Goal: Task Accomplishment & Management: Manage account settings

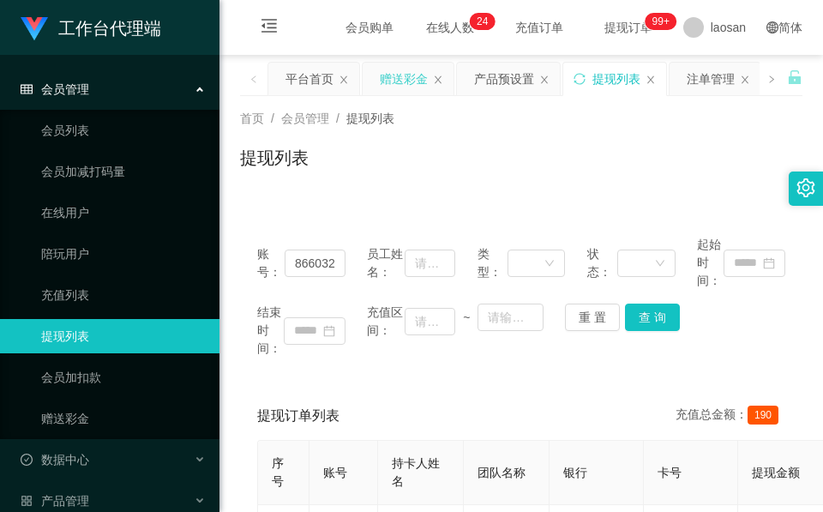
click at [414, 75] on div "赠送彩金" at bounding box center [404, 79] width 48 height 33
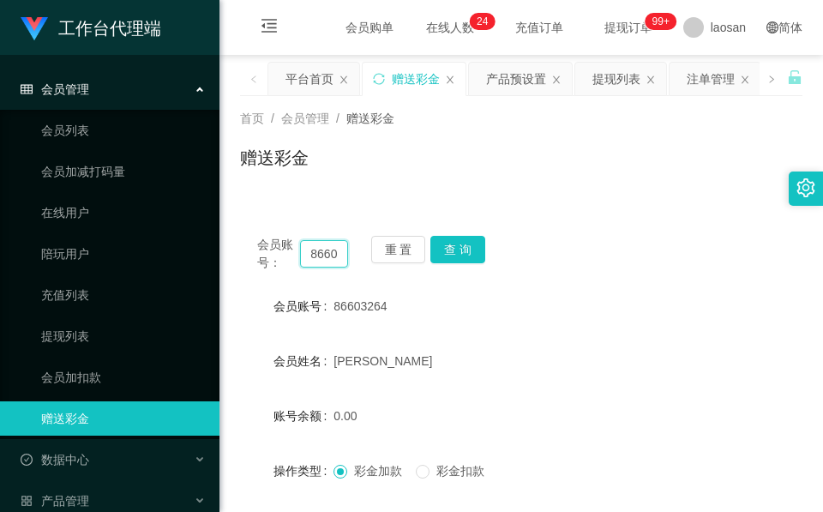
click at [328, 248] on input "86603264" at bounding box center [324, 253] width 48 height 27
paste input "Joseph97"
type input "Joseph97"
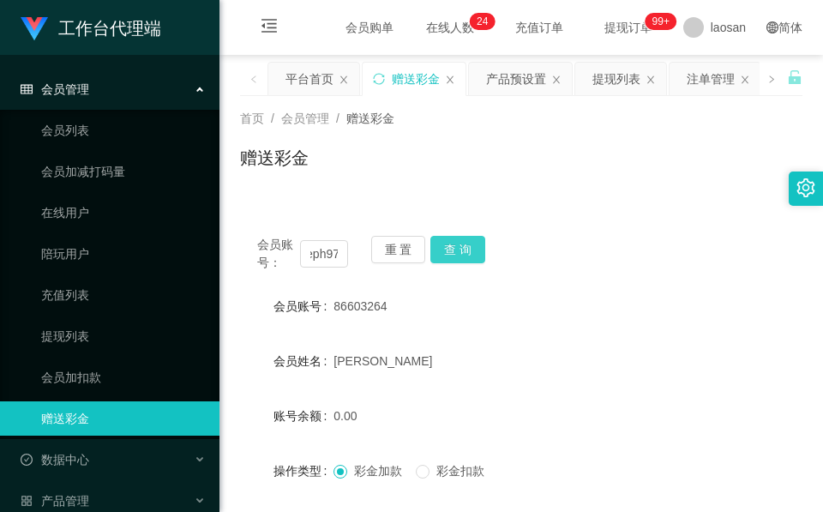
click at [464, 244] on button "查 询" at bounding box center [457, 249] width 55 height 27
click at [464, 244] on button "查 询" at bounding box center [467, 249] width 74 height 27
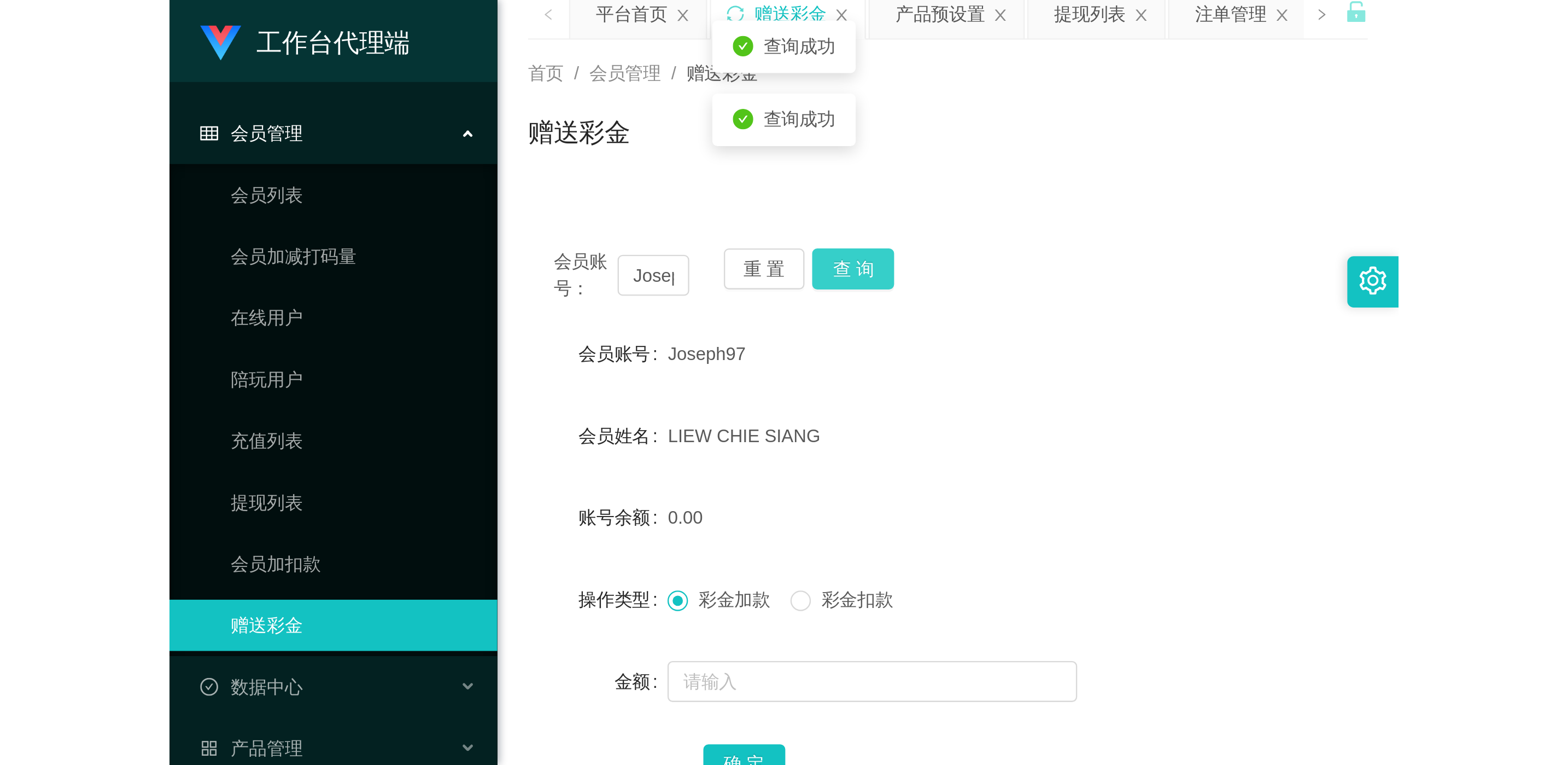
scroll to position [82, 0]
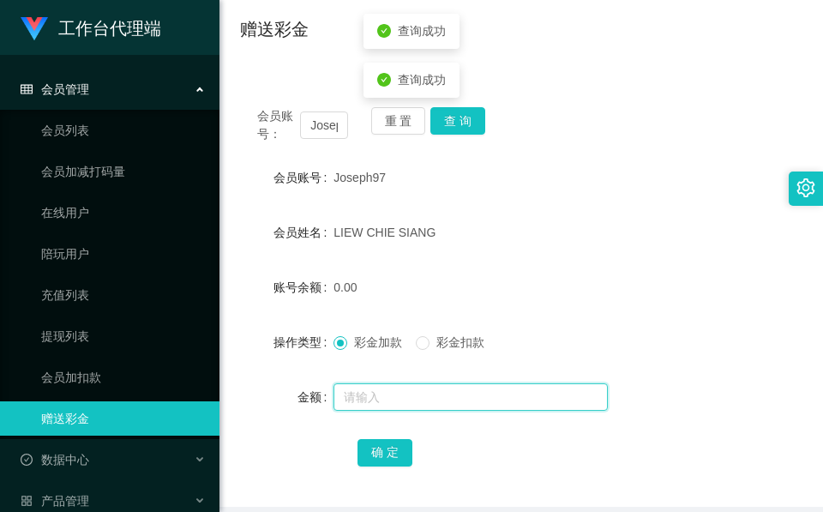
click at [404, 389] on input "text" at bounding box center [471, 396] width 274 height 27
type input "48"
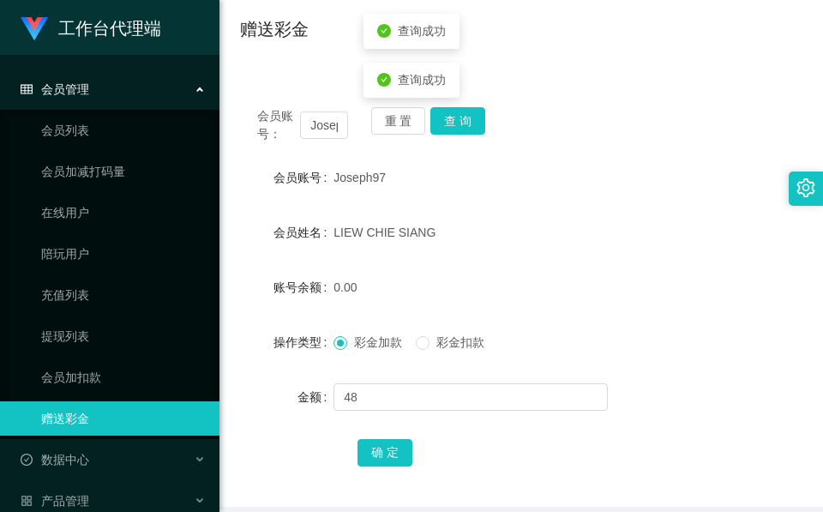
click at [401, 468] on div "确 定" at bounding box center [522, 452] width 328 height 34
click at [400, 466] on button "确 定" at bounding box center [385, 452] width 55 height 27
click at [400, 453] on button "确 定" at bounding box center [385, 452] width 55 height 27
click at [497, 150] on div "会员账号： Joseph97 重 置 查 询 会员账号 Joseph97 会员姓名 LIEW CHIE SIANG 账号余额 48.00 操作类型 彩金加款 …" at bounding box center [521, 298] width 562 height 417
click at [484, 129] on div "会员账号： Joseph97 重 置 查 询" at bounding box center [521, 125] width 562 height 36
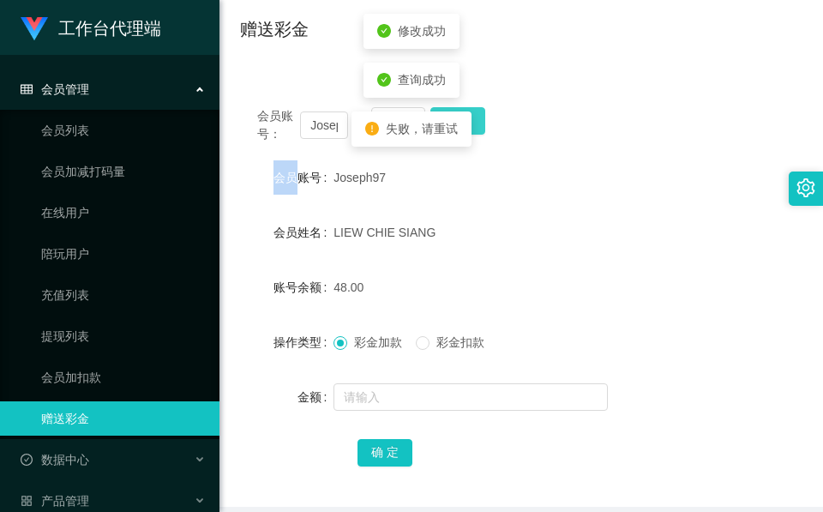
click at [482, 129] on div "会员账号： Joseph97 重 置 查 询" at bounding box center [521, 125] width 562 height 36
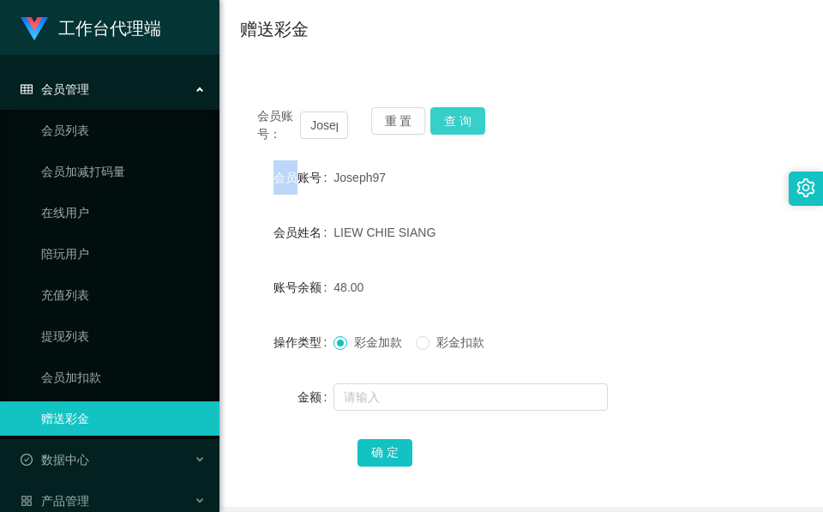
click at [471, 109] on button "查 询" at bounding box center [457, 120] width 55 height 27
click at [471, 109] on div "会员账号： Joseph97 重 置 查 询" at bounding box center [521, 125] width 562 height 36
click at [471, 109] on button "查 询" at bounding box center [457, 120] width 55 height 27
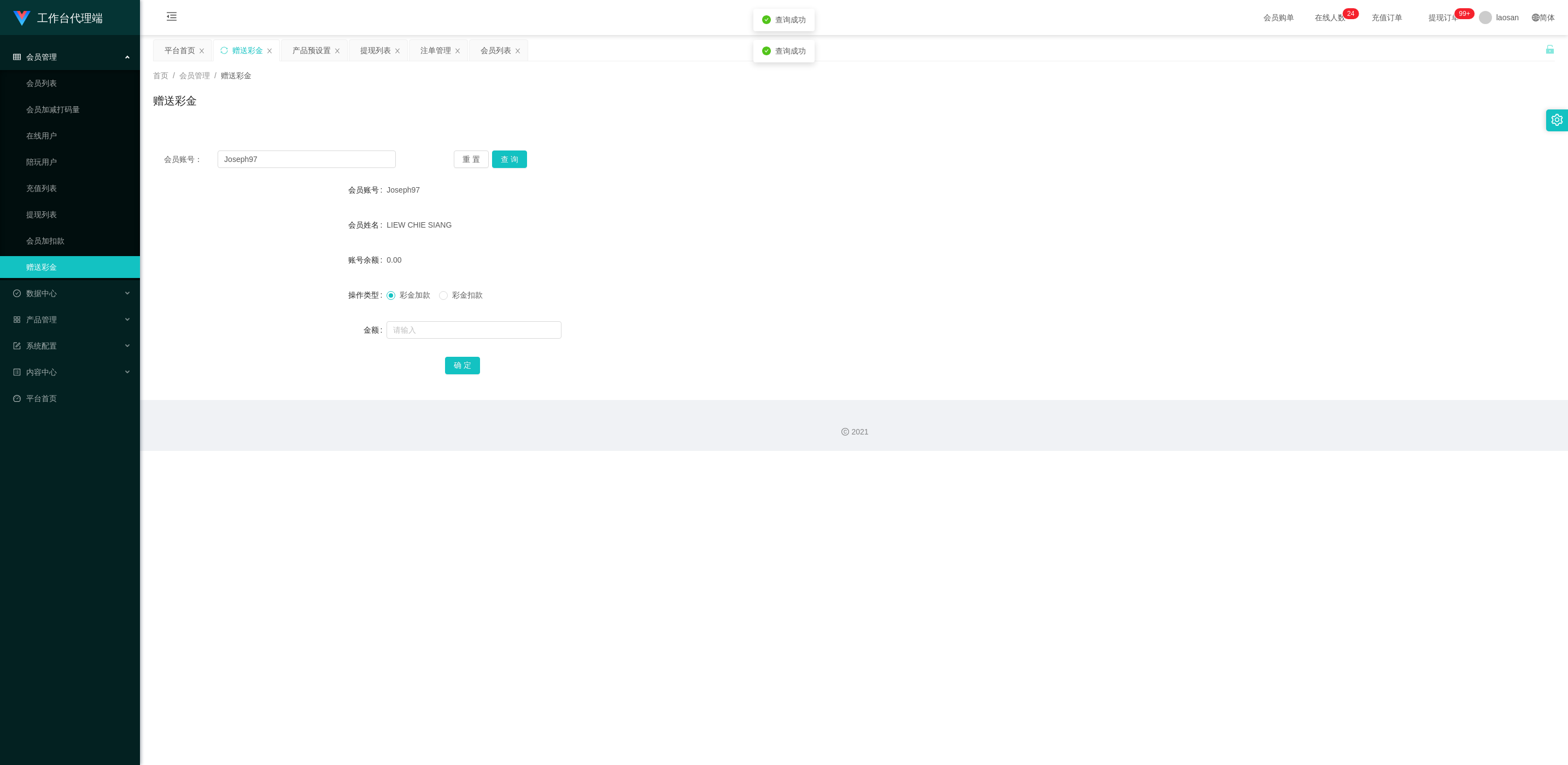
click at [400, 194] on div "Joseph97" at bounding box center [795, 189] width 818 height 22
copy span "Joseph97"
drag, startPoint x: 400, startPoint y: 194, endPoint x: 343, endPoint y: 63, distance: 142.9
click at [343, 66] on div "首页 / 会员管理 / 赠送彩金 / 赠送彩金" at bounding box center [853, 94] width 1428 height 65
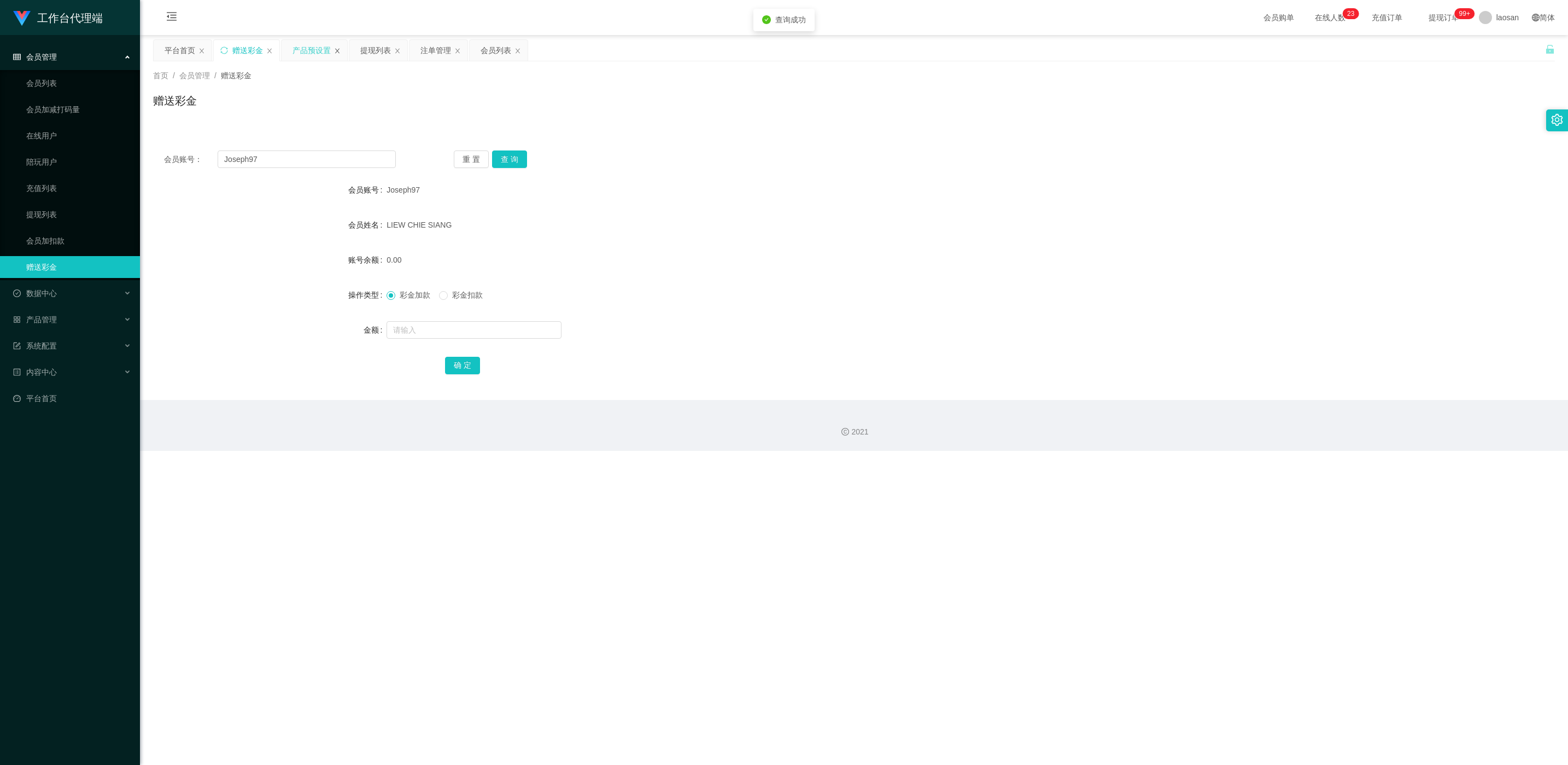
click at [335, 50] on icon "图标: close" at bounding box center [337, 51] width 6 height 6
click at [316, 53] on div "提现列表" at bounding box center [308, 50] width 31 height 21
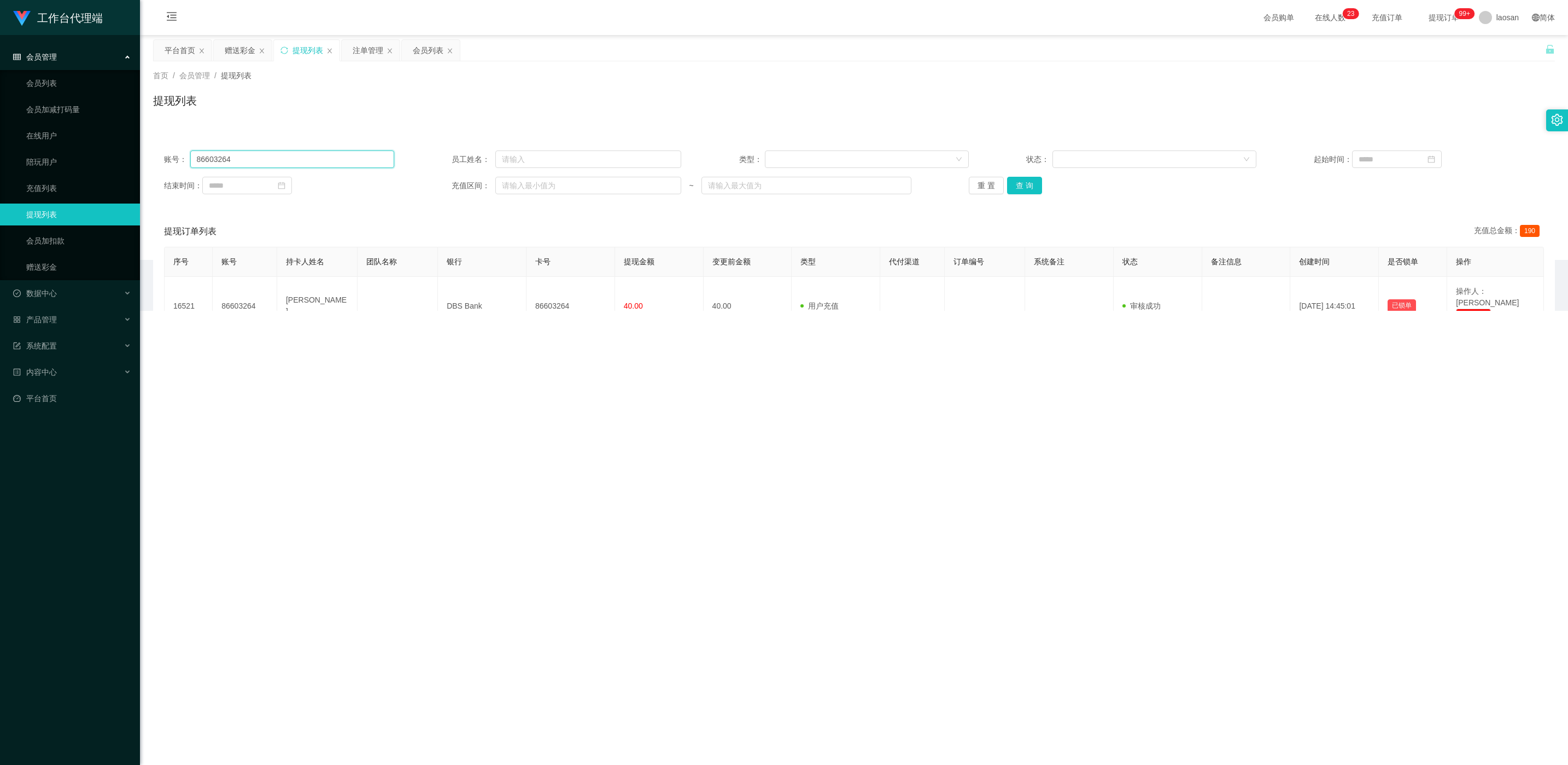
click at [281, 160] on input "86603264" at bounding box center [292, 159] width 204 height 17
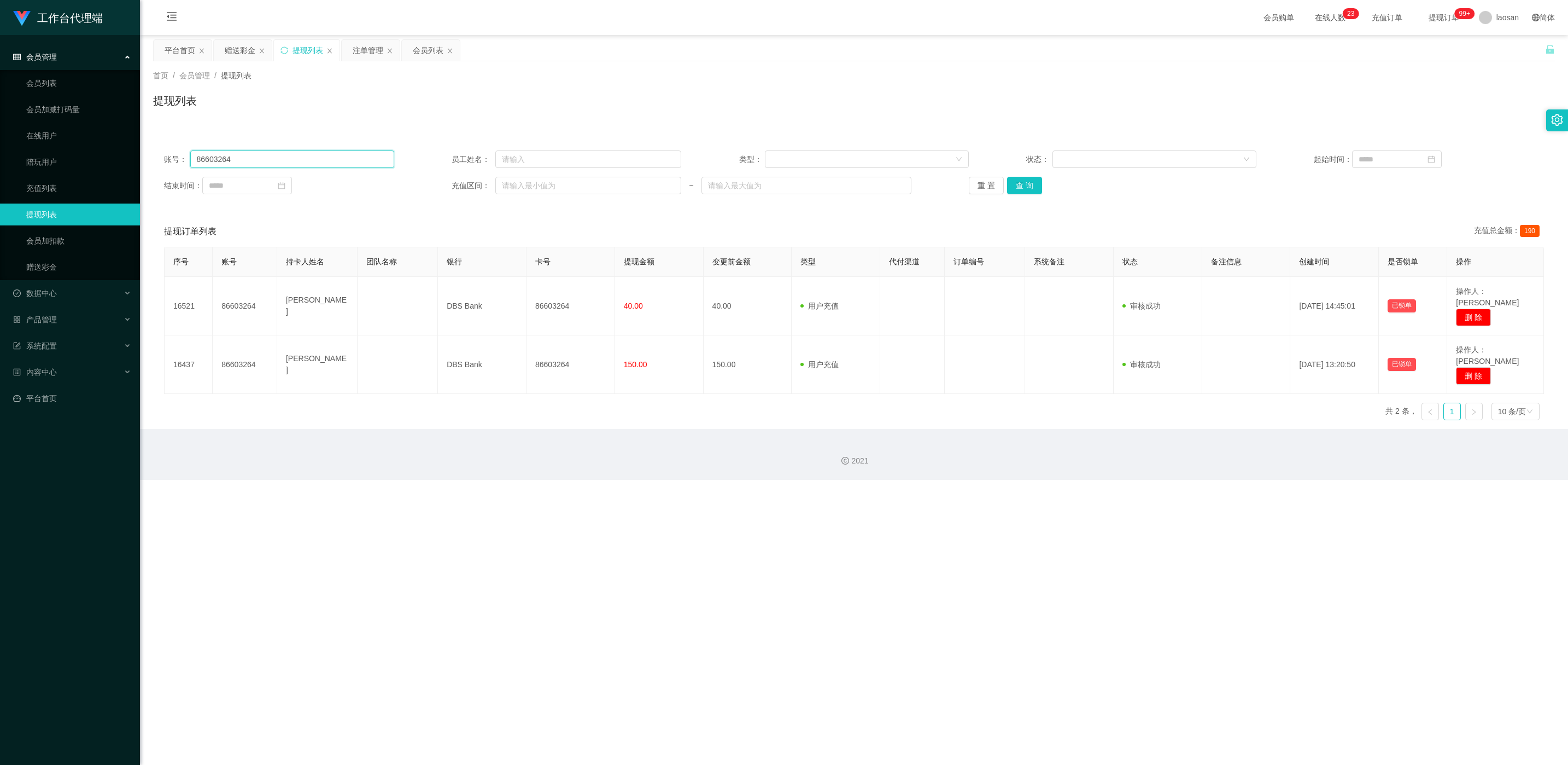
click at [279, 160] on input "86603264" at bounding box center [292, 159] width 204 height 17
paste input "Joseph97"
type input "Joseph97"
click at [524, 186] on button "查 询" at bounding box center [1024, 185] width 35 height 17
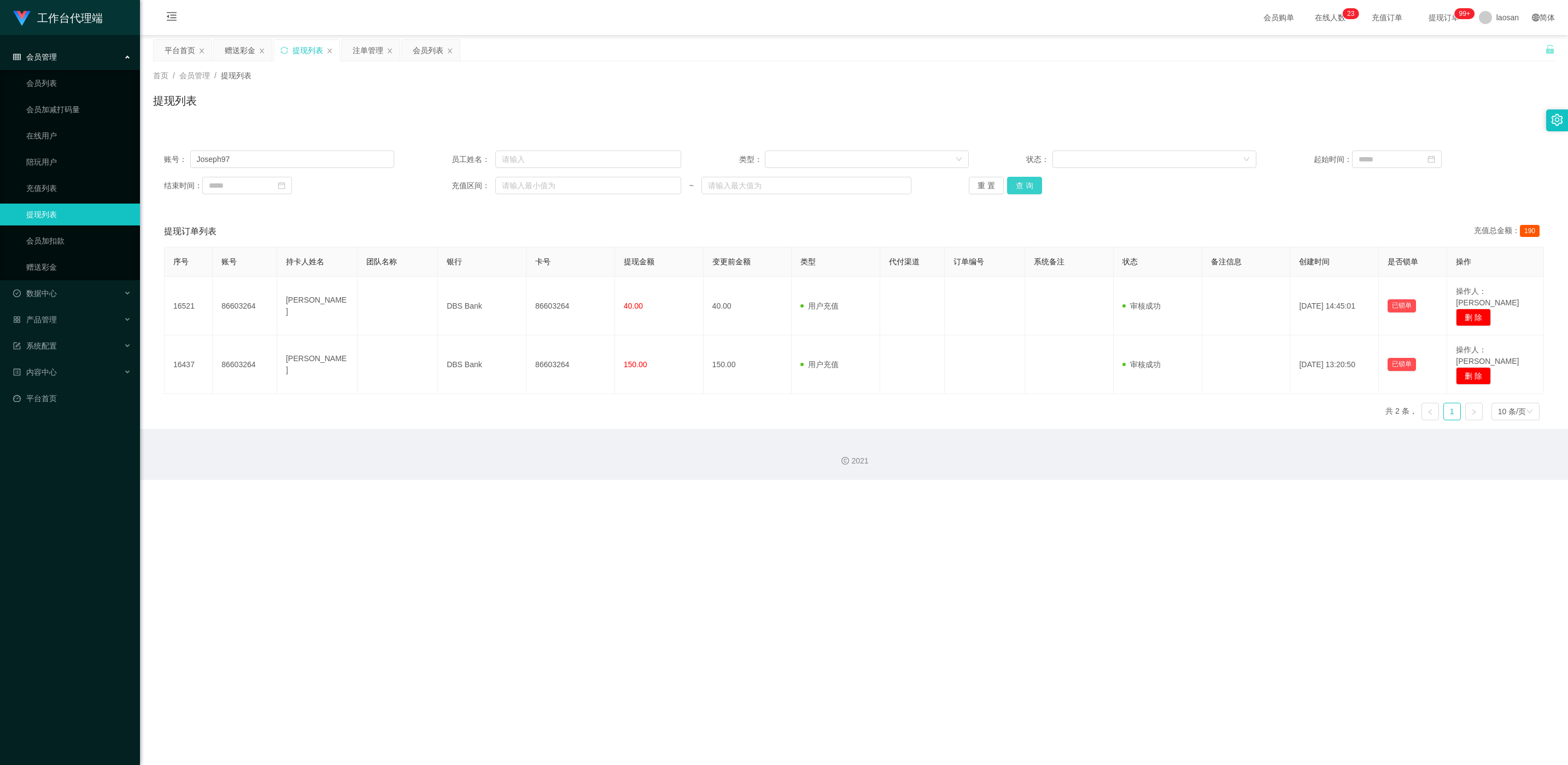
click at [524, 186] on div "重 置 查 询" at bounding box center [1083, 185] width 230 height 17
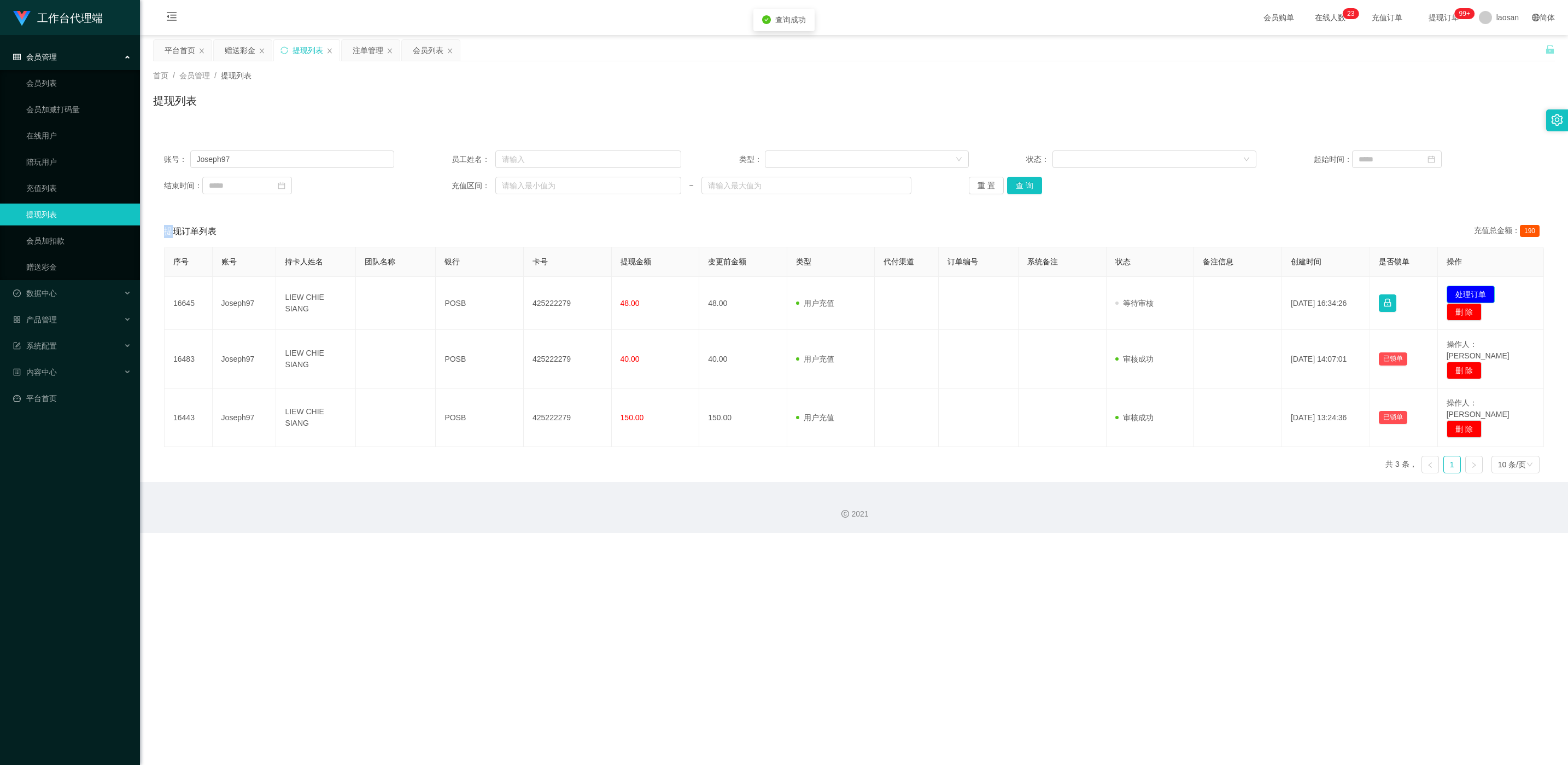
click at [524, 292] on button "处理订单" at bounding box center [1470, 294] width 48 height 17
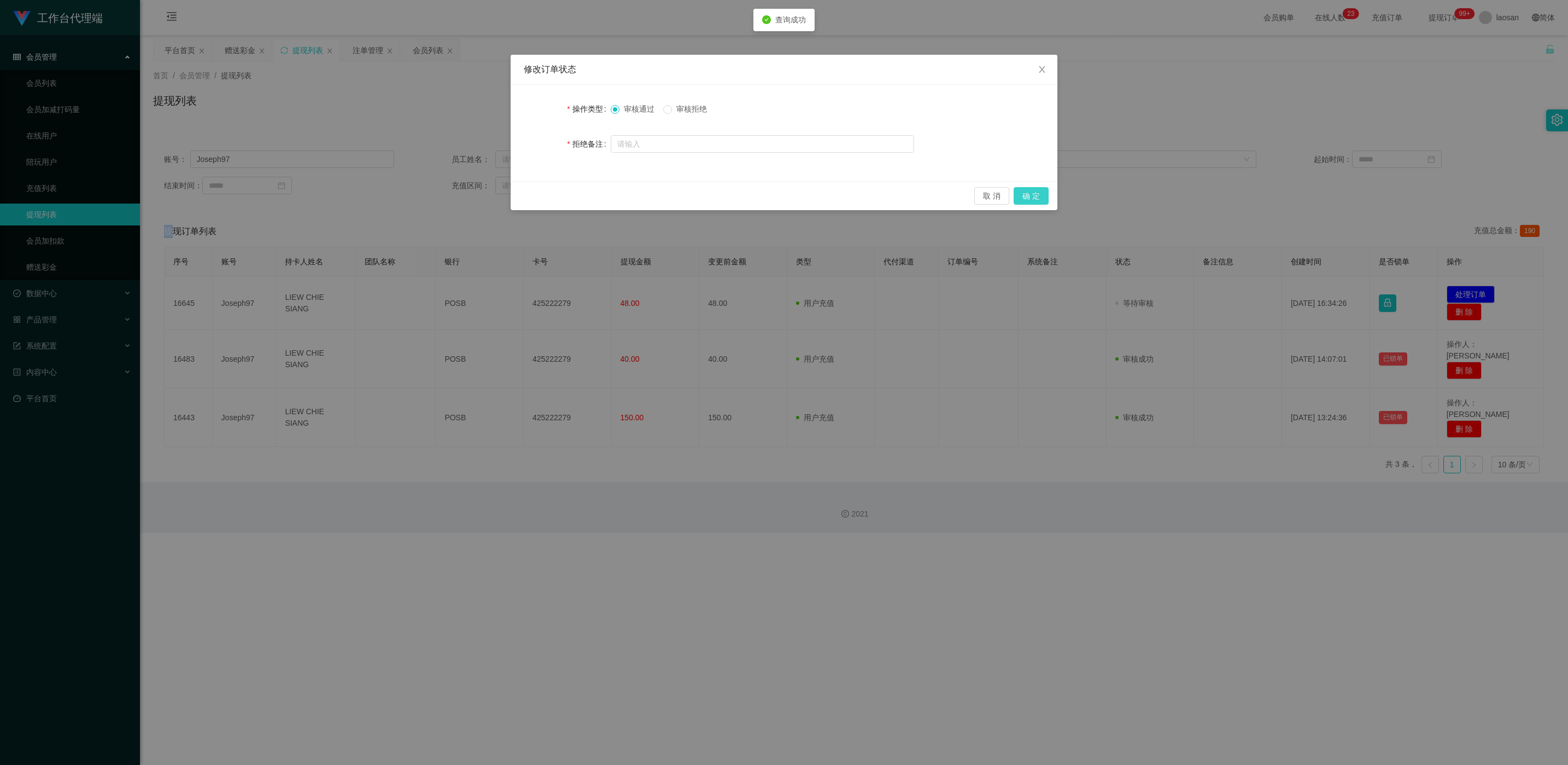
click at [524, 194] on button "确 定" at bounding box center [1031, 195] width 35 height 17
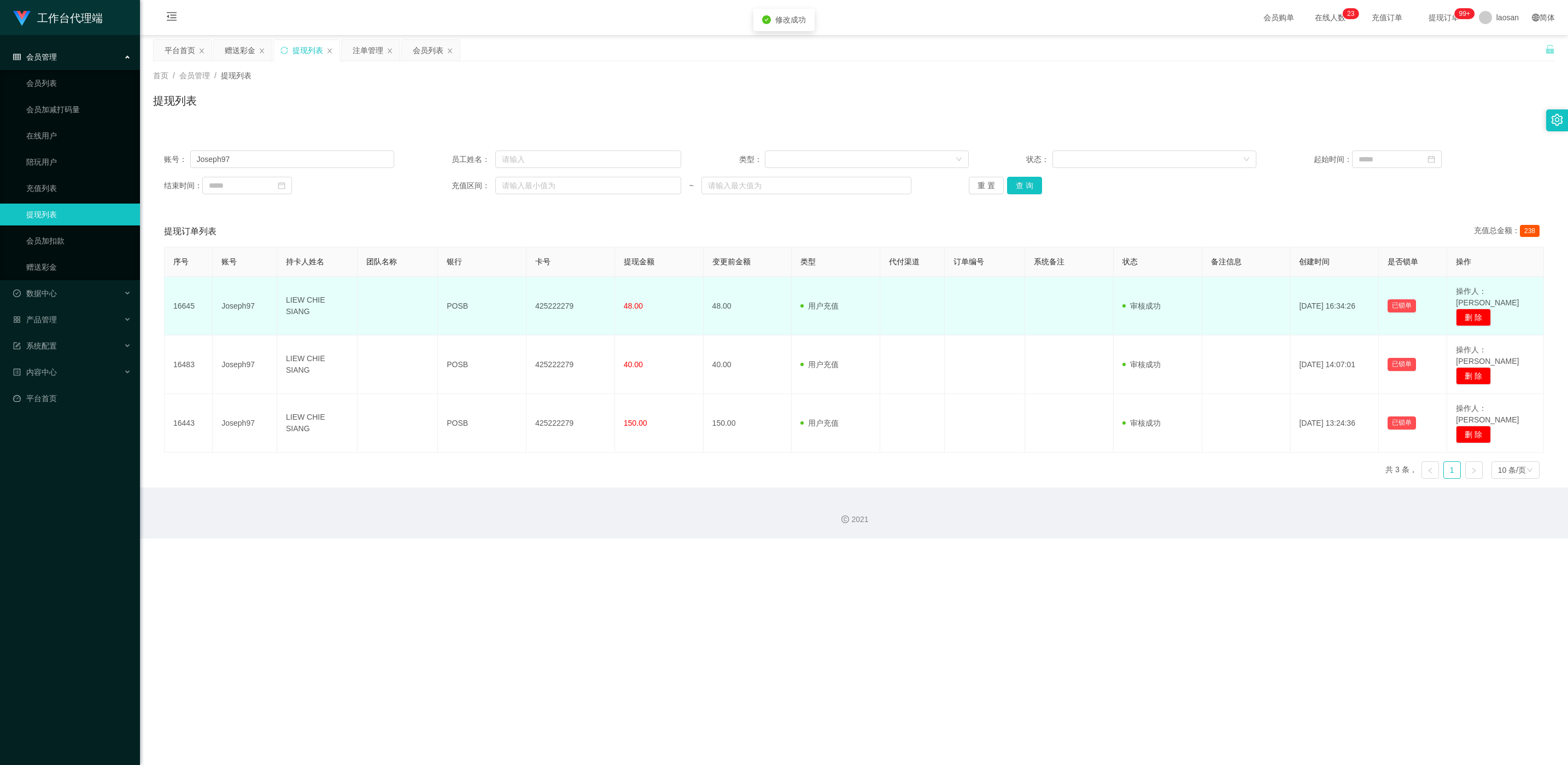
click at [524, 299] on td "425222279" at bounding box center [571, 306] width 89 height 59
copy td "425222279"
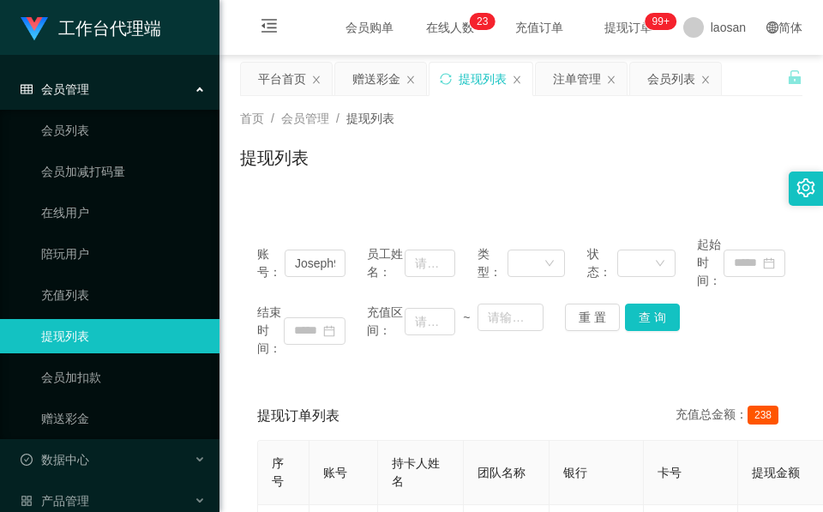
drag, startPoint x: 425, startPoint y: 36, endPoint x: 433, endPoint y: 21, distance: 17.3
click at [425, 34] on div "会员购单 在线人数 0 1 2 3 4 5 6 7 8 9 0 1 2 3 4 5 6 7 8 9 0 1 2 3 4 5 6 7 8 9 0 1 2 3 4…" at bounding box center [521, 28] width 604 height 56
drag, startPoint x: 366, startPoint y: 59, endPoint x: 368, endPoint y: 106, distance: 47.2
click at [368, 59] on main "关闭左侧 关闭右侧 关闭其它 刷新页面 平台首页 赠送彩金 提现列表 注单管理 会员列表 首页 / 会员管理 / 提现列表 / 提现列表 账号： Joseph…" at bounding box center [521, 472] width 604 height 834
drag, startPoint x: 355, startPoint y: 81, endPoint x: 353, endPoint y: 96, distance: 15.5
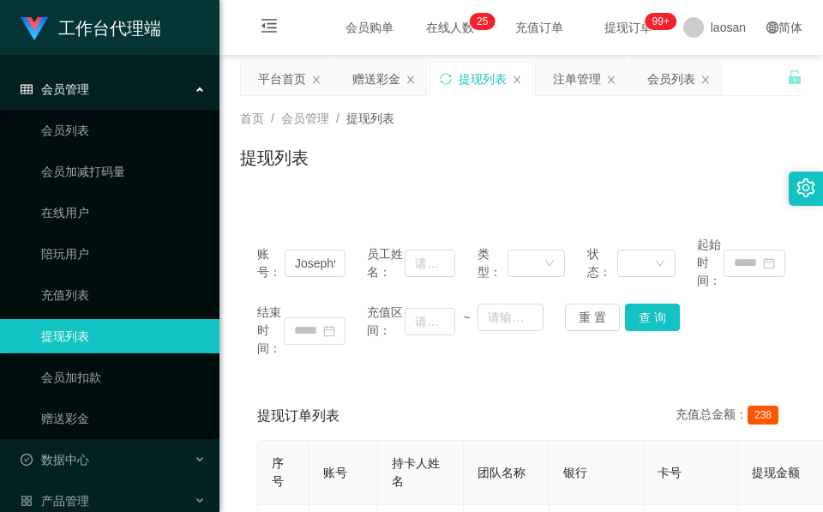
click at [355, 81] on div "赠送彩金" at bounding box center [376, 79] width 48 height 33
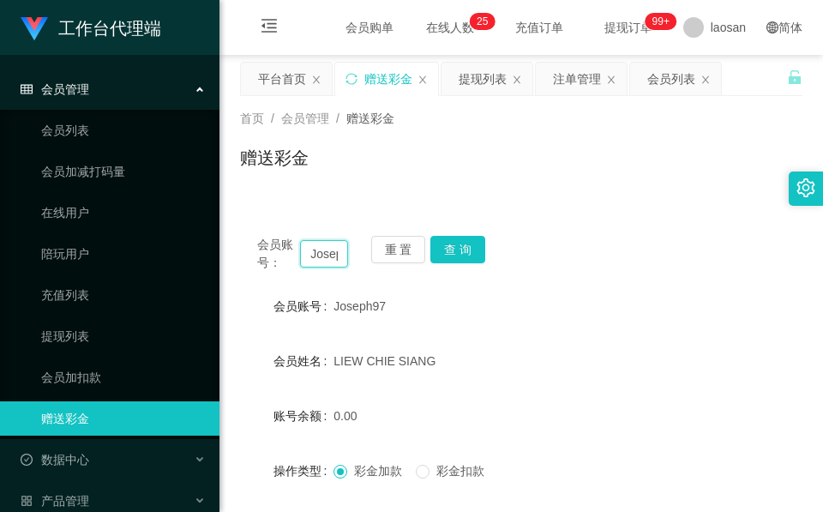
click at [316, 253] on input "Joseph97" at bounding box center [324, 253] width 48 height 27
paste input "EAN"
type input "[PERSON_NAME]"
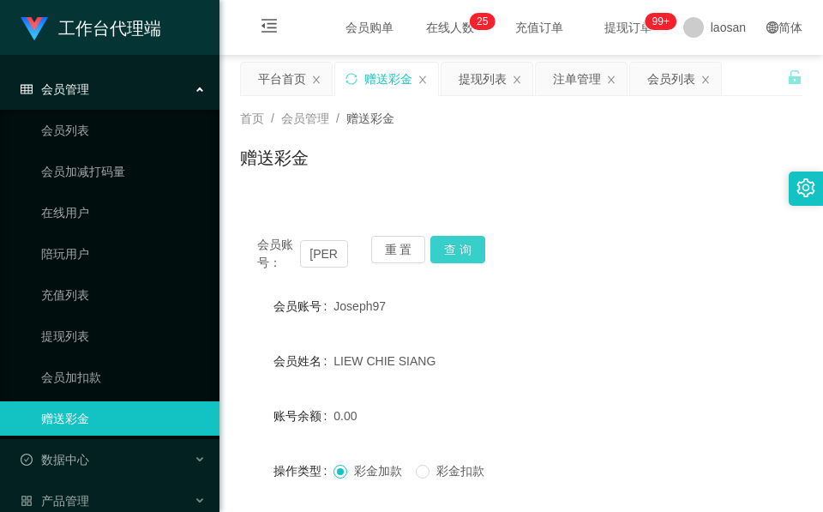
click at [456, 253] on button "查 询" at bounding box center [457, 249] width 55 height 27
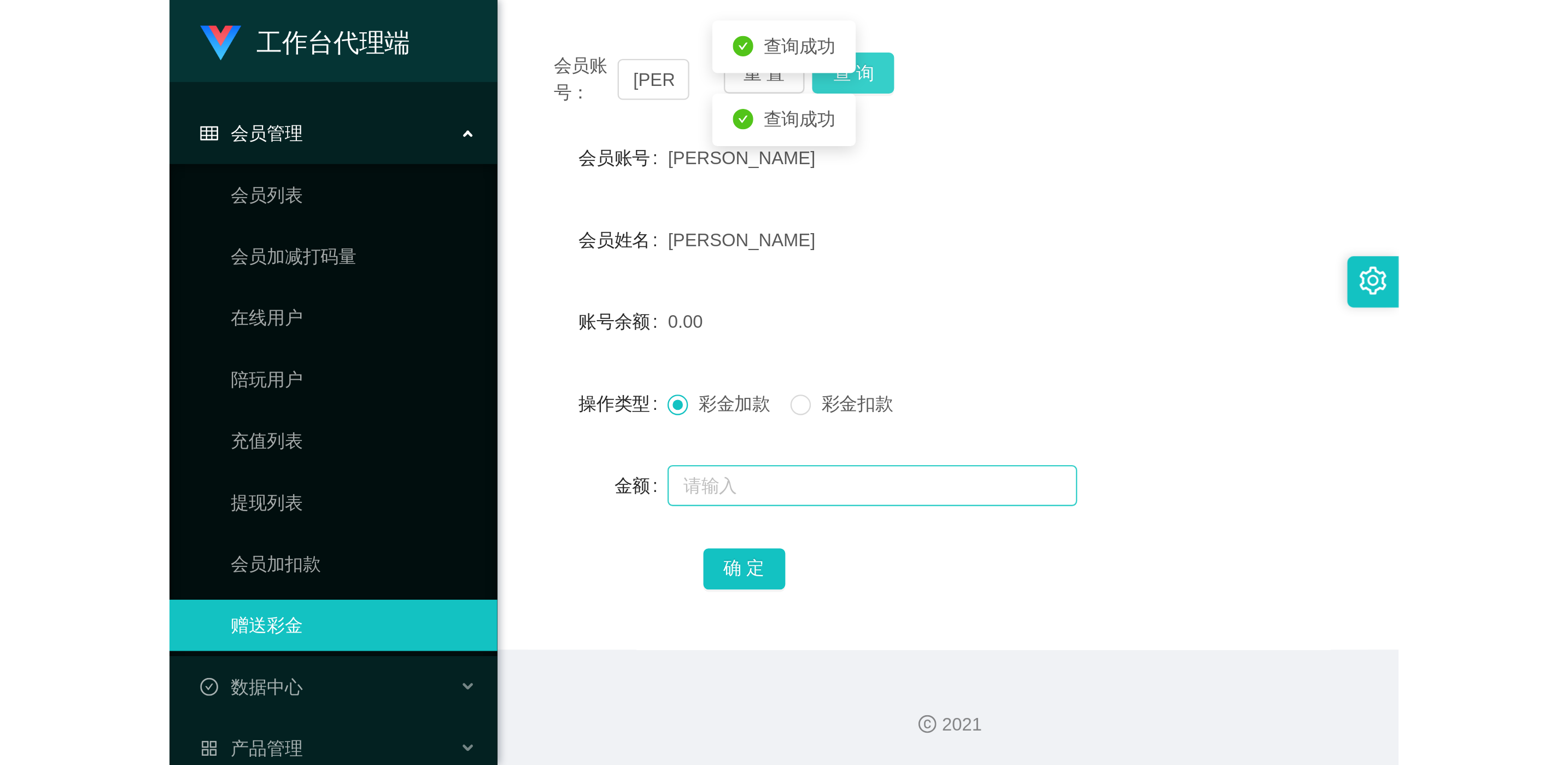
scroll to position [130, 0]
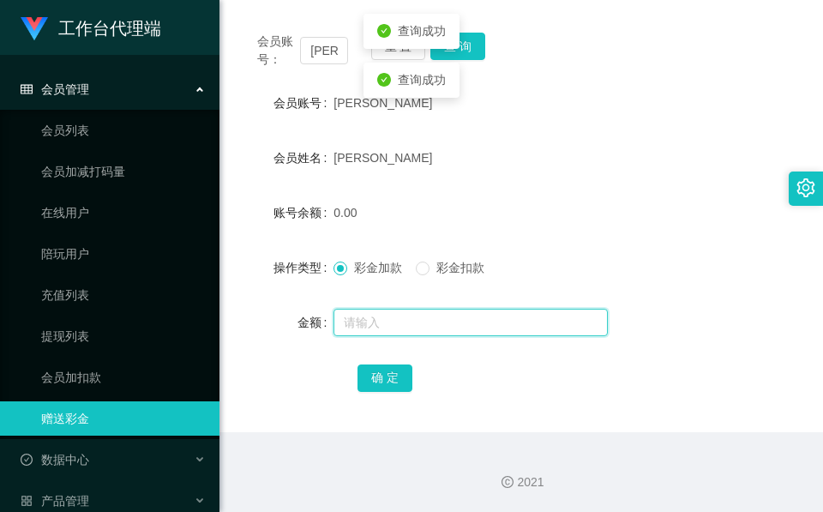
click at [399, 329] on input "text" at bounding box center [471, 322] width 274 height 27
type input "120"
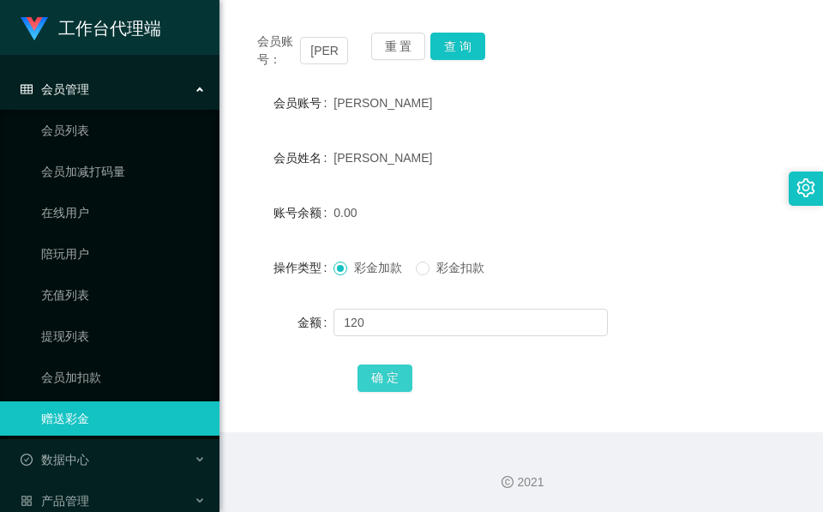
click at [376, 376] on button "确 定" at bounding box center [385, 377] width 55 height 27
click at [430, 132] on form "会员账号 [PERSON_NAME] 会员姓名 [PERSON_NAME] 账号余额 120.00 操作类型 彩金加款 彩金扣款 金额 确 定" at bounding box center [521, 240] width 562 height 309
click at [463, 52] on button "查 询" at bounding box center [457, 46] width 55 height 27
click at [464, 49] on button "查 询" at bounding box center [467, 46] width 74 height 27
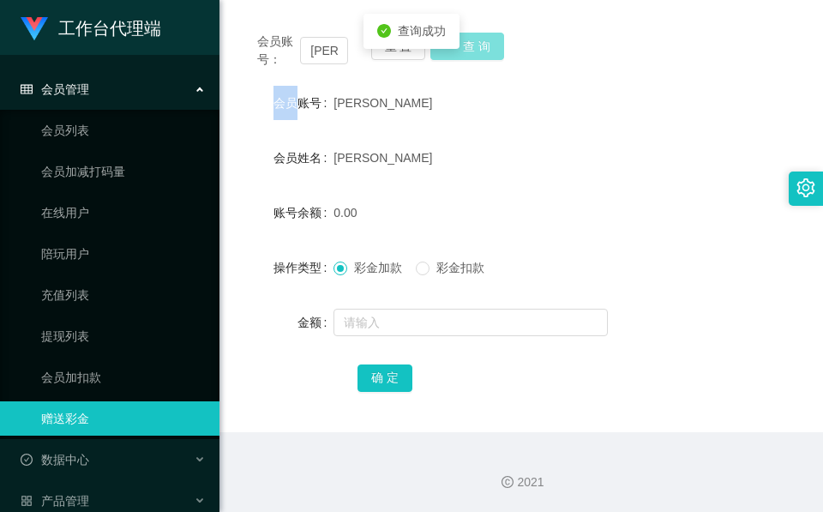
click at [464, 49] on div "会员账号： [PERSON_NAME] 查 询" at bounding box center [521, 51] width 562 height 36
drag, startPoint x: 464, startPoint y: 49, endPoint x: 419, endPoint y: 191, distance: 149.1
click at [419, 198] on div "0.00" at bounding box center [498, 212] width 328 height 34
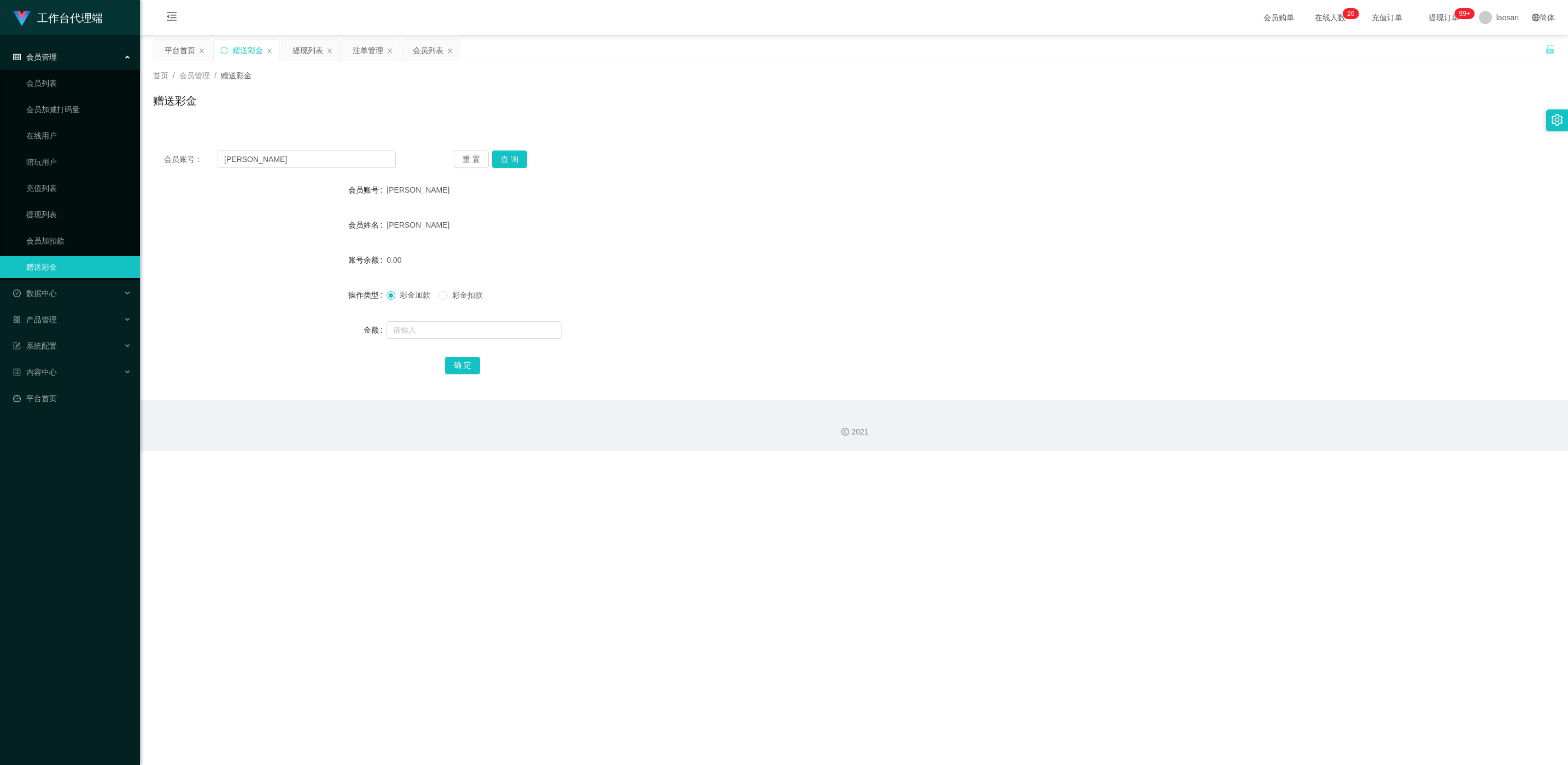
click at [397, 222] on span "[PERSON_NAME]" at bounding box center [418, 225] width 63 height 9
copy span "HUI"
click at [399, 225] on span "[PERSON_NAME]" at bounding box center [418, 225] width 63 height 9
click at [396, 188] on span "[PERSON_NAME]" at bounding box center [418, 190] width 63 height 9
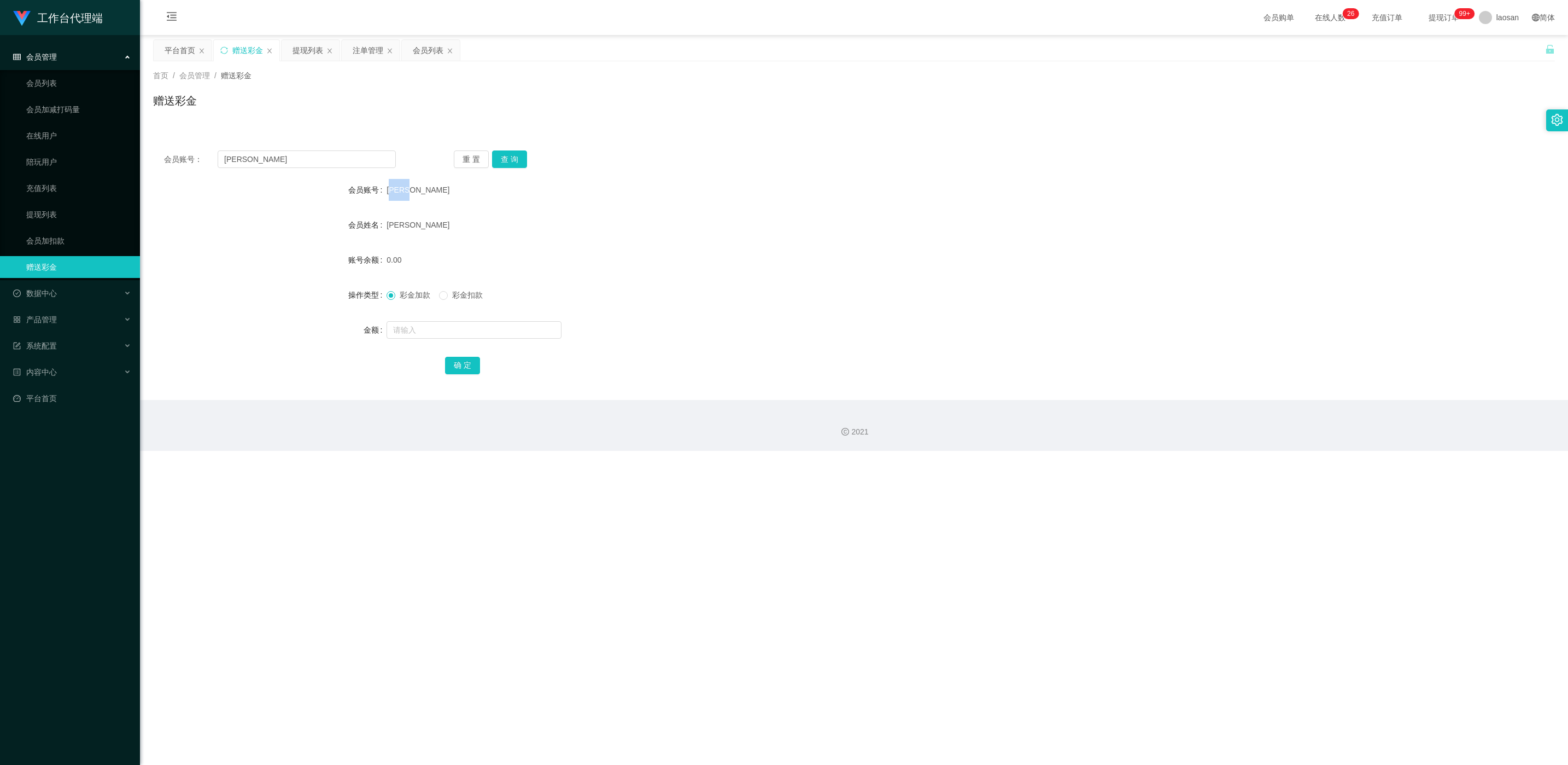
click at [396, 188] on span "[PERSON_NAME]" at bounding box center [418, 190] width 63 height 9
copy span "[PERSON_NAME]"
click at [299, 58] on div "提现列表" at bounding box center [308, 50] width 31 height 21
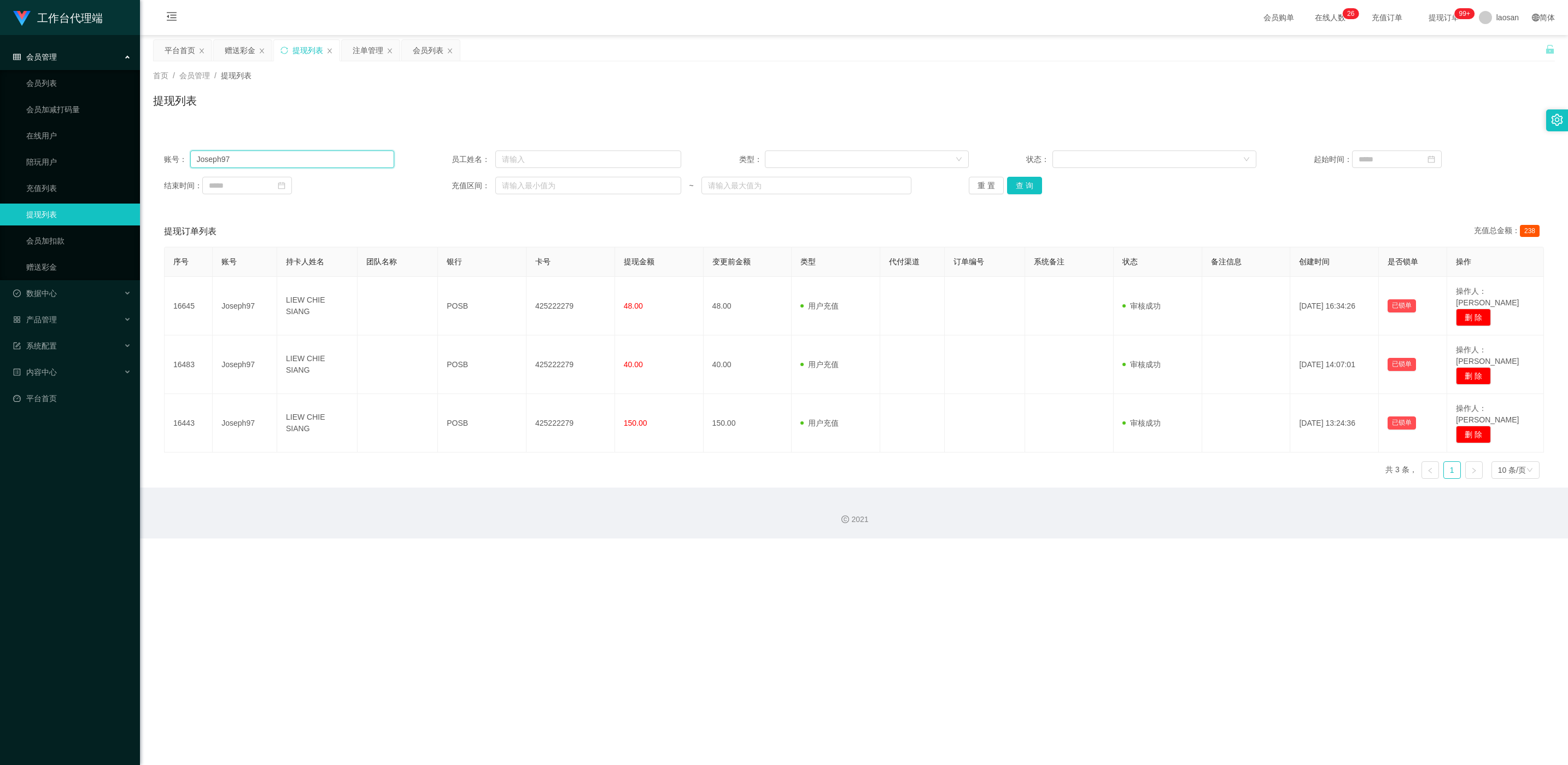
click at [310, 156] on input "Joseph97" at bounding box center [292, 159] width 204 height 17
paste input "EAN"
type input "[PERSON_NAME]"
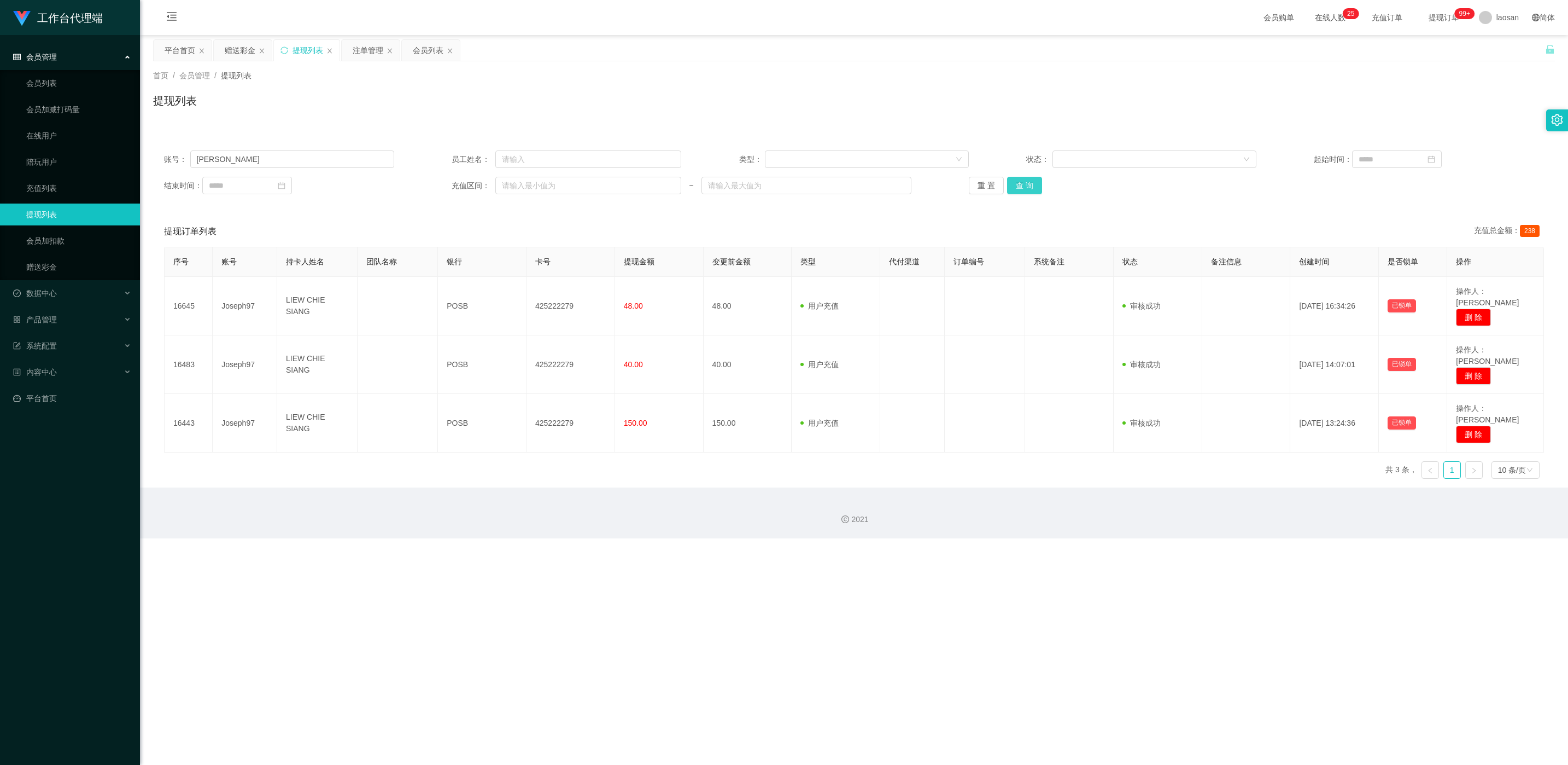
click at [524, 186] on button "查 询" at bounding box center [1024, 185] width 35 height 17
click at [524, 186] on div "重 置 查 询" at bounding box center [1083, 185] width 230 height 17
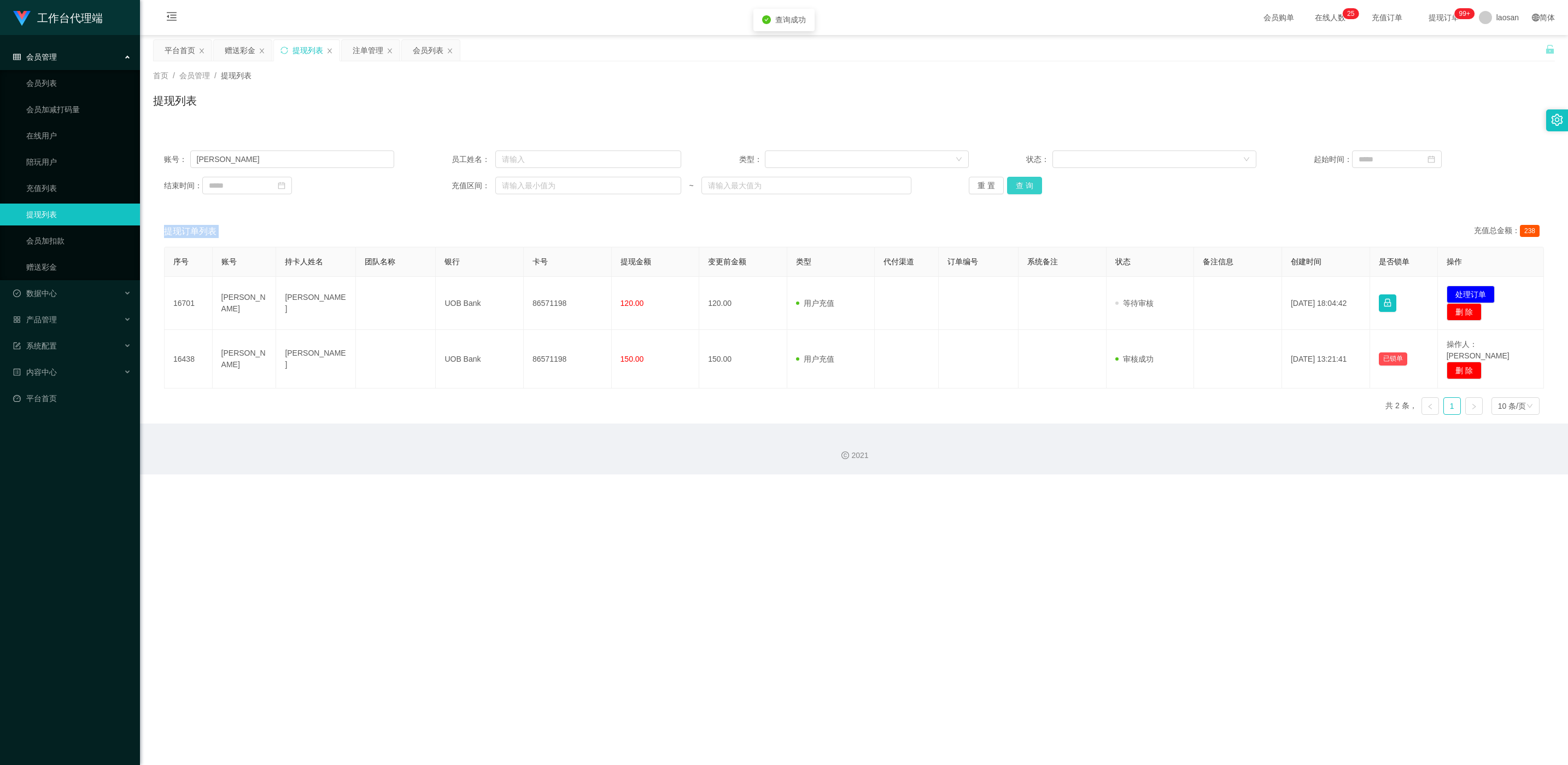
click at [524, 186] on button "查 询" at bounding box center [1024, 185] width 35 height 17
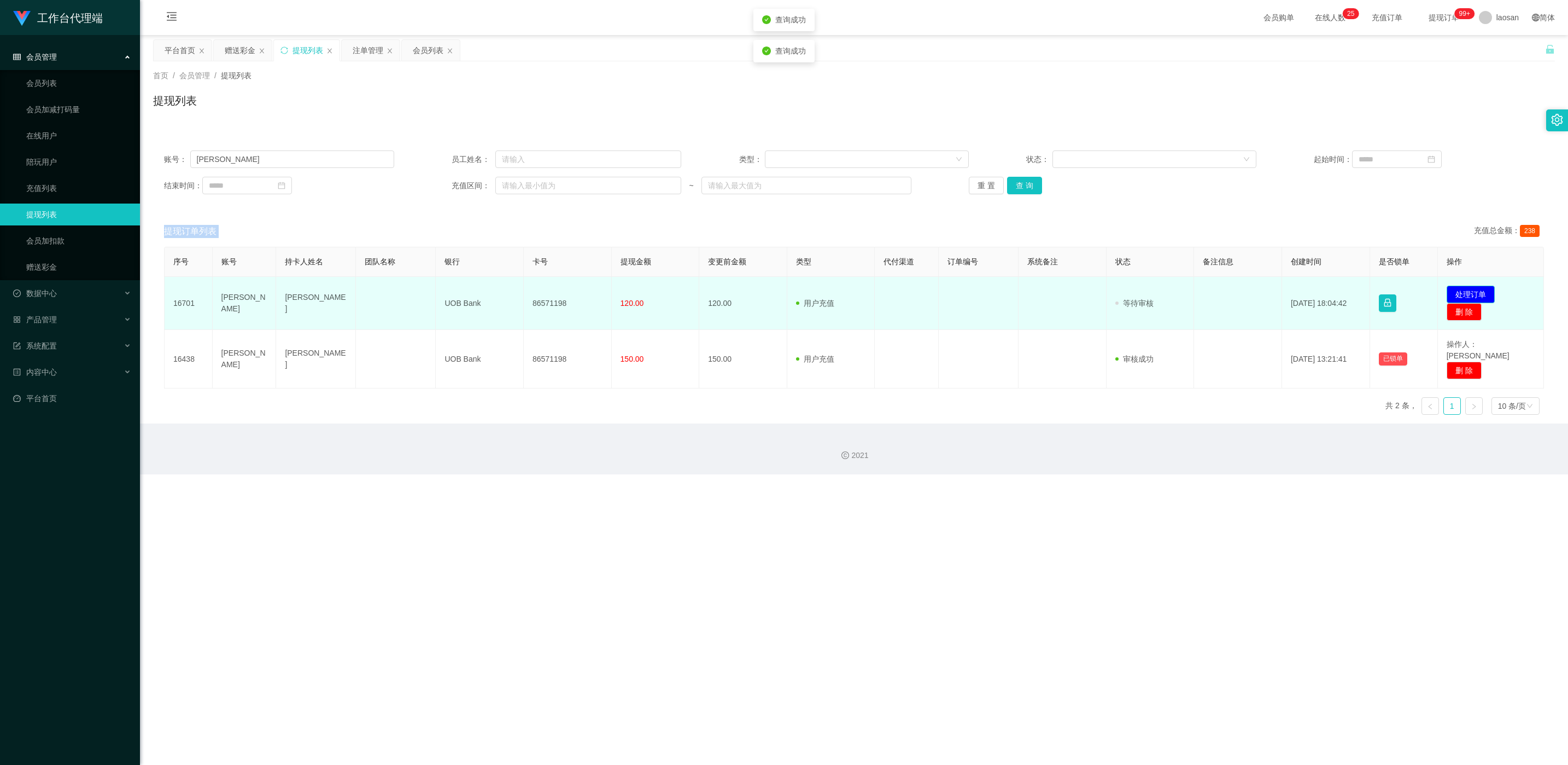
click at [524, 291] on button "处理订单" at bounding box center [1470, 294] width 48 height 17
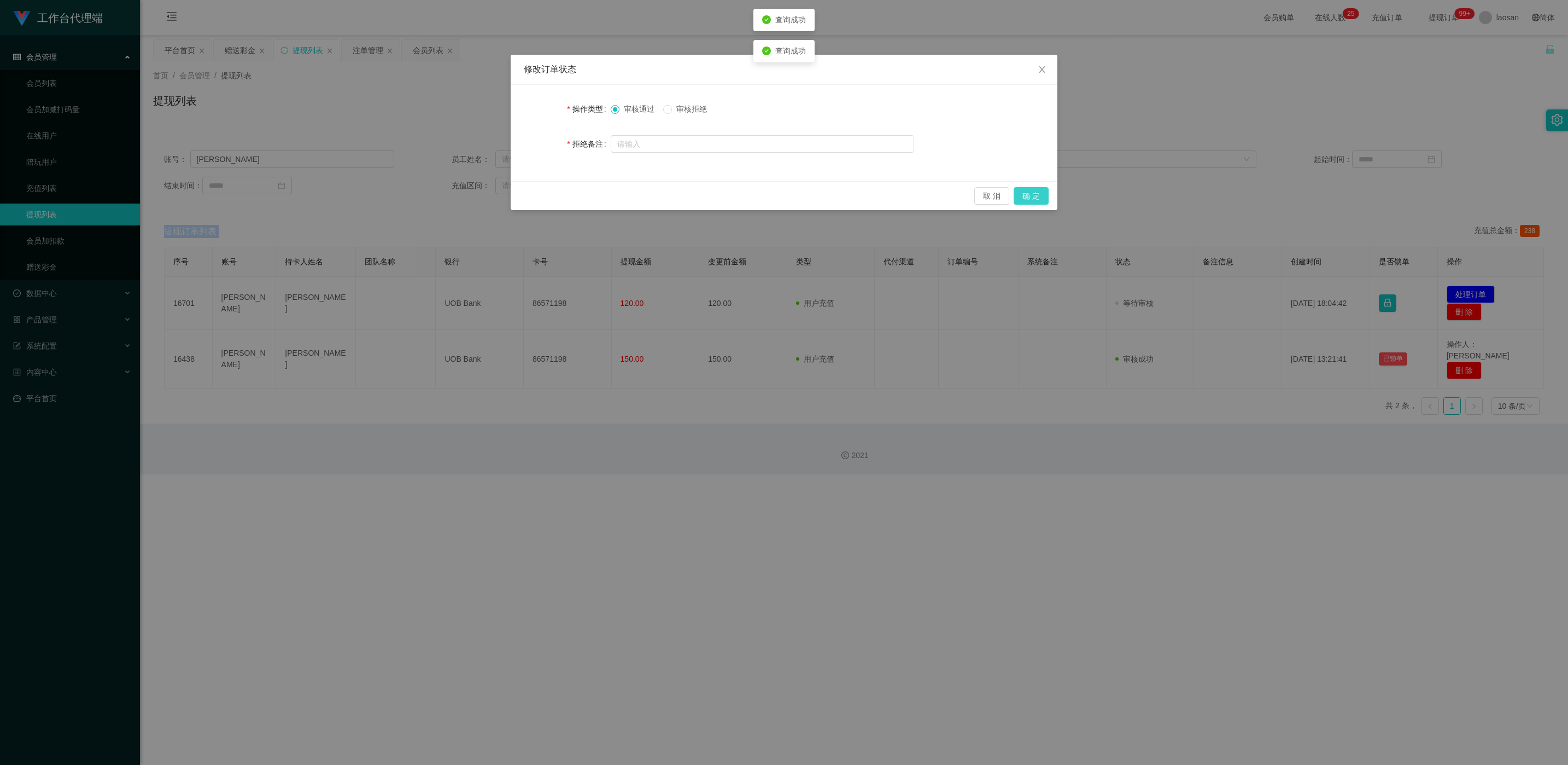
click at [524, 193] on button "确 定" at bounding box center [1031, 195] width 35 height 17
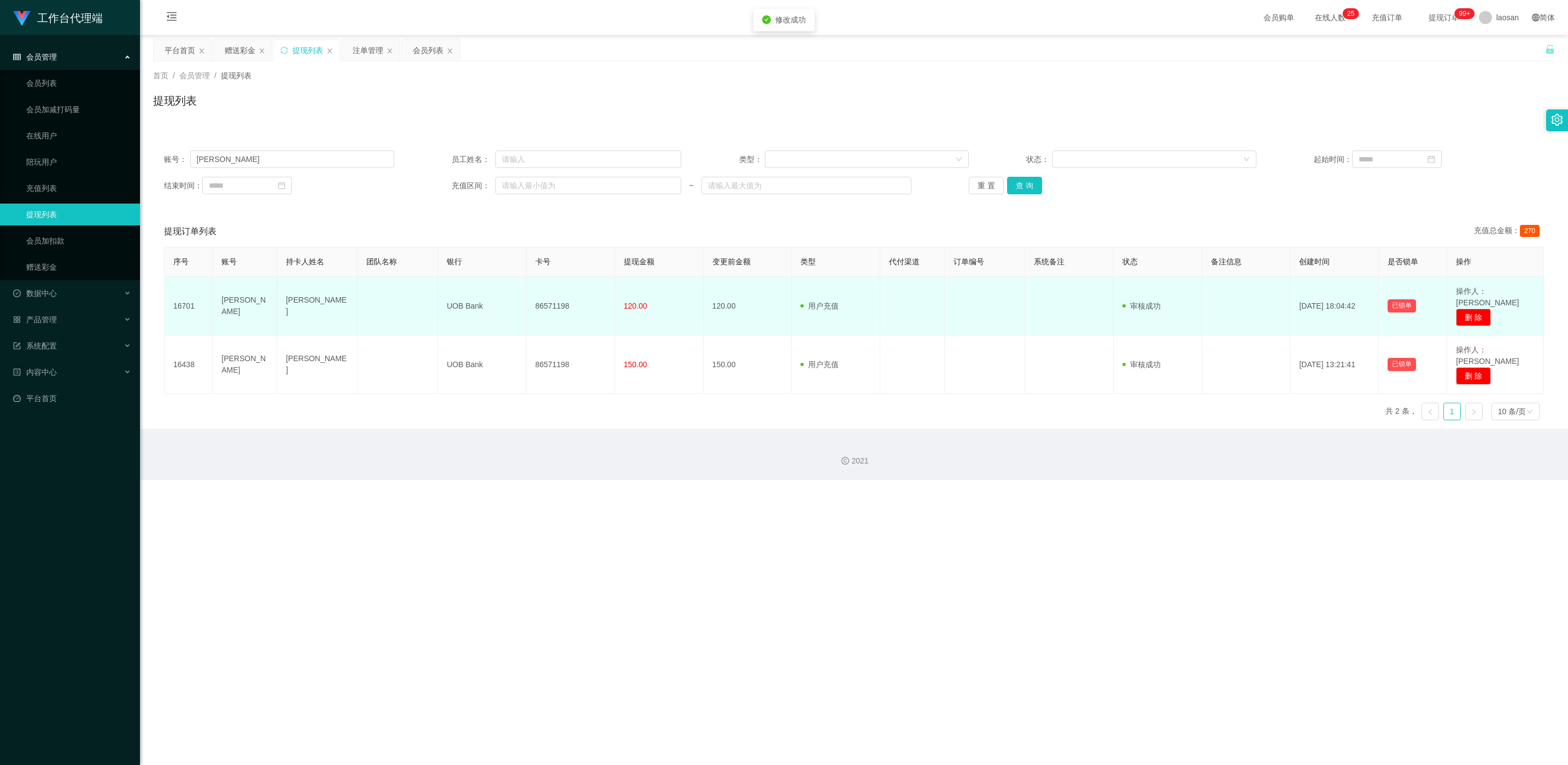
click at [524, 297] on td "86571198" at bounding box center [571, 306] width 89 height 59
copy td "86571198"
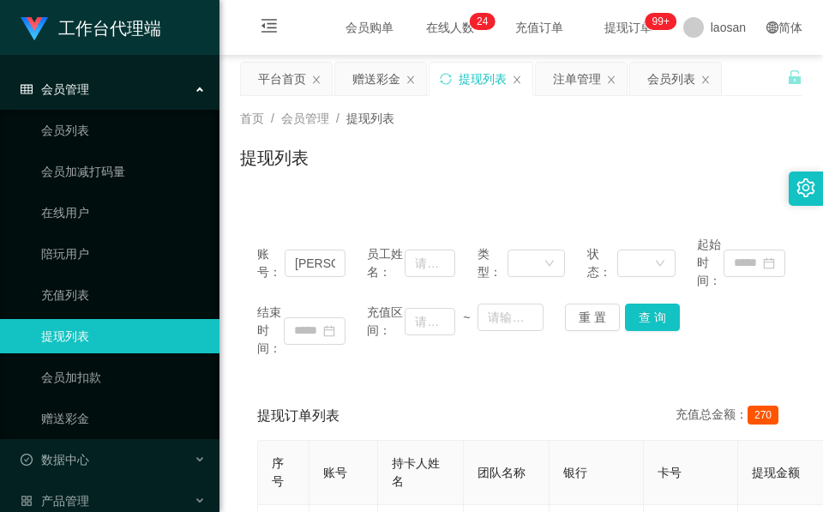
drag, startPoint x: 343, startPoint y: 219, endPoint x: 350, endPoint y: 198, distance: 21.7
click at [343, 217] on div "账号： [PERSON_NAME]姓名： 类型： 状态： 起始时间： 结束时间： 充值区间： ~ 重 置 查 询 提现订单列表 充值总金额： 270 序号 账…" at bounding box center [521, 488] width 562 height 581
click at [378, 68] on div "赠送彩金" at bounding box center [376, 79] width 48 height 33
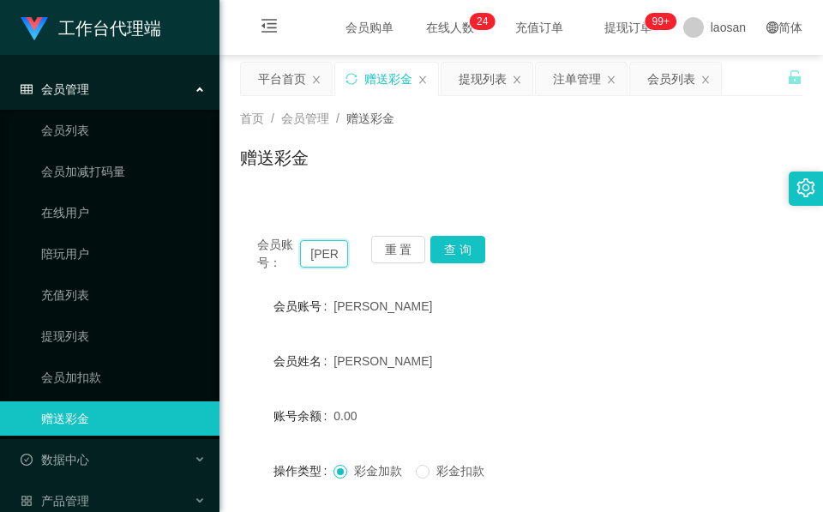
click at [322, 255] on input "[PERSON_NAME]" at bounding box center [324, 253] width 48 height 27
click at [324, 250] on input "[PERSON_NAME]" at bounding box center [324, 253] width 48 height 27
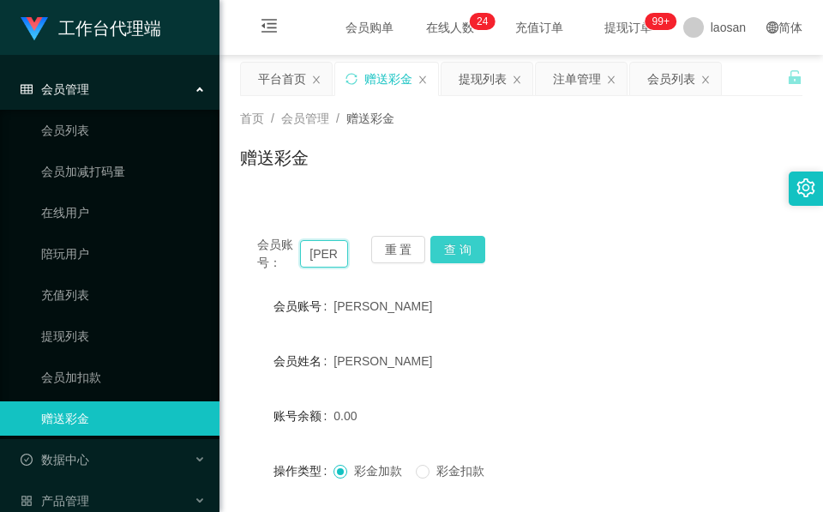
paste input "[PERSON_NAME]"
click at [445, 237] on button "查 询" at bounding box center [457, 249] width 55 height 27
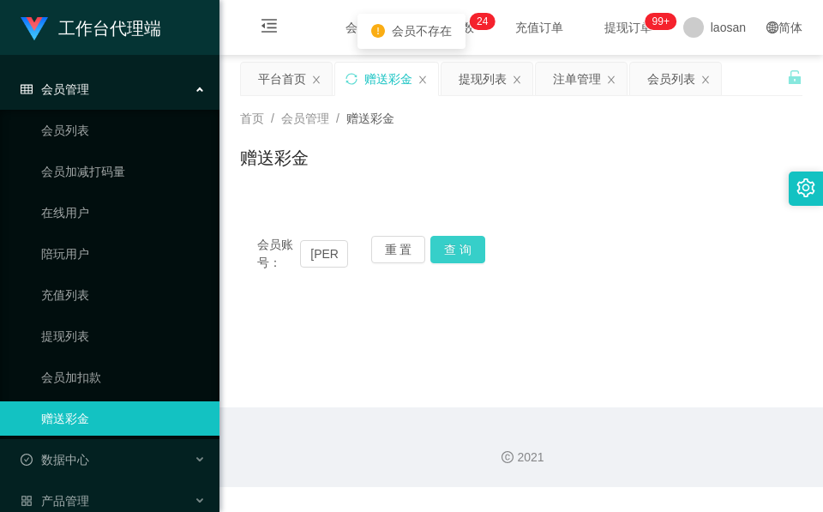
click at [445, 237] on div "重 置 查 询" at bounding box center [416, 254] width 91 height 36
click at [445, 237] on button "查 询" at bounding box center [457, 249] width 55 height 27
drag, startPoint x: 311, startPoint y: 237, endPoint x: 324, endPoint y: 250, distance: 18.2
click at [312, 244] on div "会员账号： [PERSON_NAME]" at bounding box center [302, 254] width 91 height 36
click at [325, 250] on input "[PERSON_NAME]" at bounding box center [324, 253] width 48 height 27
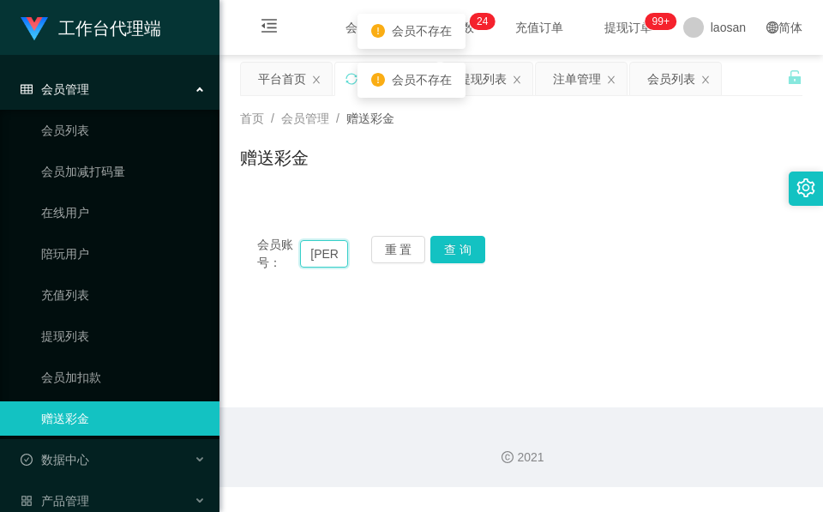
click at [327, 250] on input "[PERSON_NAME]" at bounding box center [324, 253] width 48 height 27
paste input "[PERSON_NAME]"
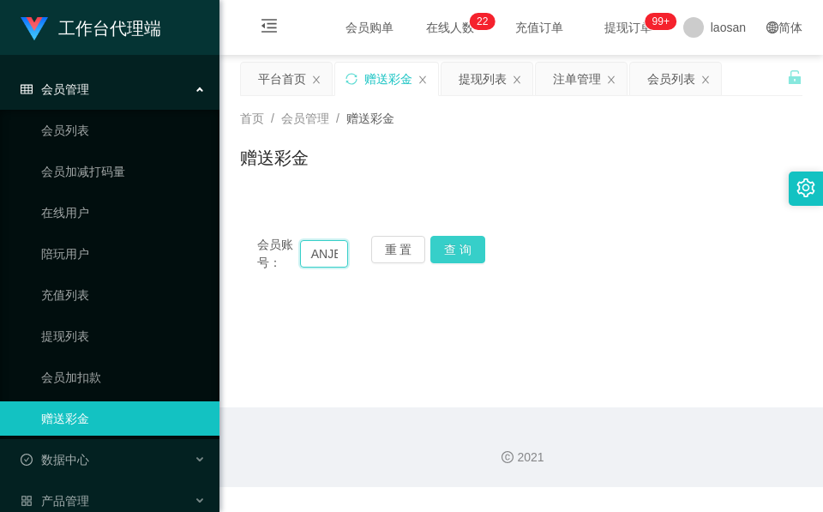
type input "JEANJEANJEANJEANJEANJEAN"
click at [448, 257] on button "查 询" at bounding box center [457, 249] width 55 height 27
click at [448, 257] on div "重 置 查 询" at bounding box center [416, 254] width 91 height 36
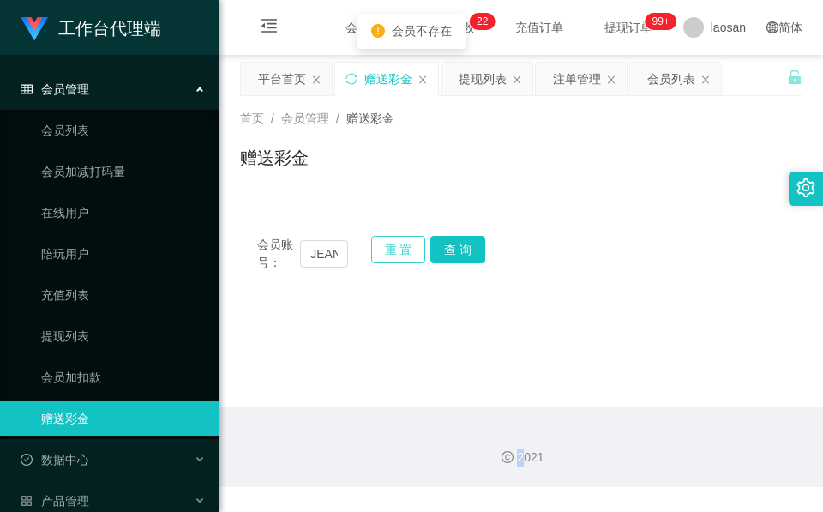
click at [405, 256] on button "重 置" at bounding box center [398, 249] width 55 height 27
click at [316, 245] on input "text" at bounding box center [324, 253] width 48 height 27
paste input "[PERSON_NAME]"
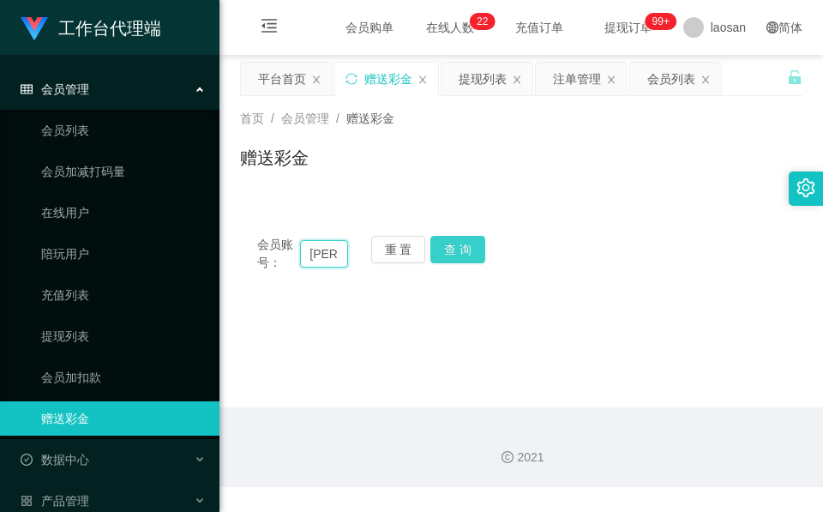
type input "[PERSON_NAME]"
click at [443, 252] on button "查 询" at bounding box center [457, 249] width 55 height 27
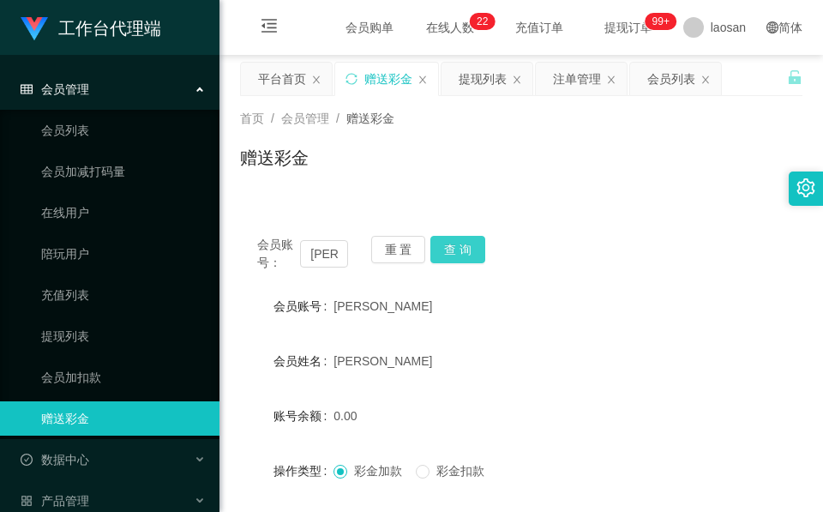
click at [443, 252] on div "重 置 查 询" at bounding box center [416, 254] width 91 height 36
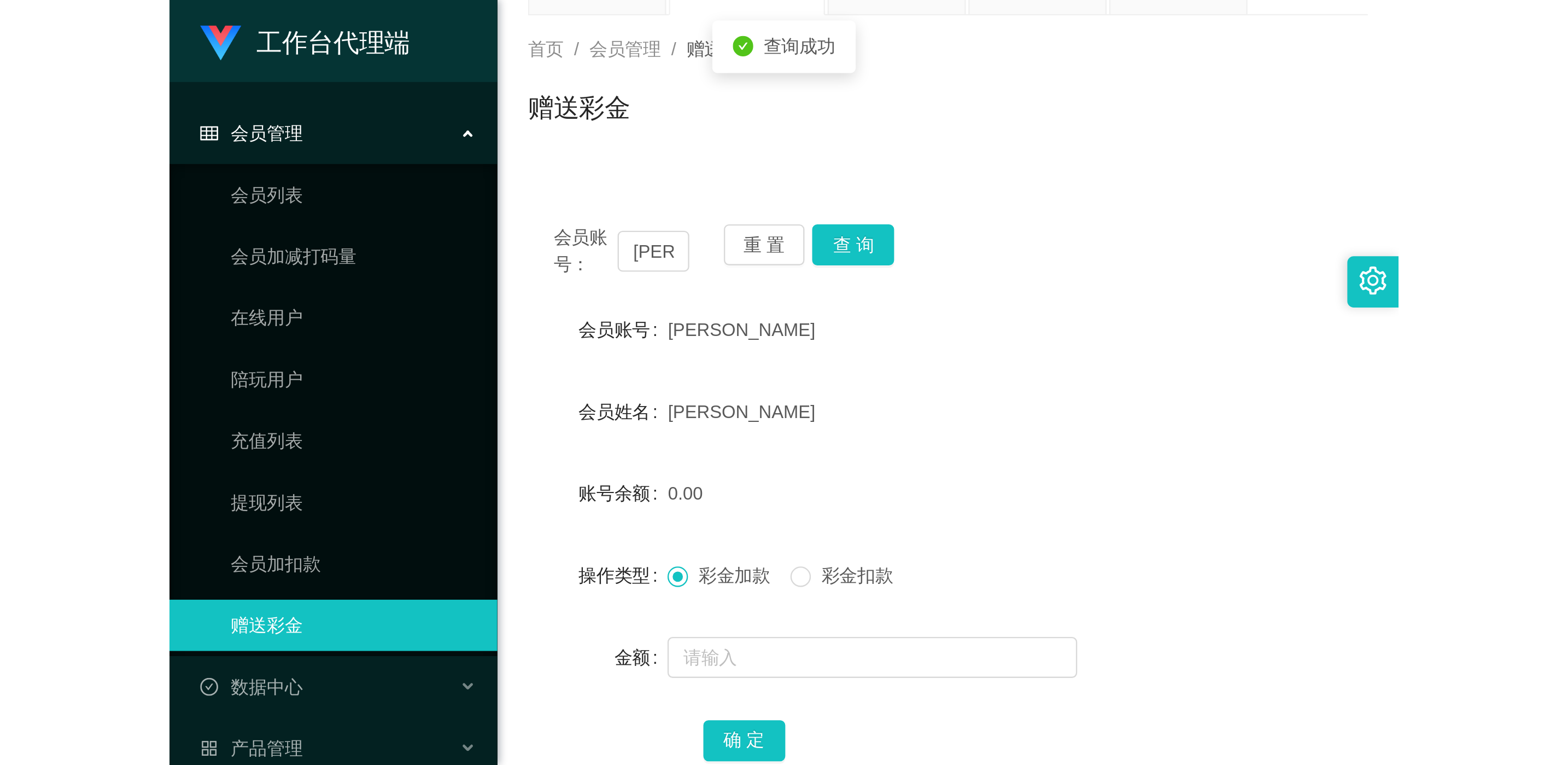
scroll to position [82, 0]
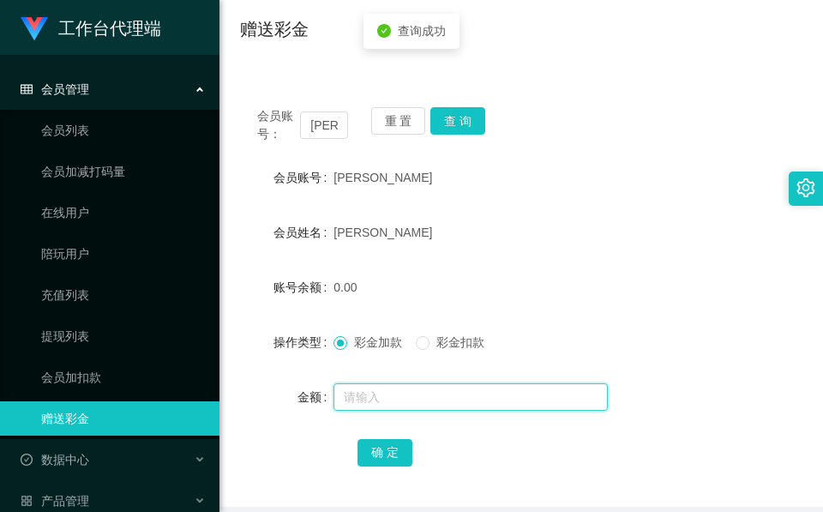
click at [400, 399] on input "text" at bounding box center [471, 396] width 274 height 27
type input "1000"
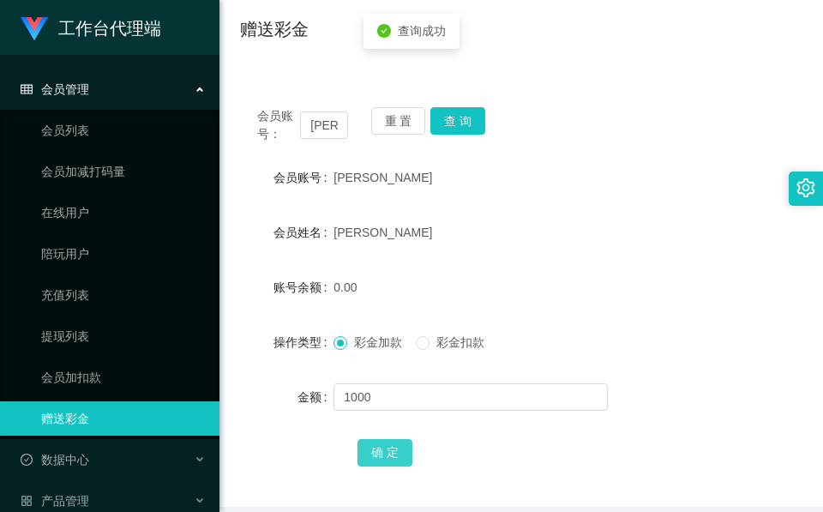
click at [397, 445] on button "确 定" at bounding box center [385, 452] width 55 height 27
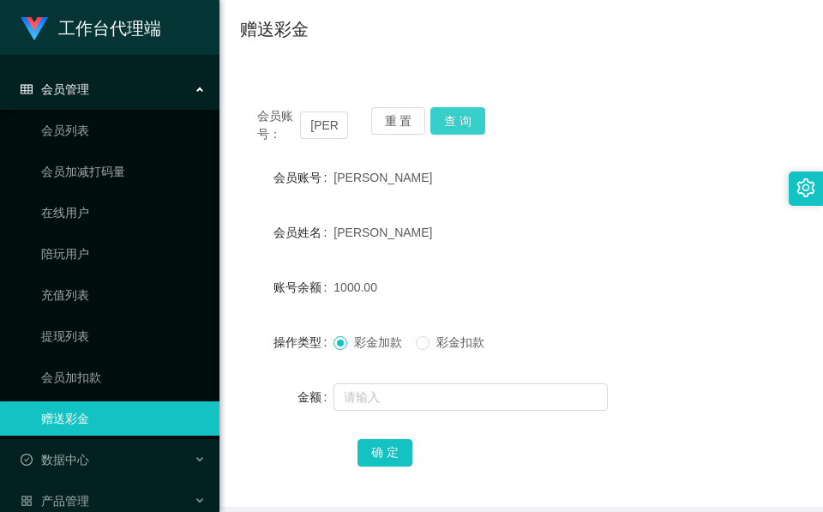
click at [455, 124] on button "查 询" at bounding box center [457, 120] width 55 height 27
click at [455, 124] on div "重 置 查 询" at bounding box center [416, 125] width 91 height 36
click at [461, 124] on button "查 询" at bounding box center [457, 120] width 55 height 27
click at [461, 124] on button "查 询" at bounding box center [467, 120] width 74 height 27
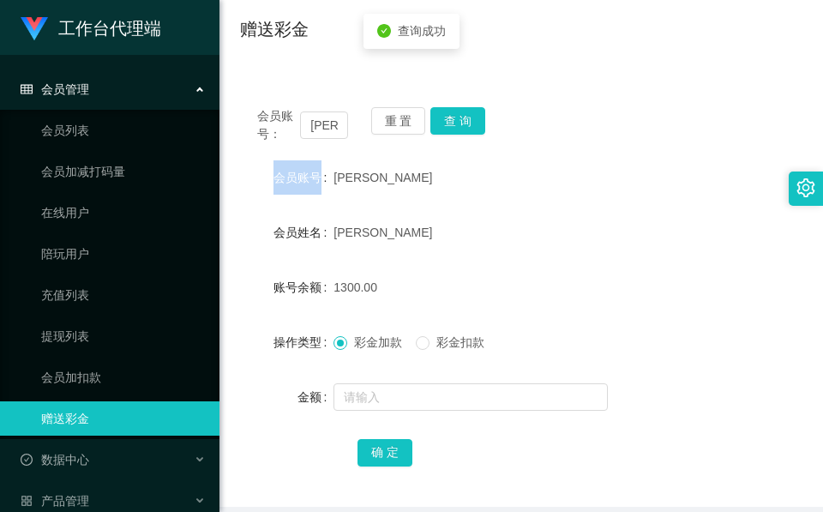
click at [461, 124] on div "会员账号： [PERSON_NAME] 查 询" at bounding box center [521, 125] width 562 height 36
click at [461, 124] on button "查 询" at bounding box center [457, 120] width 55 height 27
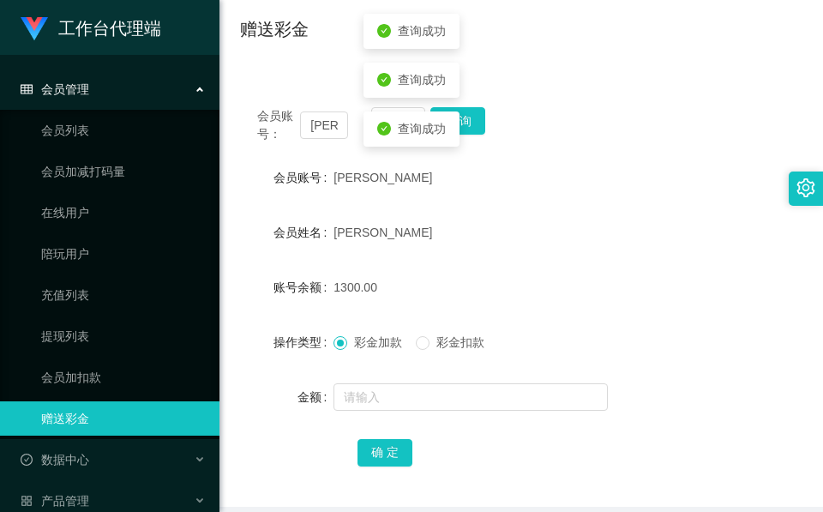
click at [478, 278] on div "1300.00" at bounding box center [498, 287] width 328 height 34
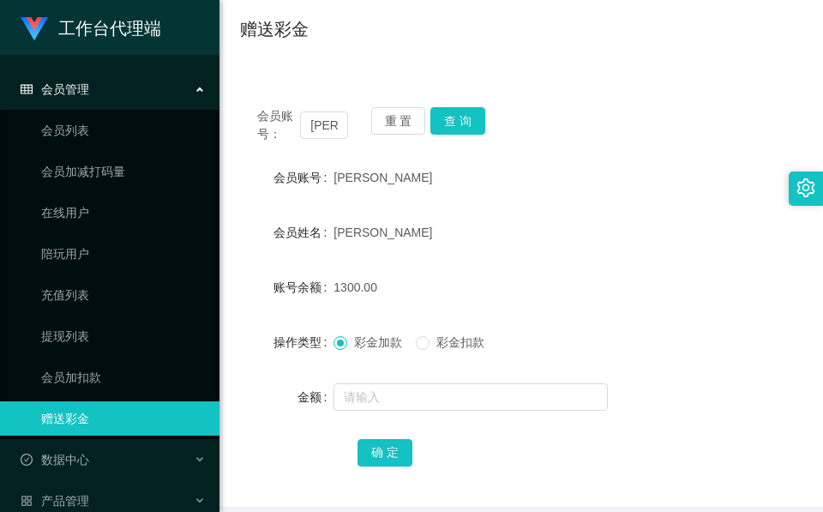
scroll to position [0, 0]
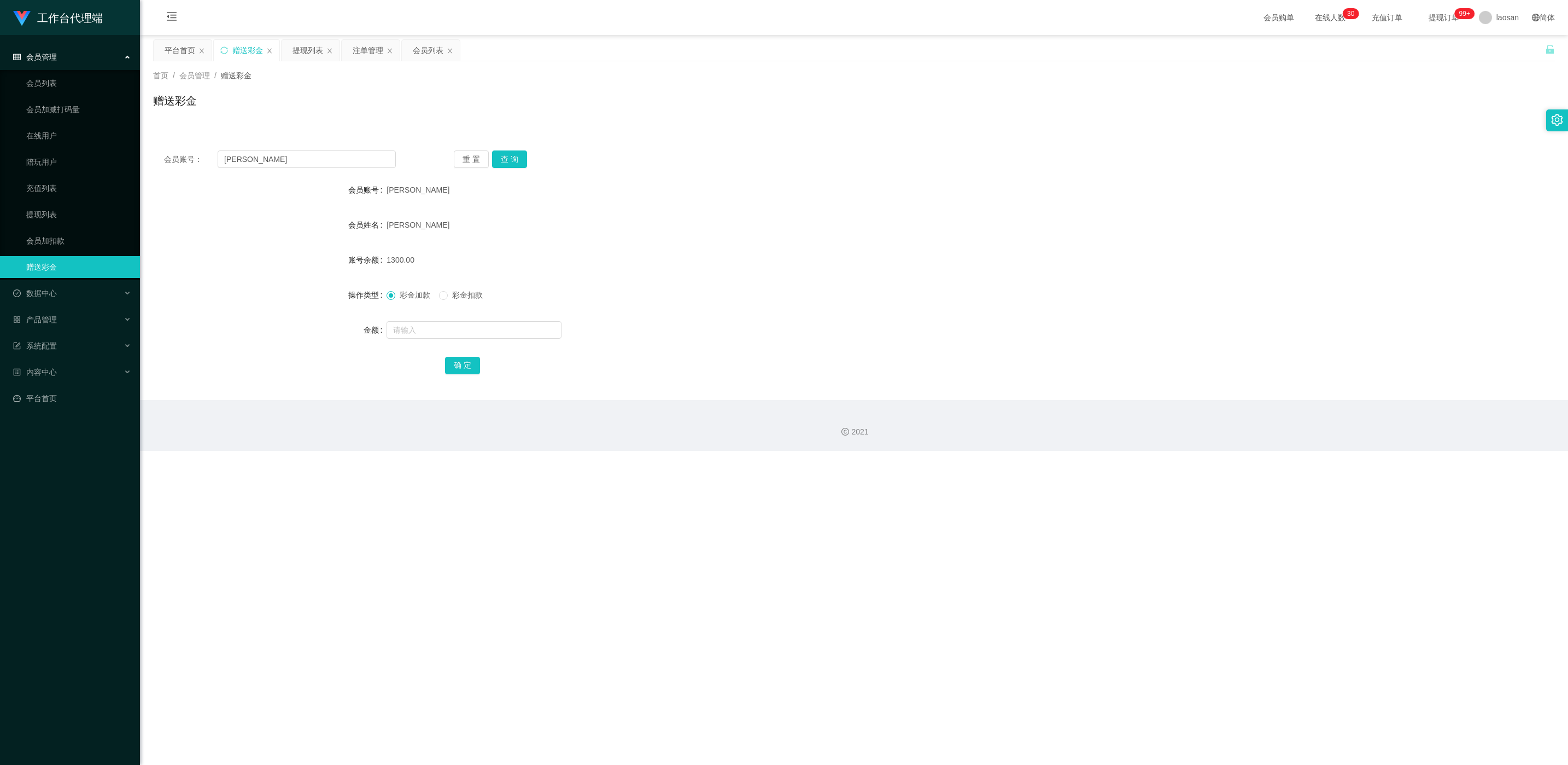
click at [397, 191] on span "[PERSON_NAME]" at bounding box center [418, 190] width 63 height 9
copy span "[PERSON_NAME]"
drag, startPoint x: 397, startPoint y: 191, endPoint x: 370, endPoint y: 91, distance: 103.6
click at [370, 91] on div "首页 / 会员管理 / 赠送彩金 / 赠送彩金" at bounding box center [854, 94] width 1402 height 48
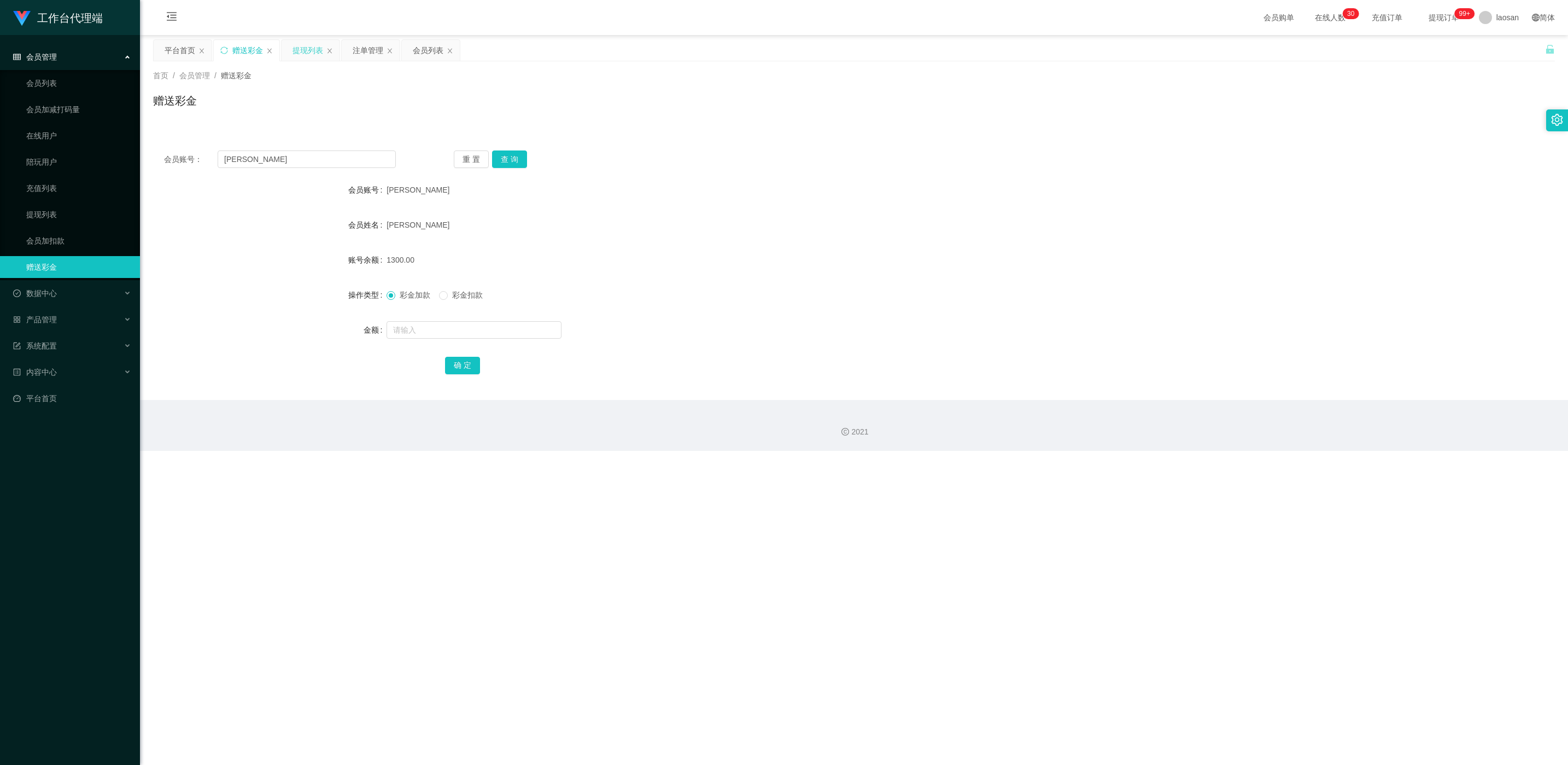
drag, startPoint x: 317, startPoint y: 52, endPoint x: 314, endPoint y: 56, distance: 5.0
click at [315, 52] on div "提现列表" at bounding box center [308, 50] width 31 height 21
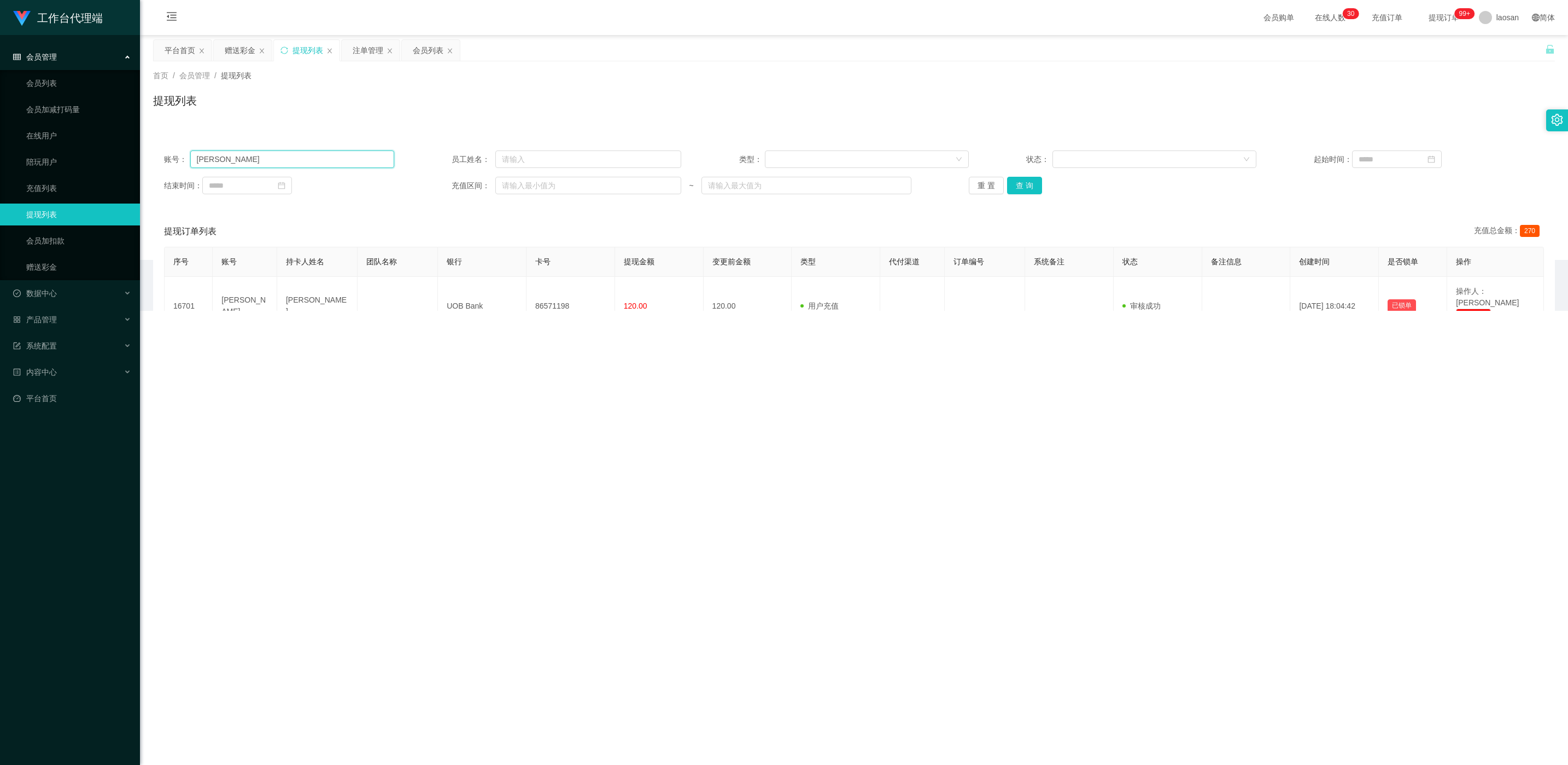
click at [310, 155] on input "[PERSON_NAME]" at bounding box center [292, 159] width 204 height 17
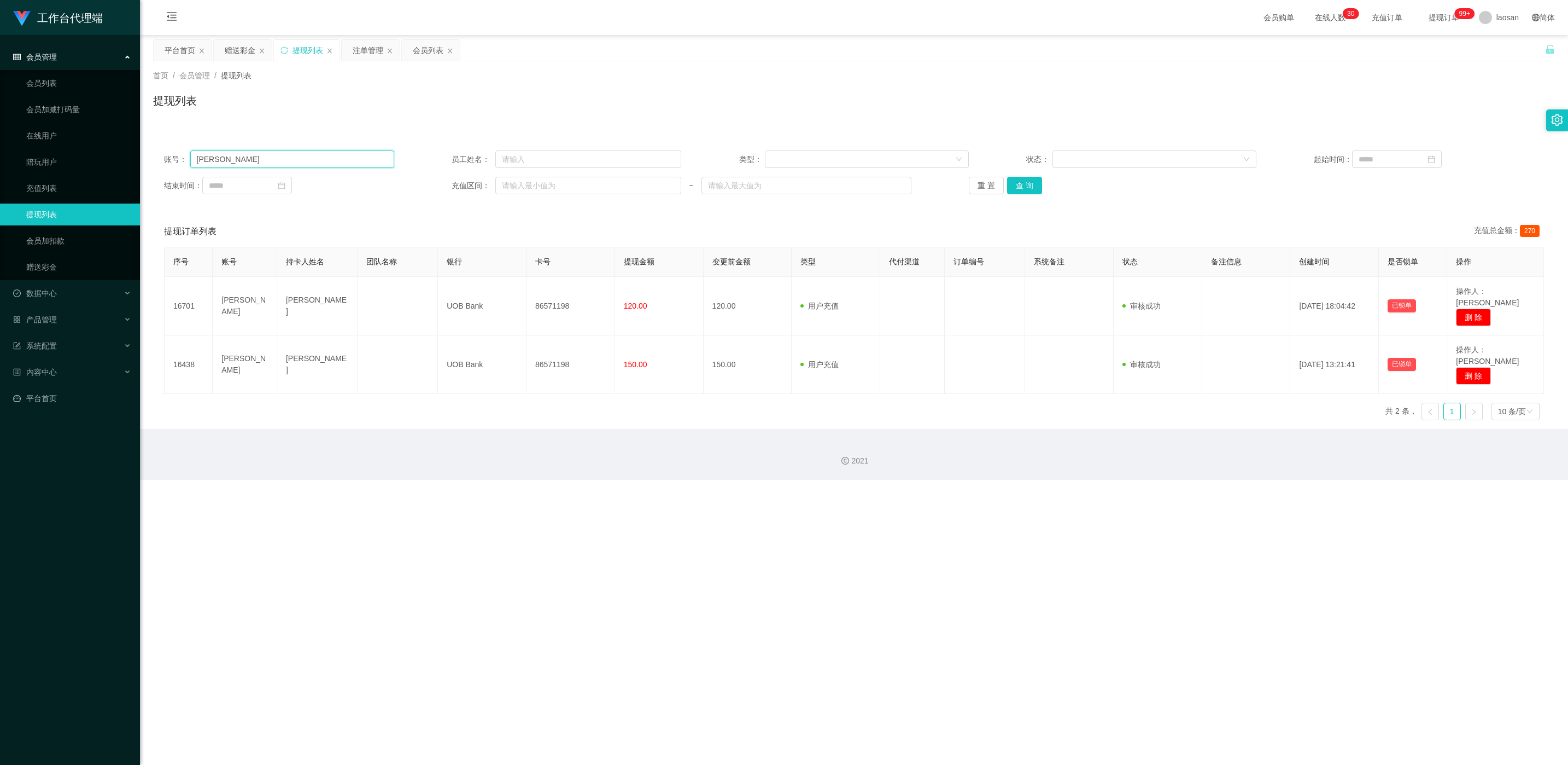
click at [310, 155] on input "[PERSON_NAME]" at bounding box center [292, 159] width 204 height 17
click at [524, 189] on button "查 询" at bounding box center [1024, 185] width 35 height 17
click at [524, 189] on div "重 置 查 询" at bounding box center [1083, 185] width 230 height 17
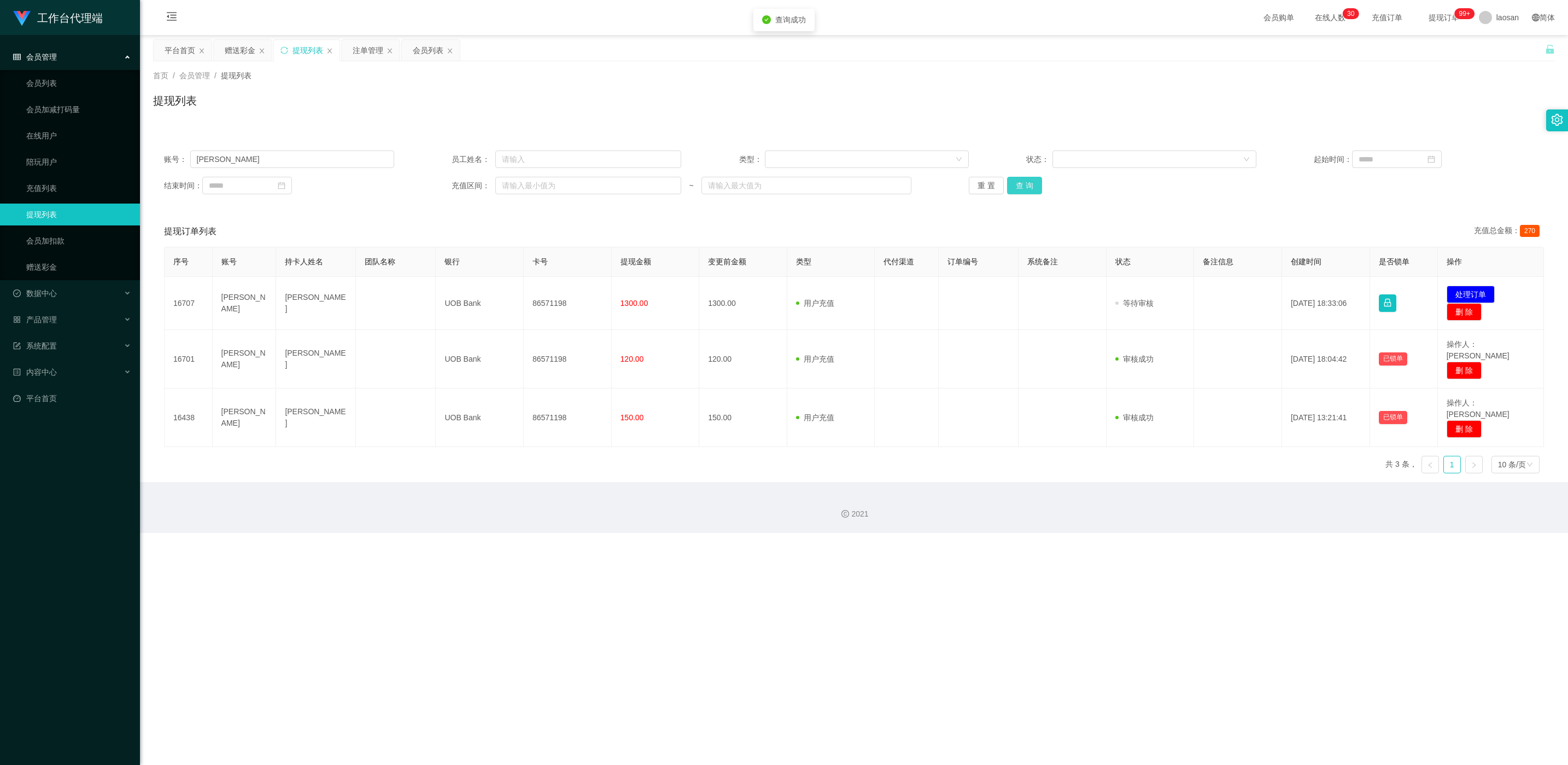
click at [524, 189] on button "查 询" at bounding box center [1024, 185] width 35 height 17
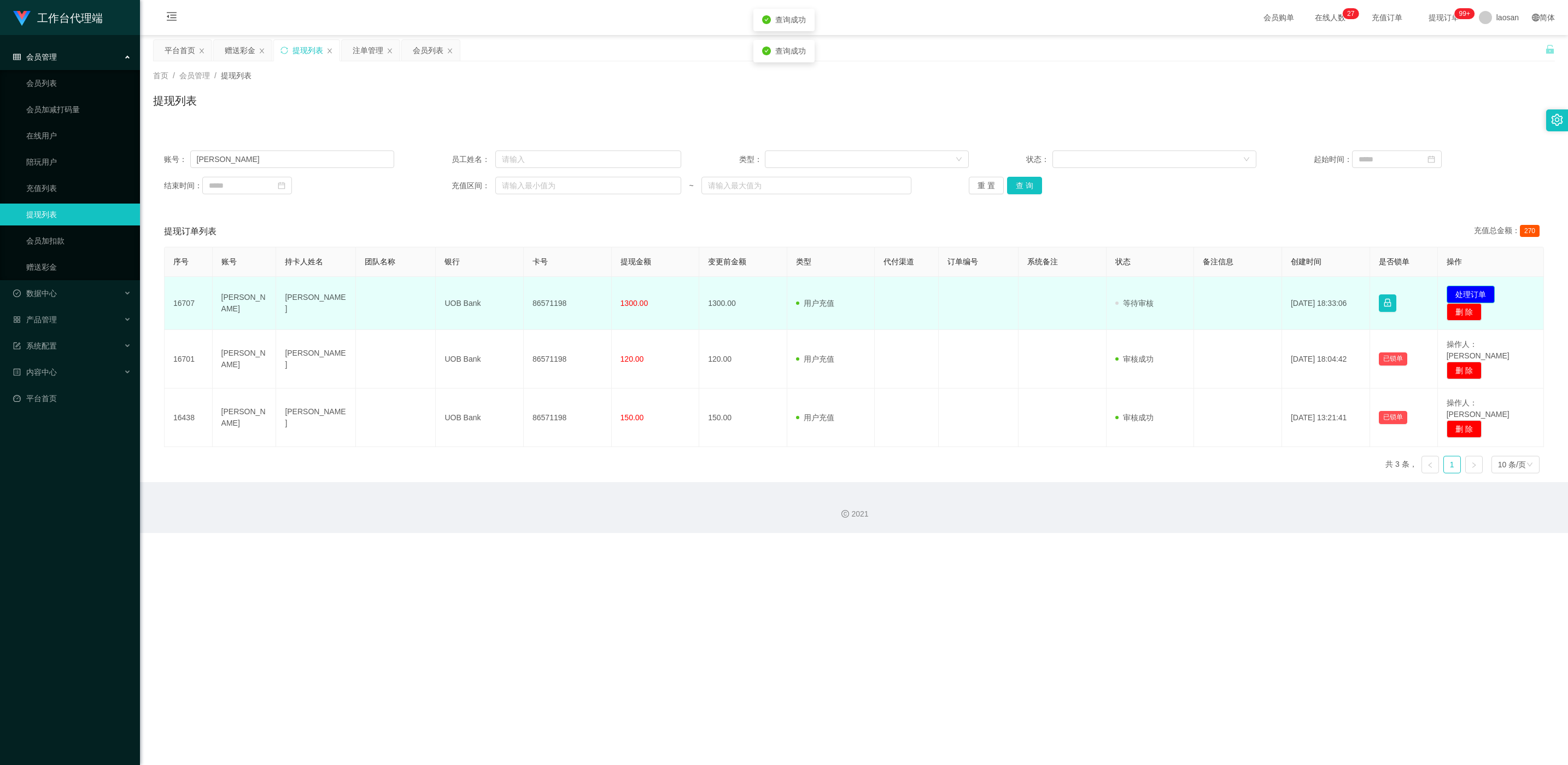
click at [524, 290] on button "处理订单" at bounding box center [1470, 294] width 48 height 17
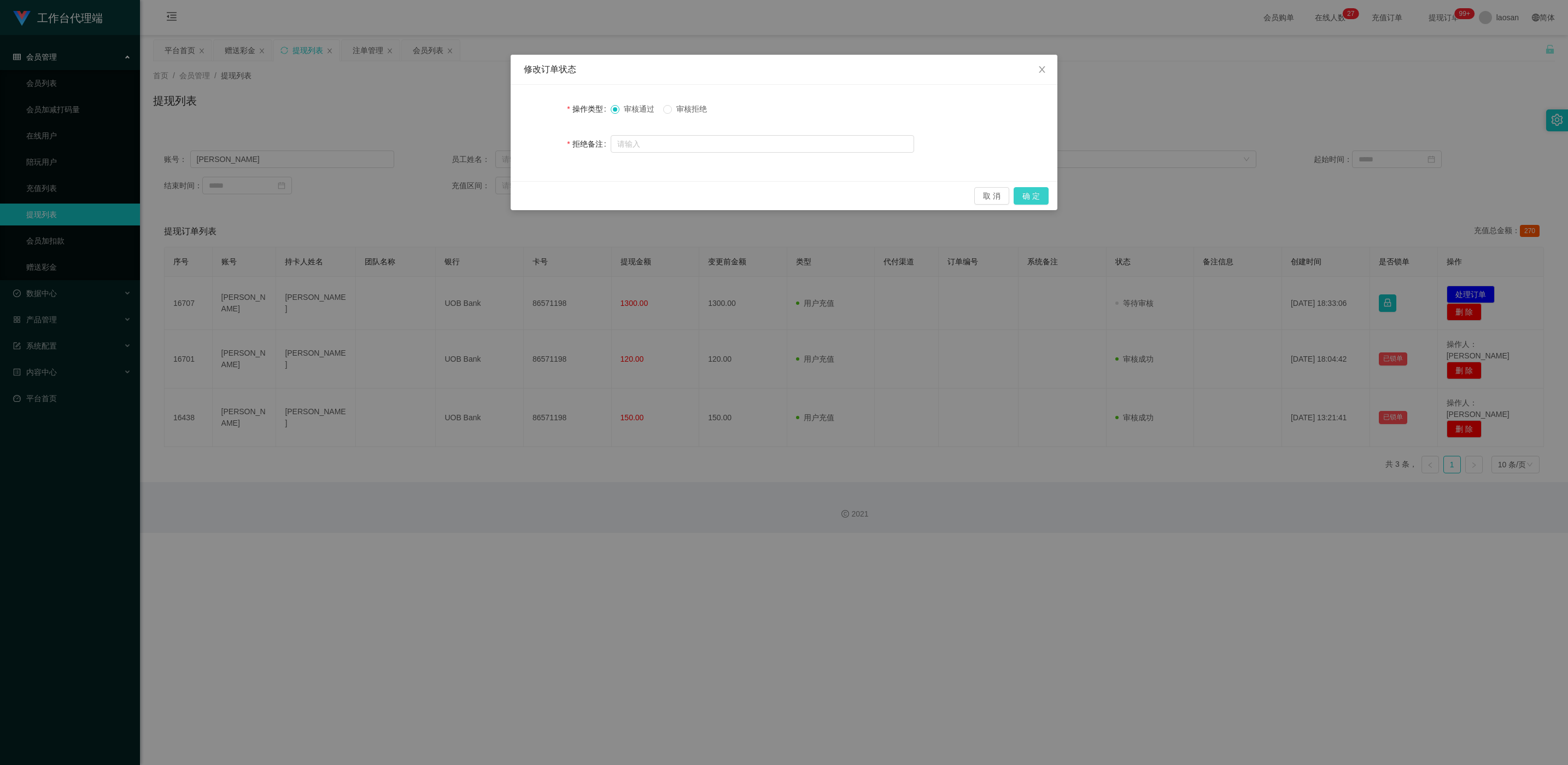
click at [524, 192] on button "确 定" at bounding box center [1031, 195] width 35 height 17
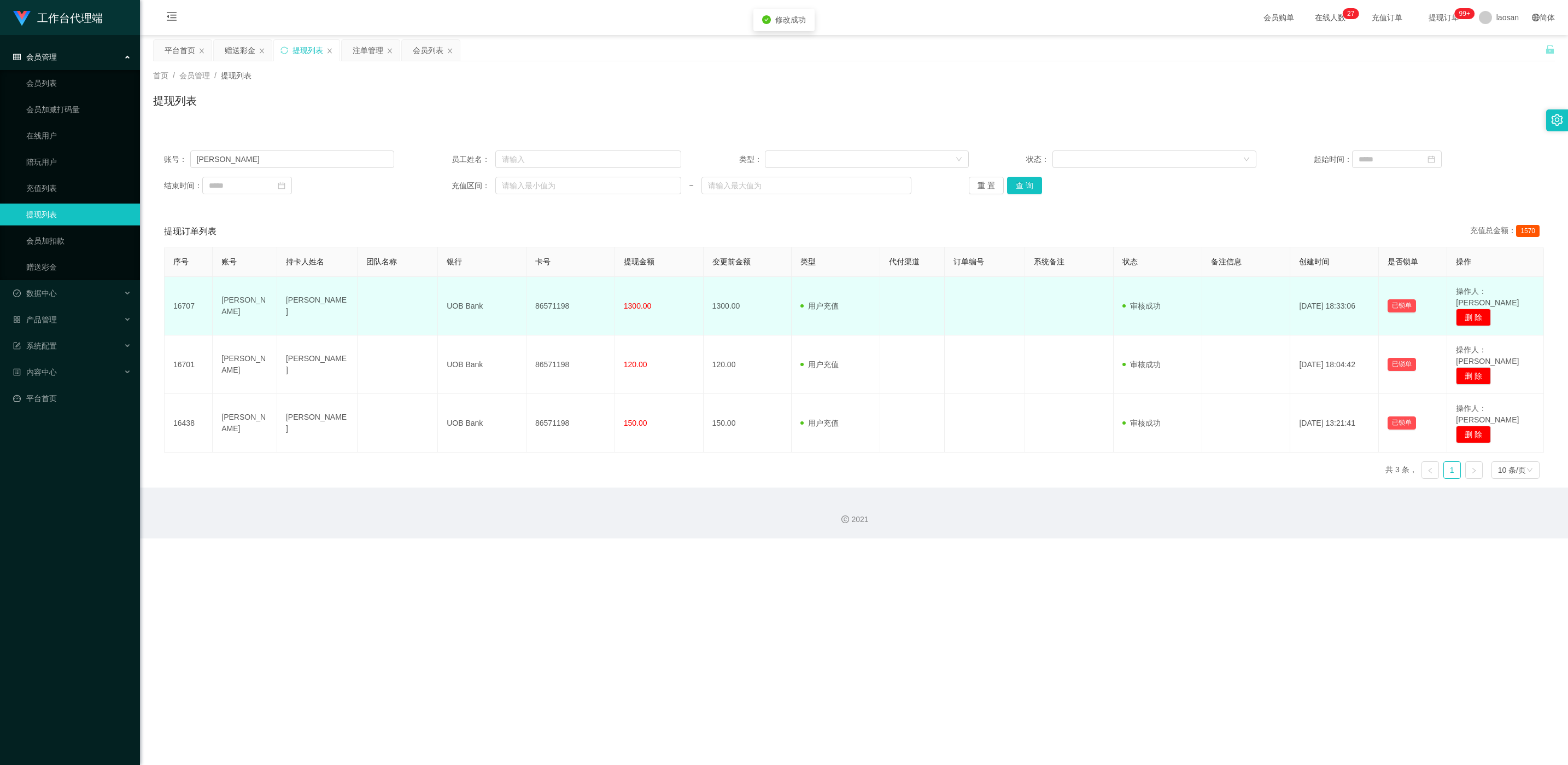
click at [524, 301] on td "86571198" at bounding box center [571, 306] width 89 height 59
copy td "86571198"
click at [524, 299] on td "86571198" at bounding box center [571, 306] width 89 height 59
click at [524, 307] on td "86571198" at bounding box center [571, 306] width 89 height 59
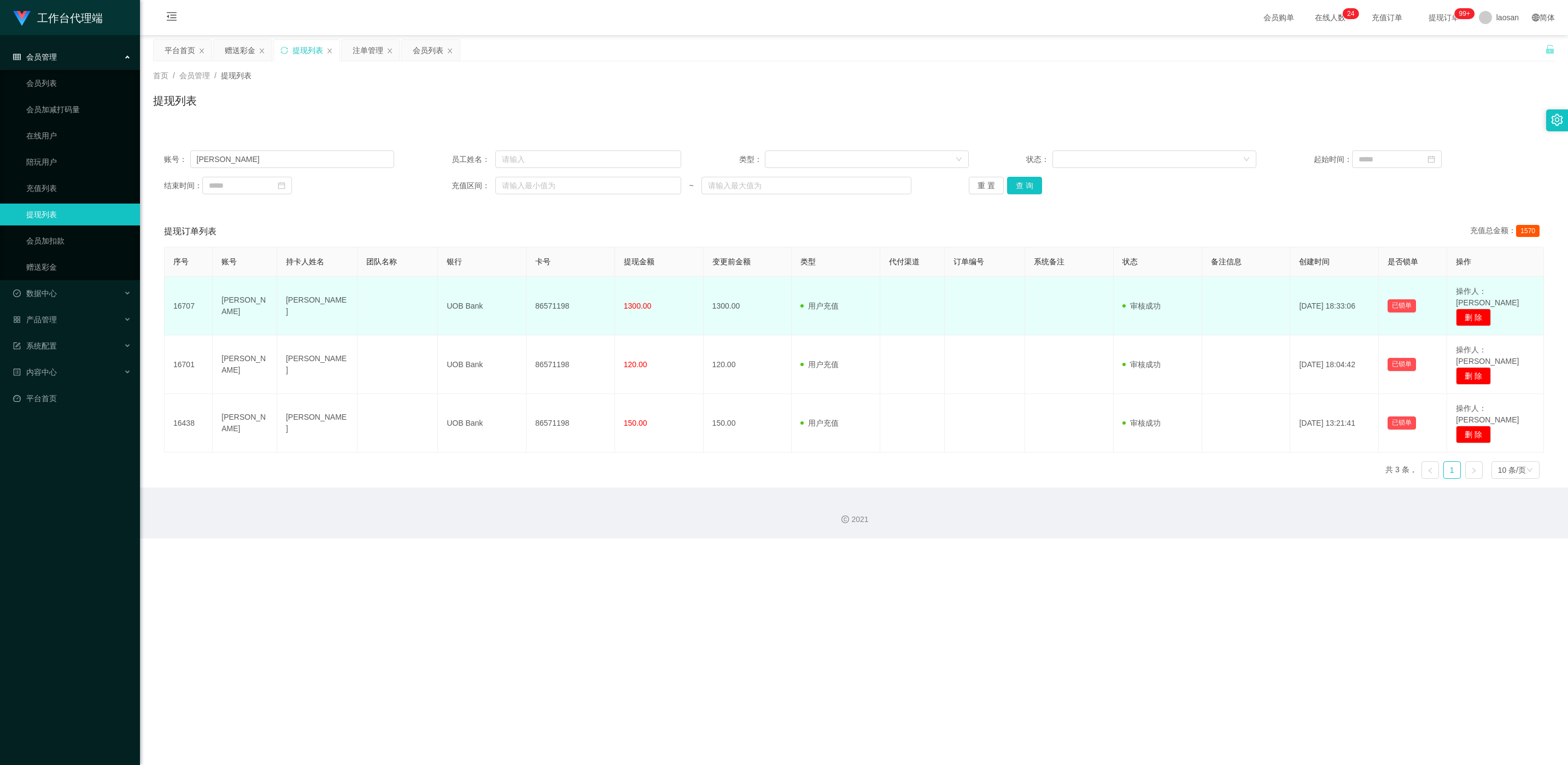
click at [524, 302] on td "86571198" at bounding box center [571, 306] width 89 height 59
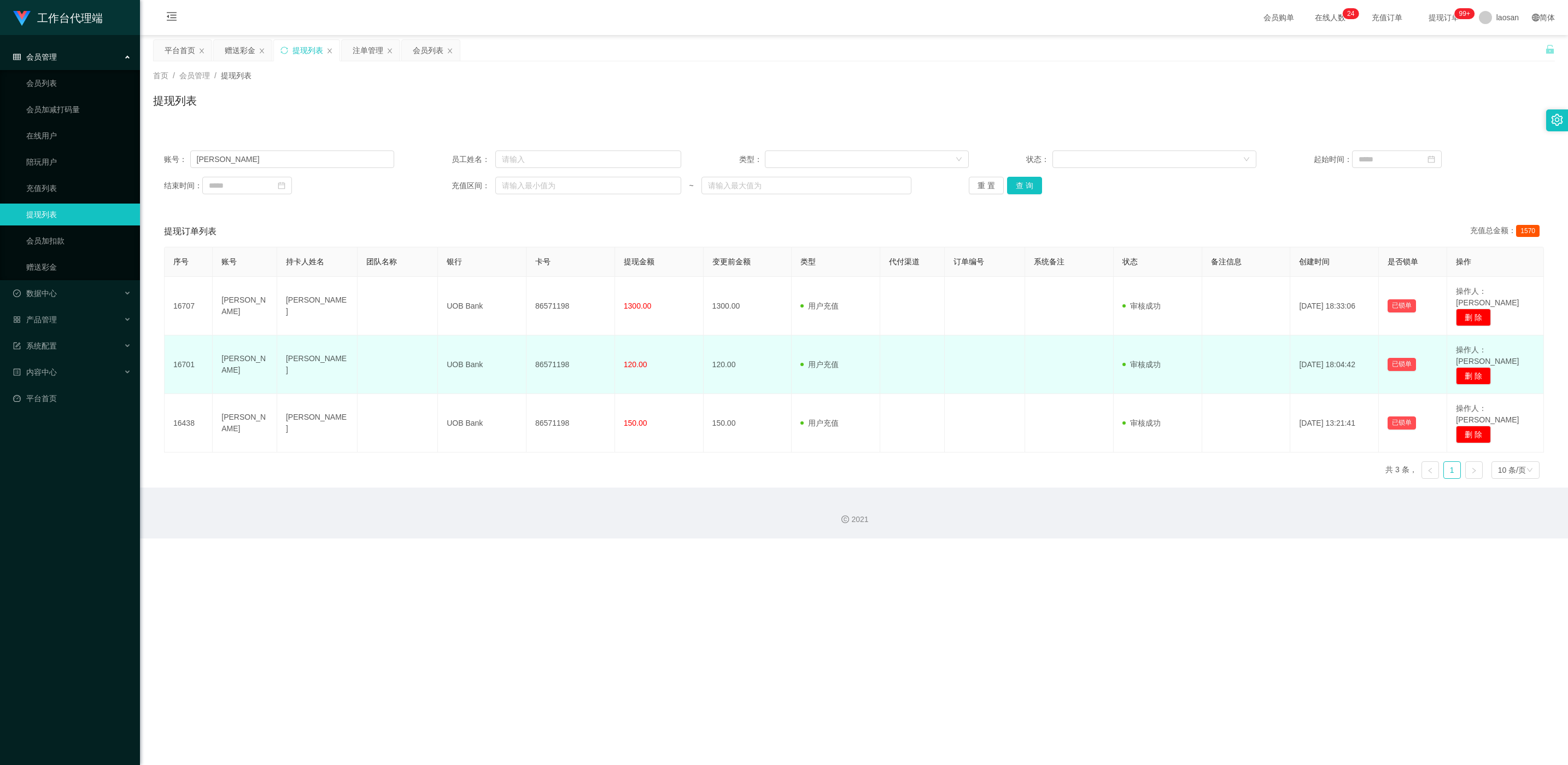
drag, startPoint x: 543, startPoint y: 302, endPoint x: 531, endPoint y: 329, distance: 29.5
click at [524, 326] on td "86571198" at bounding box center [571, 365] width 89 height 59
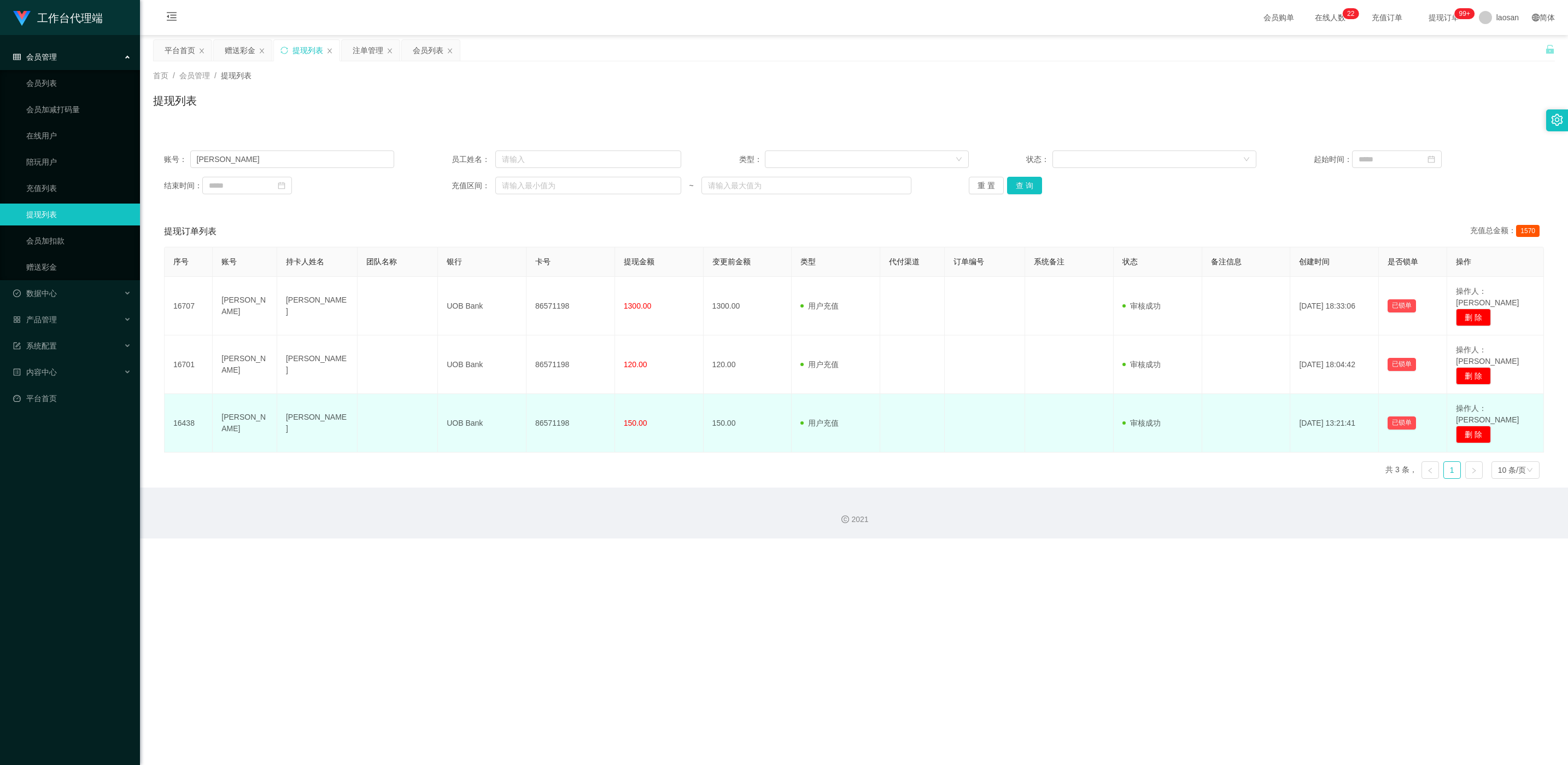
drag, startPoint x: 535, startPoint y: 346, endPoint x: 542, endPoint y: 375, distance: 29.8
click at [524, 326] on td "86571198" at bounding box center [571, 423] width 89 height 59
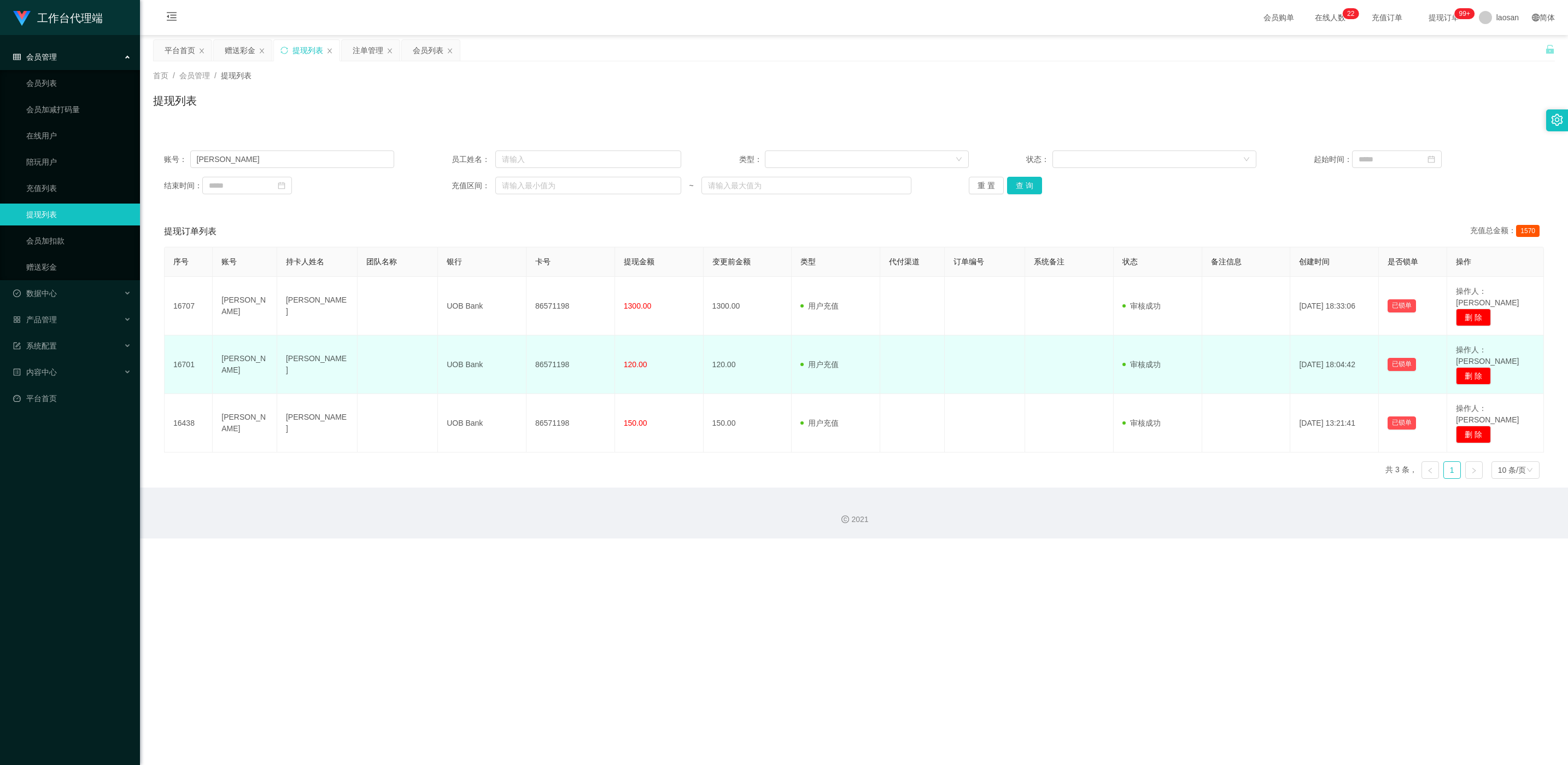
drag, startPoint x: 542, startPoint y: 386, endPoint x: 525, endPoint y: 345, distance: 44.4
click at [524, 326] on td "86571198" at bounding box center [571, 365] width 89 height 59
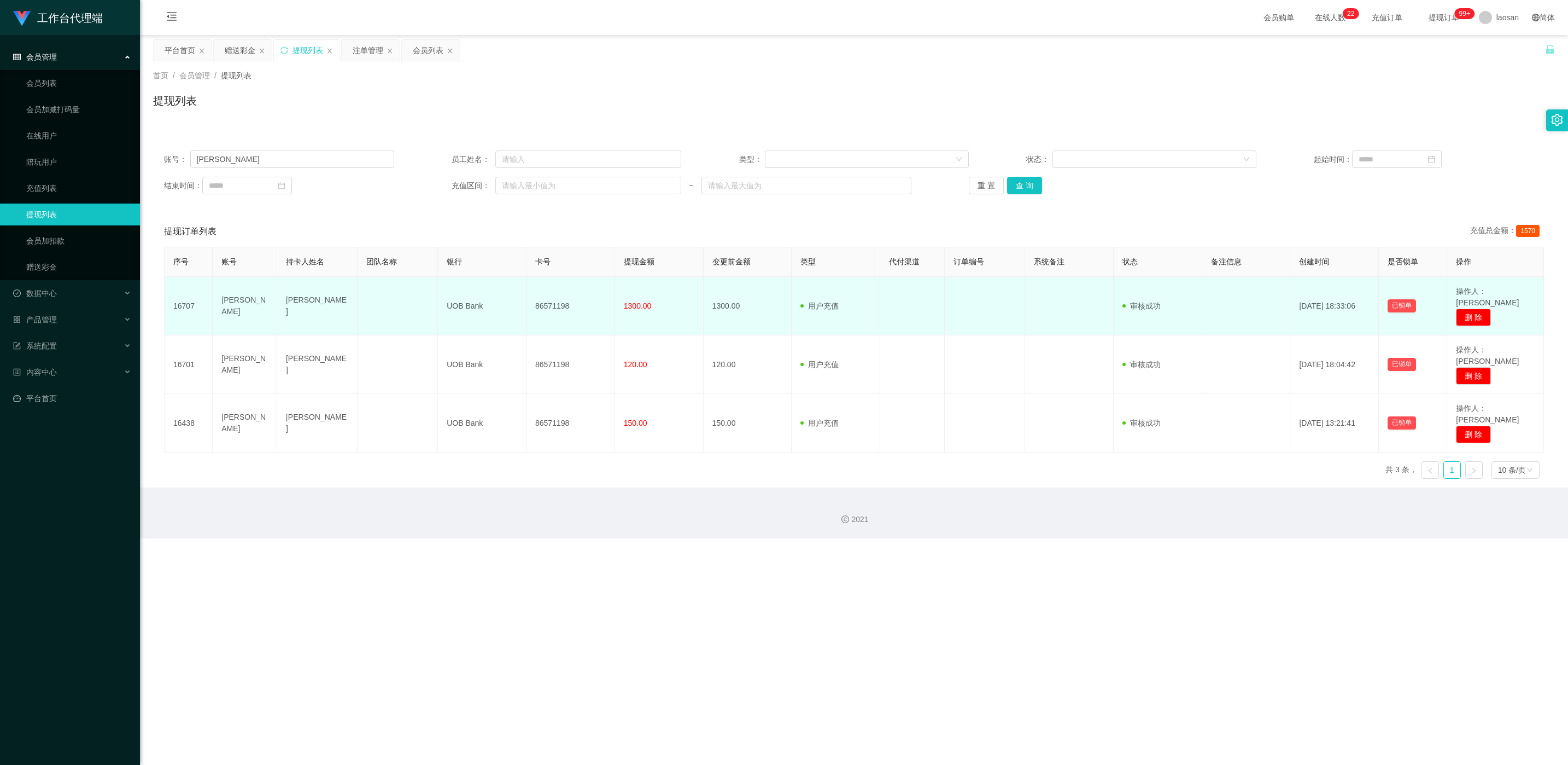
click at [524, 306] on td "86571198" at bounding box center [571, 306] width 89 height 59
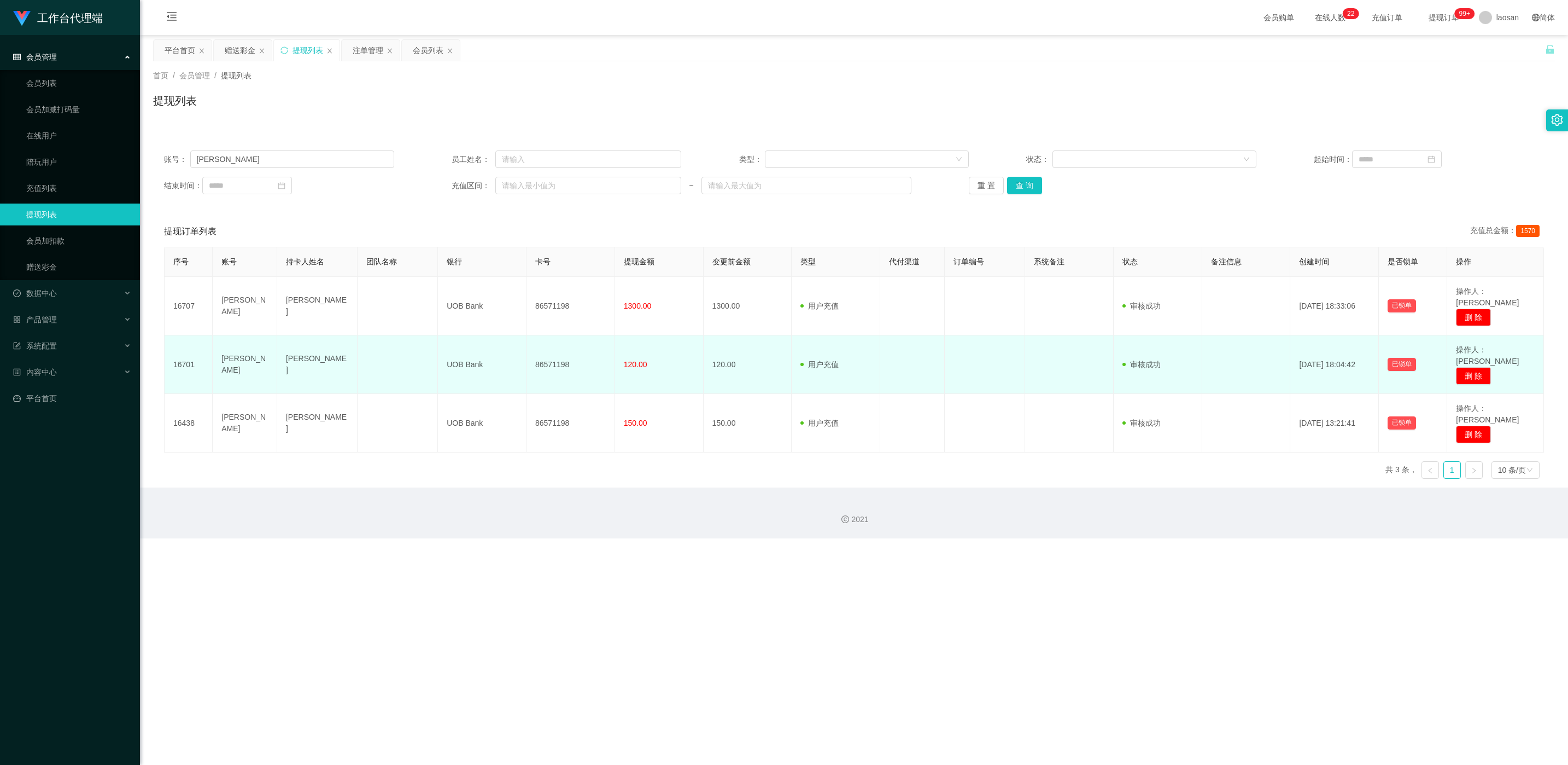
drag, startPoint x: 550, startPoint y: 306, endPoint x: 538, endPoint y: 350, distance: 45.6
click at [524, 326] on td "86571198" at bounding box center [571, 365] width 89 height 59
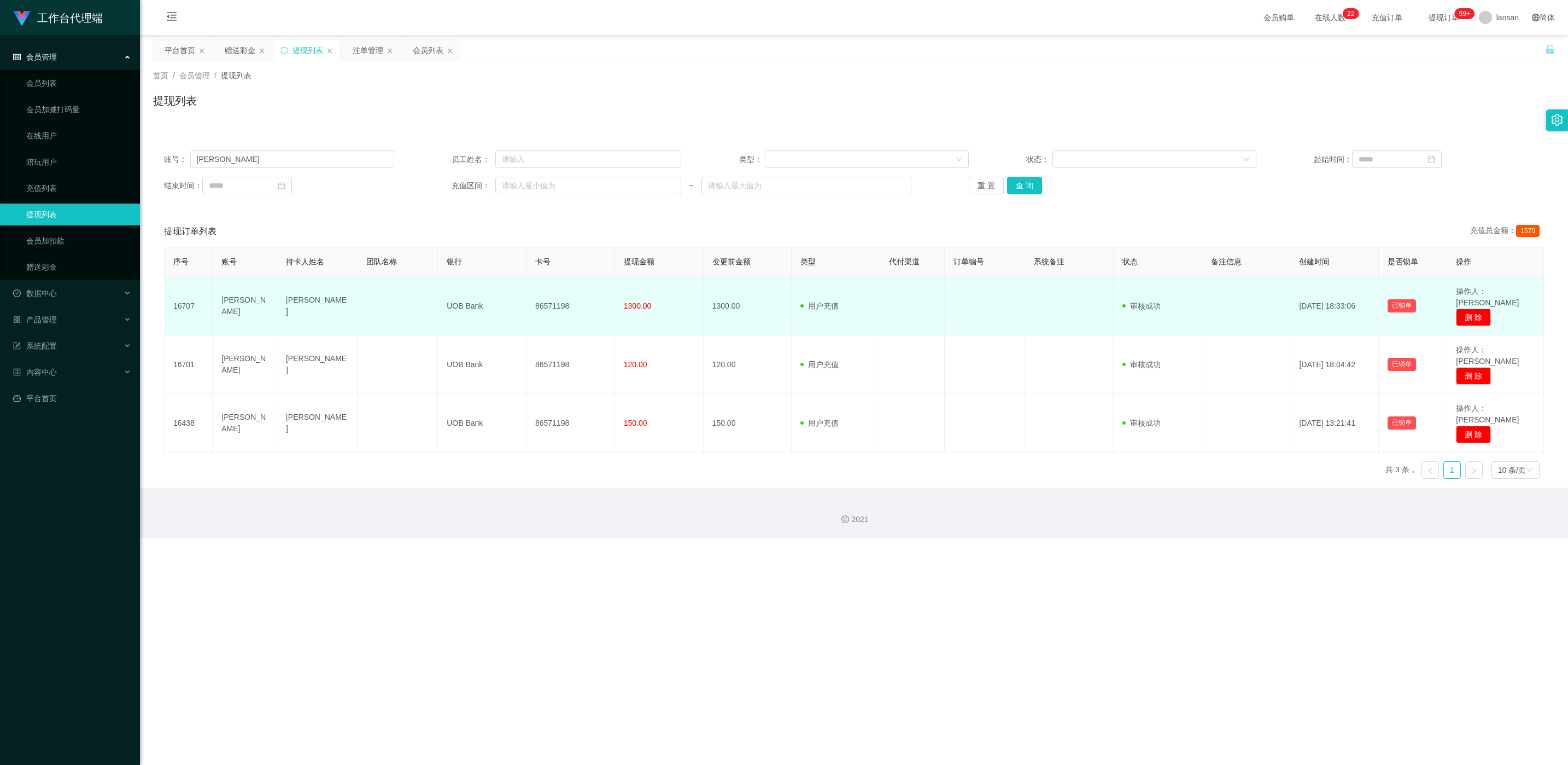
click at [524, 304] on td "86571198" at bounding box center [571, 306] width 89 height 59
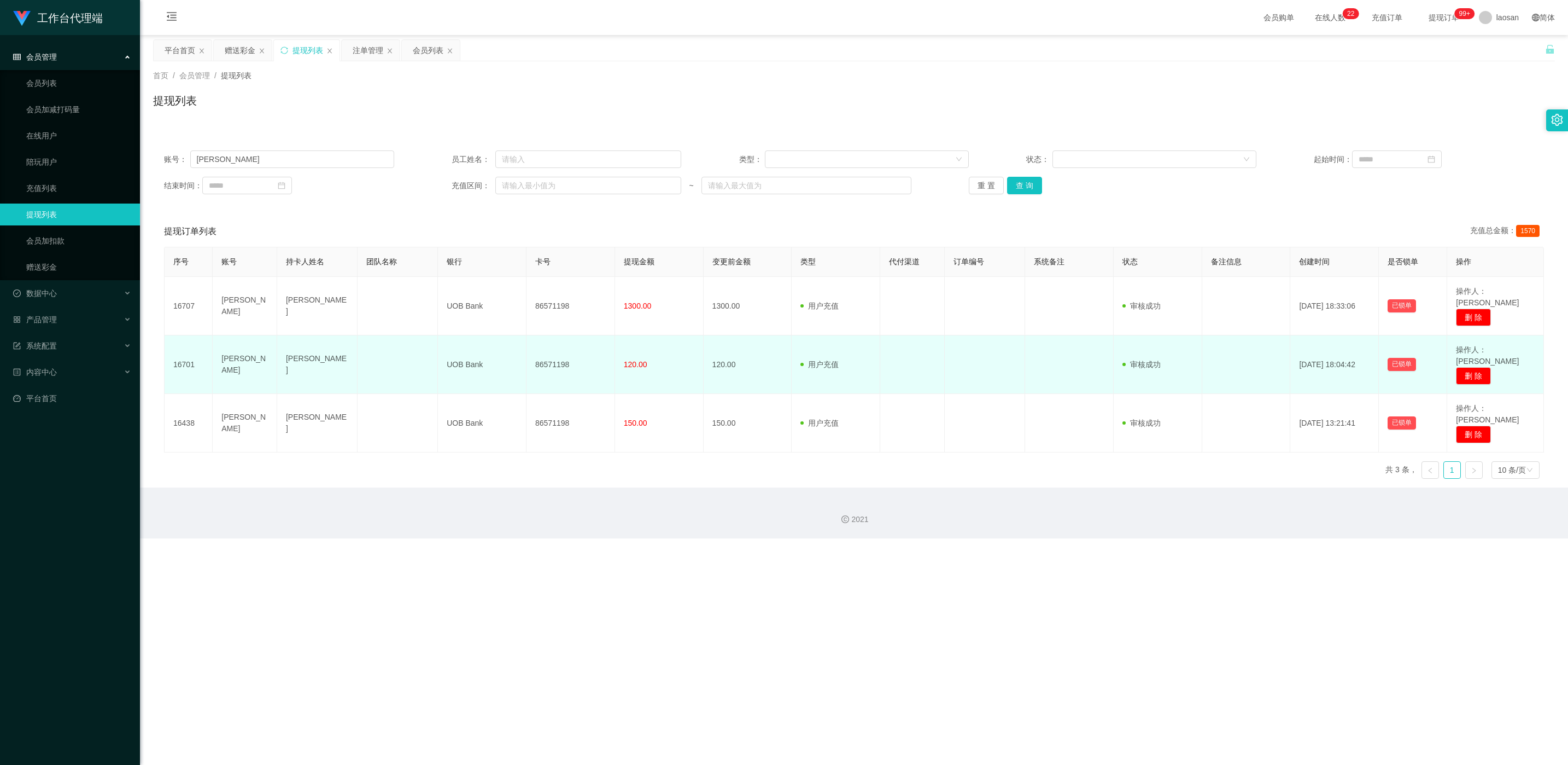
drag, startPoint x: 553, startPoint y: 304, endPoint x: 534, endPoint y: 346, distance: 46.1
click at [524, 326] on td "86571198" at bounding box center [571, 365] width 89 height 59
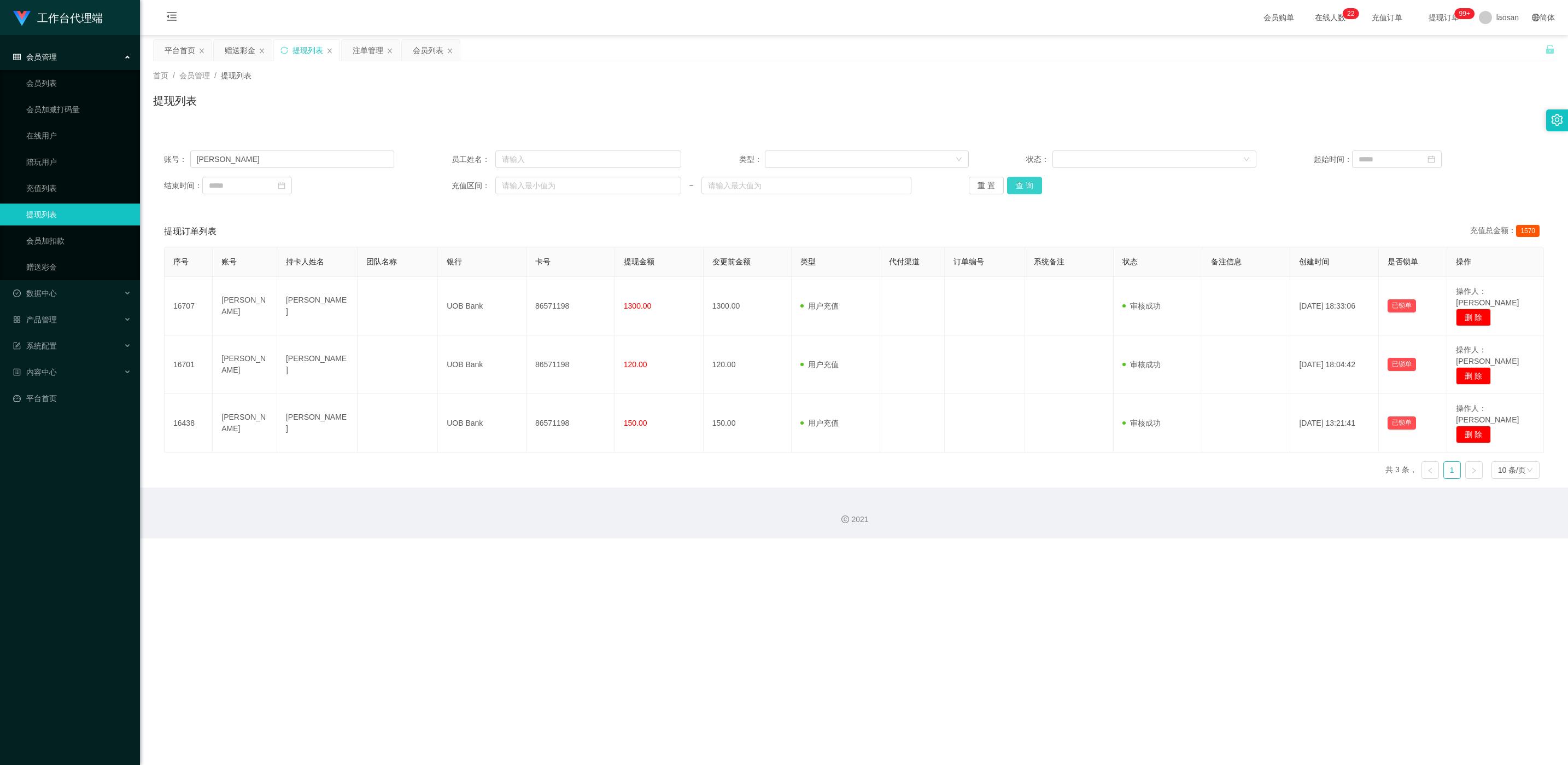
click at [524, 181] on button "查 询" at bounding box center [1024, 185] width 35 height 17
click at [524, 181] on div "重 置 查 询" at bounding box center [1083, 185] width 230 height 17
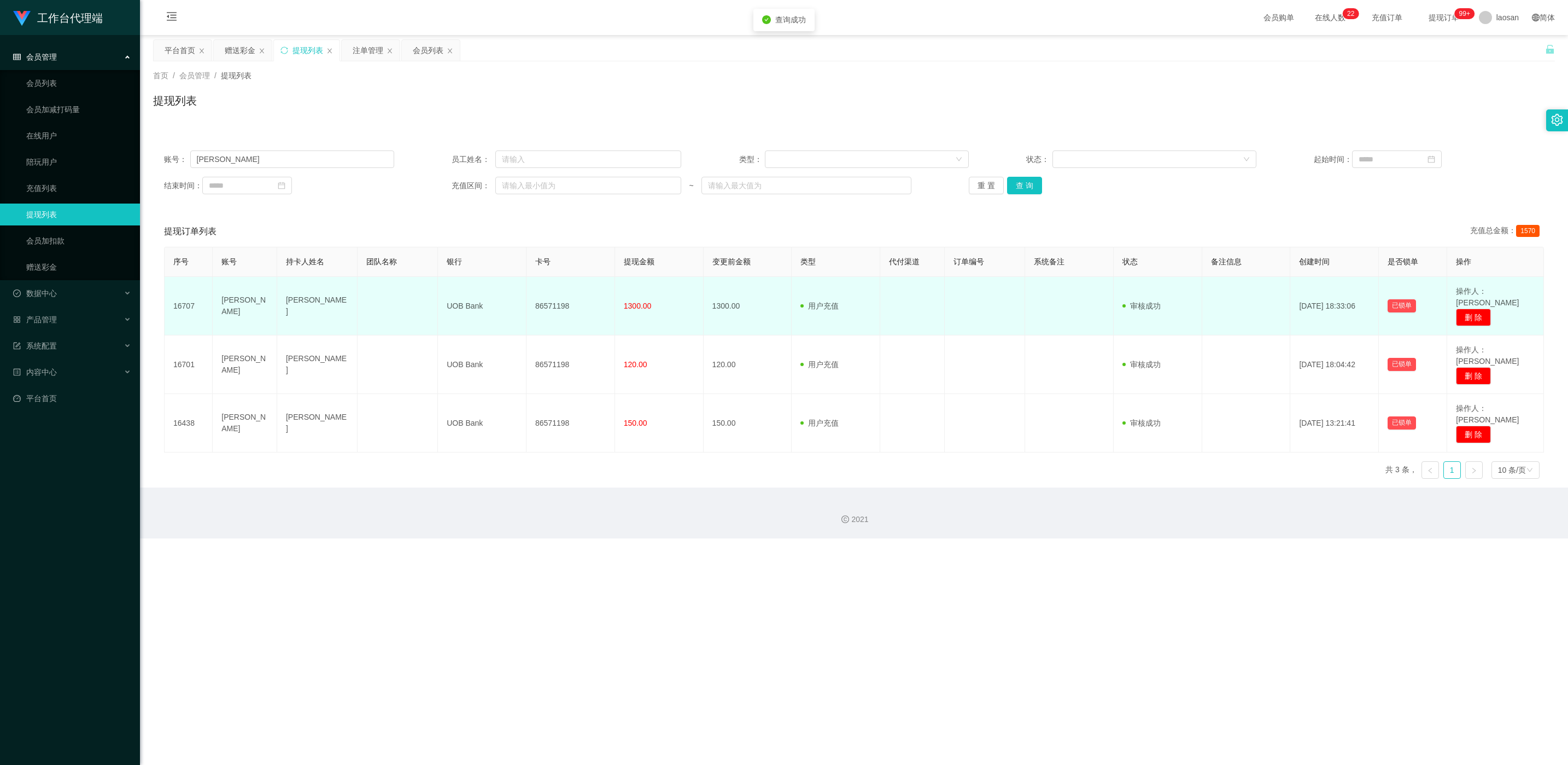
click at [524, 295] on td "86571198" at bounding box center [571, 306] width 89 height 59
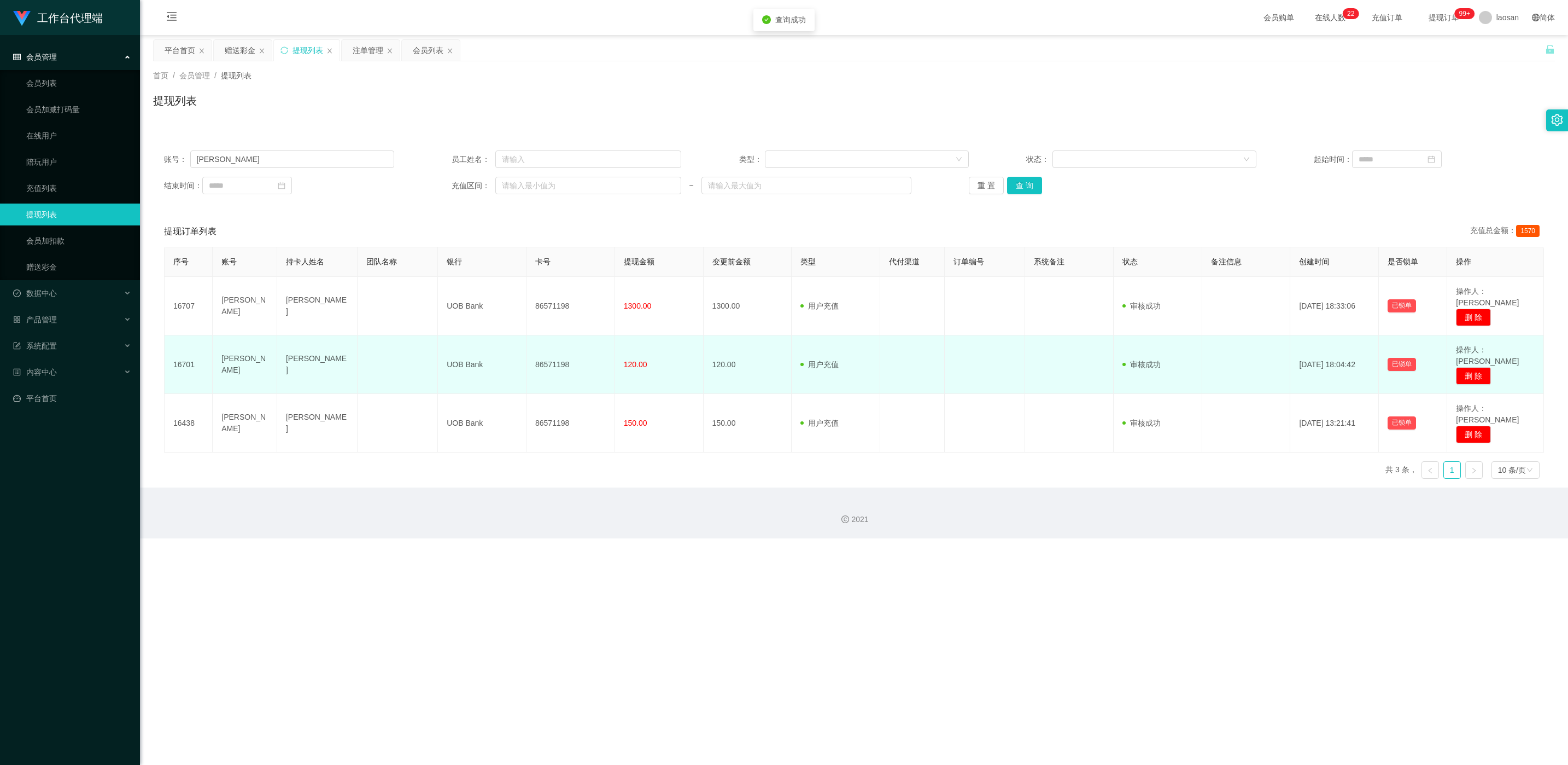
drag, startPoint x: 553, startPoint y: 295, endPoint x: 543, endPoint y: 335, distance: 41.2
click at [524, 326] on td "86571198" at bounding box center [571, 365] width 89 height 59
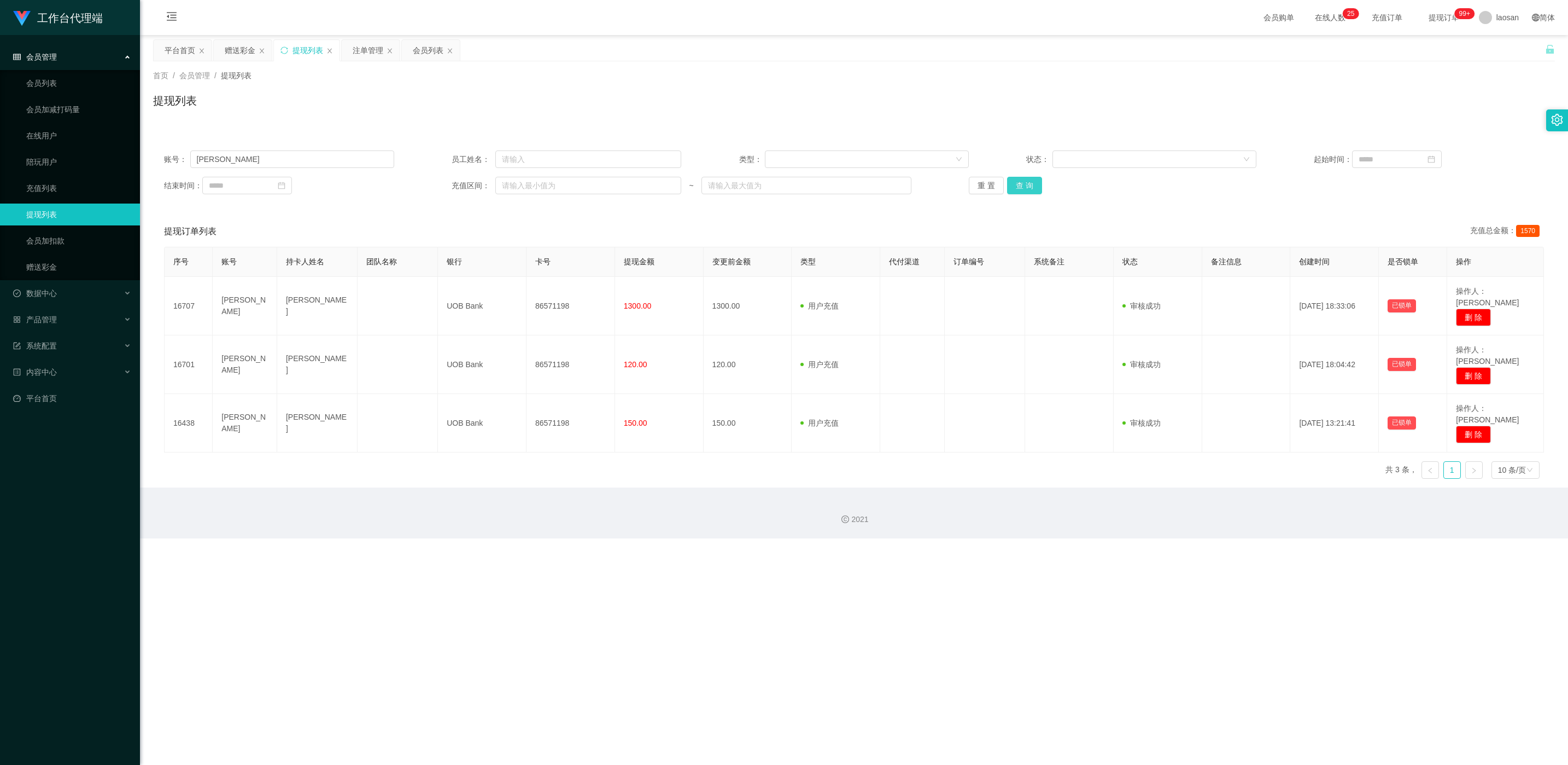
click at [524, 188] on button "查 询" at bounding box center [1024, 185] width 35 height 17
click at [524, 188] on div "重 置 查 询" at bounding box center [1083, 185] width 230 height 17
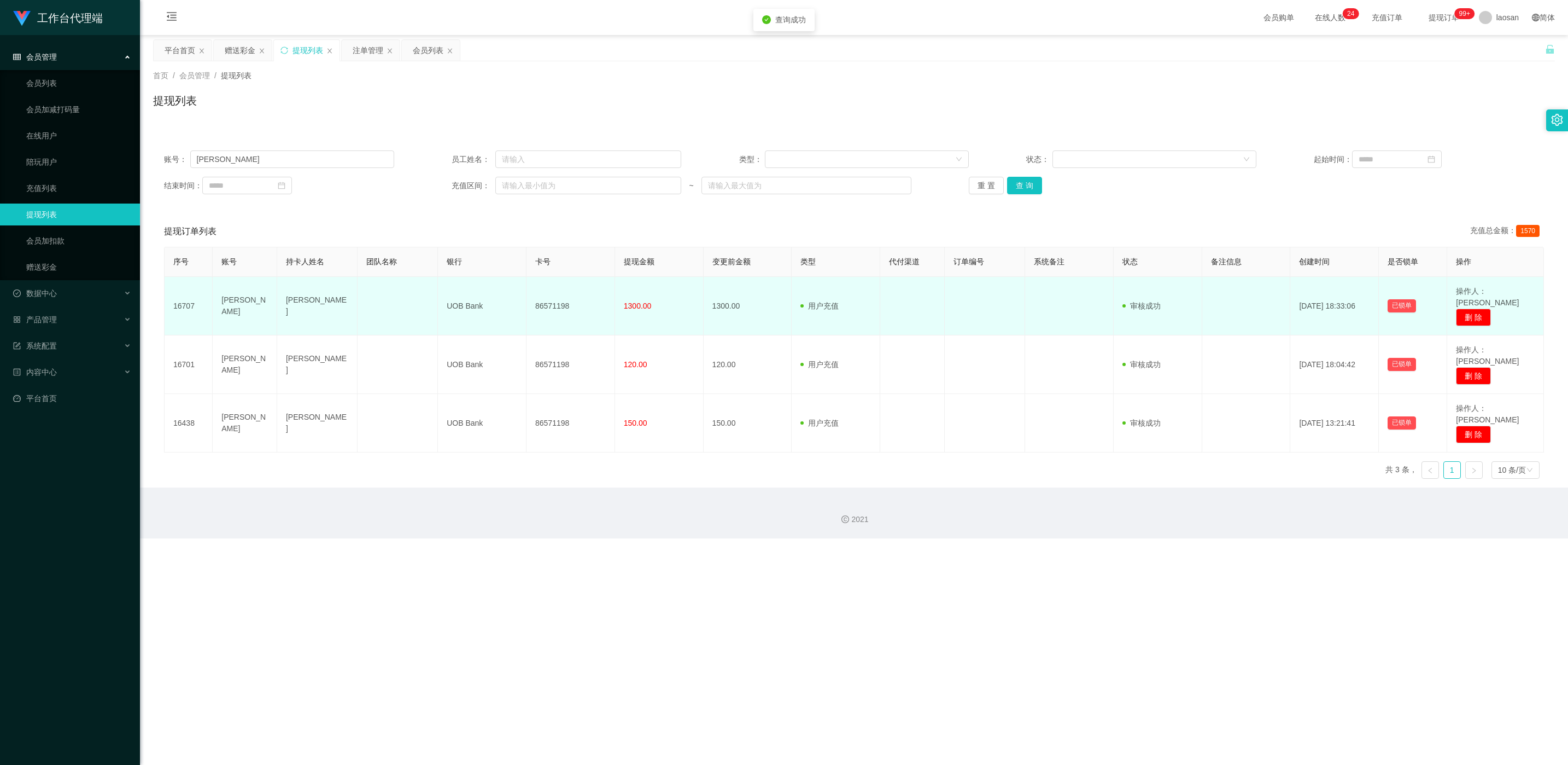
click at [524, 295] on td "86571198" at bounding box center [571, 306] width 89 height 59
click at [524, 301] on td "86571198" at bounding box center [571, 306] width 89 height 59
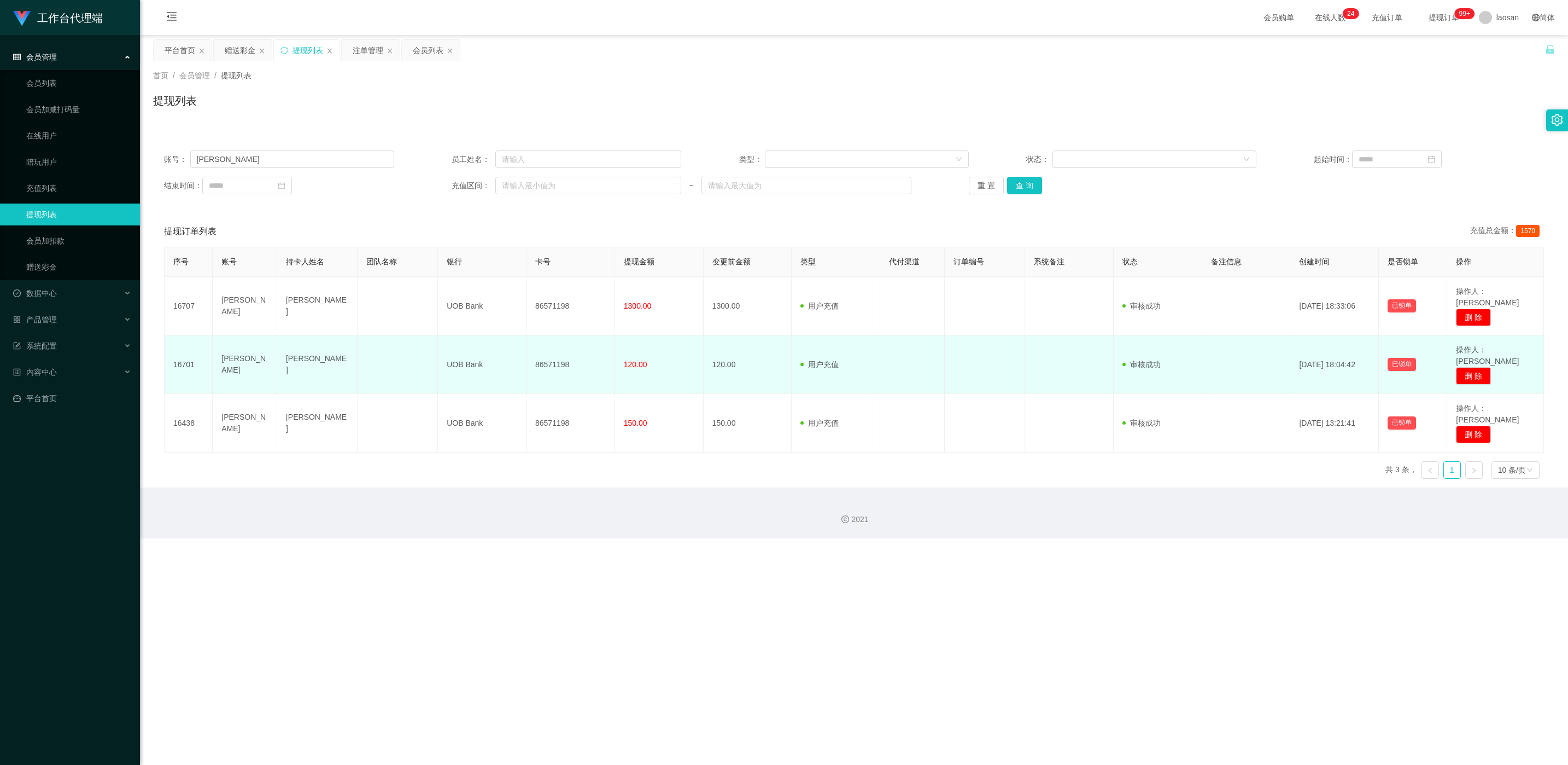
click at [524, 326] on td "86571198" at bounding box center [571, 365] width 89 height 59
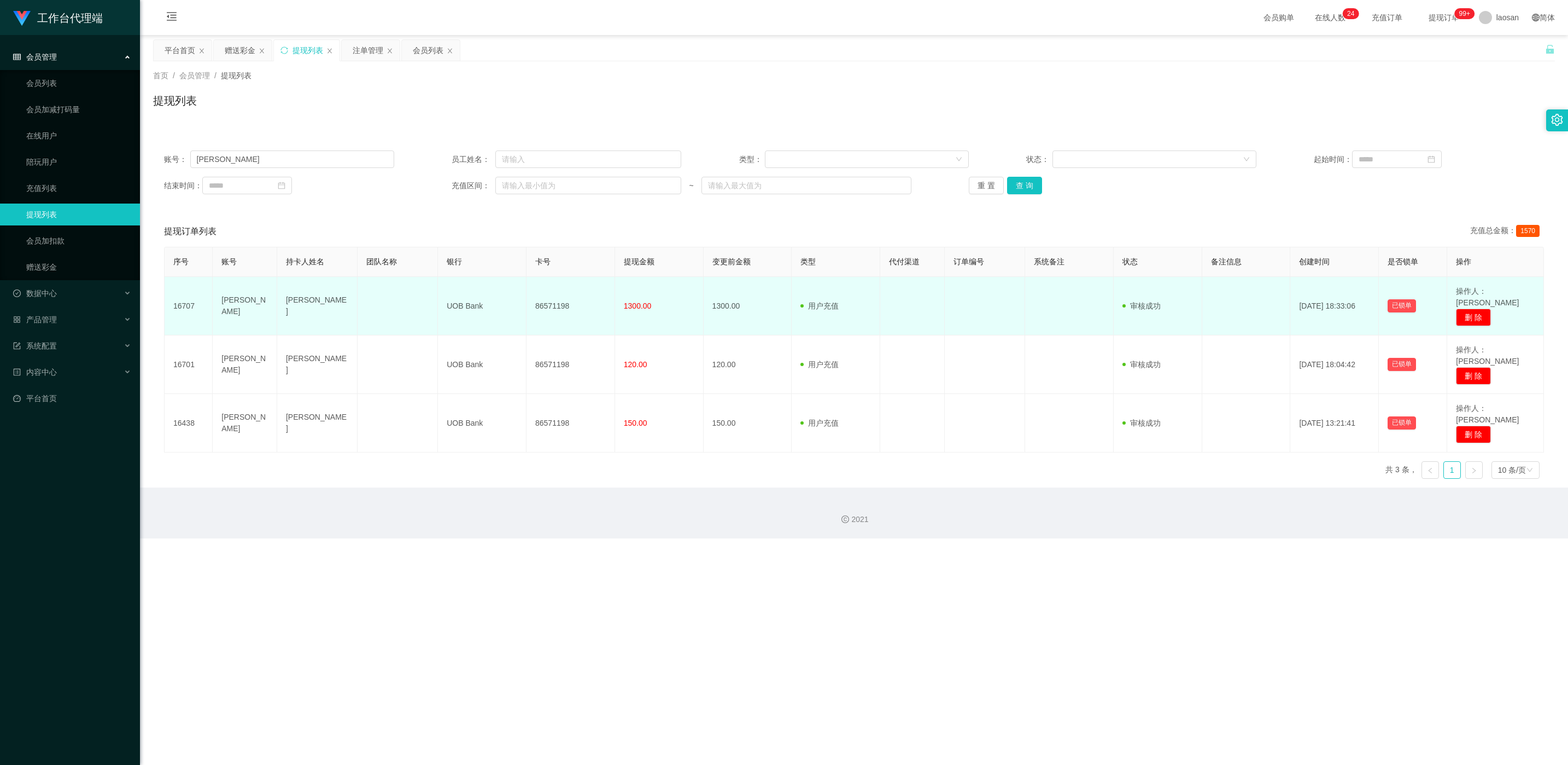
click at [524, 294] on td "86571198" at bounding box center [571, 306] width 89 height 59
click at [524, 309] on td "86571198" at bounding box center [571, 306] width 89 height 59
click at [524, 299] on td "86571198" at bounding box center [571, 306] width 89 height 59
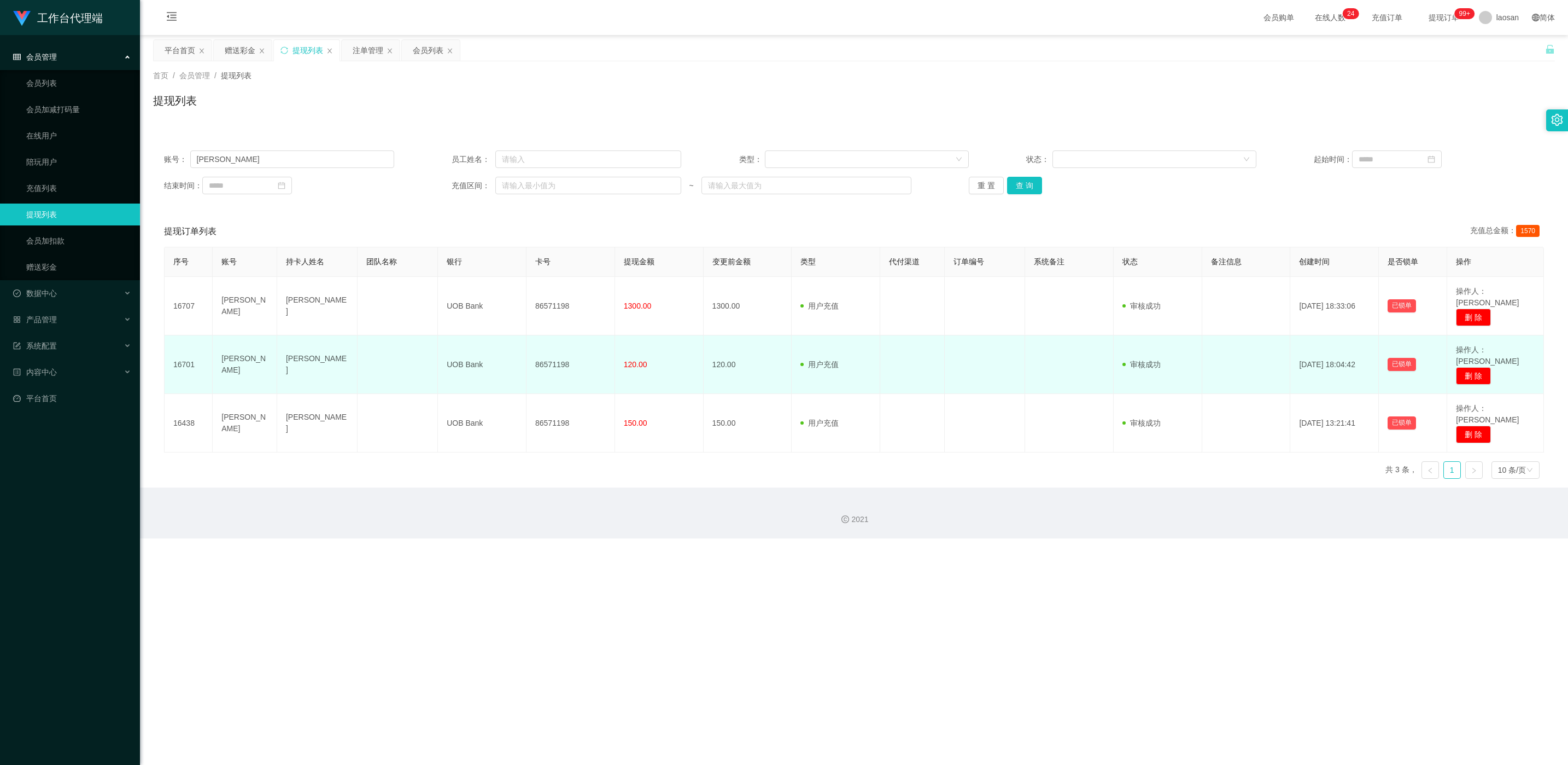
drag, startPoint x: 555, startPoint y: 299, endPoint x: 542, endPoint y: 355, distance: 57.5
click at [524, 326] on td "86571198" at bounding box center [571, 365] width 89 height 59
copy td "86571198"
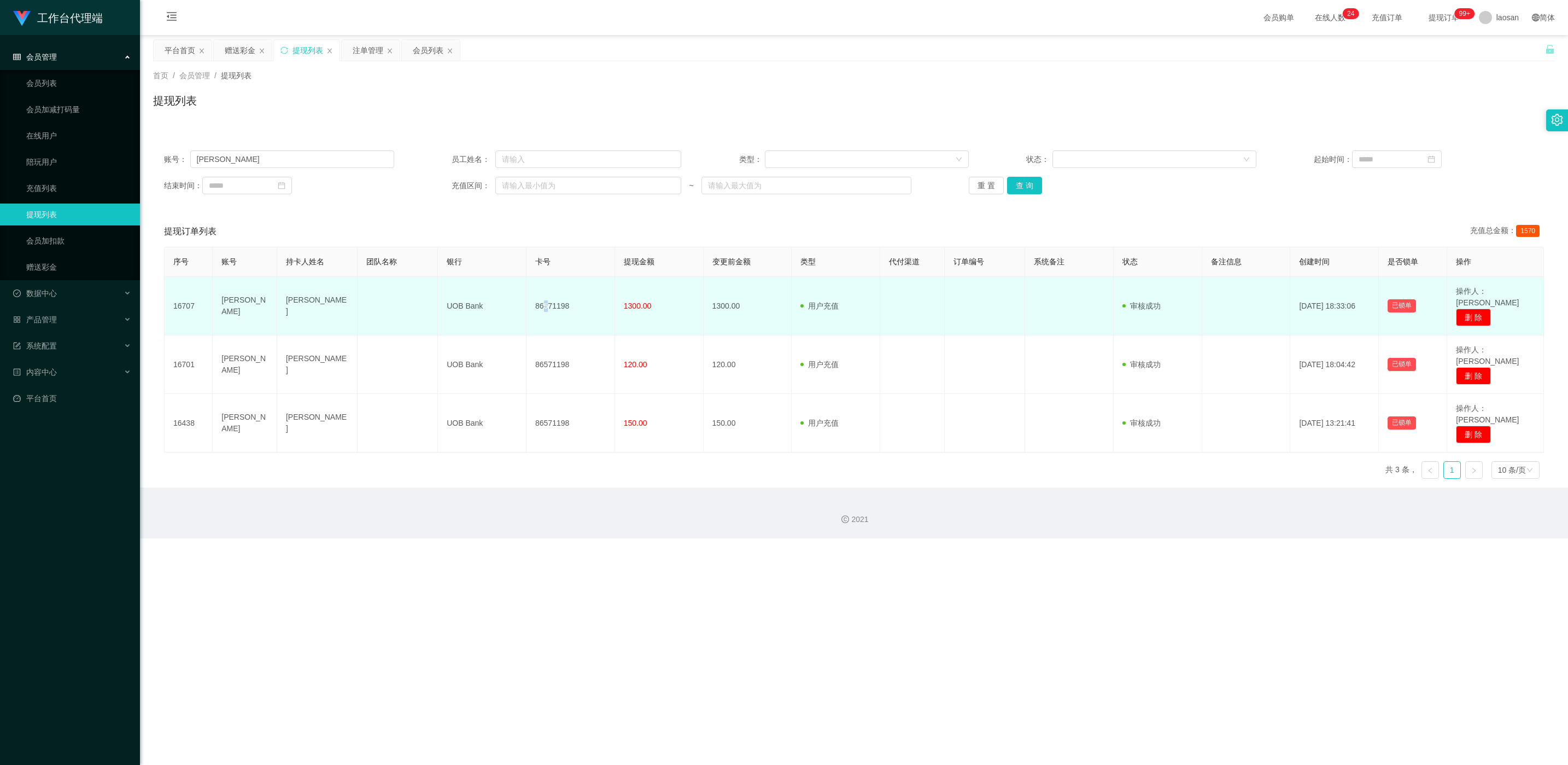
click at [524, 307] on td "86571198" at bounding box center [571, 306] width 89 height 59
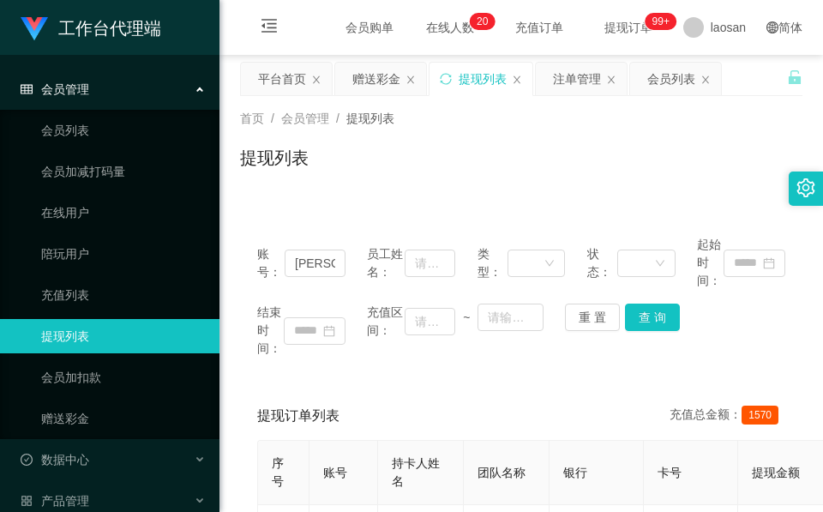
click at [461, 191] on div "首页 / 会员管理 / 提现列表 / 提现列表" at bounding box center [521, 147] width 604 height 102
click at [378, 75] on div "赠送彩金" at bounding box center [376, 79] width 48 height 33
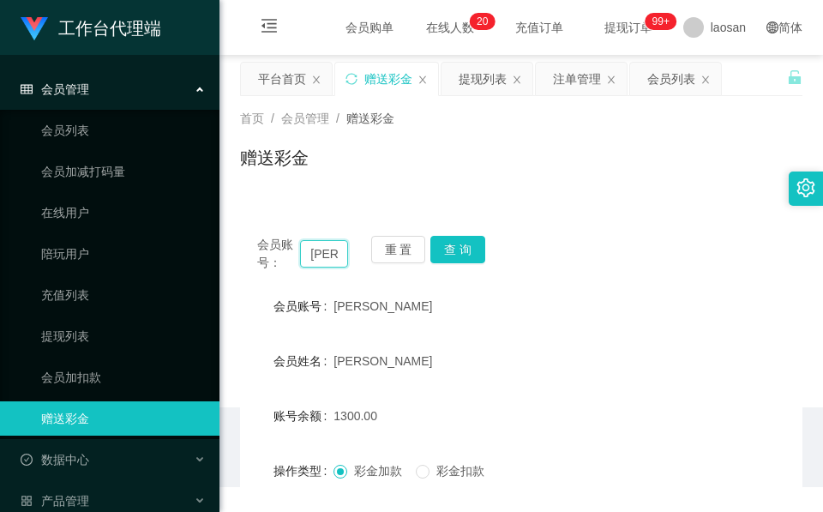
click at [333, 257] on input "[PERSON_NAME]" at bounding box center [324, 253] width 48 height 27
paste input "🎁 奖励获取规则： 🟢 新人：每单【5】SGD 🟢 学员：每单【8】SGD 🟢 代理：每单【15】SGD 📌 您的当前身份：【学员】 💰 已提交结算【40】S…"
type input "🎁 奖励获取规则： 🟢 新人：每单【5】SGD 🟢 学员：每单【8】SGD 🟢 代理：每单【15】SGD 📌 您的当前身份：【学员】 💰 已提交结算【40】S…"
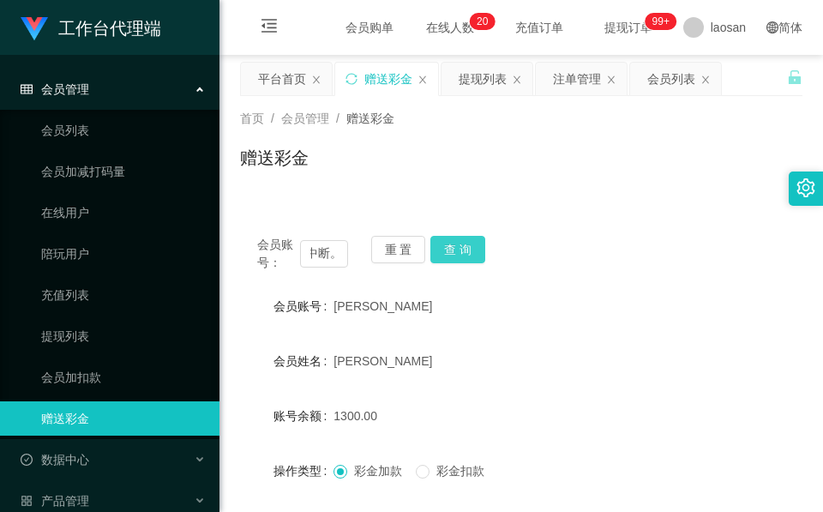
click at [448, 250] on button "查 询" at bounding box center [457, 249] width 55 height 27
click at [448, 250] on div "重 置 查 询" at bounding box center [416, 254] width 91 height 36
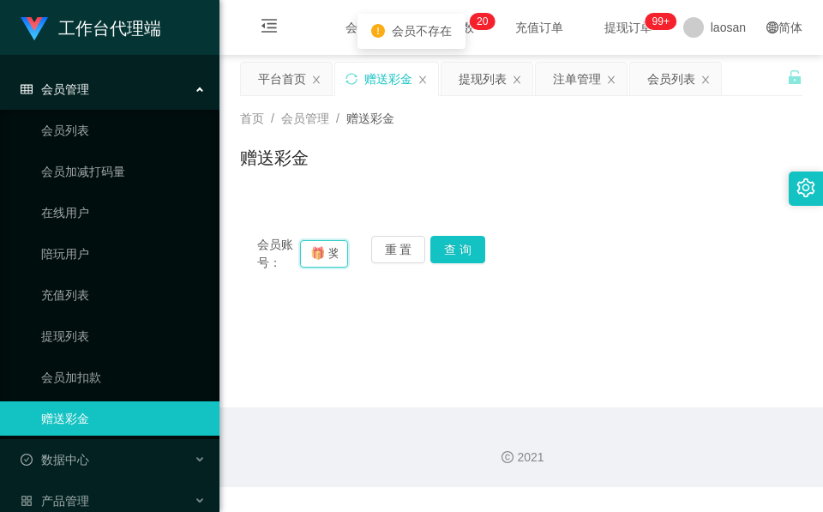
click at [315, 243] on input "🎁 奖励获取规则： 🟢 新人：每单【5】SGD 🟢 学员：每单【8】SGD 🟢 代理：每单【15】SGD 📌 您的当前身份：【学员】 💰 已提交结算【40】S…" at bounding box center [324, 253] width 48 height 27
click at [382, 255] on button "重 置" at bounding box center [398, 249] width 55 height 27
click at [330, 250] on input "text" at bounding box center [324, 253] width 48 height 27
paste input "Joseph97"
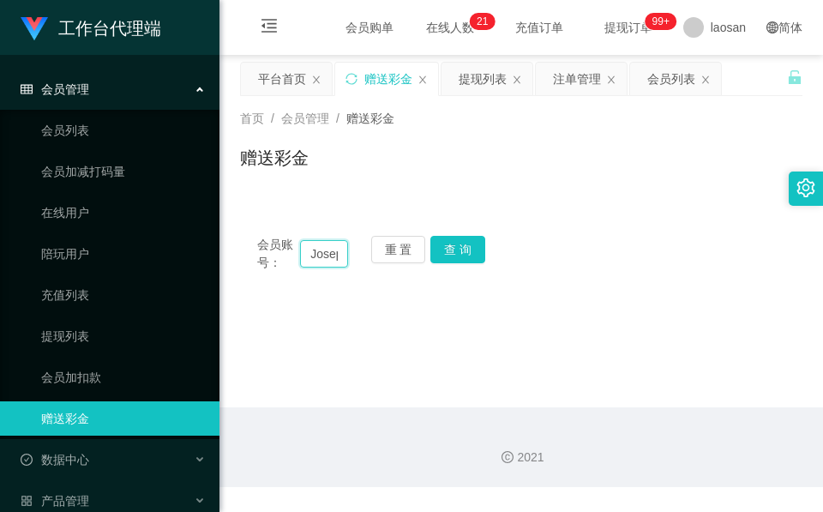
scroll to position [0, 23]
type input "Joseph97"
click at [454, 253] on button "查 询" at bounding box center [457, 249] width 55 height 27
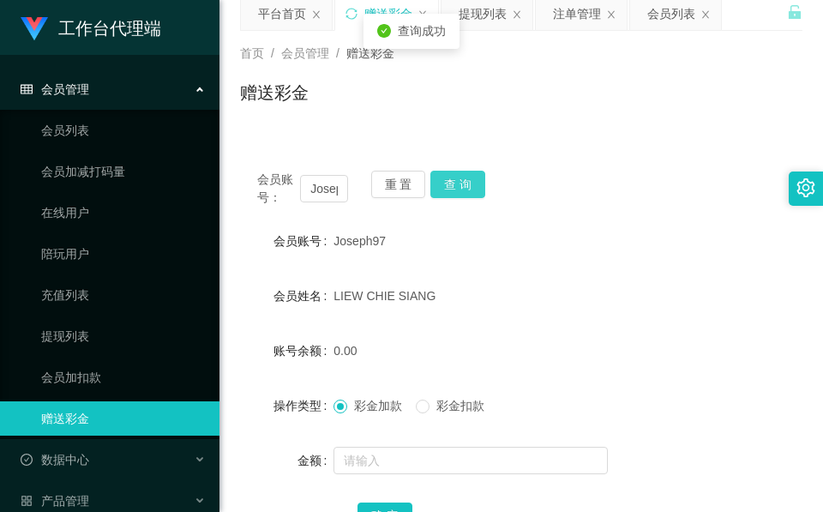
scroll to position [129, 0]
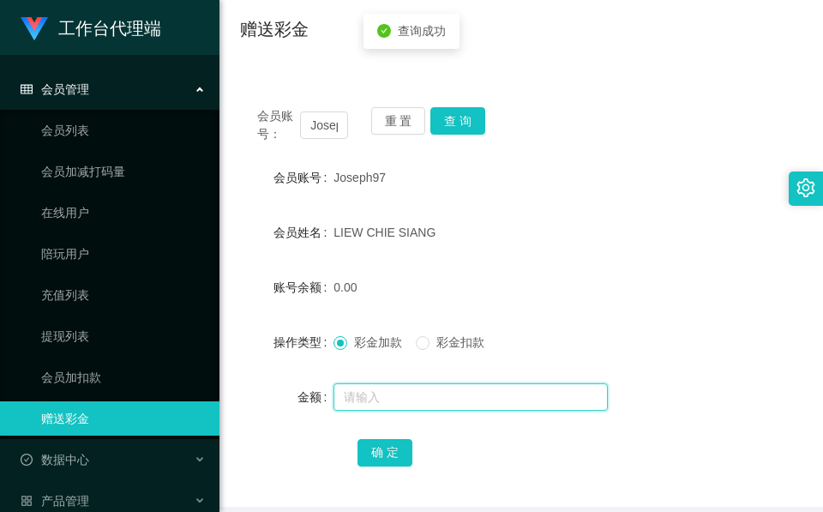
click at [365, 394] on input "text" at bounding box center [471, 396] width 274 height 27
type input "48"
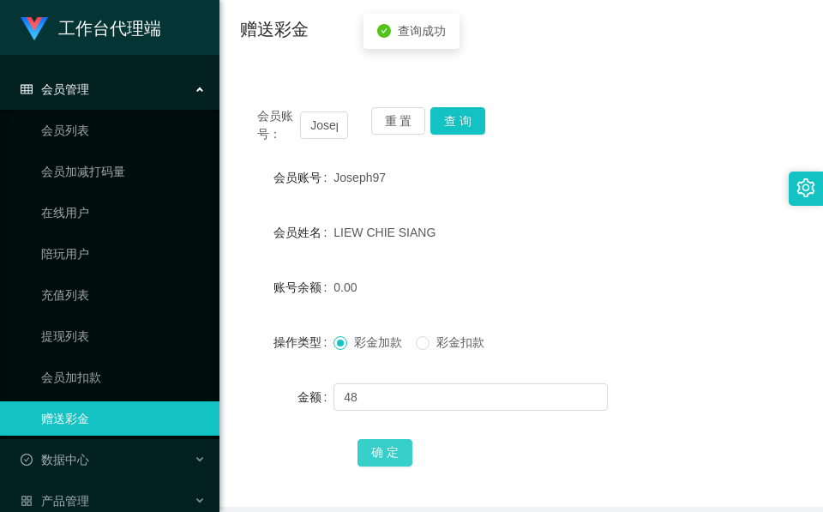
drag, startPoint x: 364, startPoint y: 432, endPoint x: 364, endPoint y: 450, distance: 18.0
click at [364, 432] on form "会员账号 Joseph97 会员姓名 LIEW CHIE SIANG 账号余额 0.00 操作类型 彩金加款 彩金扣款 金额 48 确 定" at bounding box center [521, 314] width 562 height 309
click at [364, 450] on button "确 定" at bounding box center [385, 452] width 55 height 27
click at [364, 450] on span "确 定" at bounding box center [385, 452] width 55 height 14
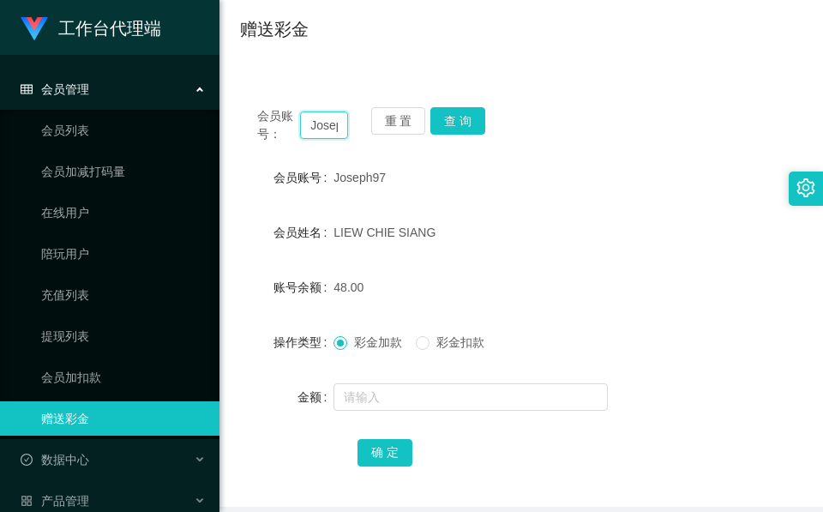
click at [322, 124] on input "Joseph97" at bounding box center [324, 124] width 48 height 27
paste input "86603264"
type input "86603264"
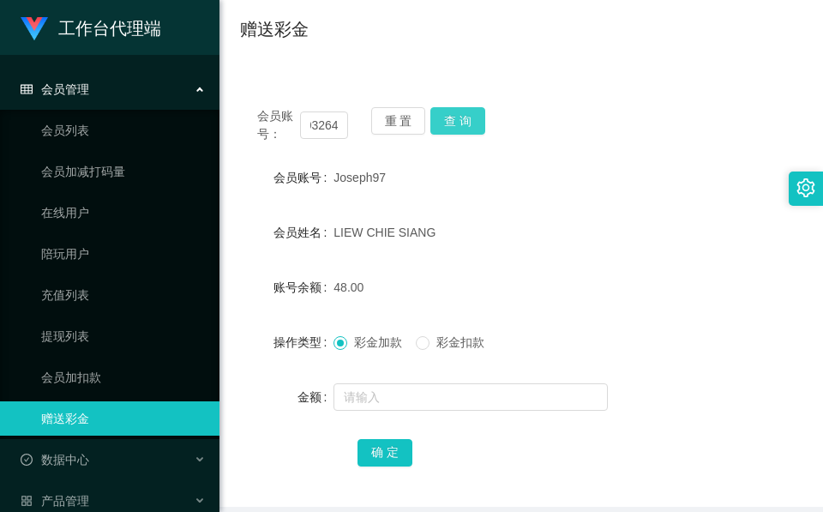
scroll to position [0, 0]
click at [461, 118] on button "查 询" at bounding box center [457, 120] width 55 height 27
click at [461, 118] on button "查 询" at bounding box center [467, 120] width 74 height 27
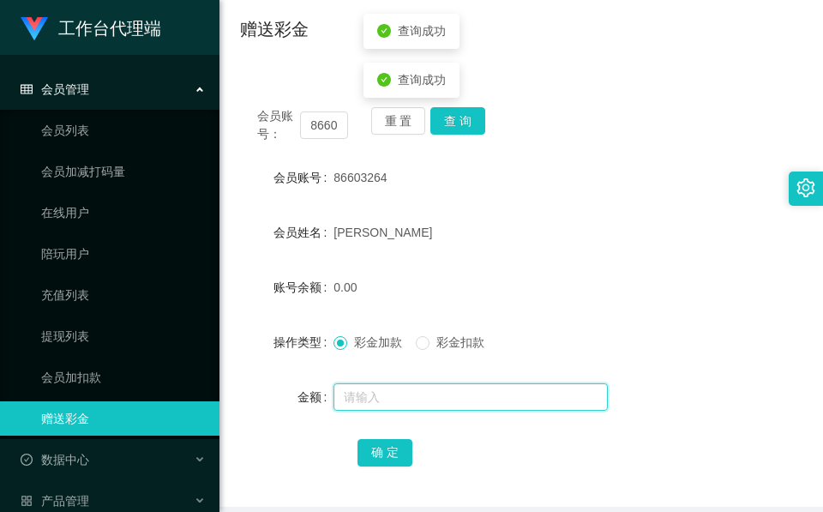
click at [382, 388] on input "text" at bounding box center [471, 396] width 274 height 27
type input "80"
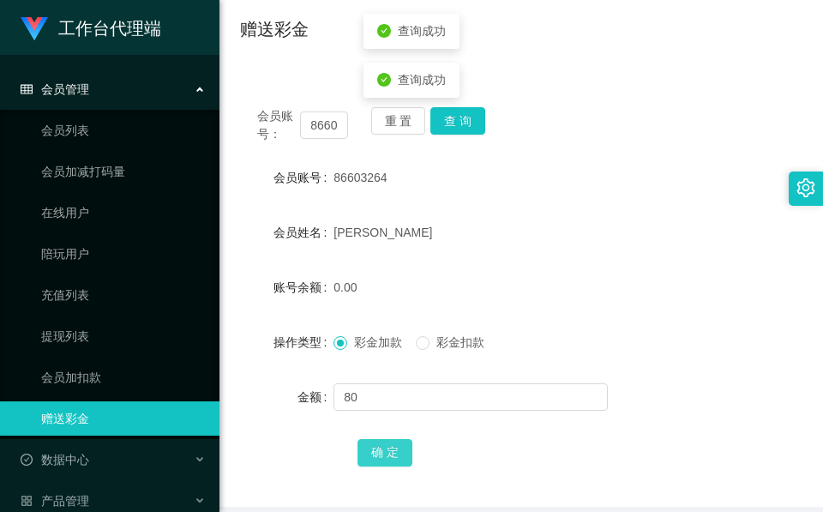
click at [370, 441] on button "确 定" at bounding box center [385, 452] width 55 height 27
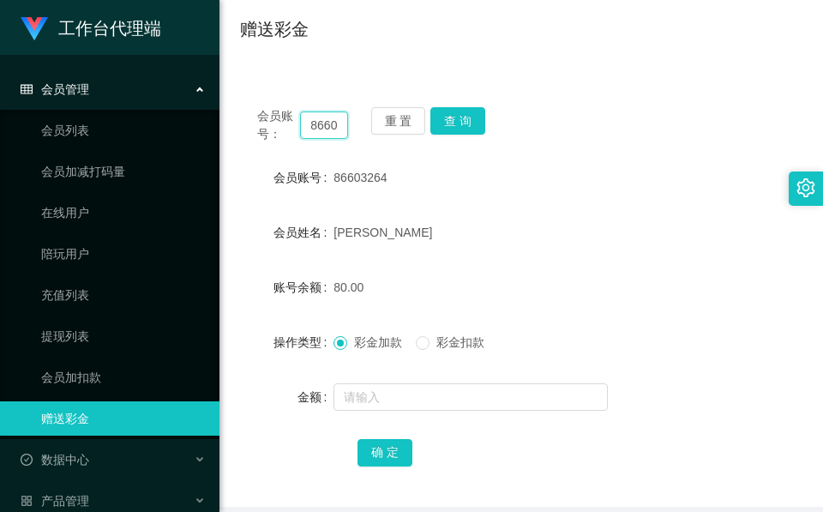
click at [315, 119] on input "86603264" at bounding box center [324, 124] width 48 height 27
paste input "90086"
type input "86690086"
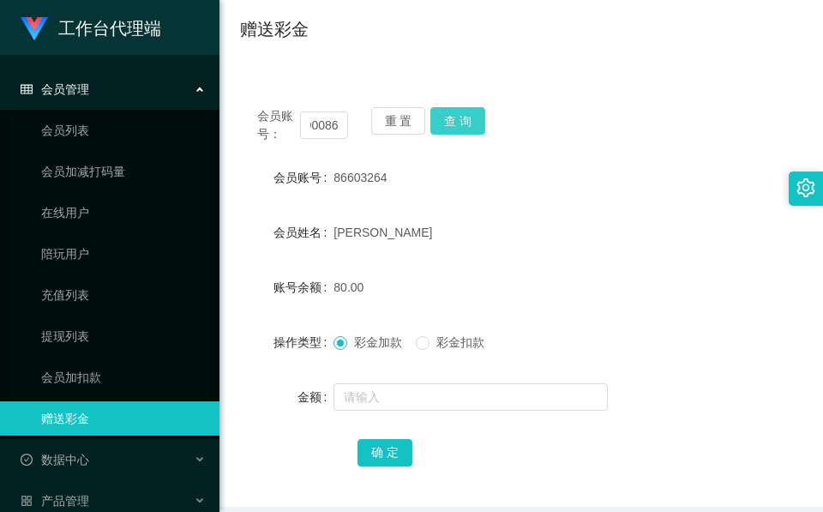
click at [466, 114] on button "查 询" at bounding box center [457, 120] width 55 height 27
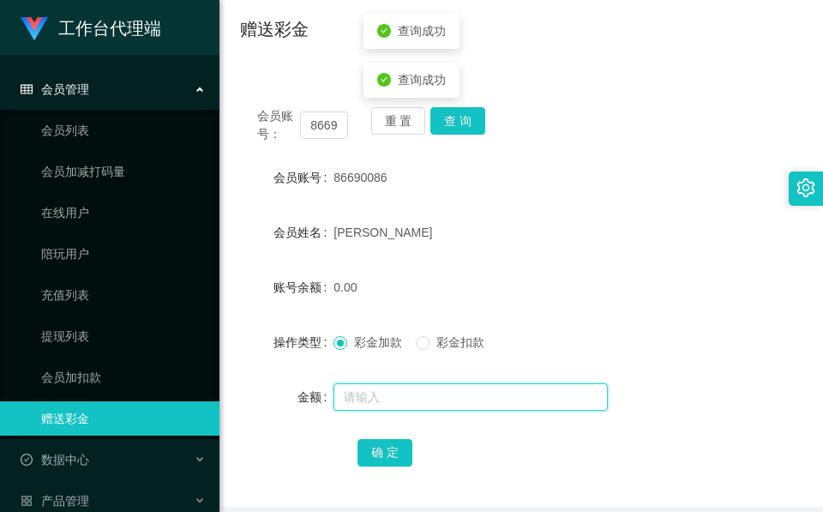
click at [412, 397] on input "text" at bounding box center [471, 396] width 274 height 27
type input "120"
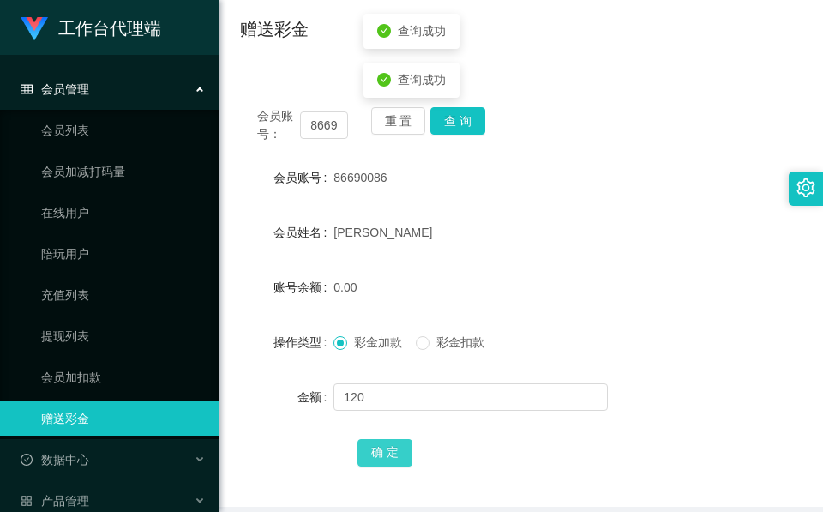
click at [376, 450] on button "确 定" at bounding box center [385, 452] width 55 height 27
click at [376, 450] on span "确 定" at bounding box center [385, 452] width 55 height 14
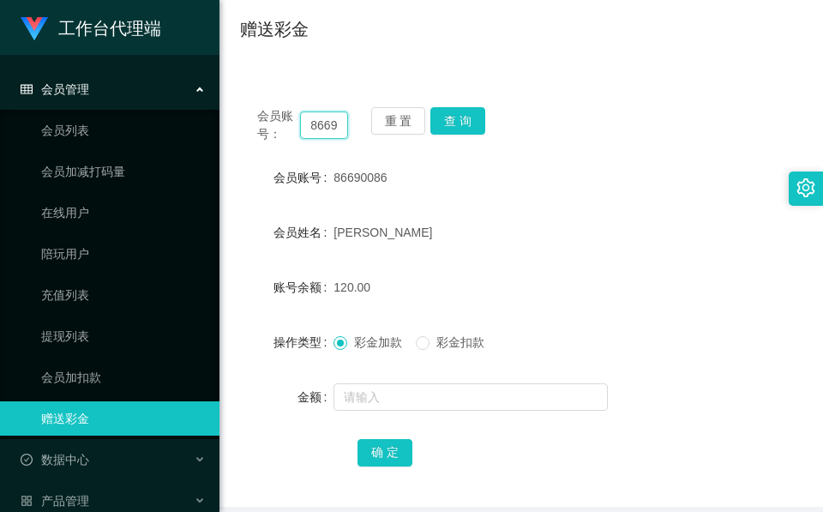
click at [315, 126] on input "86690086" at bounding box center [324, 124] width 48 height 27
paste input "Hu"
type input "Hu"
click at [472, 122] on button "查 询" at bounding box center [457, 120] width 55 height 27
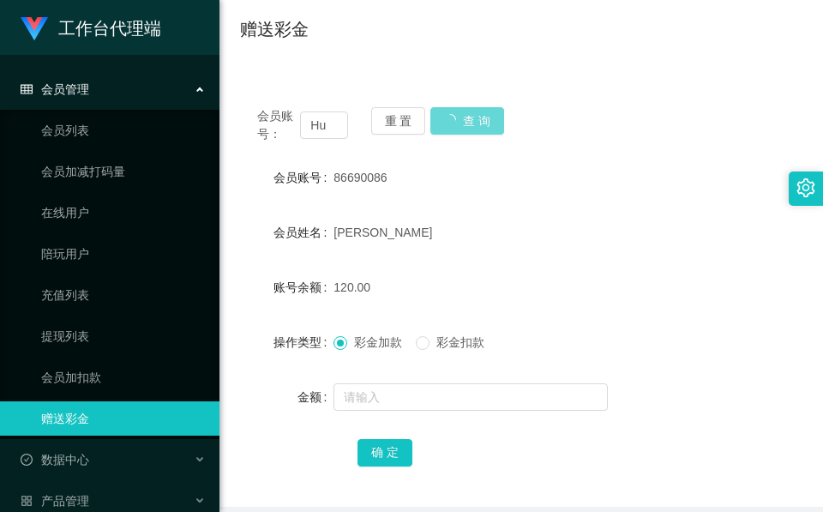
click at [469, 122] on div "会员账号： Hu 重 置 查 询" at bounding box center [521, 125] width 562 height 36
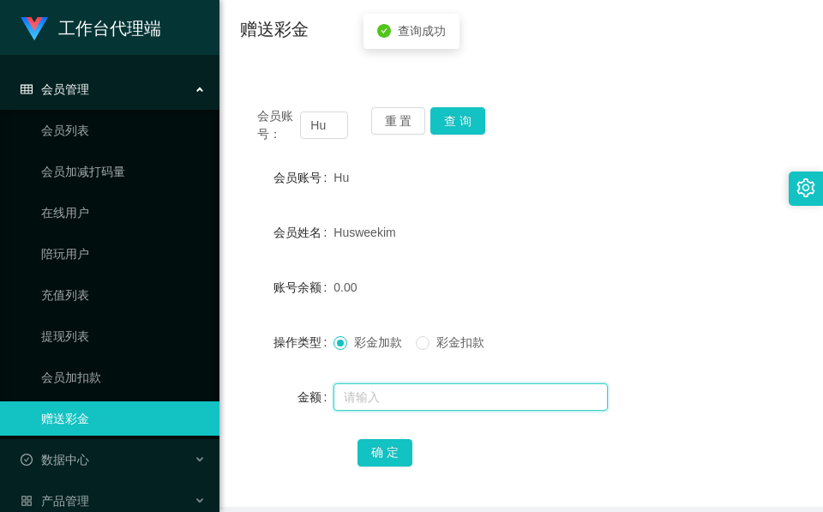
click at [374, 404] on input "text" at bounding box center [471, 396] width 274 height 27
type input "128"
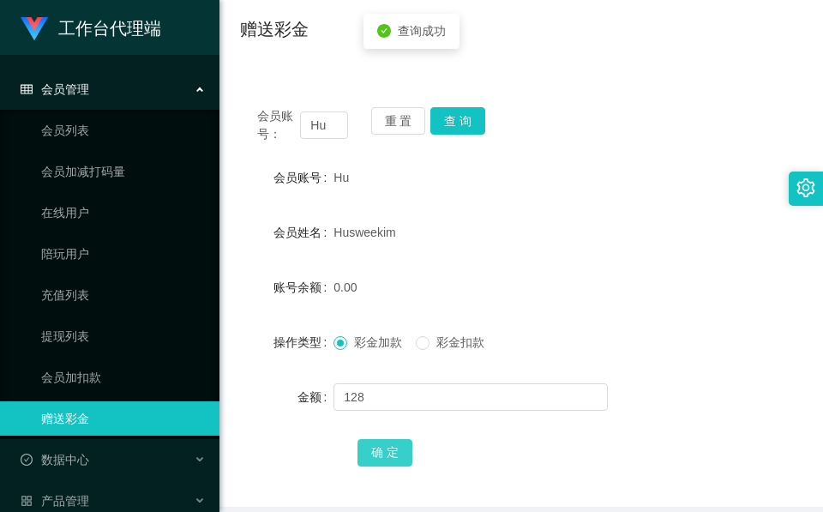
click at [394, 460] on button "确 定" at bounding box center [385, 452] width 55 height 27
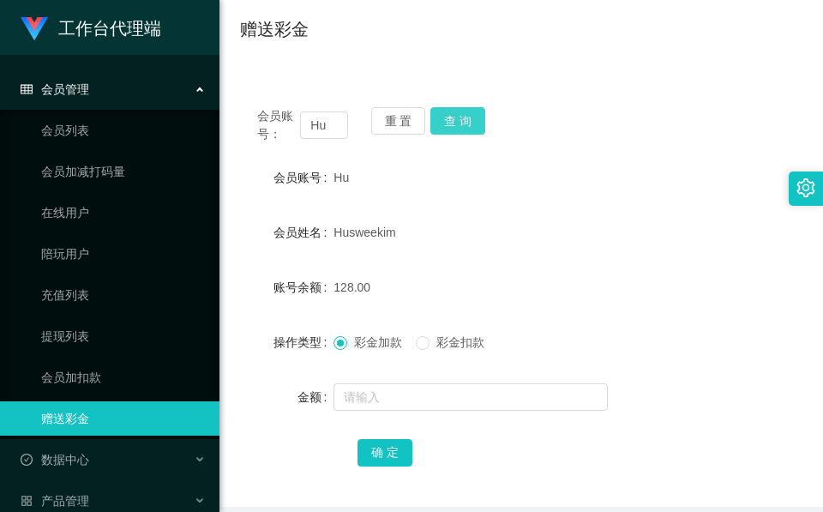
click at [454, 111] on button "查 询" at bounding box center [457, 120] width 55 height 27
click at [466, 116] on button "查 询" at bounding box center [457, 120] width 55 height 27
click at [466, 116] on div "会员账号： Hu 重 置 查 询" at bounding box center [521, 125] width 562 height 36
click at [332, 119] on input "Hu" at bounding box center [324, 124] width 48 height 27
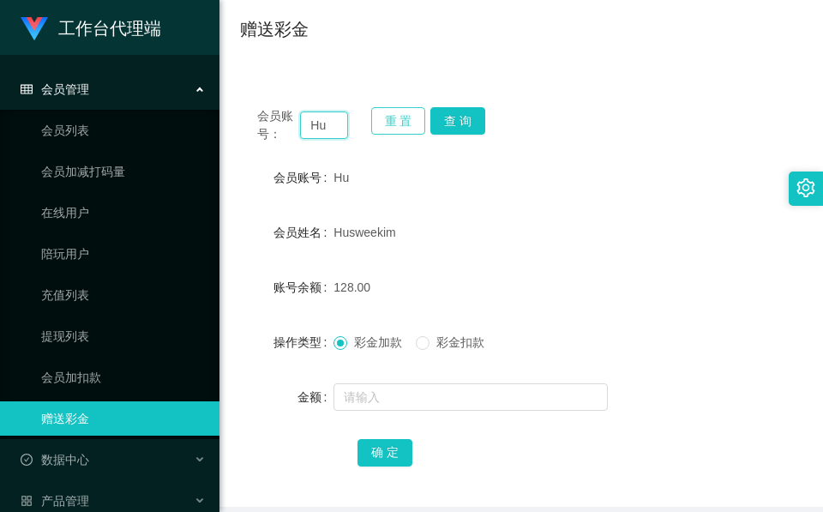
paste input "Joseph97"
type input "Joseph97"
click at [476, 116] on button "查 询" at bounding box center [457, 120] width 55 height 27
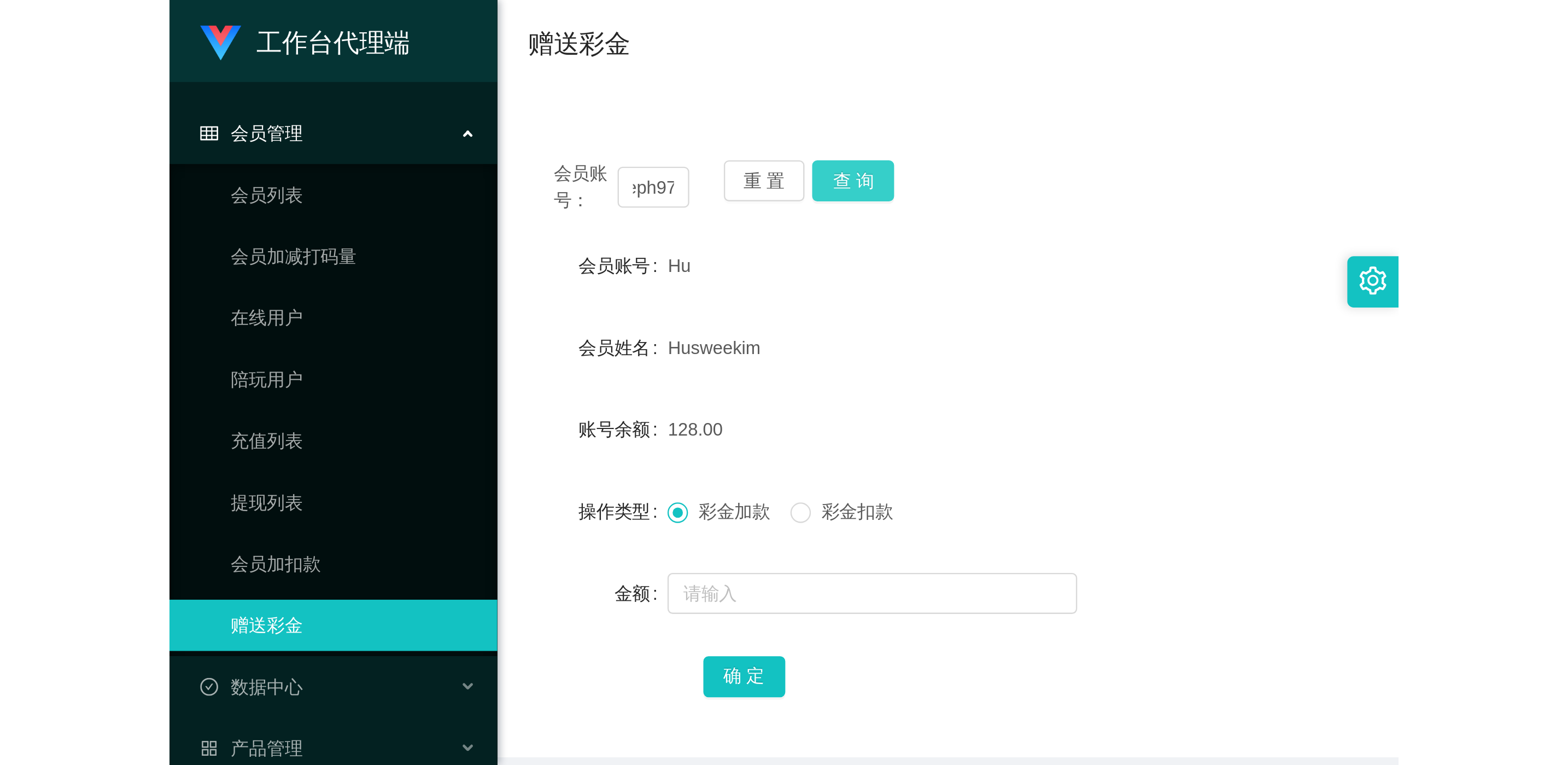
scroll to position [0, 0]
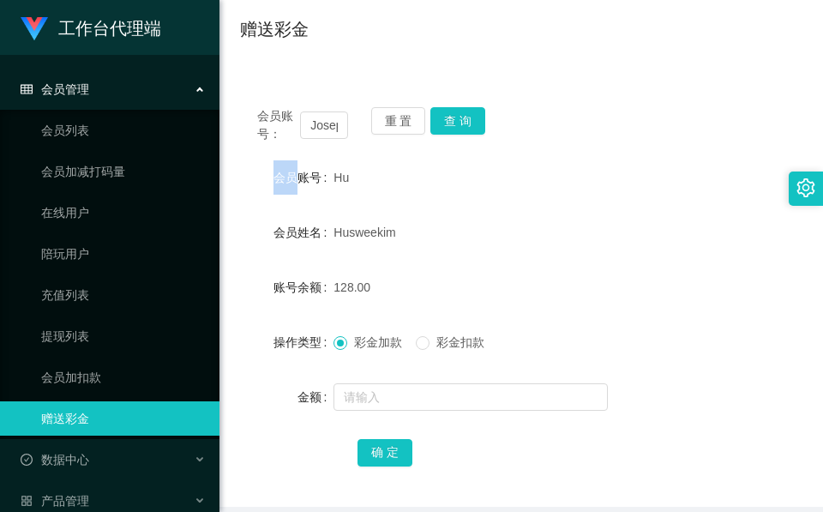
click at [474, 117] on div "会员账号： Joseph97 重 置 查 询" at bounding box center [521, 125] width 562 height 36
click at [474, 117] on button "查 询" at bounding box center [457, 120] width 55 height 27
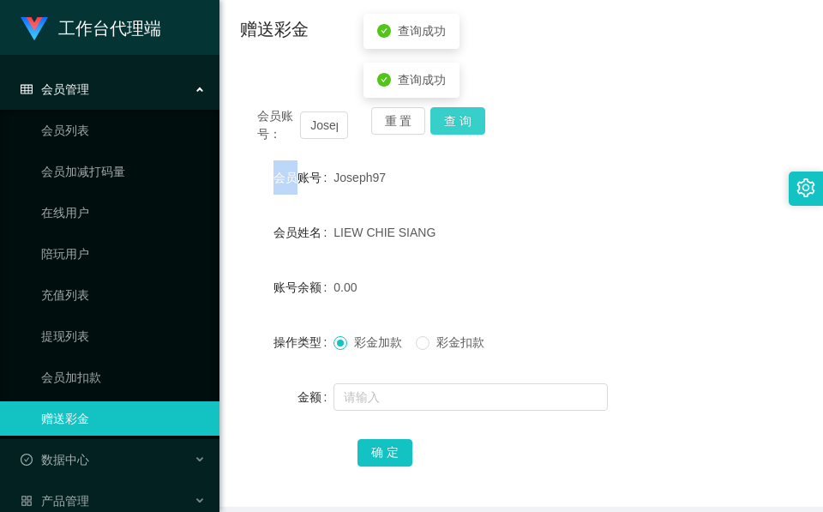
click at [474, 117] on button "查 询" at bounding box center [457, 120] width 55 height 27
click at [572, 240] on div "LIEW CHIE SIANG" at bounding box center [498, 232] width 328 height 34
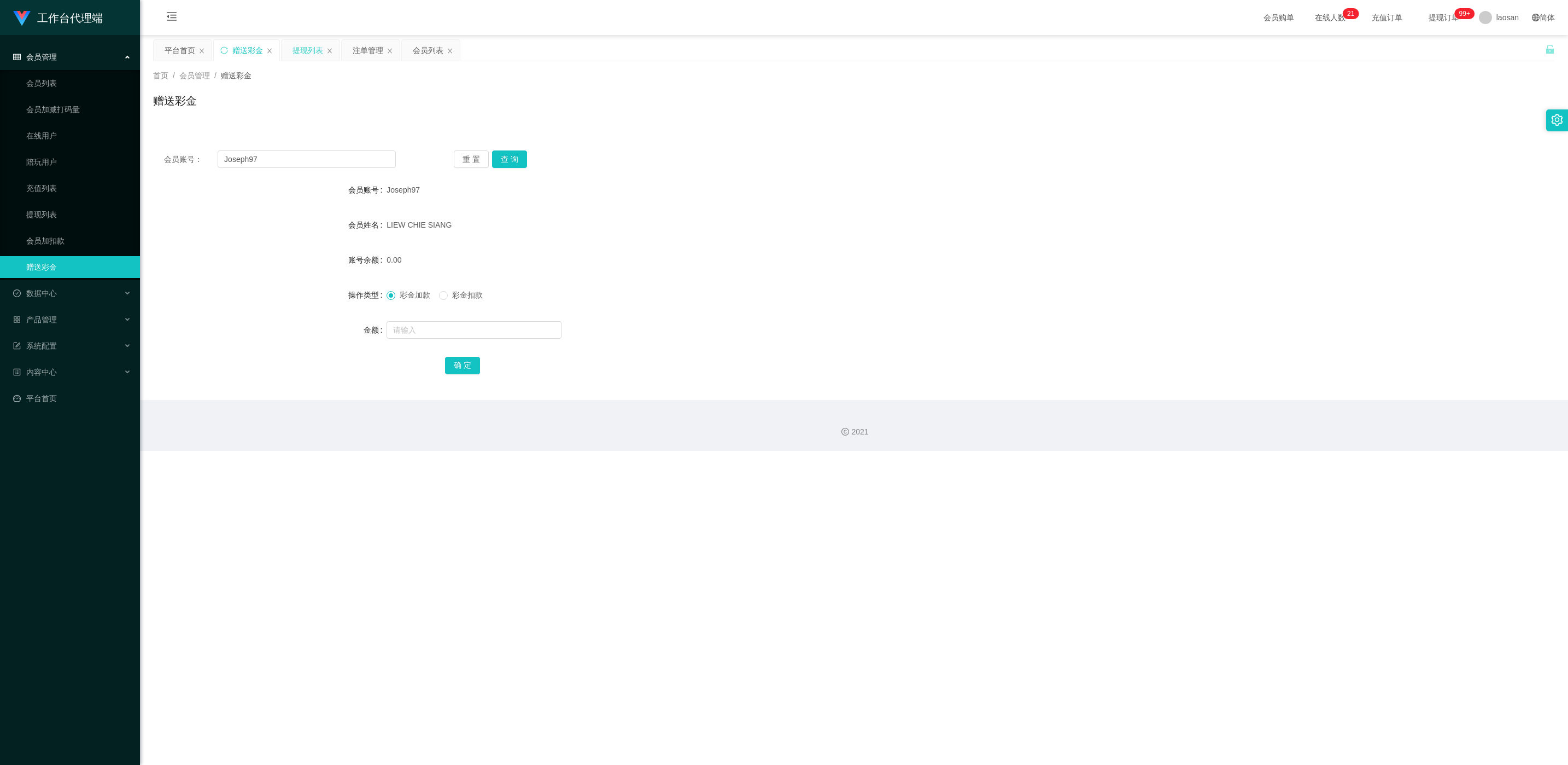
click at [317, 58] on div "提现列表" at bounding box center [308, 50] width 31 height 21
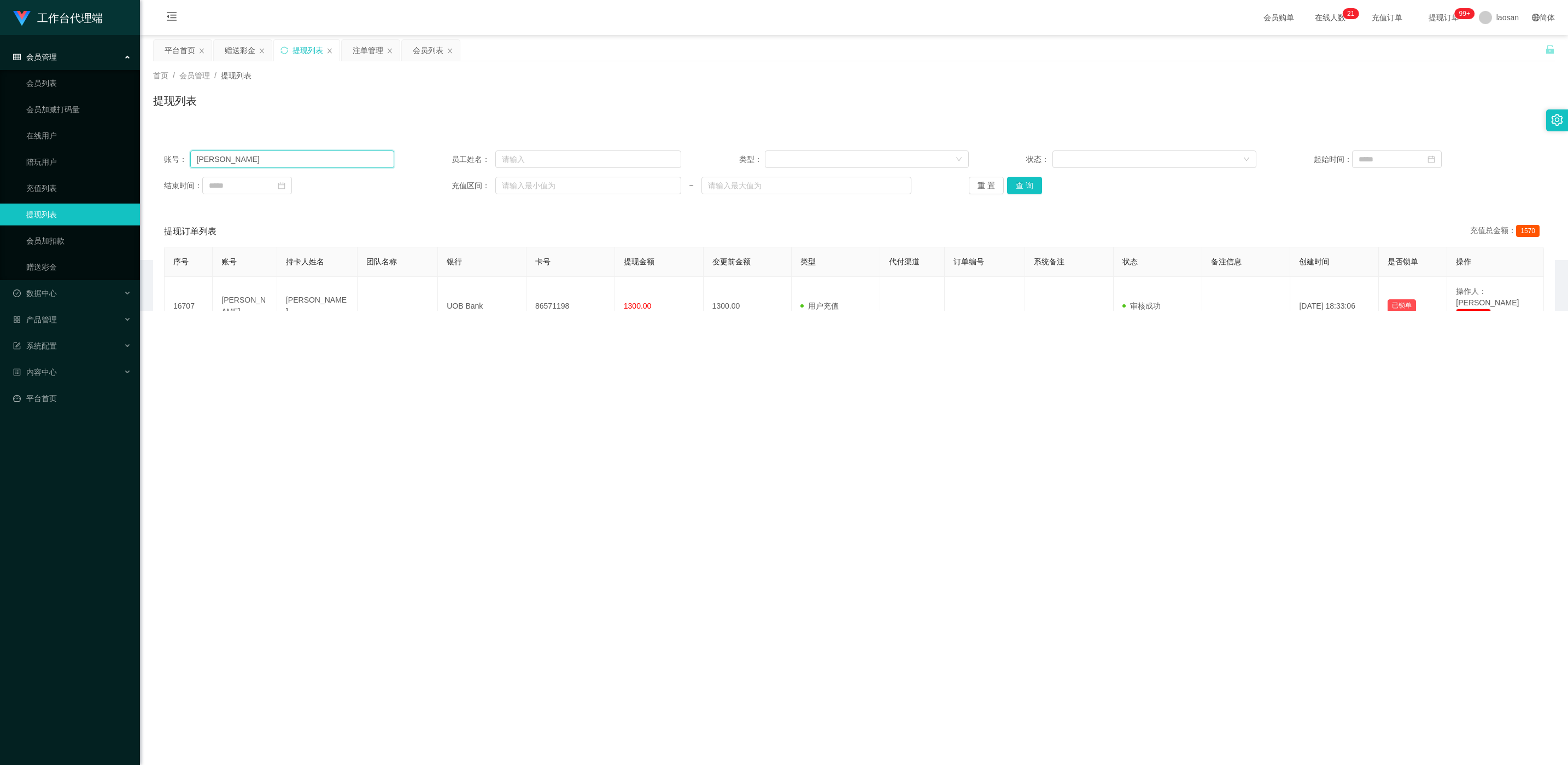
click at [312, 166] on input "[PERSON_NAME]" at bounding box center [292, 159] width 204 height 17
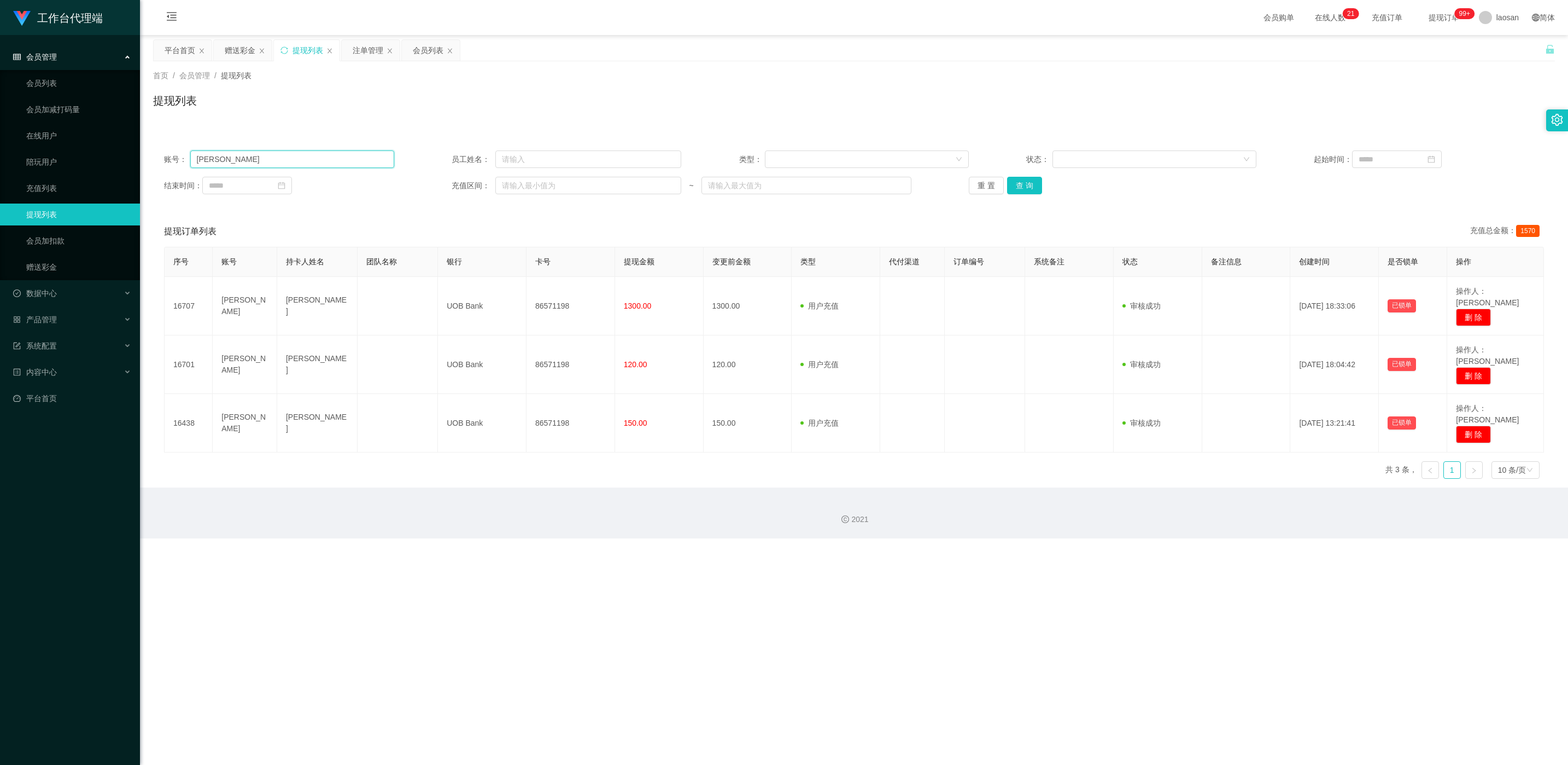
click at [312, 164] on input "[PERSON_NAME]" at bounding box center [292, 159] width 204 height 17
paste input "oseph97"
type input "Joseph97"
click at [524, 187] on button "查 询" at bounding box center [1024, 185] width 35 height 17
click at [524, 187] on div "重 置 查 询" at bounding box center [1083, 185] width 230 height 17
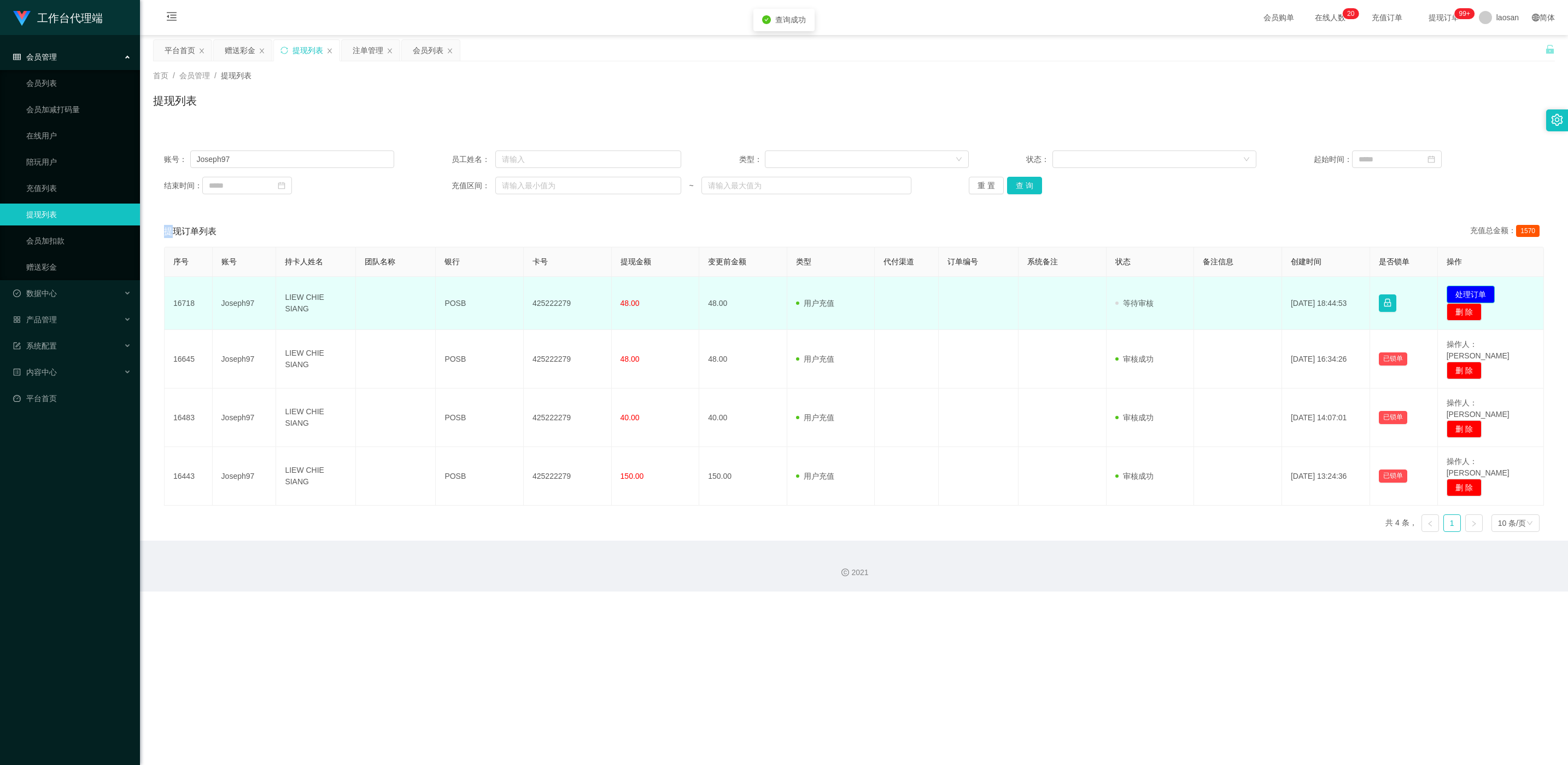
click at [524, 301] on button "处理订单" at bounding box center [1470, 294] width 48 height 17
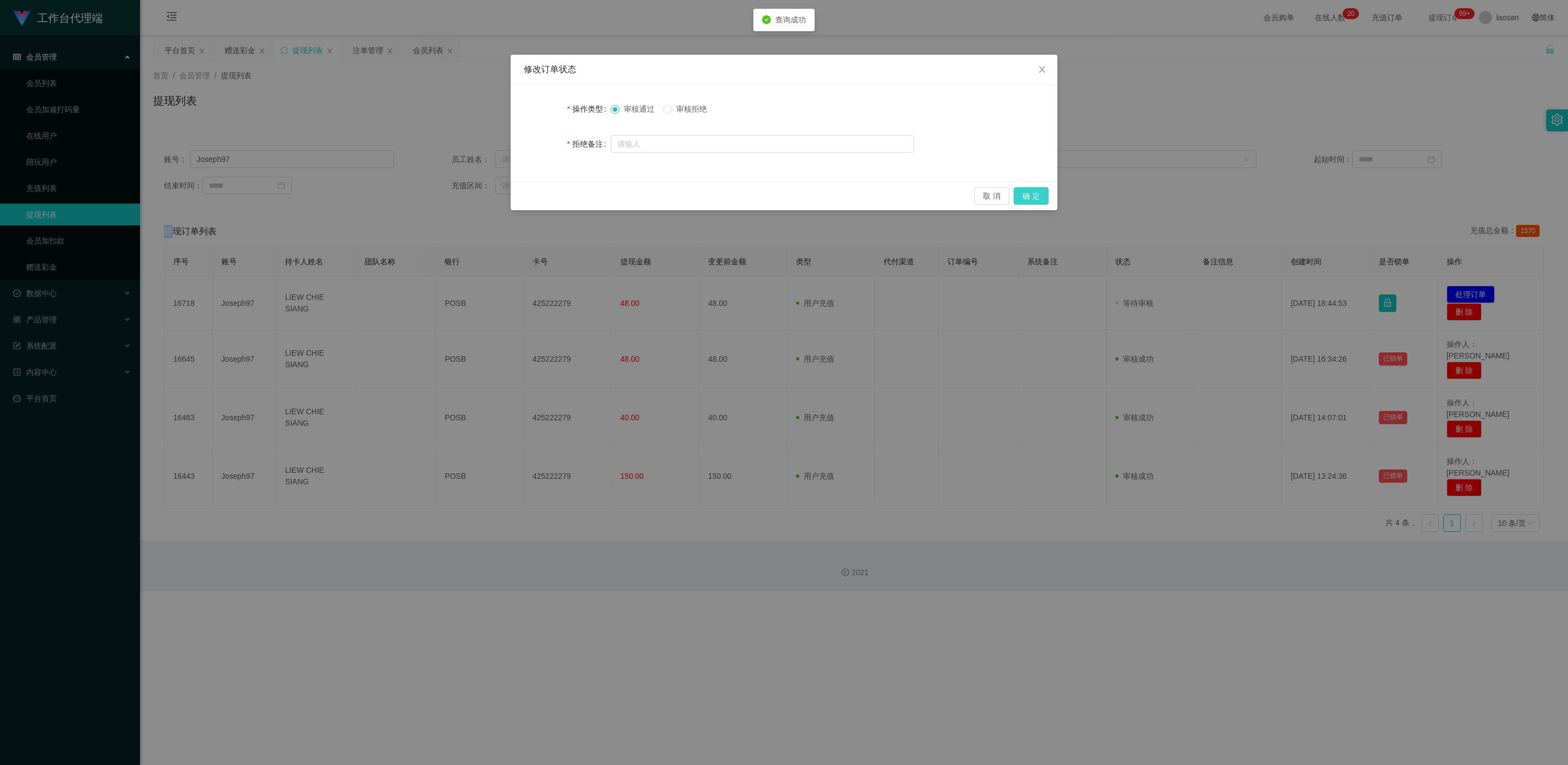
click at [524, 202] on button "确 定" at bounding box center [1031, 195] width 35 height 17
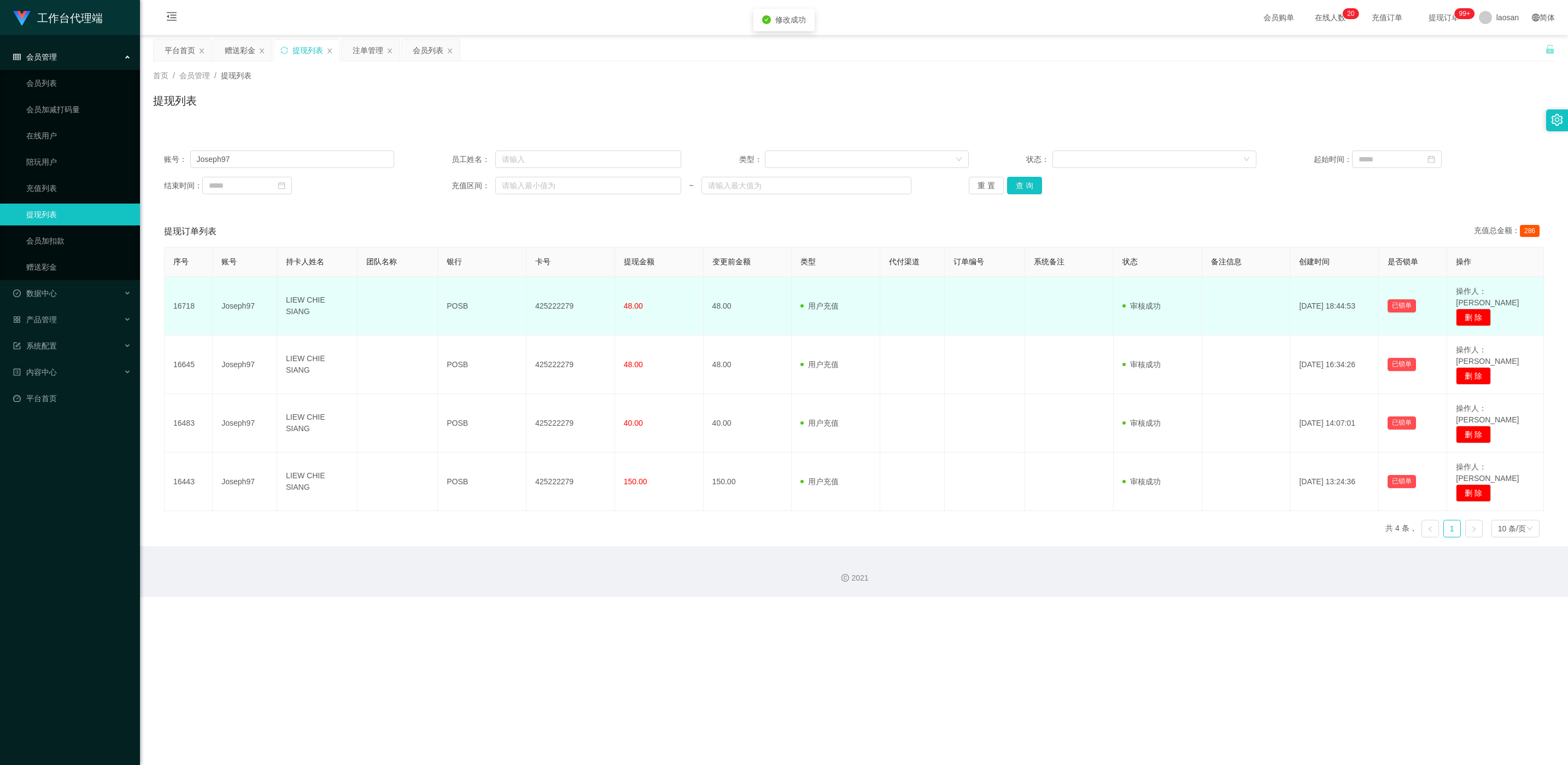
click at [524, 299] on td "425222279" at bounding box center [571, 306] width 89 height 59
click at [524, 299] on td "425222279" at bounding box center [571, 306] width 89 height 59
copy td "425222279"
click at [289, 317] on td "LIEW CHIE SIANG" at bounding box center [318, 306] width 80 height 59
drag, startPoint x: 237, startPoint y: 302, endPoint x: 281, endPoint y: 302, distance: 44.0
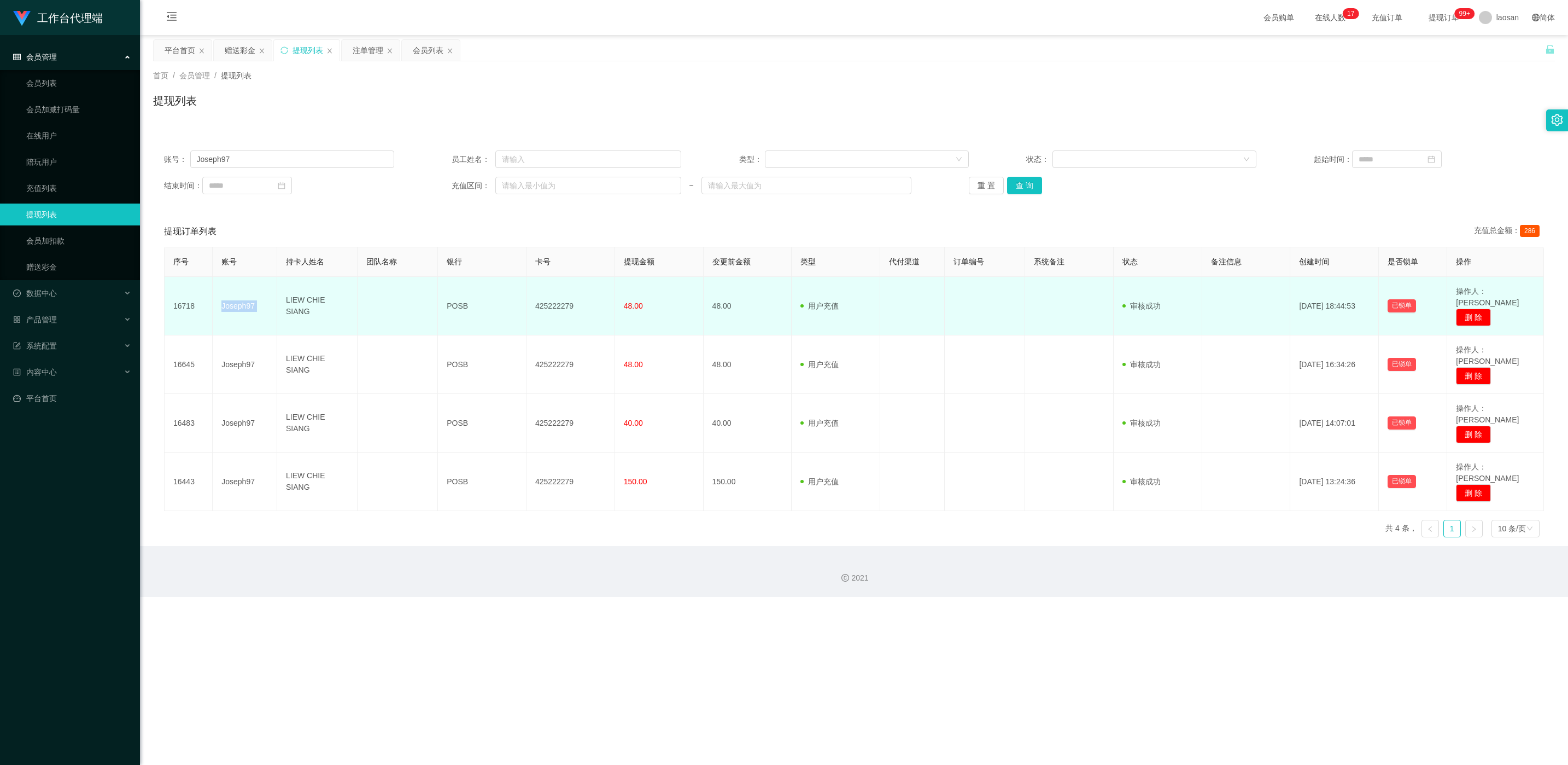
click at [281, 302] on tr "16718 Joseph97 LIEW CHIE SIANG POSB 425222279 48.00 48.00 用户充值 人工扣款 审核驳回 审核成功 等…" at bounding box center [854, 306] width 1379 height 59
click at [282, 310] on td "LIEW CHIE SIANG" at bounding box center [318, 306] width 80 height 59
drag, startPoint x: 284, startPoint y: 302, endPoint x: 627, endPoint y: 302, distance: 343.0
click at [524, 302] on tr "16718 Joseph97 LIEW CHIE SIANG POSB 425222279 48.00 48.00 用户充值 人工扣款 审核驳回 审核成功 等…" at bounding box center [854, 306] width 1379 height 59
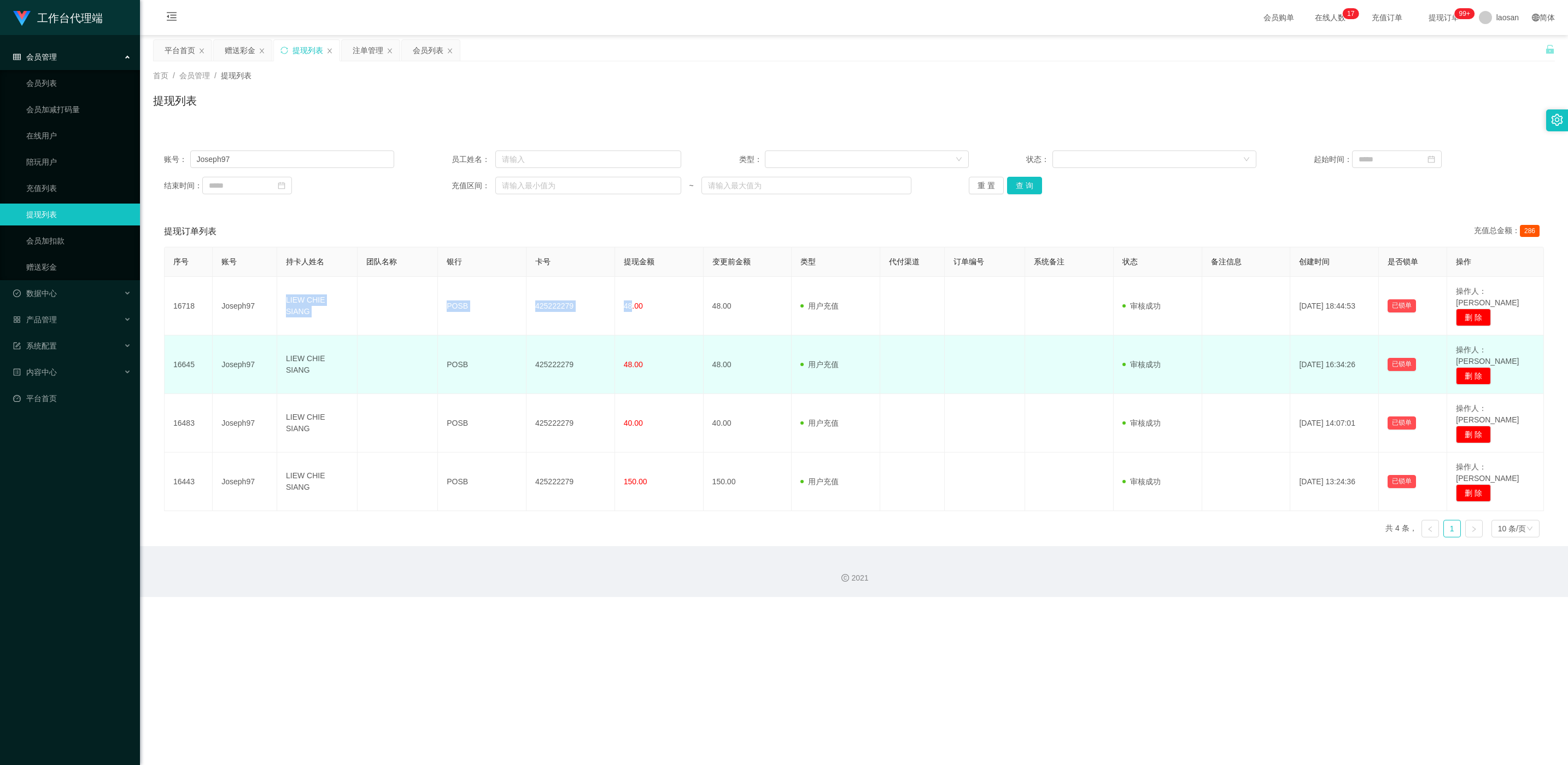
copy tr "LIEW CHIE SIANG POSB 425222279 48"
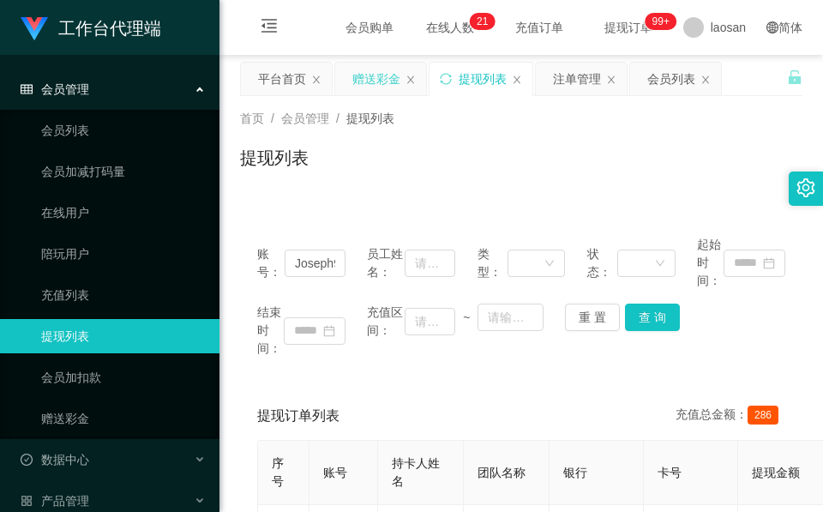
drag, startPoint x: 366, startPoint y: 64, endPoint x: 366, endPoint y: 88, distance: 24.0
click at [366, 67] on div "赠送彩金" at bounding box center [376, 79] width 48 height 33
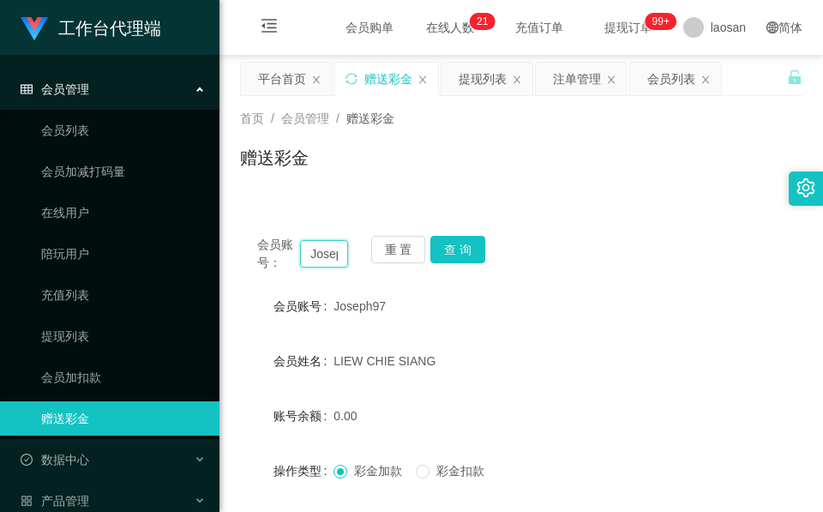
click at [306, 257] on input "Joseph97" at bounding box center [324, 253] width 48 height 27
click at [310, 256] on input "Joseph97" at bounding box center [324, 253] width 48 height 27
paste input "Hu"
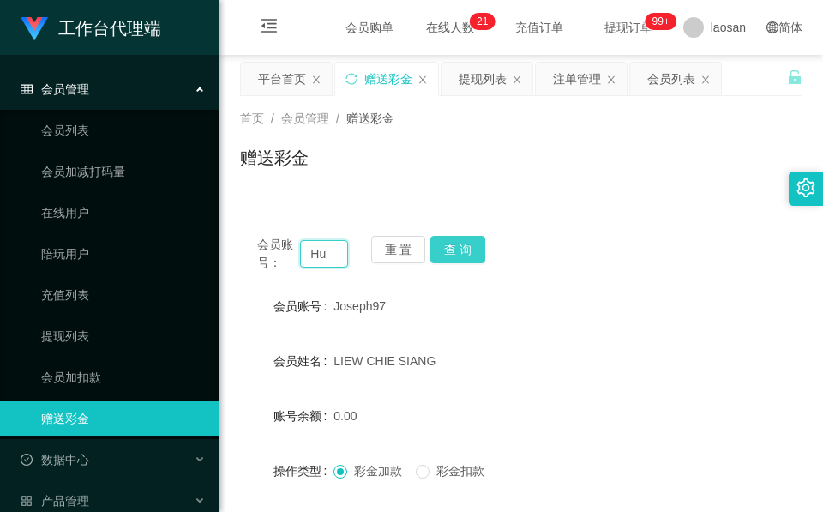
type input "Hu"
click at [458, 244] on button "查 询" at bounding box center [457, 249] width 55 height 27
click at [458, 244] on div "会员账号： Hu 重 置 查 询" at bounding box center [521, 254] width 562 height 36
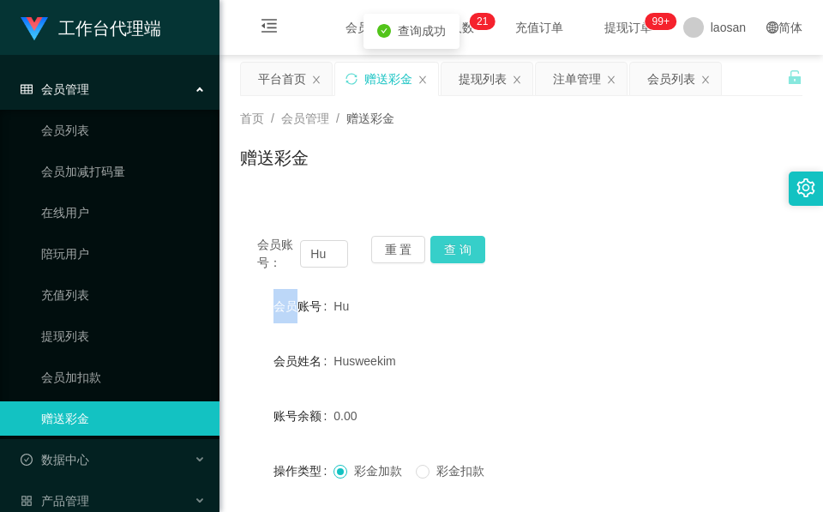
click at [458, 244] on button "查 询" at bounding box center [457, 249] width 55 height 27
click at [458, 244] on div "会员账号： Hu 重 置 查 询" at bounding box center [521, 254] width 562 height 36
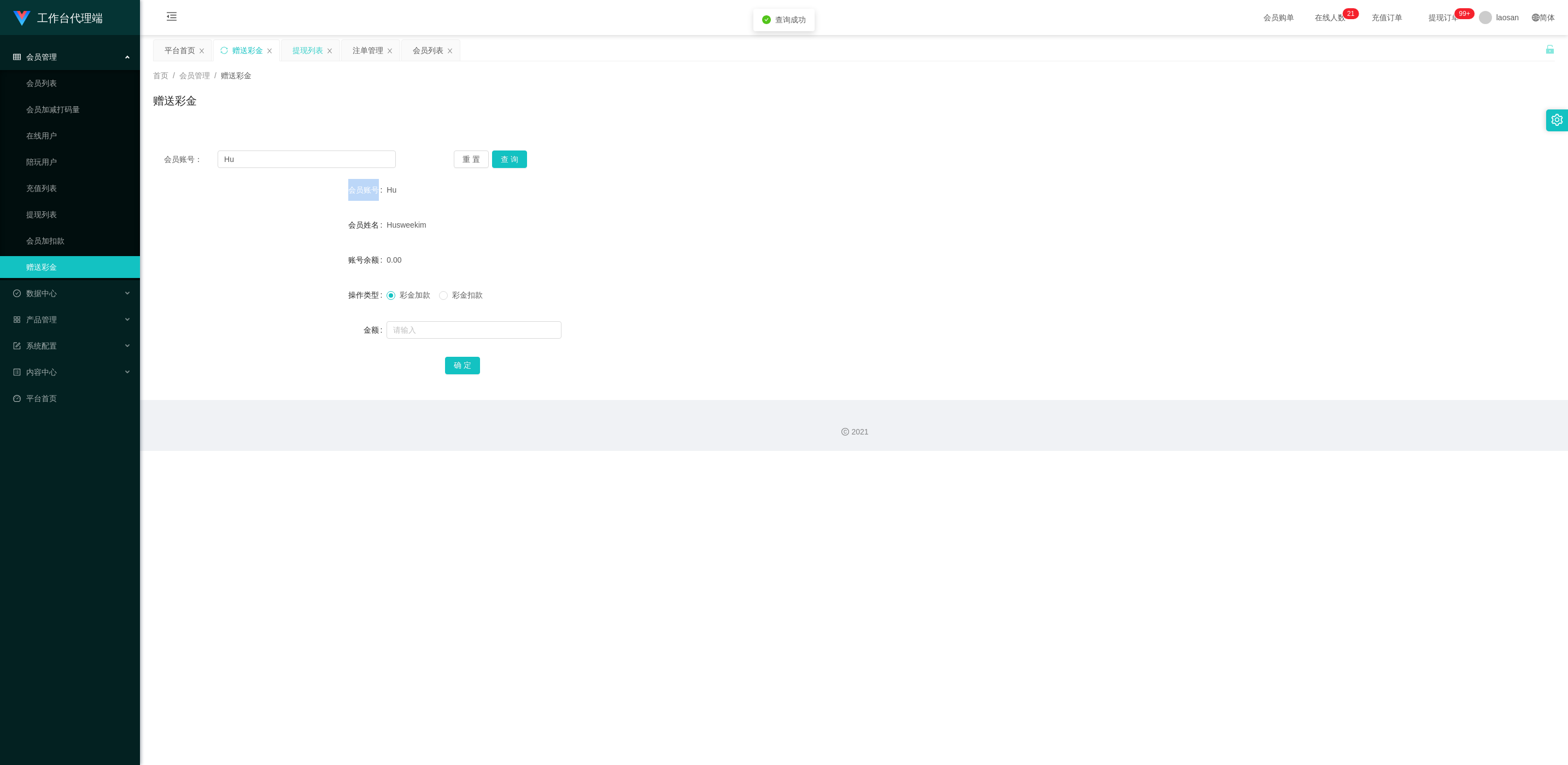
click at [293, 56] on div "提现列表" at bounding box center [308, 50] width 31 height 21
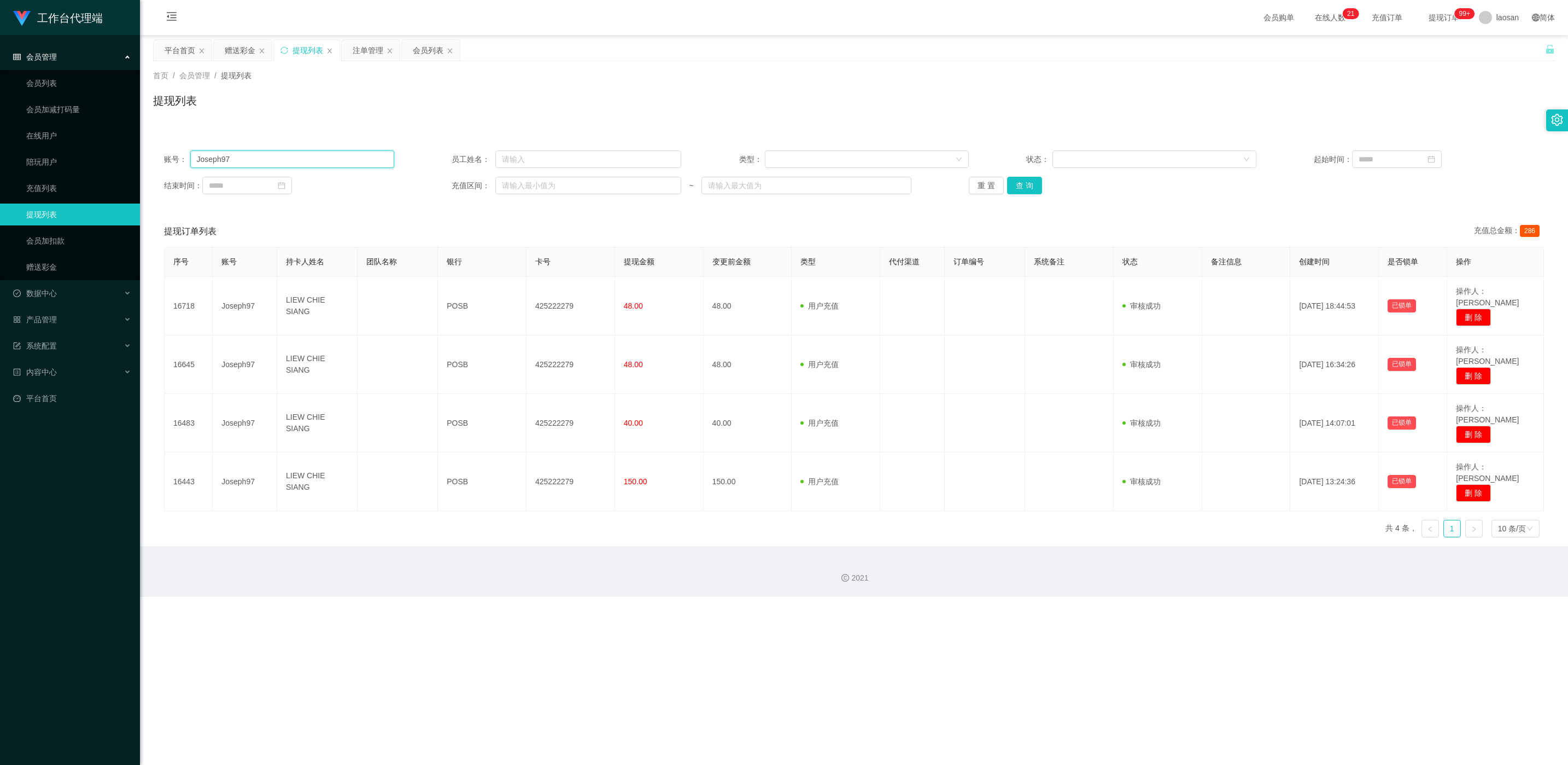
click at [328, 156] on input "Joseph97" at bounding box center [292, 159] width 204 height 17
click at [327, 156] on input "Joseph97" at bounding box center [292, 159] width 204 height 17
paste input "Hu"
click at [524, 186] on button "查 询" at bounding box center [1024, 185] width 35 height 17
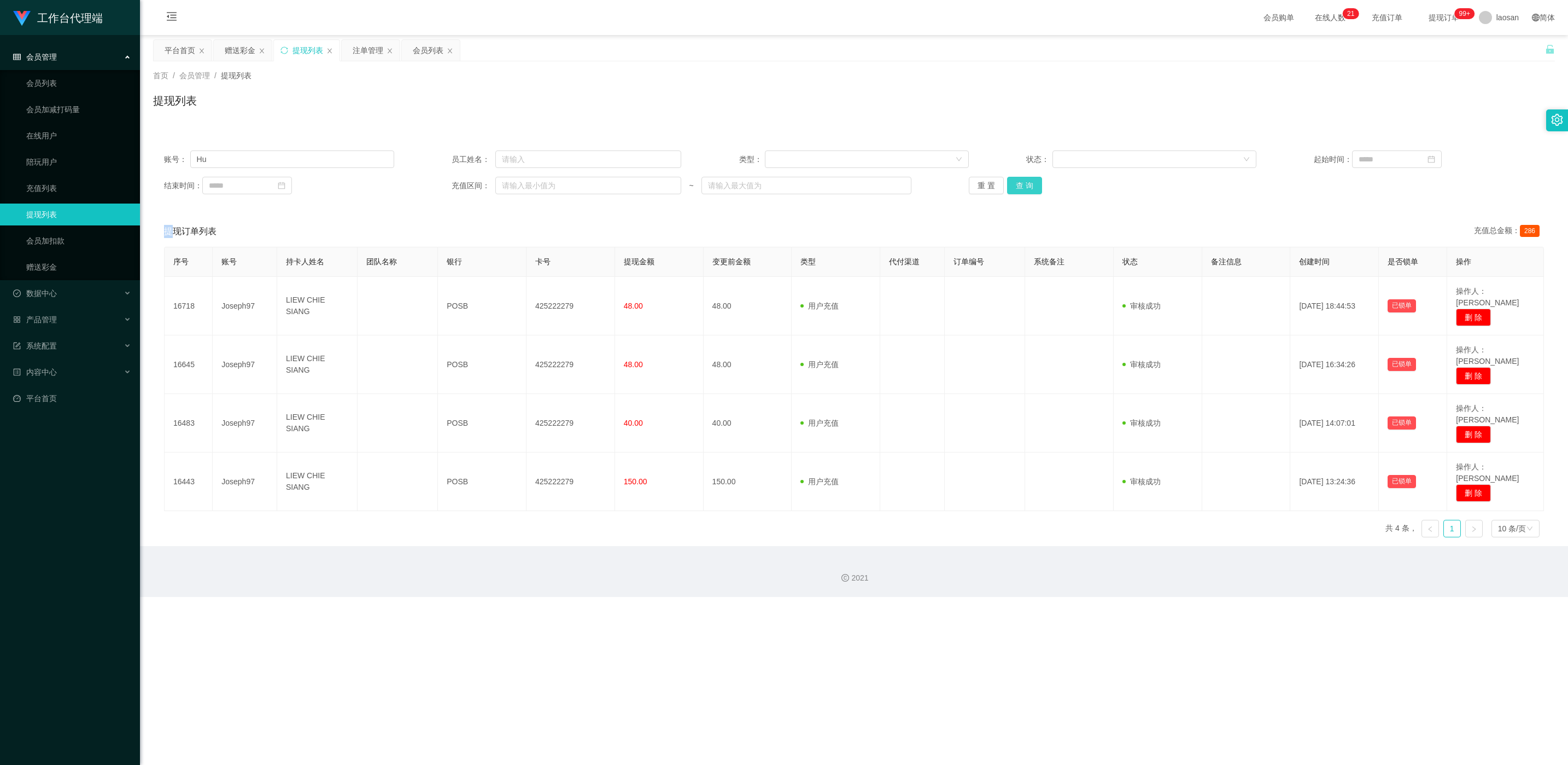
click at [524, 186] on div "重 置 查 询" at bounding box center [1083, 185] width 230 height 17
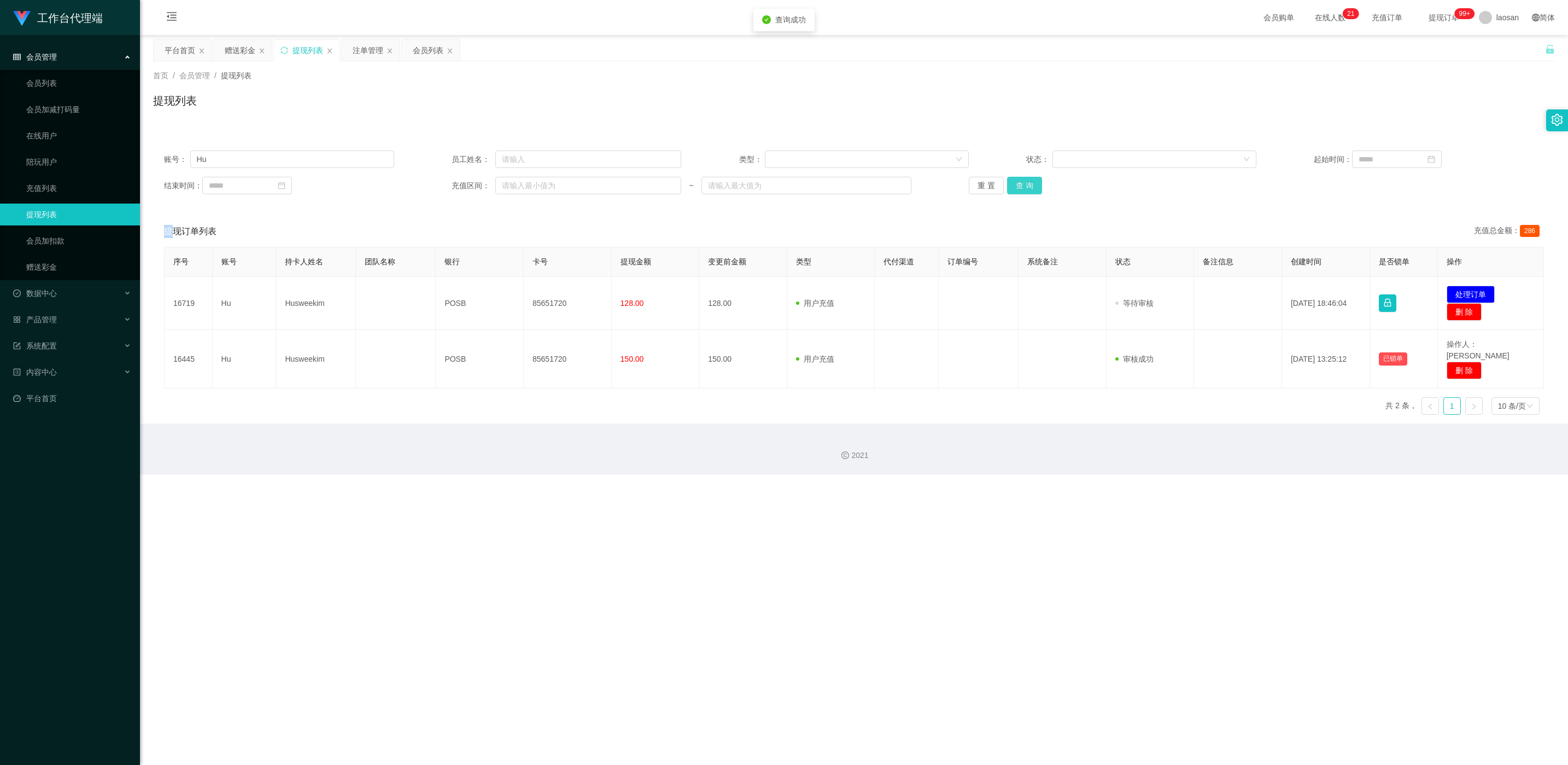
click at [524, 186] on button "查 询" at bounding box center [1024, 185] width 35 height 17
click at [524, 186] on div "重 置 查 询" at bounding box center [1083, 185] width 230 height 17
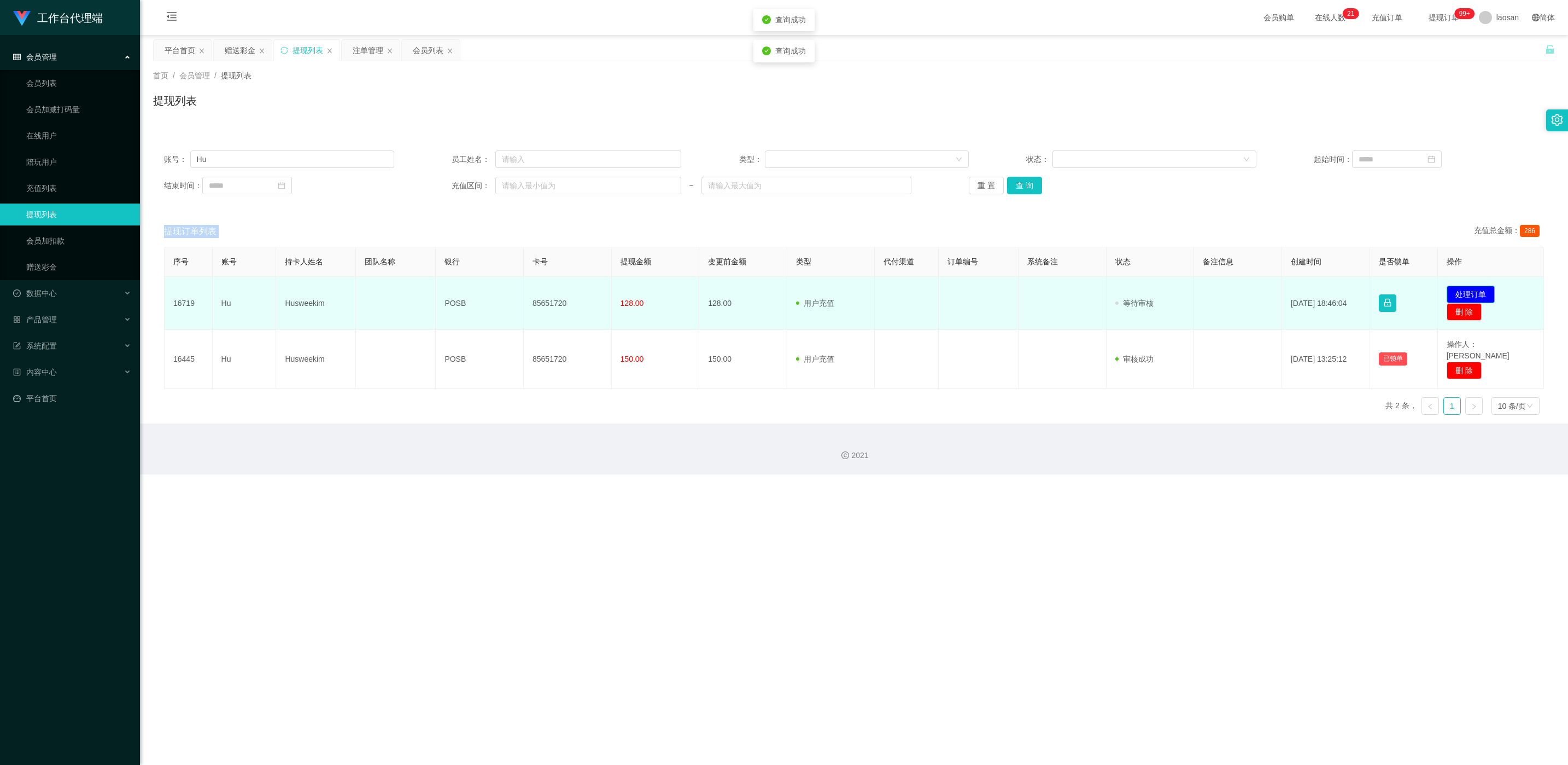
click at [524, 294] on button "处理订单" at bounding box center [1470, 294] width 48 height 17
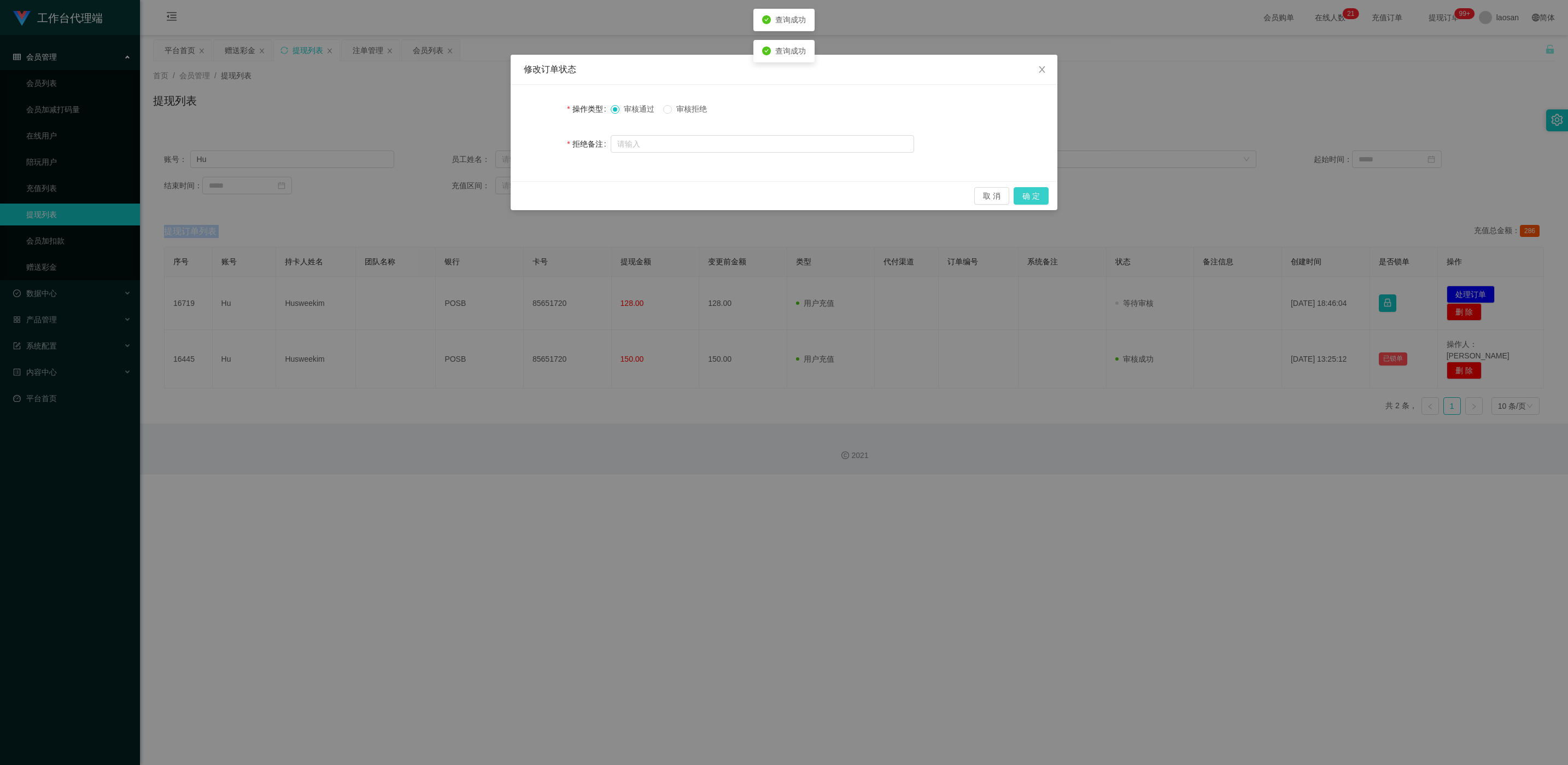
click at [524, 192] on button "确 定" at bounding box center [1031, 195] width 35 height 17
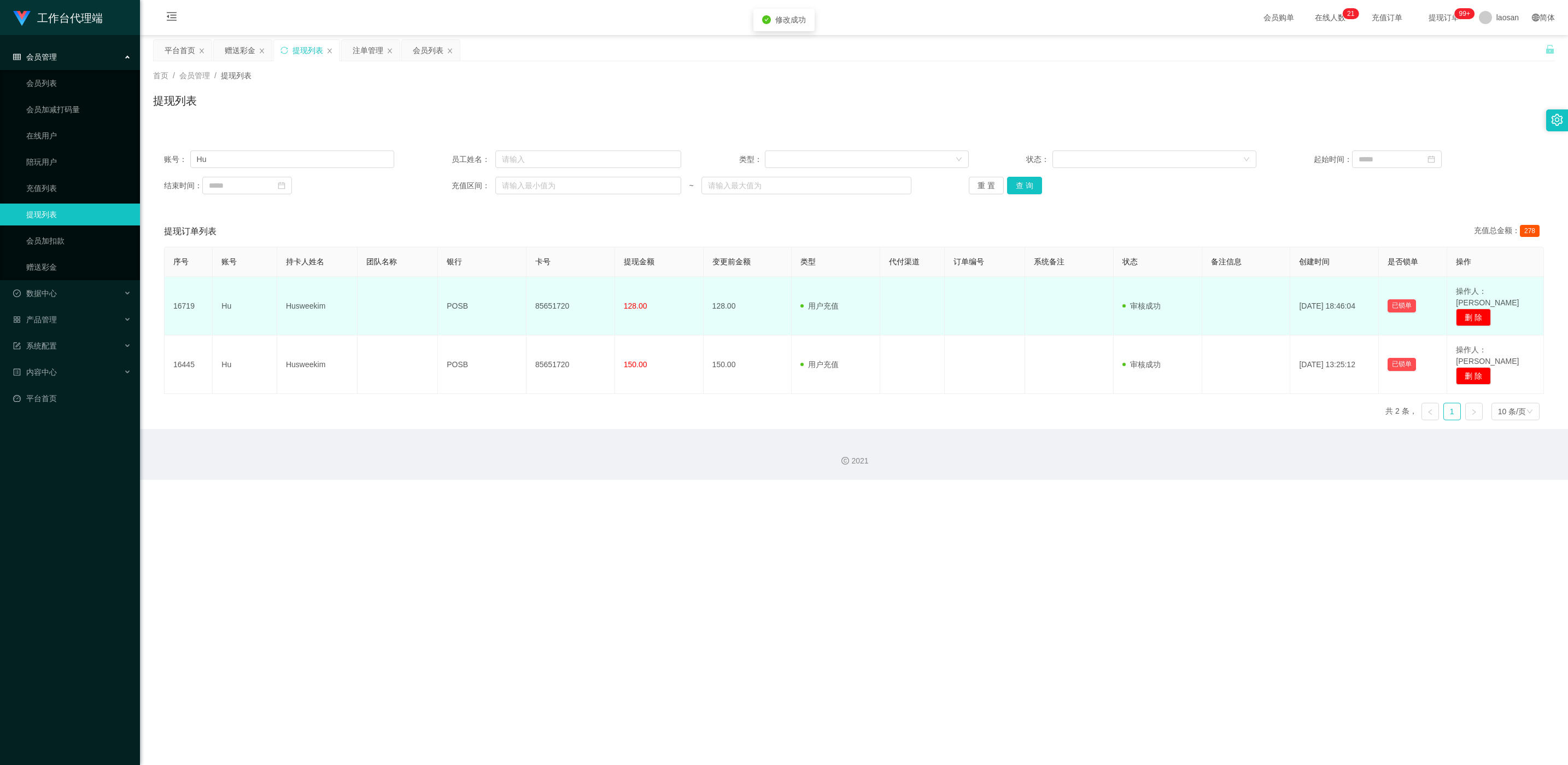
click at [524, 301] on td "85651720" at bounding box center [571, 306] width 89 height 59
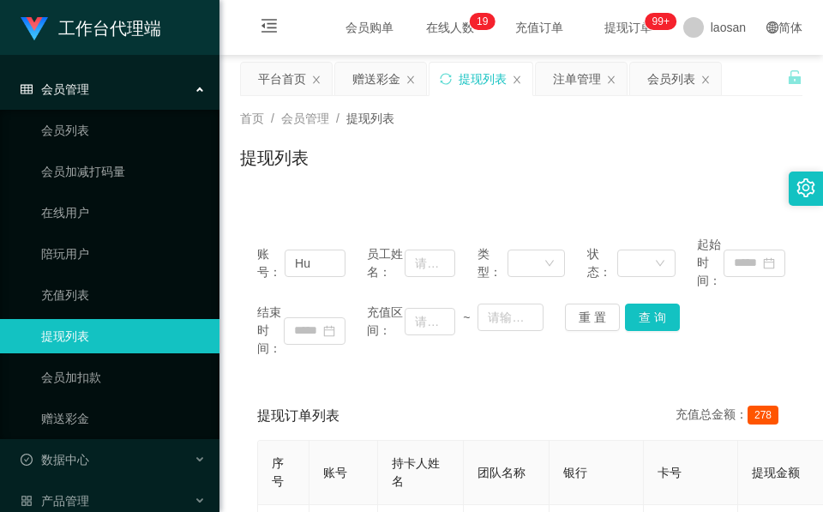
click at [612, 157] on div "提现列表" at bounding box center [521, 164] width 562 height 39
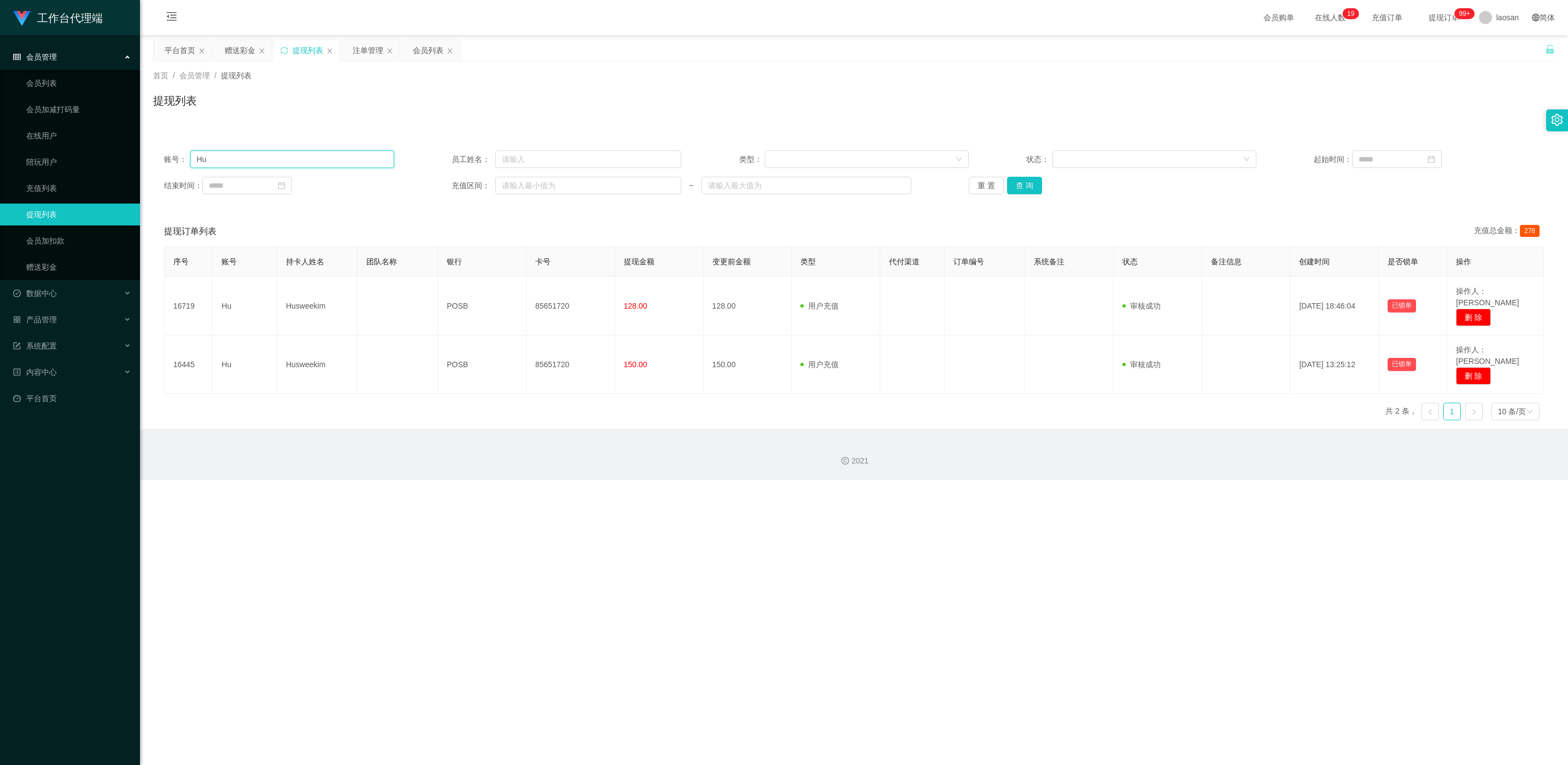
click at [261, 163] on input "Hu" at bounding box center [292, 159] width 204 height 17
click at [264, 160] on input "Hu" at bounding box center [292, 159] width 204 height 17
paste input "86603264"
click at [524, 186] on button "查 询" at bounding box center [1024, 185] width 35 height 17
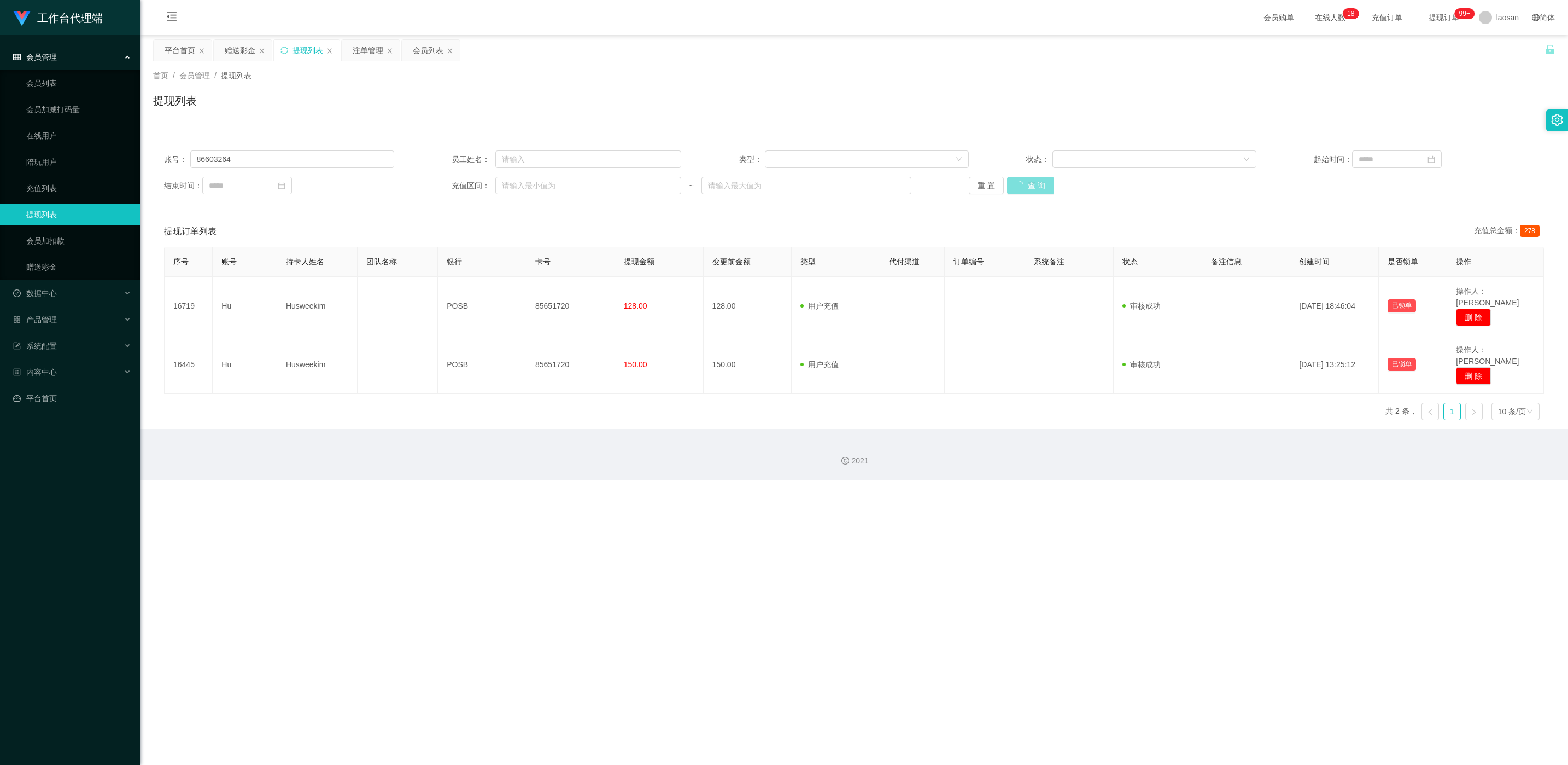
click at [524, 186] on button "查 询" at bounding box center [1030, 185] width 47 height 17
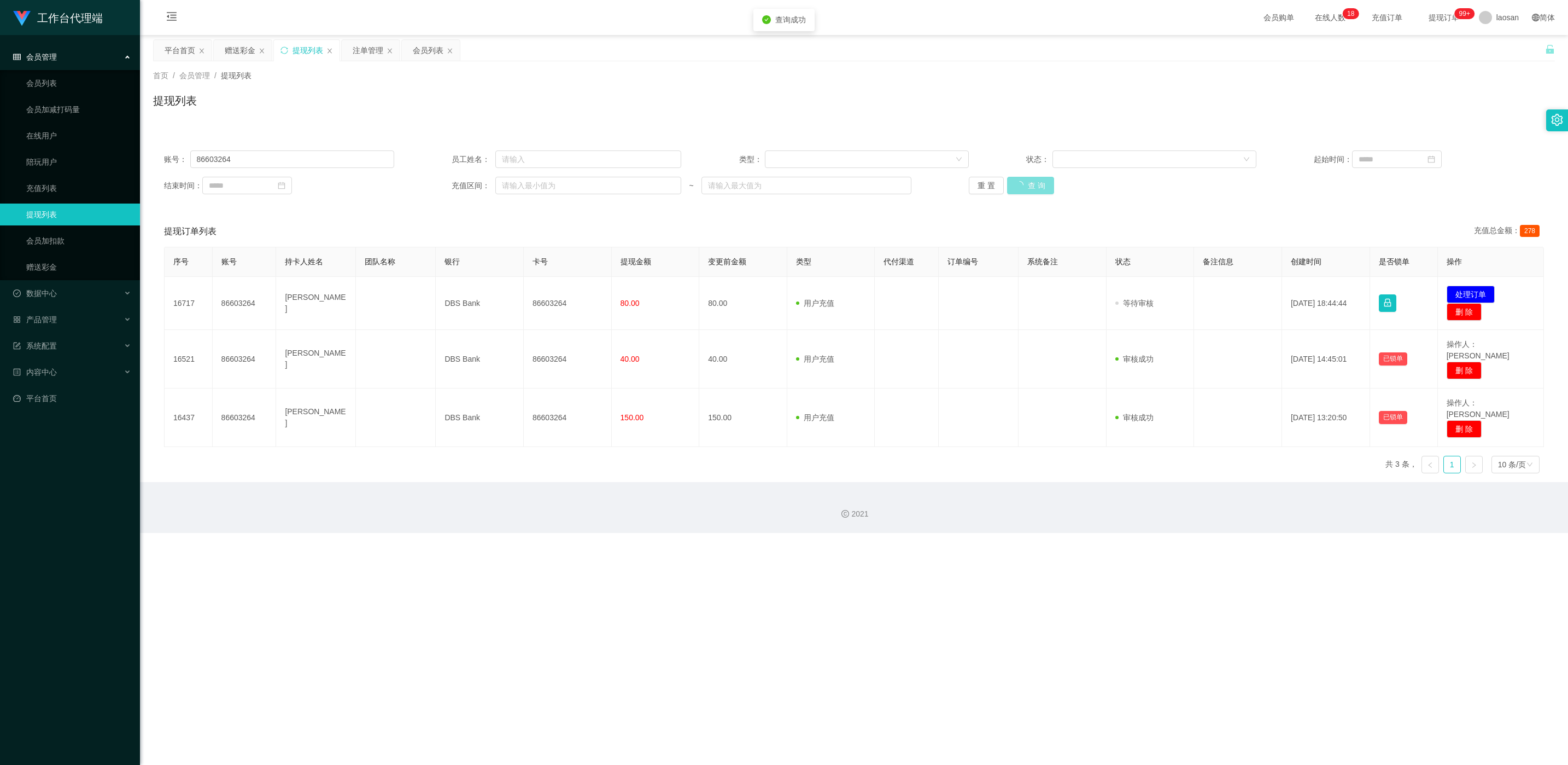
click at [524, 186] on button "查 询" at bounding box center [1030, 185] width 47 height 17
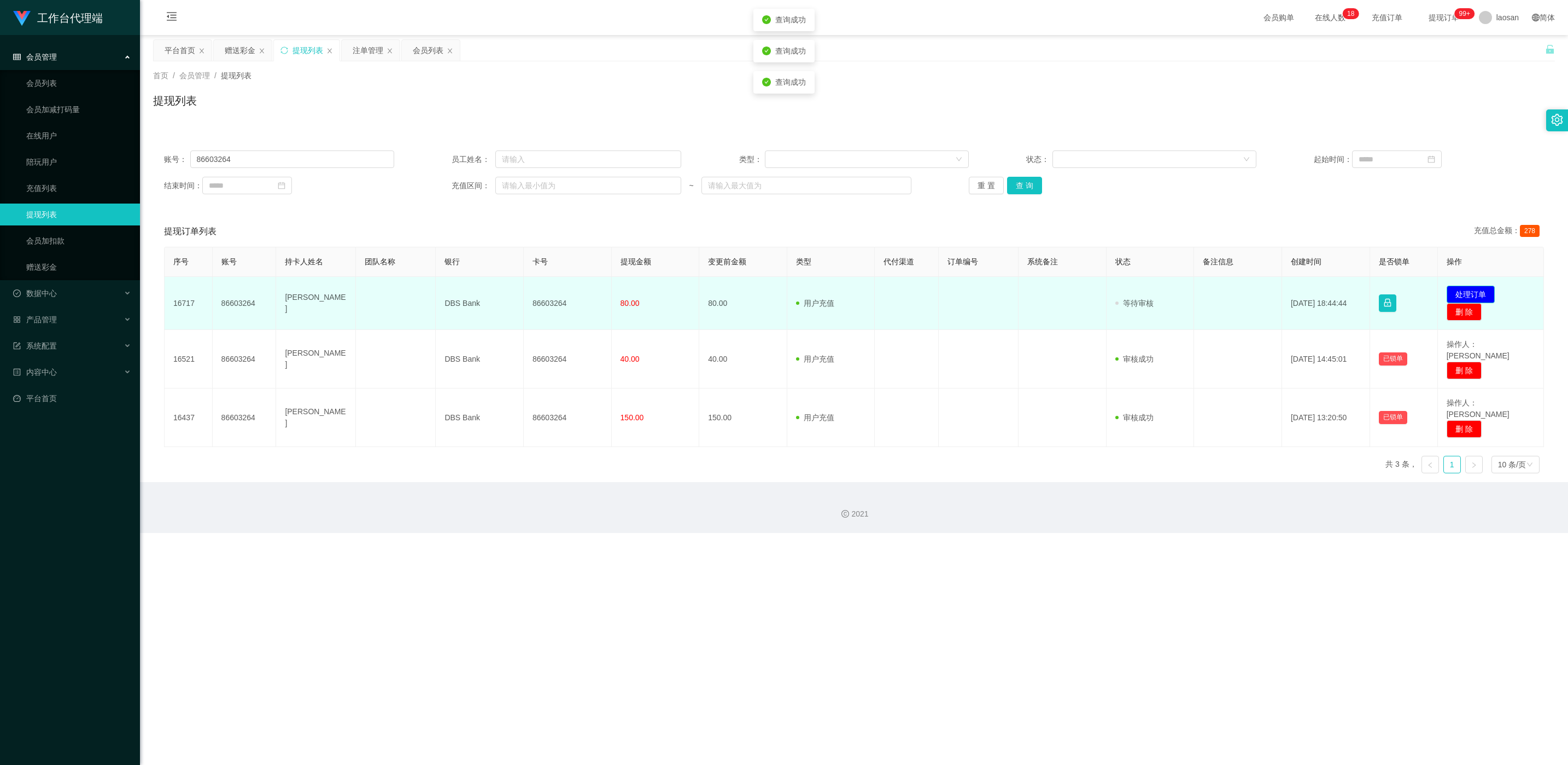
click at [524, 290] on button "处理订单" at bounding box center [1470, 294] width 48 height 17
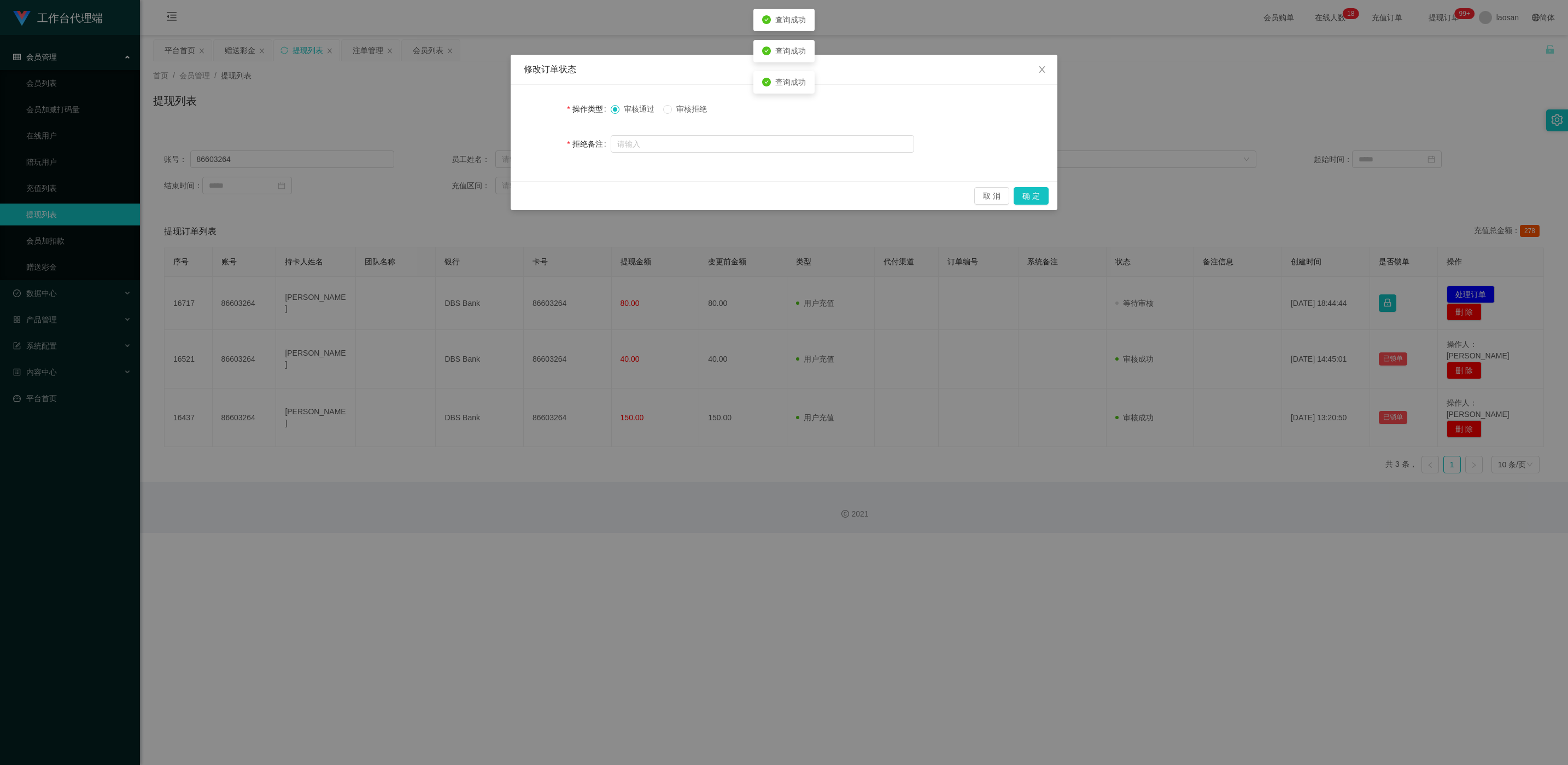
click at [524, 191] on div "取 消 确 定" at bounding box center [784, 195] width 546 height 29
click at [524, 194] on button "确 定" at bounding box center [1031, 195] width 35 height 17
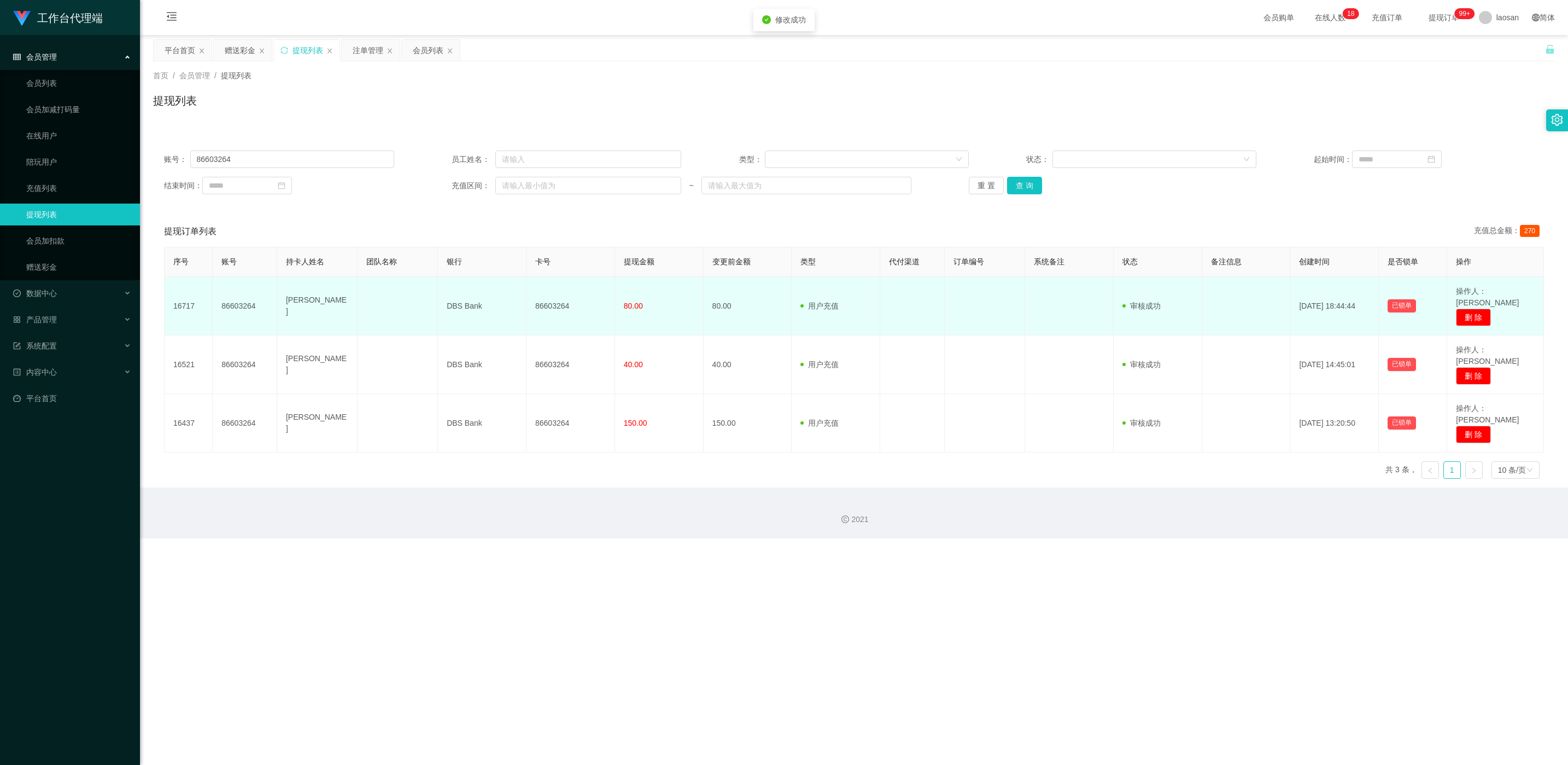
click at [524, 302] on td "86603264" at bounding box center [571, 306] width 89 height 59
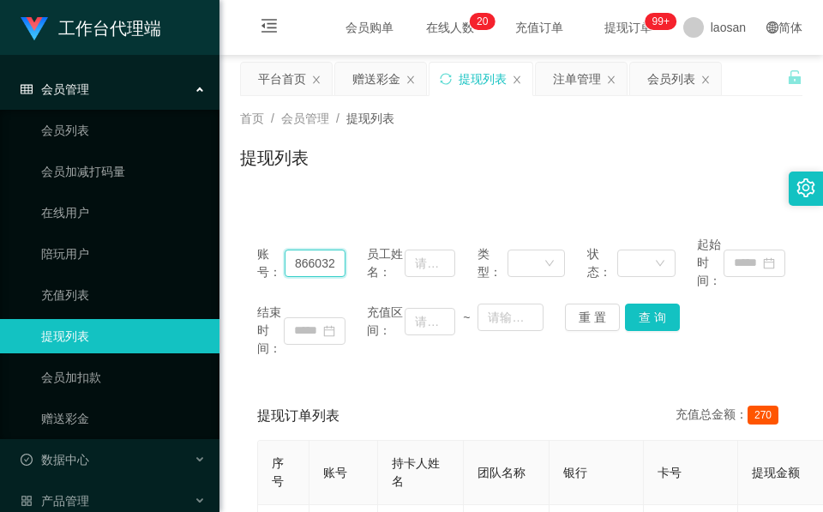
click at [306, 253] on input "86603264" at bounding box center [315, 263] width 61 height 27
paste input "90086"
type input "86690086"
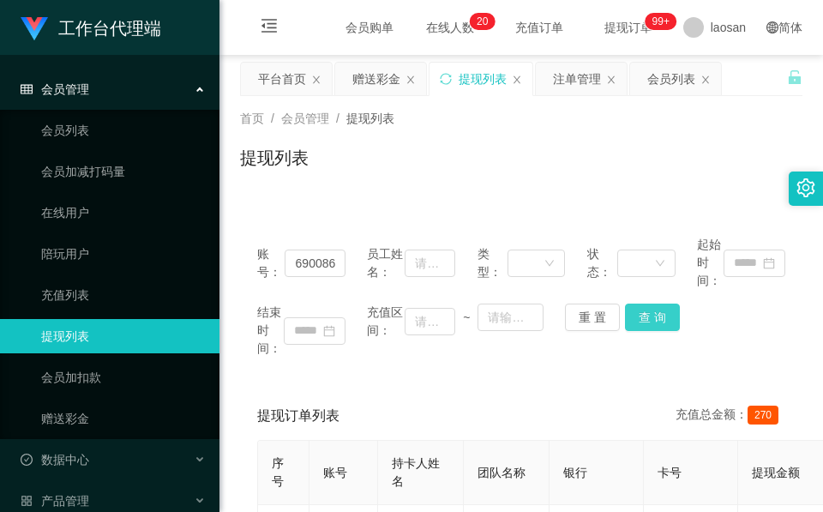
click at [646, 327] on button "查 询" at bounding box center [652, 317] width 55 height 27
click at [646, 327] on div "结束时间： 充值区间： ~ 重 置 查 询" at bounding box center [521, 331] width 528 height 54
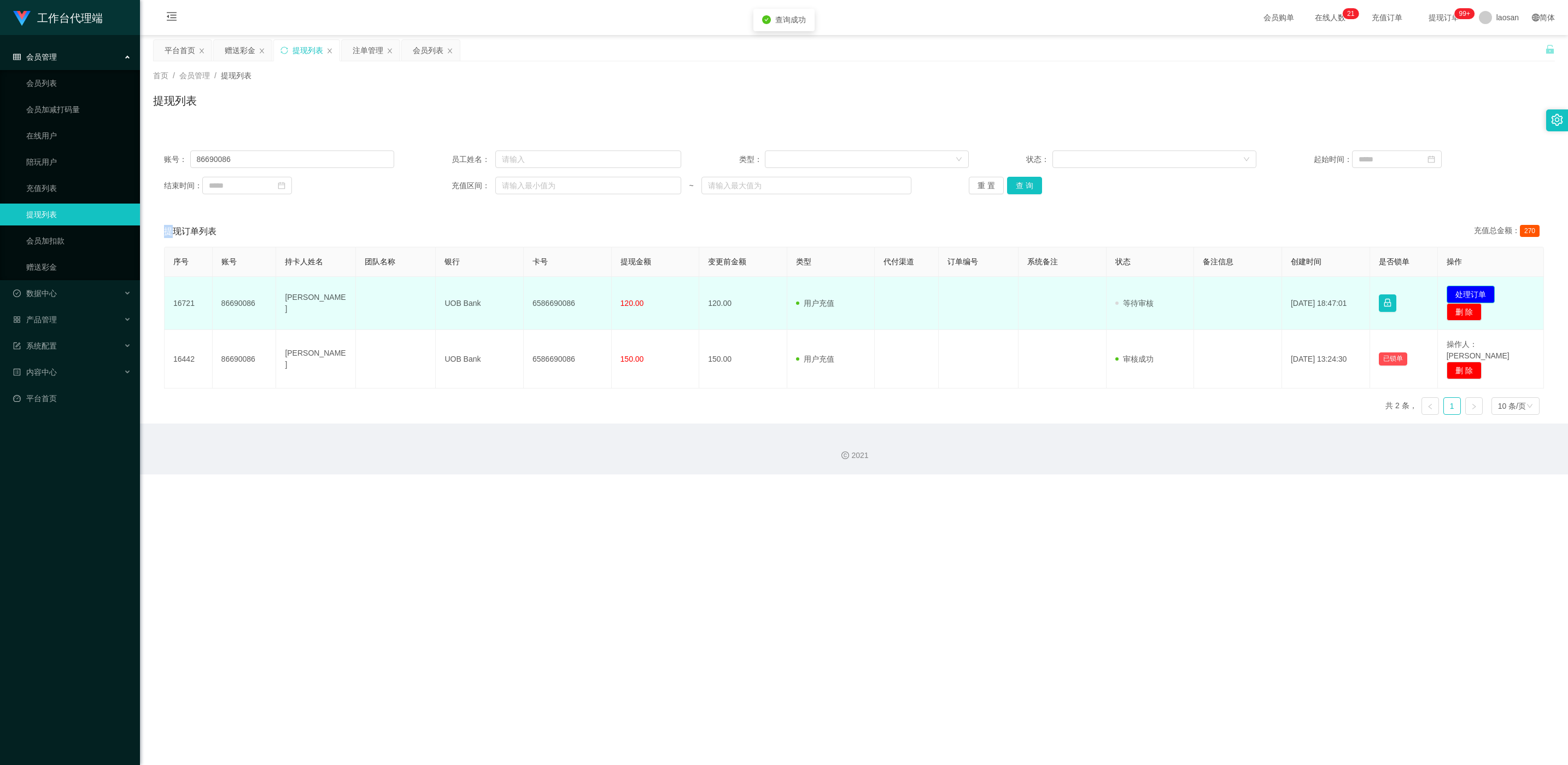
click at [524, 292] on button "处理订单" at bounding box center [1470, 294] width 48 height 17
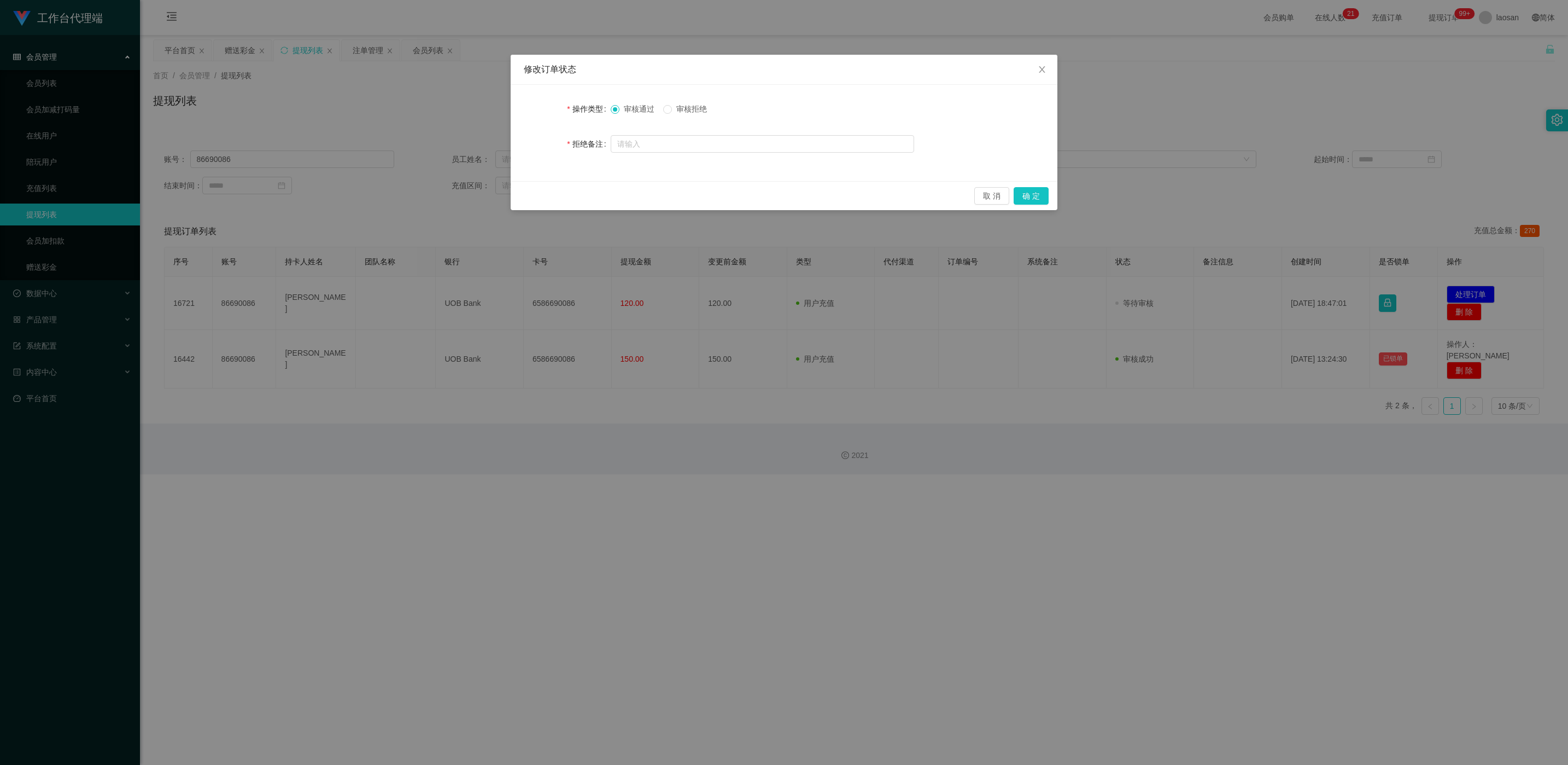
click at [524, 207] on div "取 消 确 定" at bounding box center [784, 195] width 546 height 29
click at [524, 198] on button "确 定" at bounding box center [1031, 195] width 35 height 17
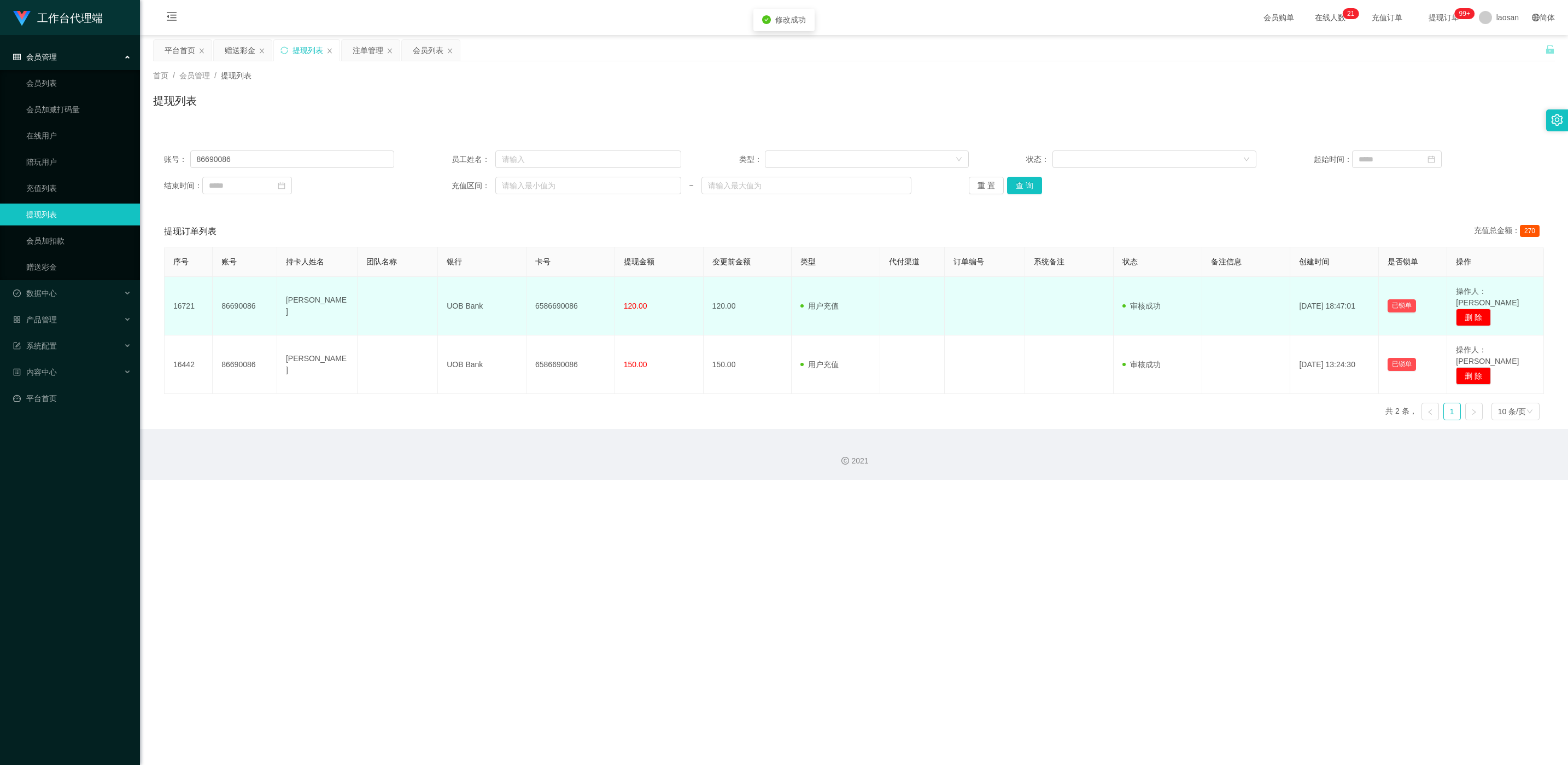
click at [524, 299] on td "6586690086" at bounding box center [571, 306] width 89 height 59
drag, startPoint x: 548, startPoint y: 299, endPoint x: 476, endPoint y: 313, distance: 73.3
click at [476, 313] on td "UOB Bank" at bounding box center [482, 306] width 89 height 59
click at [524, 305] on td "6586690086" at bounding box center [571, 306] width 89 height 59
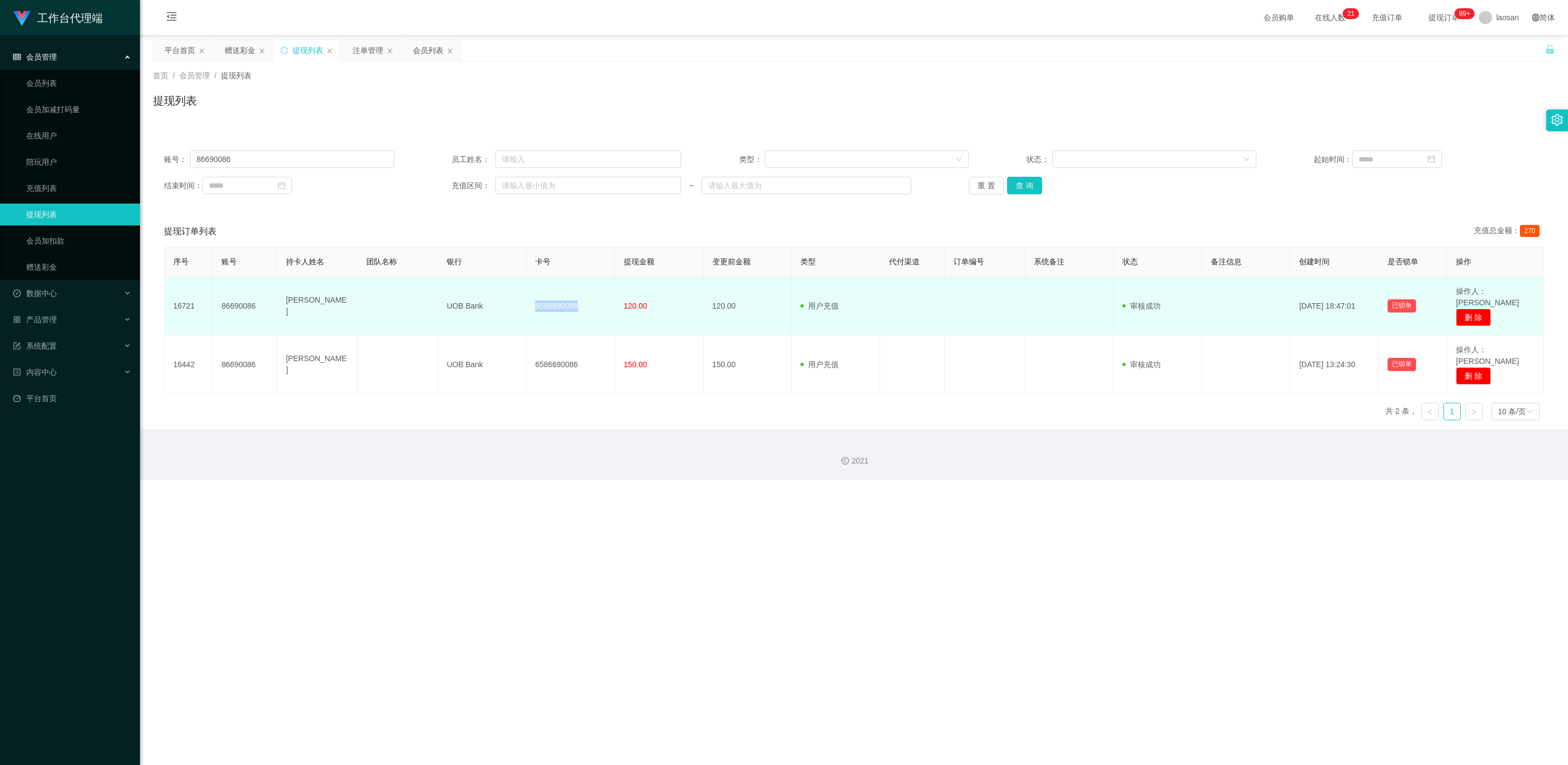
click at [524, 304] on td "6586690086" at bounding box center [571, 306] width 89 height 59
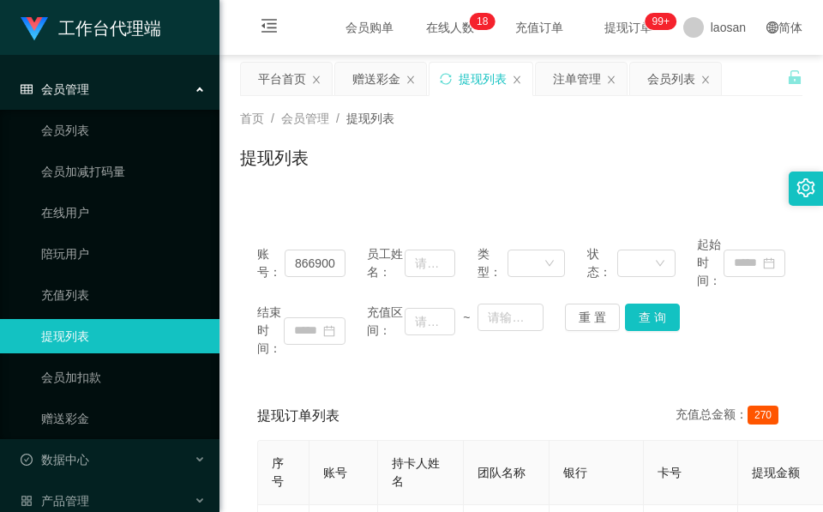
drag, startPoint x: 440, startPoint y: 137, endPoint x: 456, endPoint y: 111, distance: 31.2
click at [440, 137] on div "首页 / 会员管理 / 提现列表 / 提现列表" at bounding box center [521, 147] width 562 height 75
click at [388, 78] on div "赠送彩金" at bounding box center [376, 79] width 48 height 33
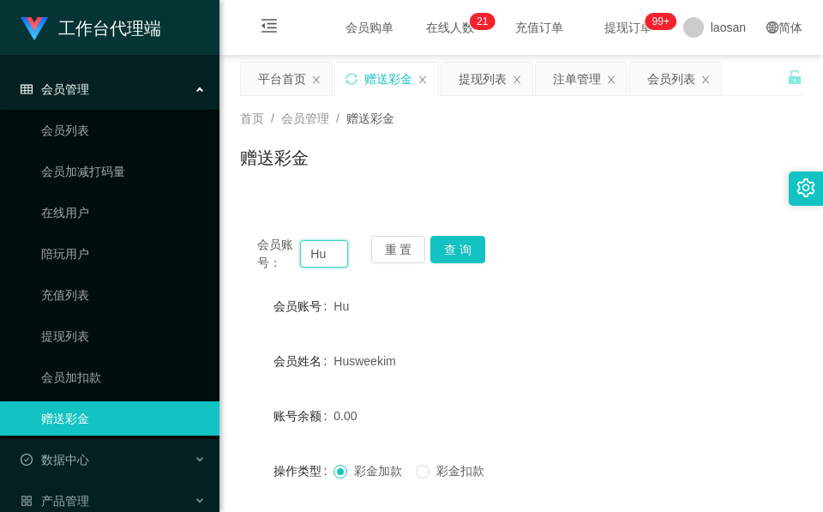
click at [334, 255] on input "Hu" at bounding box center [324, 253] width 48 height 27
click at [334, 253] on input "Hu" at bounding box center [324, 253] width 48 height 27
paste input "86603264"
type input "86603264"
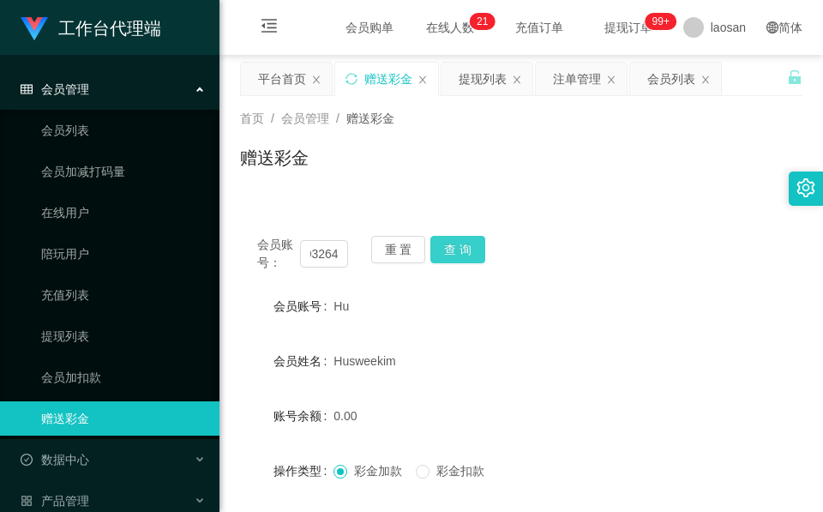
click at [451, 248] on button "查 询" at bounding box center [457, 249] width 55 height 27
click at [451, 248] on div "重 置 查 询" at bounding box center [416, 254] width 91 height 36
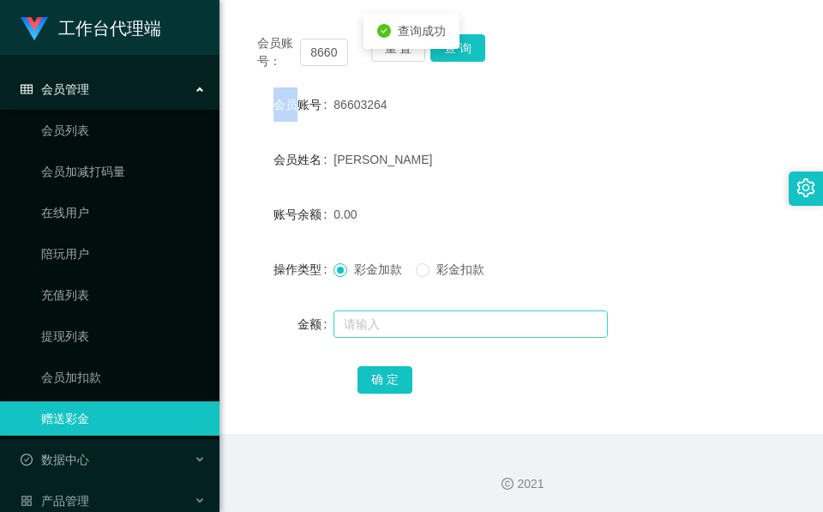
scroll to position [203, 0]
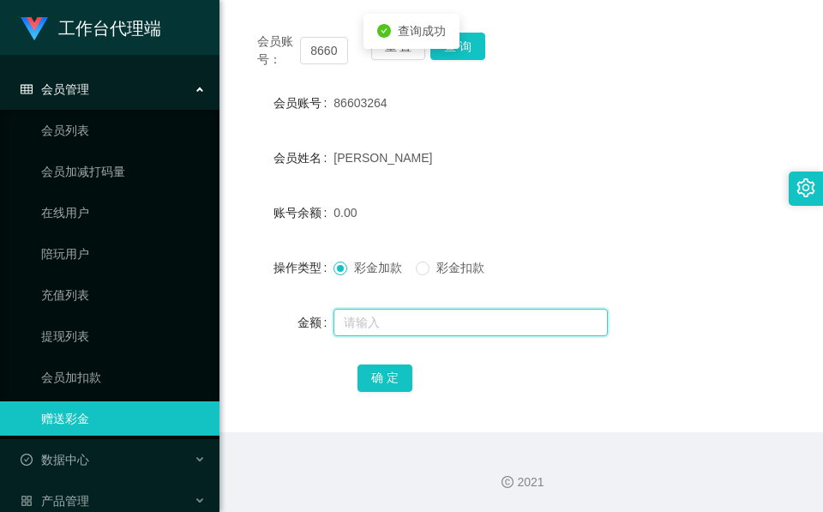
click at [410, 317] on input "text" at bounding box center [471, 322] width 274 height 27
type input "1"
type input "300"
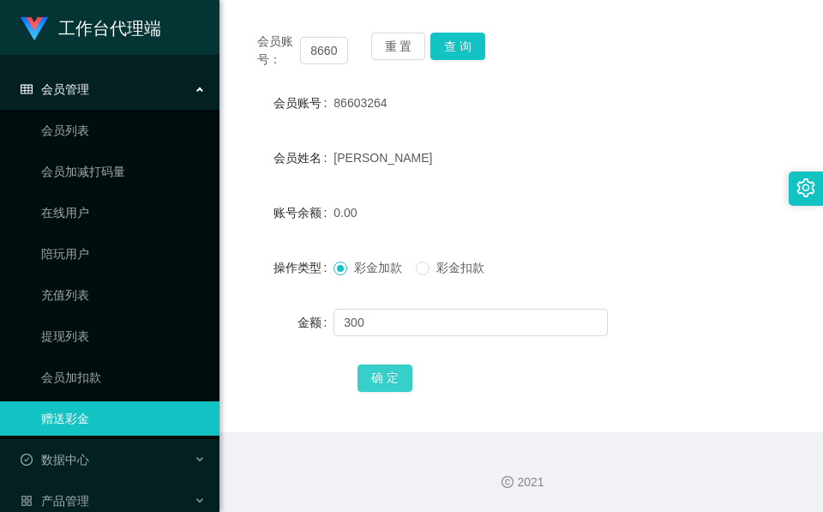
click at [391, 368] on button "确 定" at bounding box center [385, 377] width 55 height 27
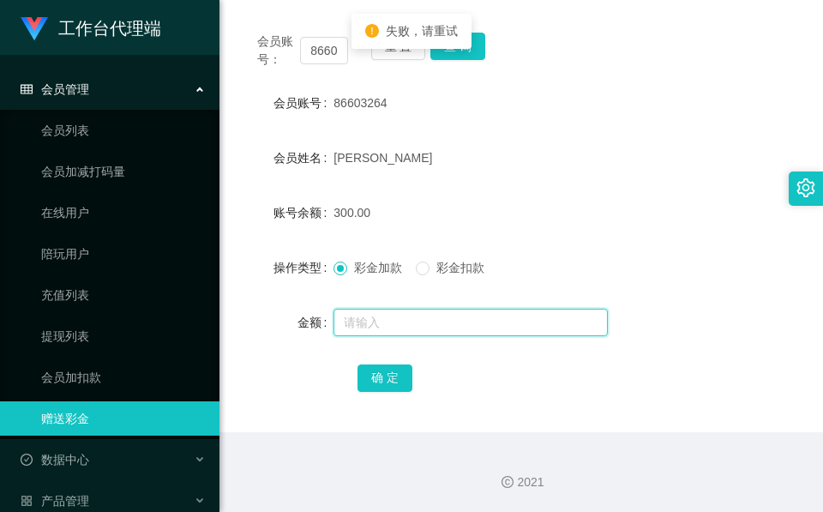
click at [376, 324] on input "text" at bounding box center [471, 322] width 274 height 27
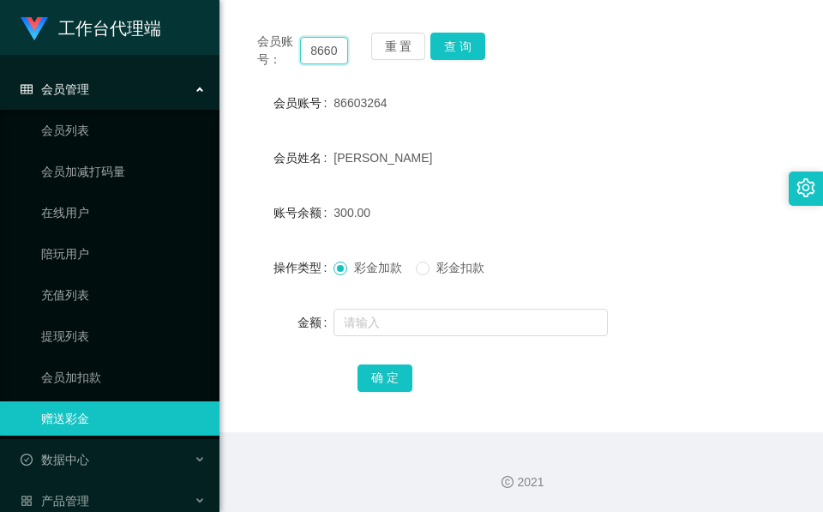
click at [322, 44] on input "86603264" at bounding box center [324, 50] width 48 height 27
paste input "Joseph97"
type input "Joseph97"
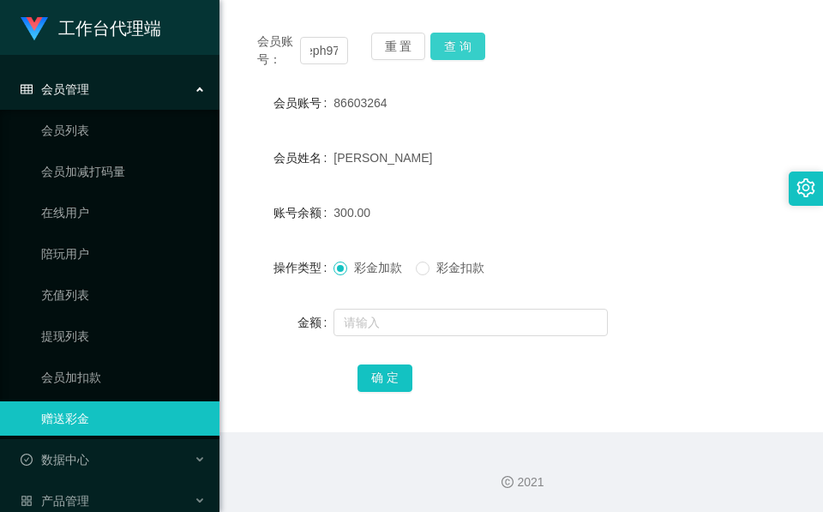
click at [463, 51] on button "查 询" at bounding box center [457, 46] width 55 height 27
click at [463, 51] on div "会员账号： Joseph97 重 置 查 询" at bounding box center [521, 51] width 562 height 36
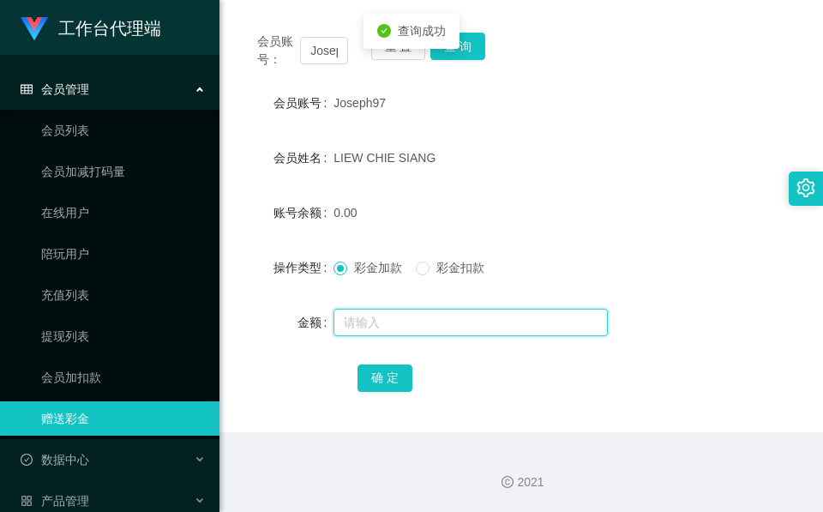
click at [360, 324] on input "text" at bounding box center [471, 322] width 274 height 27
type input "100"
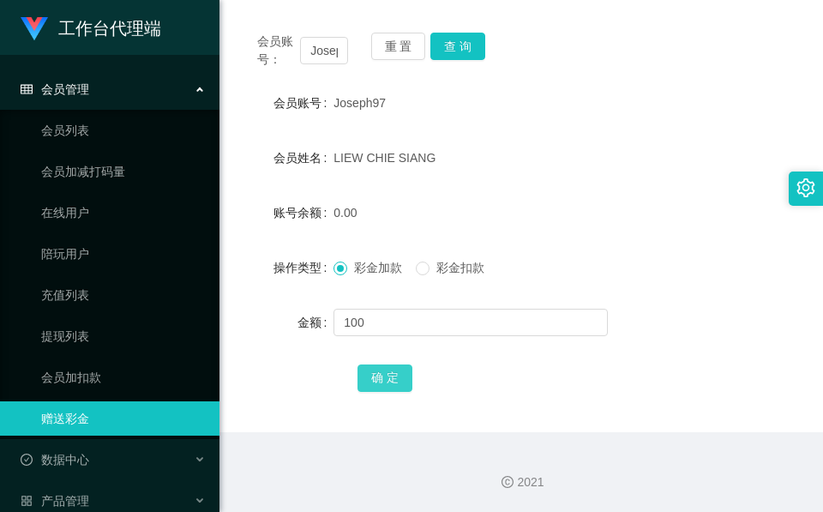
click at [376, 376] on button "确 定" at bounding box center [385, 377] width 55 height 27
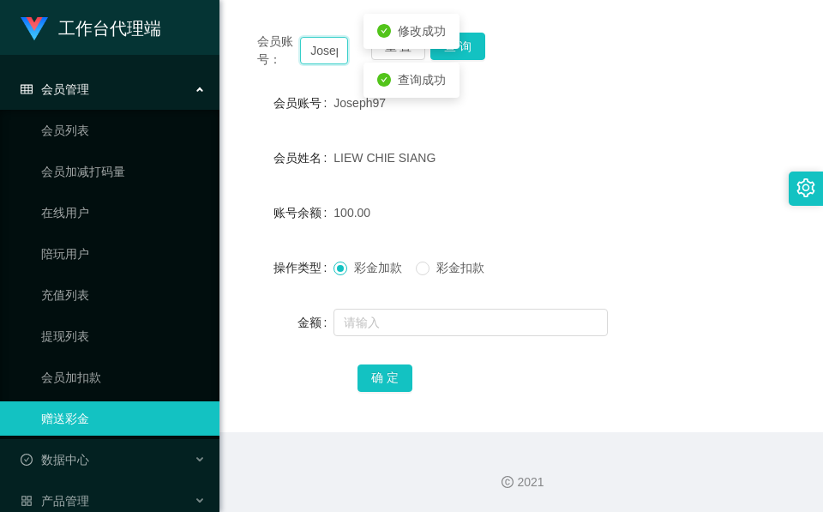
click at [316, 44] on input "Joseph97" at bounding box center [324, 50] width 48 height 27
paste input "Pika334466"
type input "Pika334466"
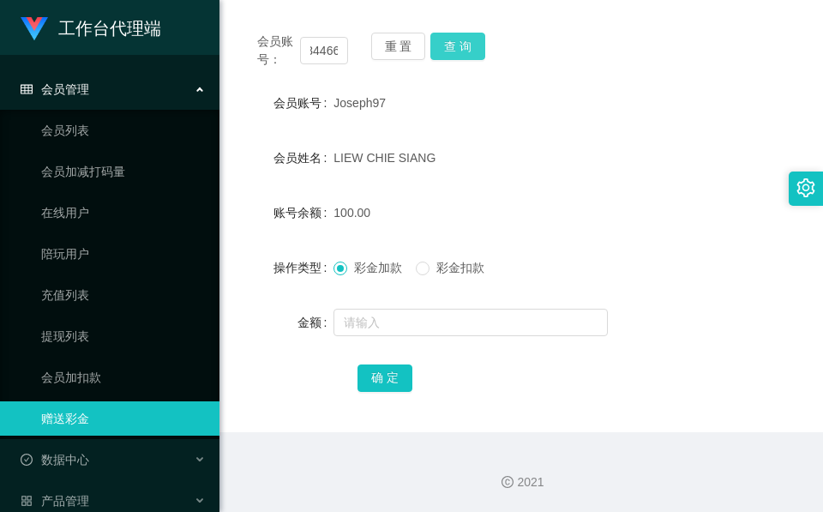
click at [476, 51] on button "查 询" at bounding box center [457, 46] width 55 height 27
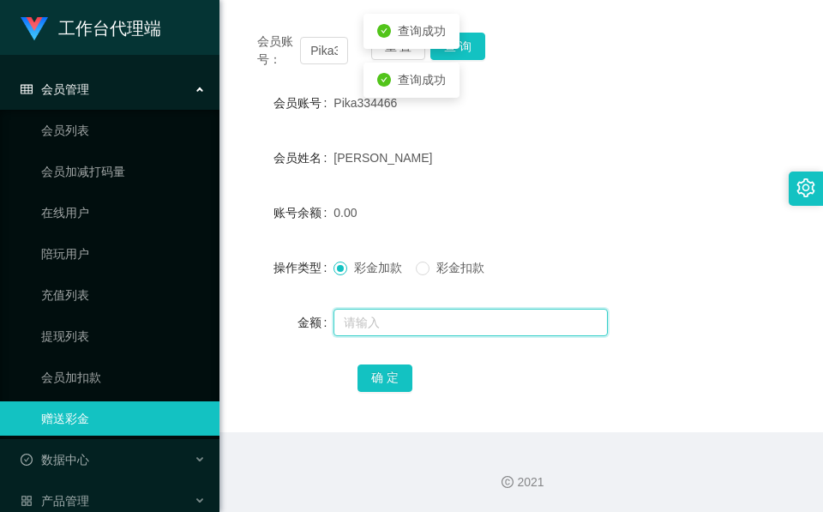
click at [396, 311] on input "text" at bounding box center [471, 322] width 274 height 27
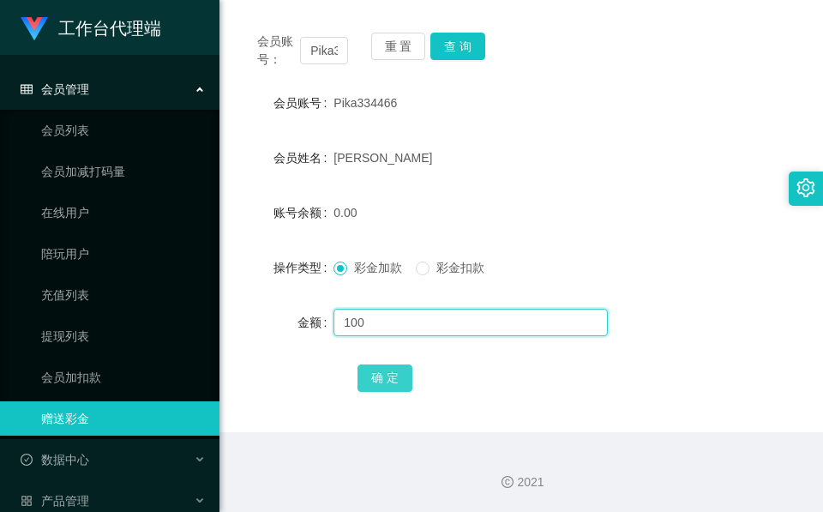
type input "100"
click at [383, 374] on button "确 定" at bounding box center [385, 377] width 55 height 27
click at [383, 374] on span "确 定" at bounding box center [385, 377] width 55 height 14
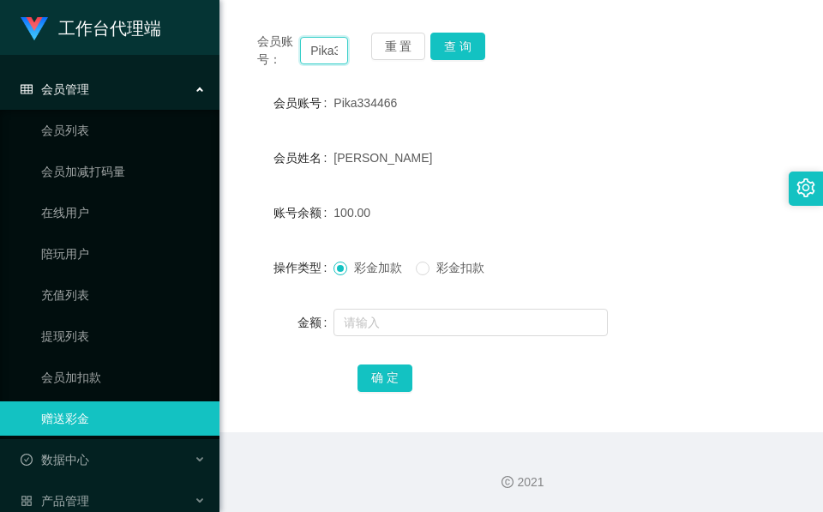
click at [314, 51] on input "Pika334466" at bounding box center [324, 50] width 48 height 27
paste input "8669008"
type input "86690086"
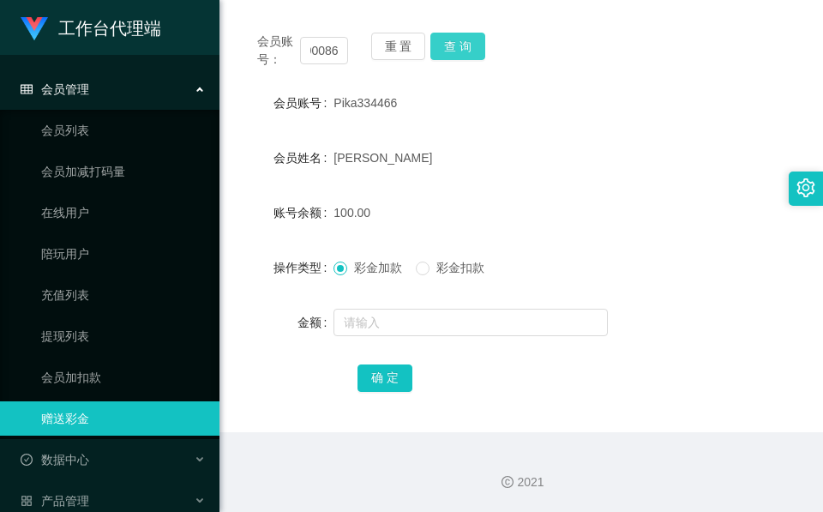
click at [445, 39] on button "查 询" at bounding box center [457, 46] width 55 height 27
click at [445, 39] on div "重 置 查 询" at bounding box center [416, 51] width 91 height 36
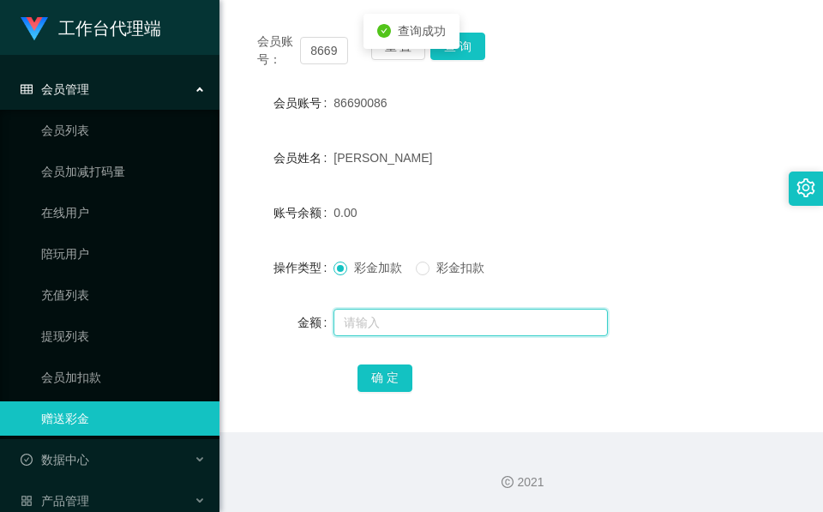
drag, startPoint x: 445, startPoint y: 39, endPoint x: 366, endPoint y: 320, distance: 291.3
click at [368, 322] on input "text" at bounding box center [471, 322] width 274 height 27
type input "100"
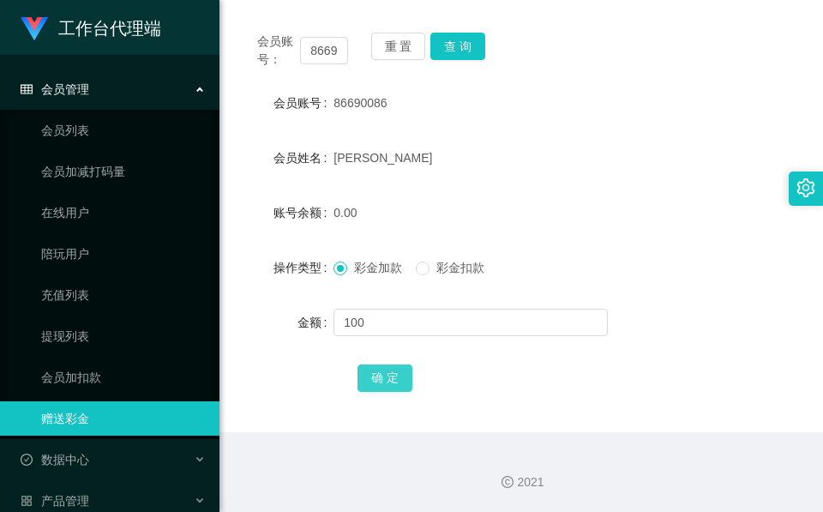
click at [386, 382] on button "确 定" at bounding box center [385, 377] width 55 height 27
click at [330, 52] on input "86690086" at bounding box center [324, 50] width 48 height 27
paste input "03264"
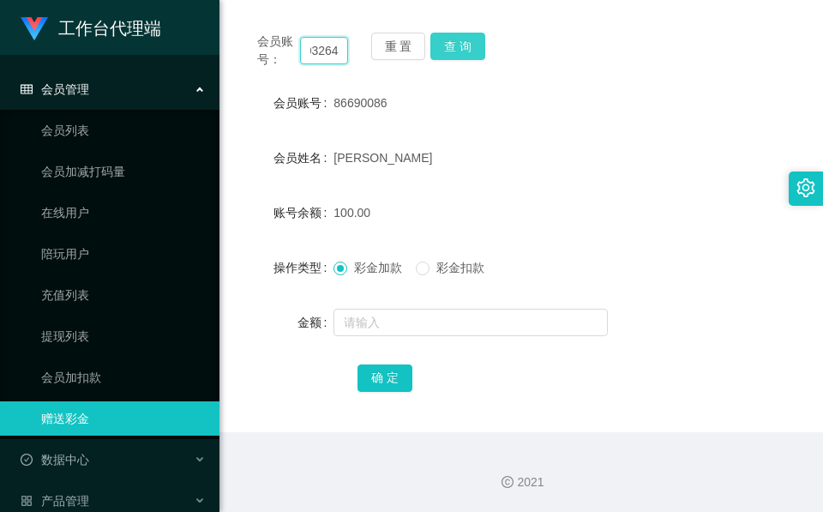
type input "86603264"
click at [466, 51] on button "查 询" at bounding box center [457, 46] width 55 height 27
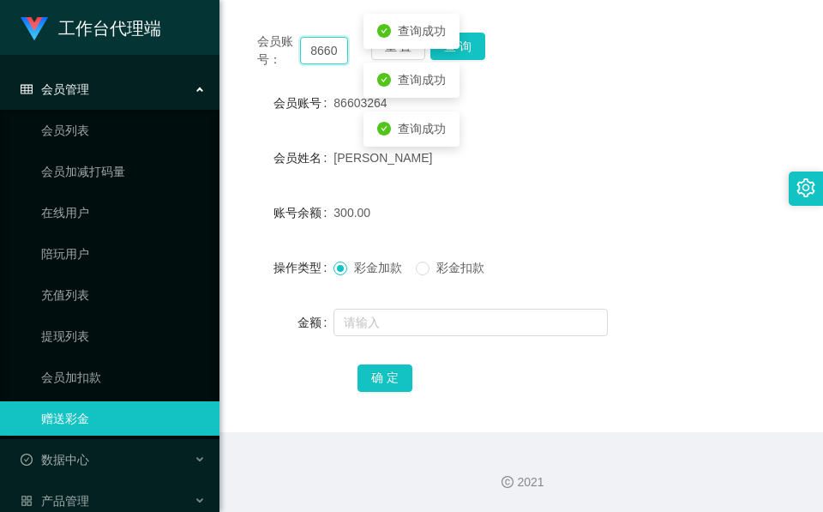
click at [337, 54] on input "86603264" at bounding box center [324, 50] width 48 height 27
drag, startPoint x: 533, startPoint y: 263, endPoint x: 540, endPoint y: 257, distance: 9.1
click at [533, 262] on div "彩金加款 彩金扣款" at bounding box center [498, 267] width 328 height 34
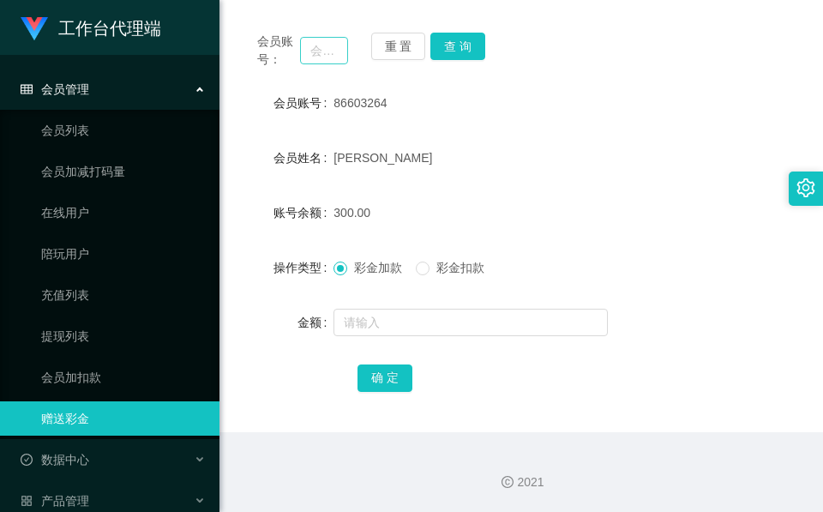
drag, startPoint x: 322, startPoint y: 21, endPoint x: 316, endPoint y: 44, distance: 22.9
click at [317, 24] on div "会员账号： 重 置 查 询 会员账号 86603264 会员姓名 [PERSON_NAME] 账号余额 300.00 操作类型 彩金加款 彩金扣款 金额 确 定" at bounding box center [521, 223] width 562 height 417
click at [316, 46] on input "text" at bounding box center [324, 50] width 48 height 27
paste input "Hu"
type input "Hu"
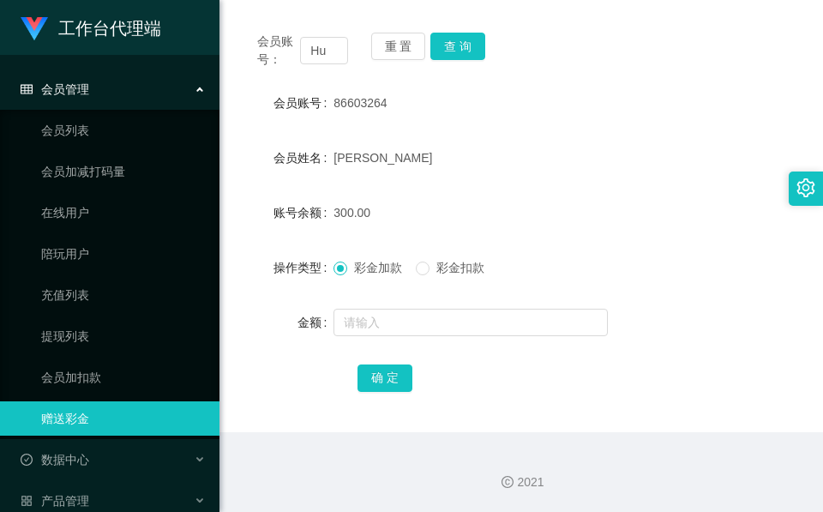
click at [455, 64] on div "重 置 查 询" at bounding box center [416, 51] width 91 height 36
click at [455, 59] on button "查 询" at bounding box center [457, 46] width 55 height 27
click at [455, 59] on button "查 询" at bounding box center [467, 46] width 74 height 27
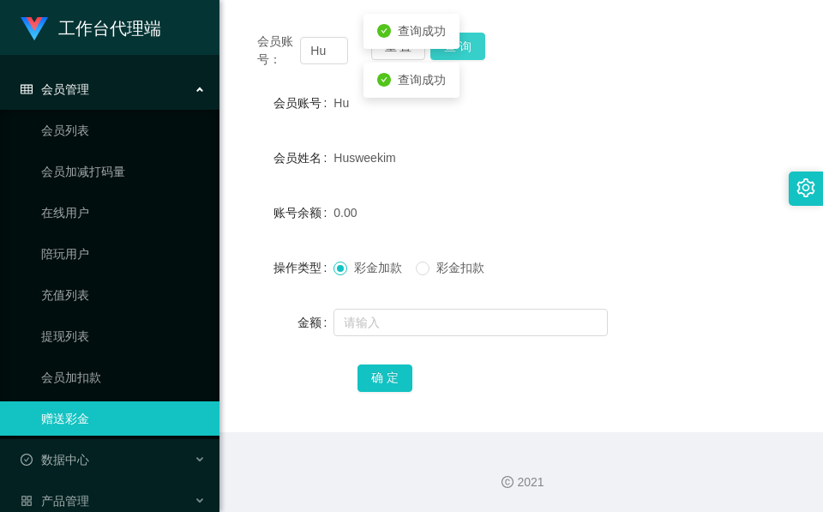
click at [459, 57] on button "查 询" at bounding box center [457, 46] width 55 height 27
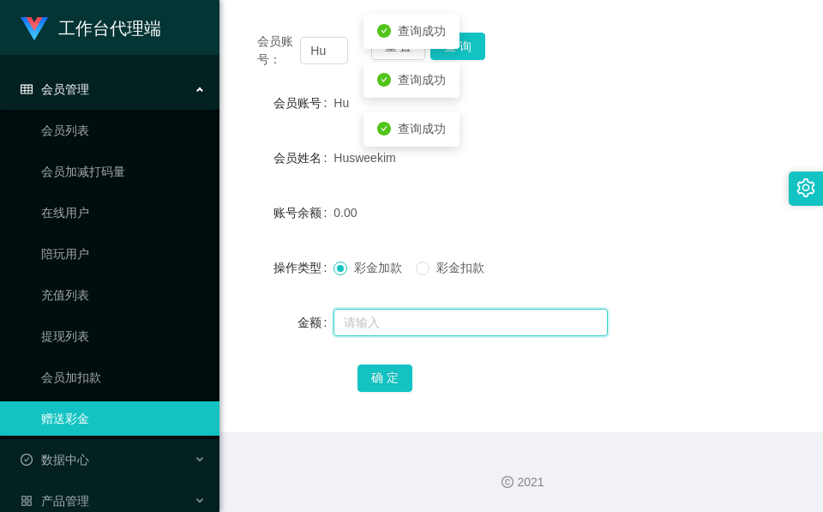
click at [424, 324] on input "text" at bounding box center [471, 322] width 274 height 27
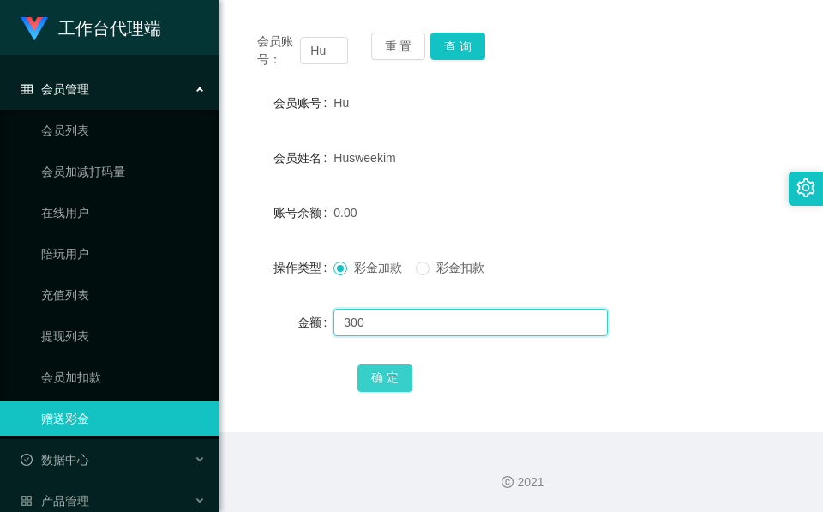
type input "300"
click at [387, 368] on button "确 定" at bounding box center [385, 377] width 55 height 27
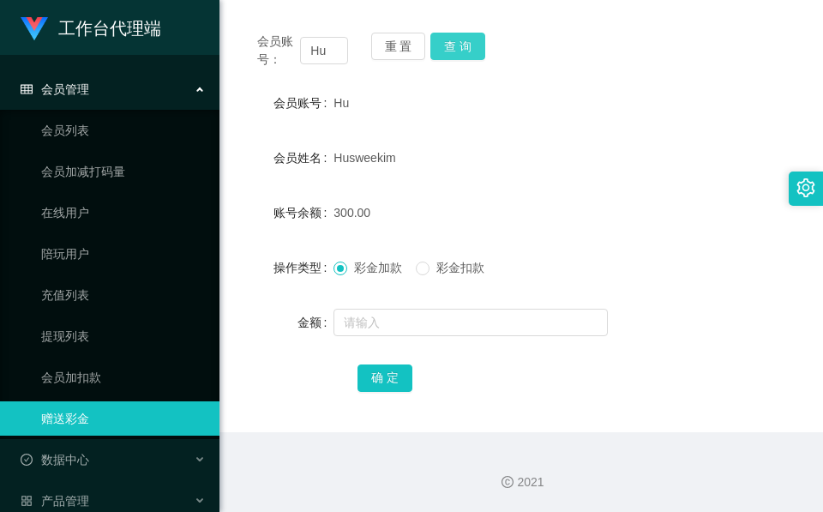
click at [450, 55] on button "查 询" at bounding box center [457, 46] width 55 height 27
click at [328, 47] on input "Hu" at bounding box center [324, 50] width 48 height 27
paste input "Pika334466"
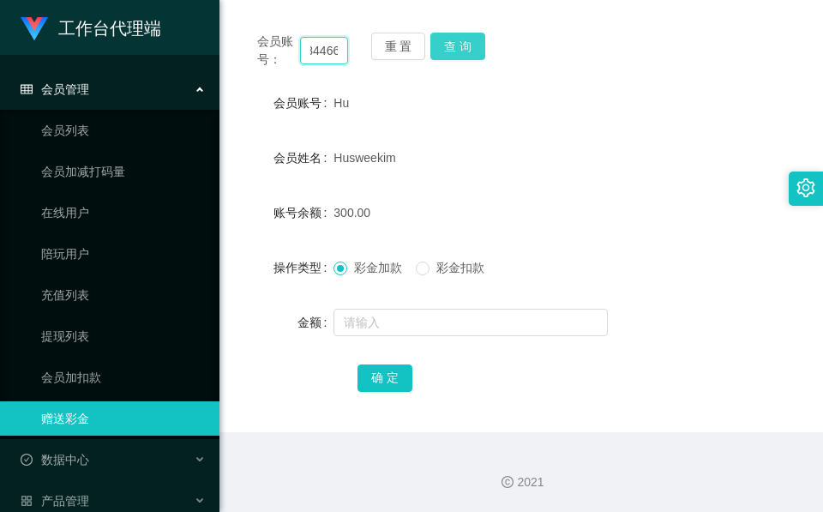
type input "Pika334466"
click at [455, 47] on button "查 询" at bounding box center [457, 46] width 55 height 27
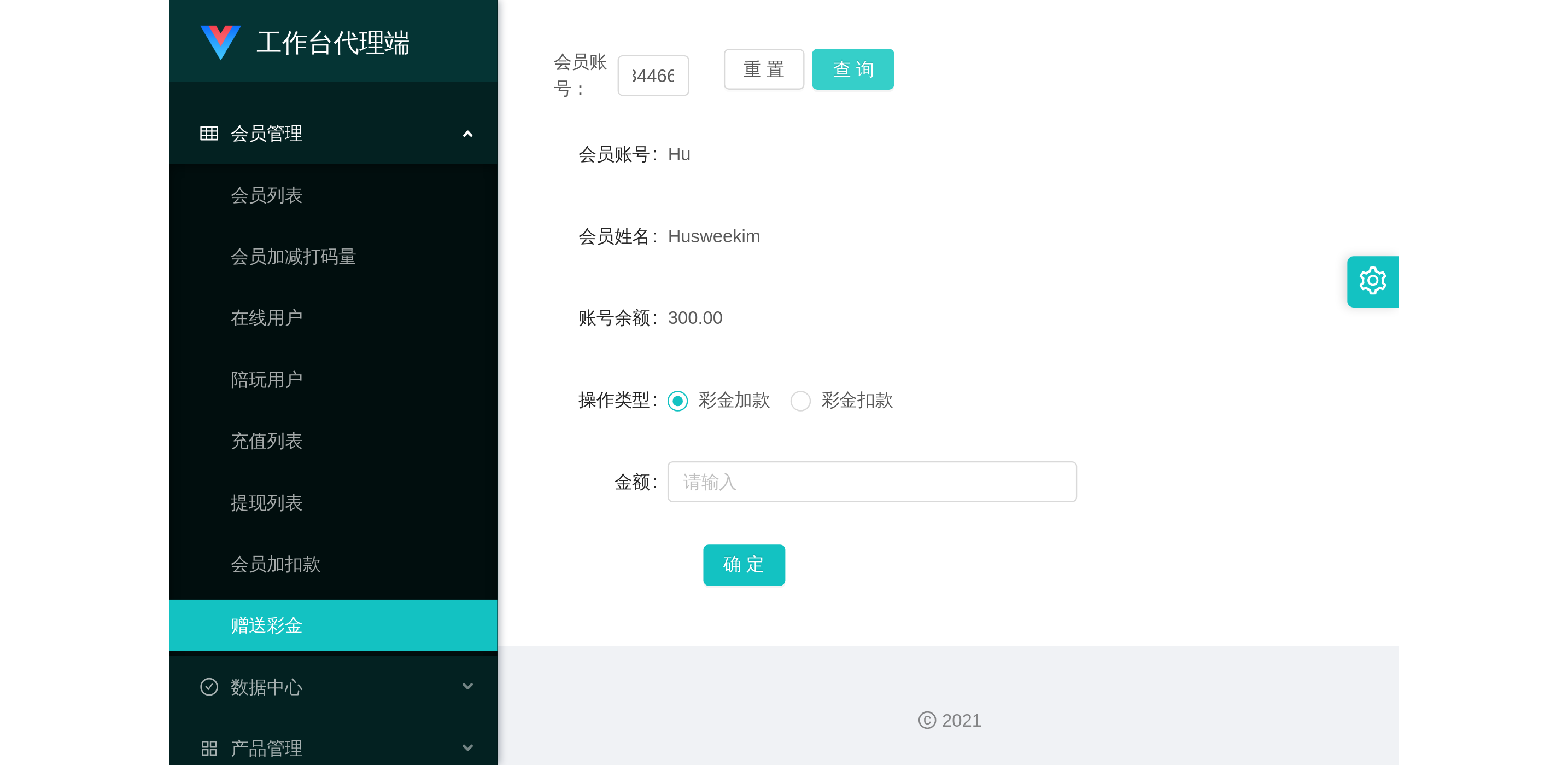
scroll to position [0, 0]
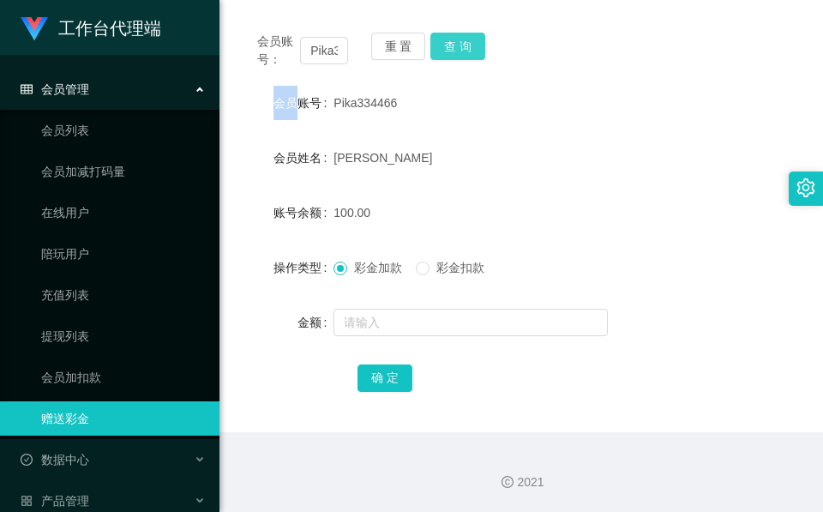
click at [455, 47] on div "重 置 查 询" at bounding box center [416, 51] width 91 height 36
click at [455, 47] on body "工作台代理端 会员管理 会员列表 会员加减打码量 在线用户 陪玩用户 充值列表 提现列表 会员加扣款 赠送彩金 数据中心 产品管理 注单管理 产品列表 产品预…" at bounding box center [411, 256] width 823 height 512
click at [405, 117] on form "会员账号 Pika334466 会员姓名 [PERSON_NAME] 账号余额 100.00 操作类型 彩金加款 彩金扣款 金额 确 定" at bounding box center [521, 240] width 562 height 309
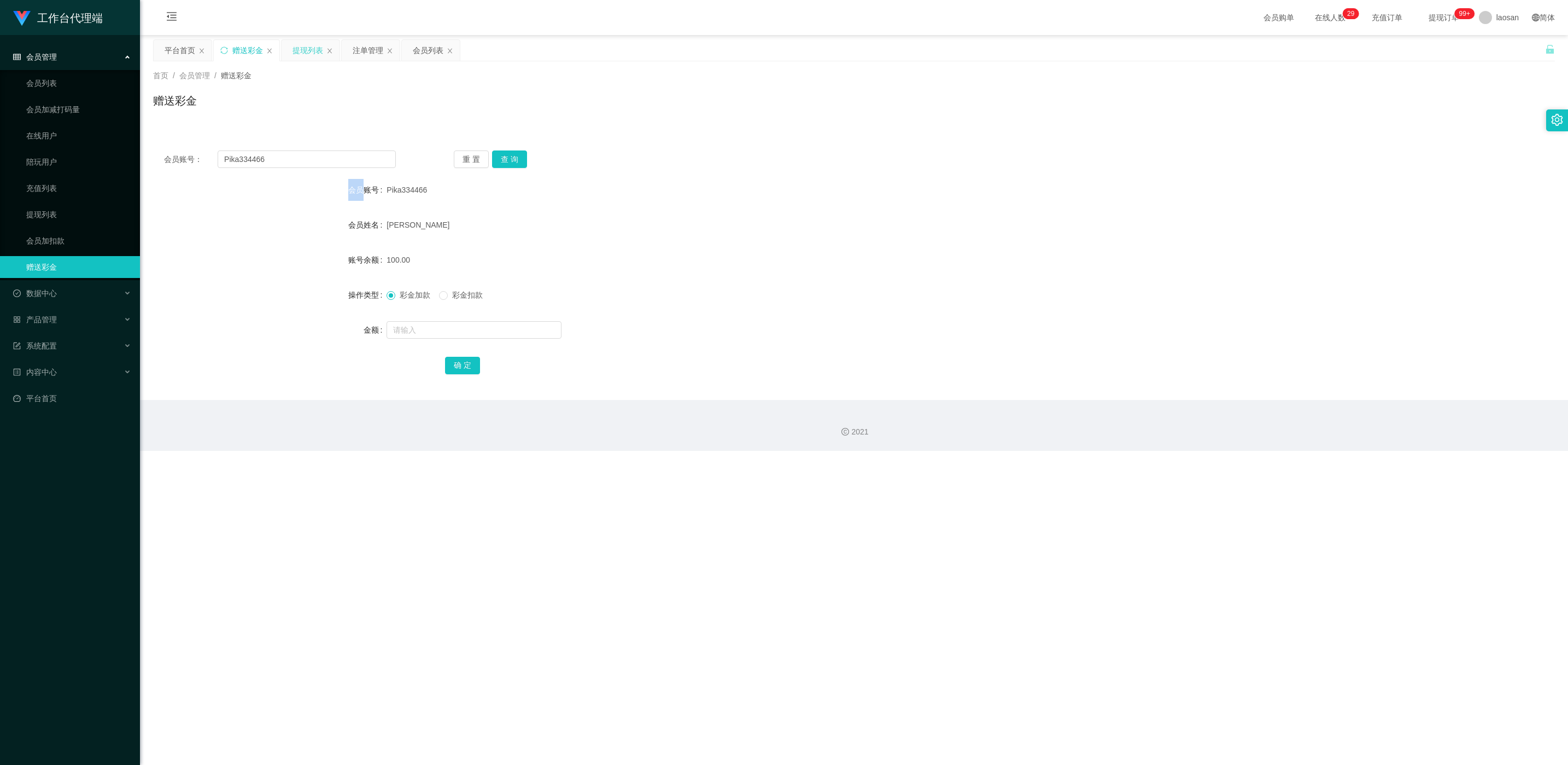
click at [315, 50] on div "提现列表" at bounding box center [308, 50] width 31 height 21
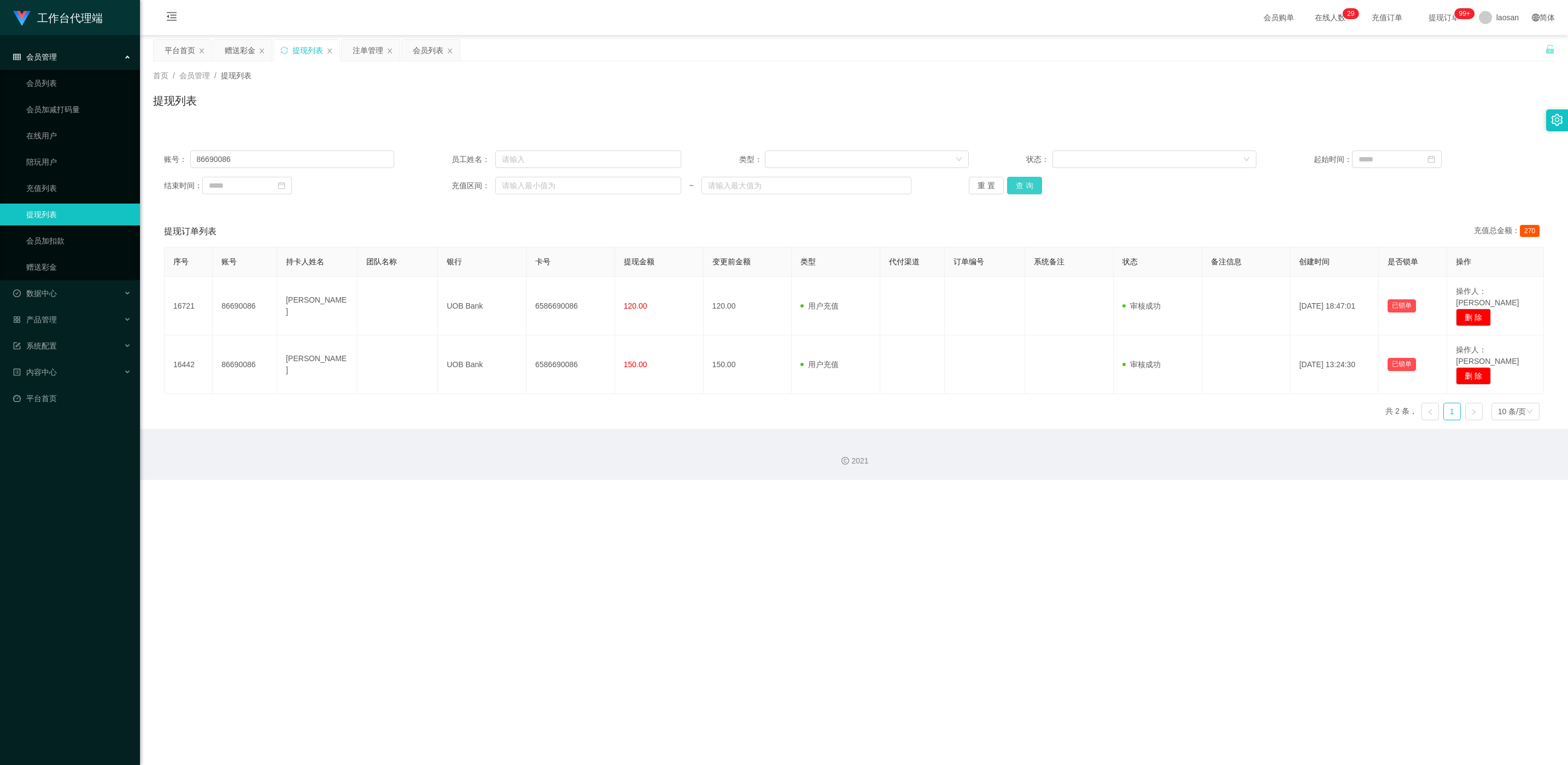
click at [524, 189] on button "查 询" at bounding box center [1024, 185] width 35 height 17
click at [524, 189] on div "重 置 查 询" at bounding box center [1083, 185] width 230 height 17
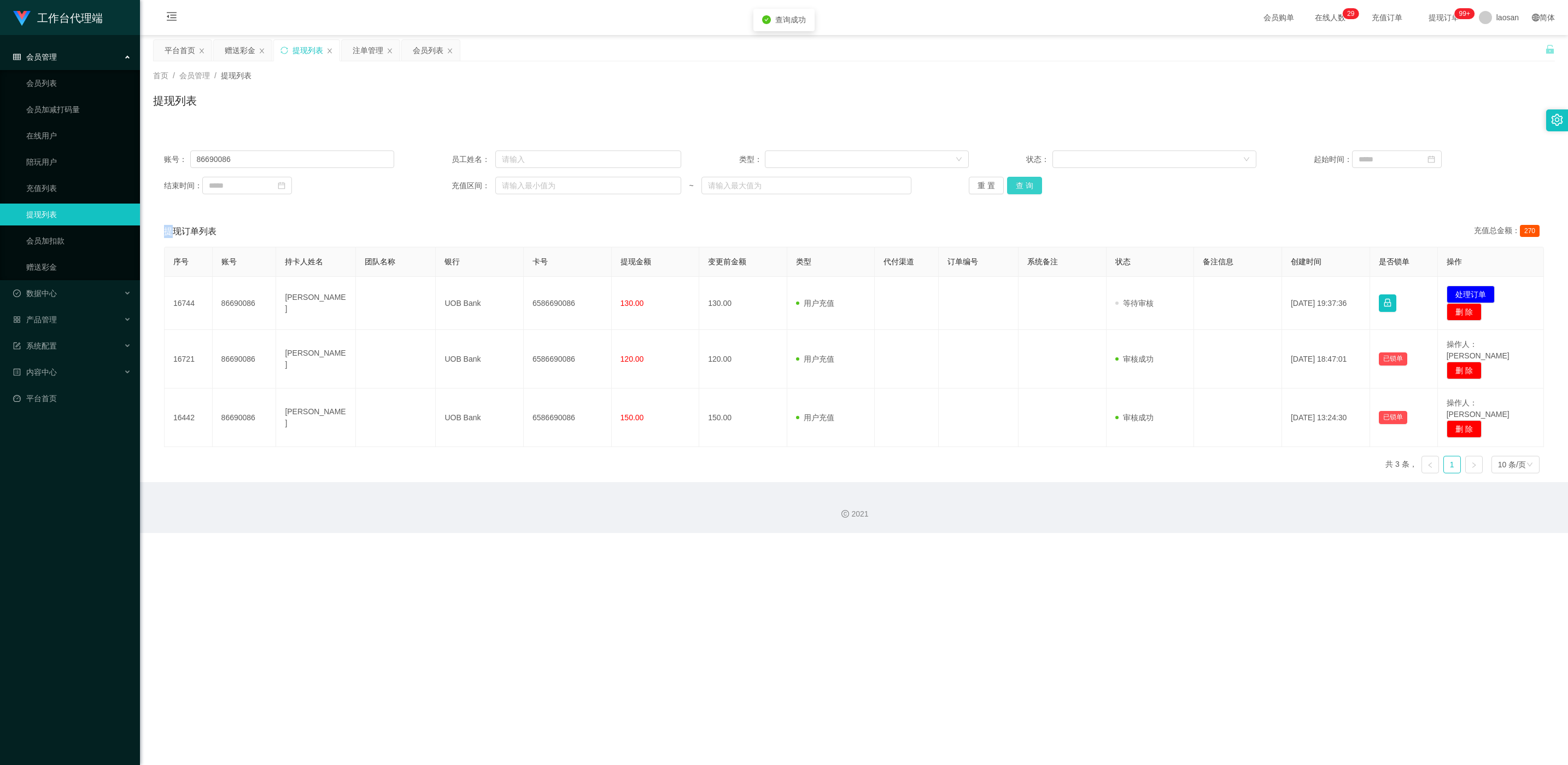
click at [524, 189] on button "查 询" at bounding box center [1024, 185] width 35 height 17
click at [269, 163] on input "86690086" at bounding box center [292, 159] width 204 height 17
click at [524, 182] on button "查 询" at bounding box center [1024, 185] width 35 height 17
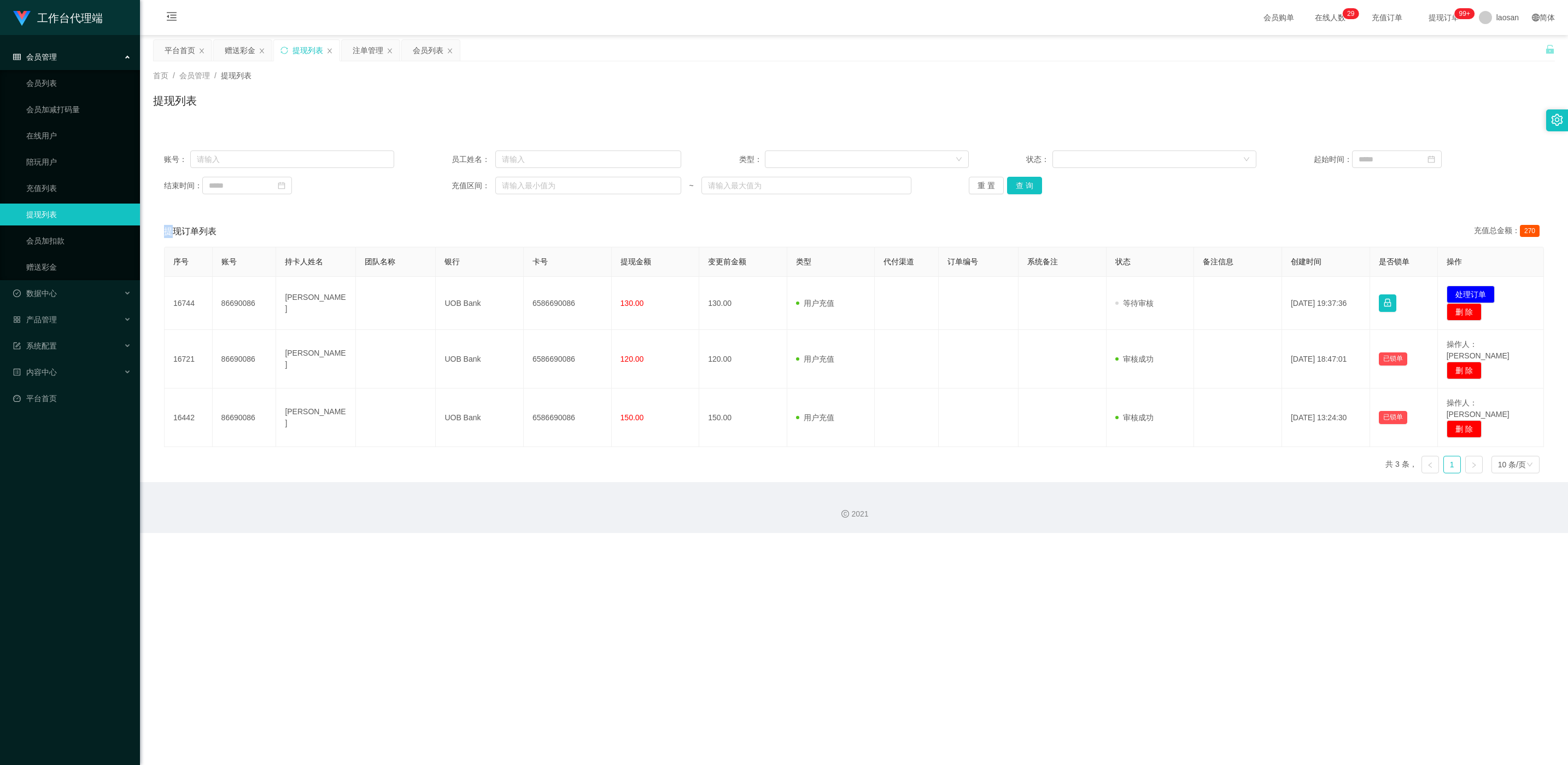
click at [524, 182] on div "重 置 查 询" at bounding box center [1083, 185] width 230 height 17
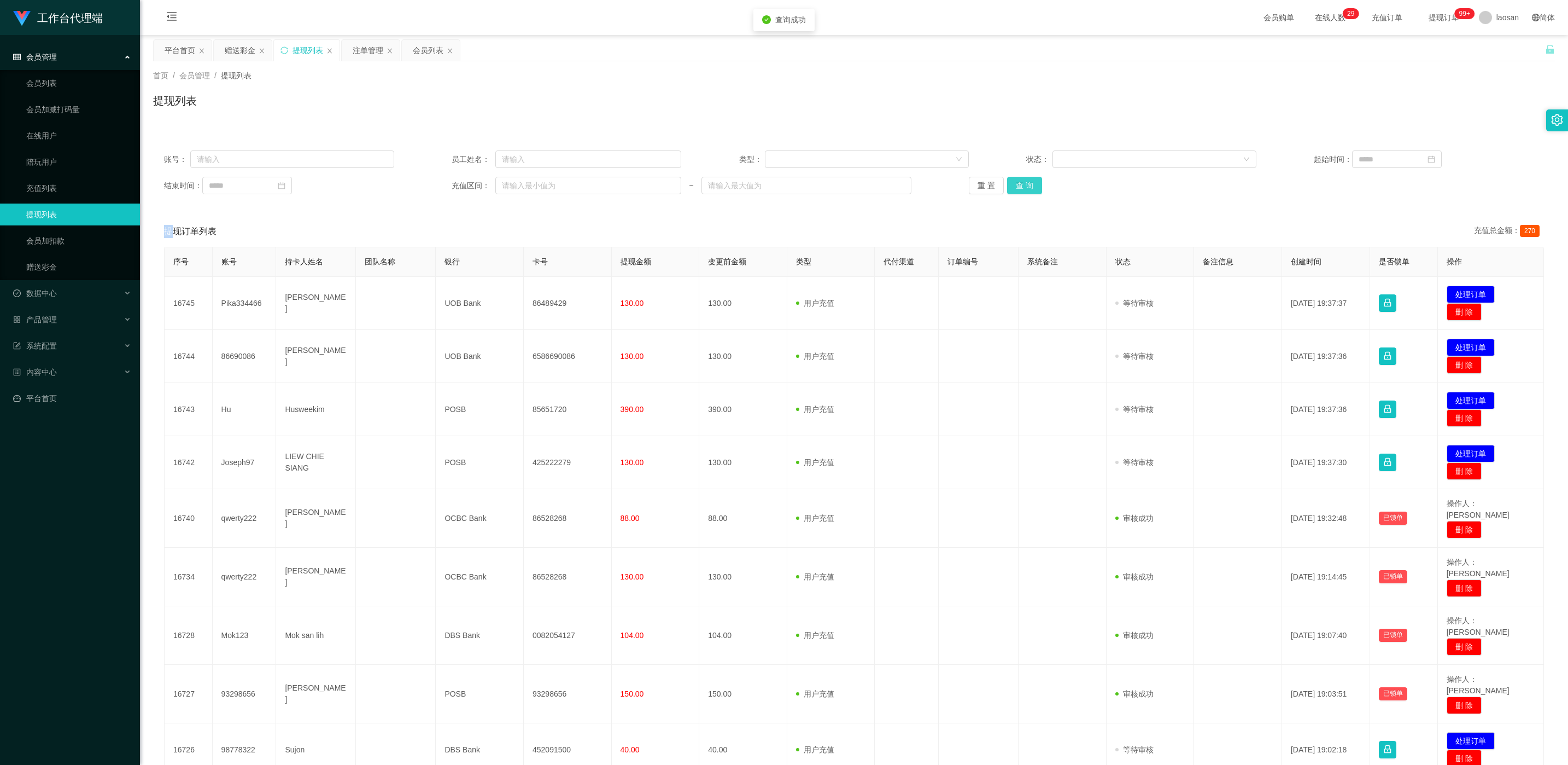
drag, startPoint x: 1018, startPoint y: 182, endPoint x: 1273, endPoint y: 2, distance: 312.1
click at [524, 182] on button "查 询" at bounding box center [1024, 185] width 35 height 17
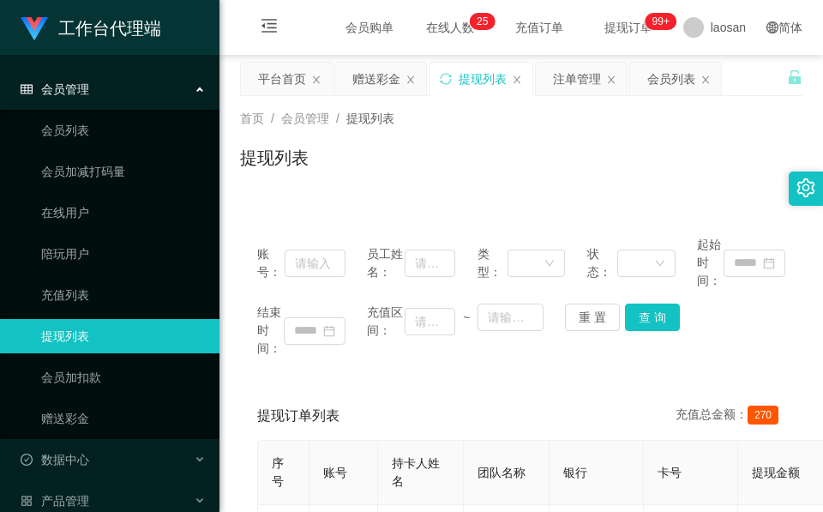
drag, startPoint x: 559, startPoint y: 189, endPoint x: 744, endPoint y: 45, distance: 234.6
click at [561, 188] on div "首页 / 会员管理 / 提现列表 / 提现列表" at bounding box center [521, 147] width 604 height 102
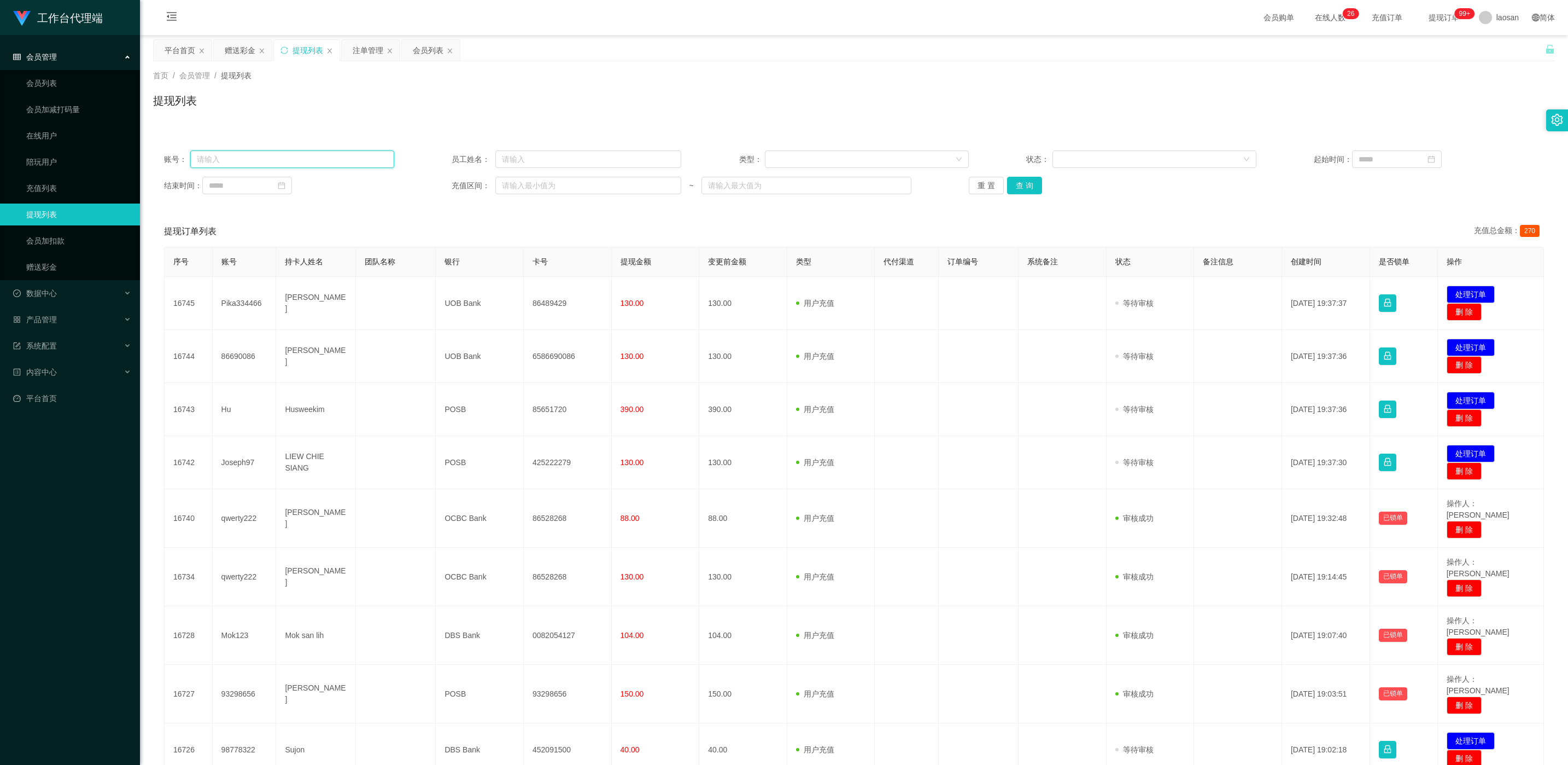
click at [275, 151] on input "text" at bounding box center [292, 159] width 204 height 17
paste input "Pika334466"
click at [524, 189] on button "查 询" at bounding box center [1024, 185] width 35 height 17
click at [524, 189] on div "重 置 查 询" at bounding box center [1083, 185] width 230 height 17
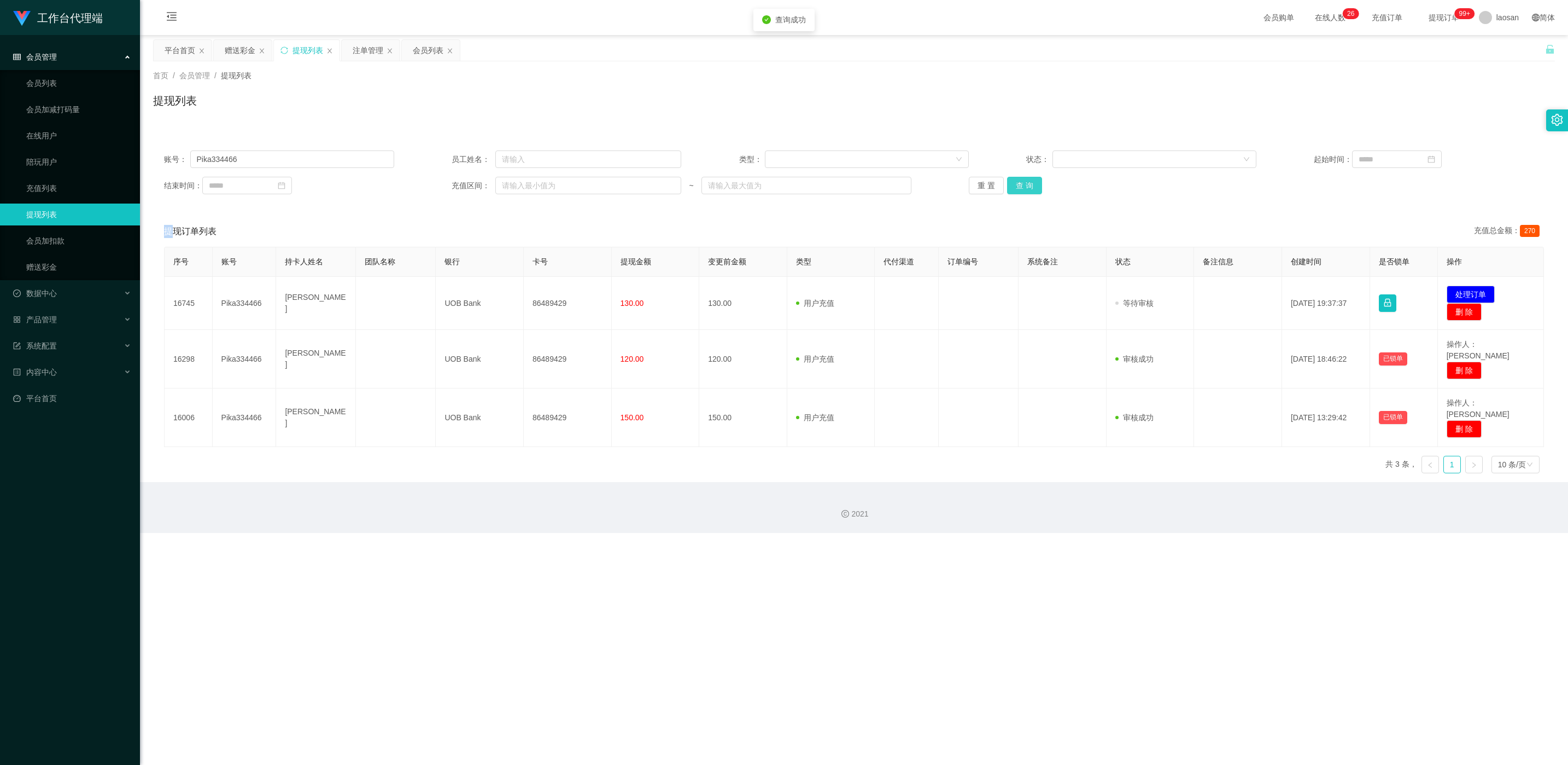
click at [524, 189] on button "查 询" at bounding box center [1024, 185] width 35 height 17
click at [524, 189] on div "重 置 查 询" at bounding box center [1083, 185] width 230 height 17
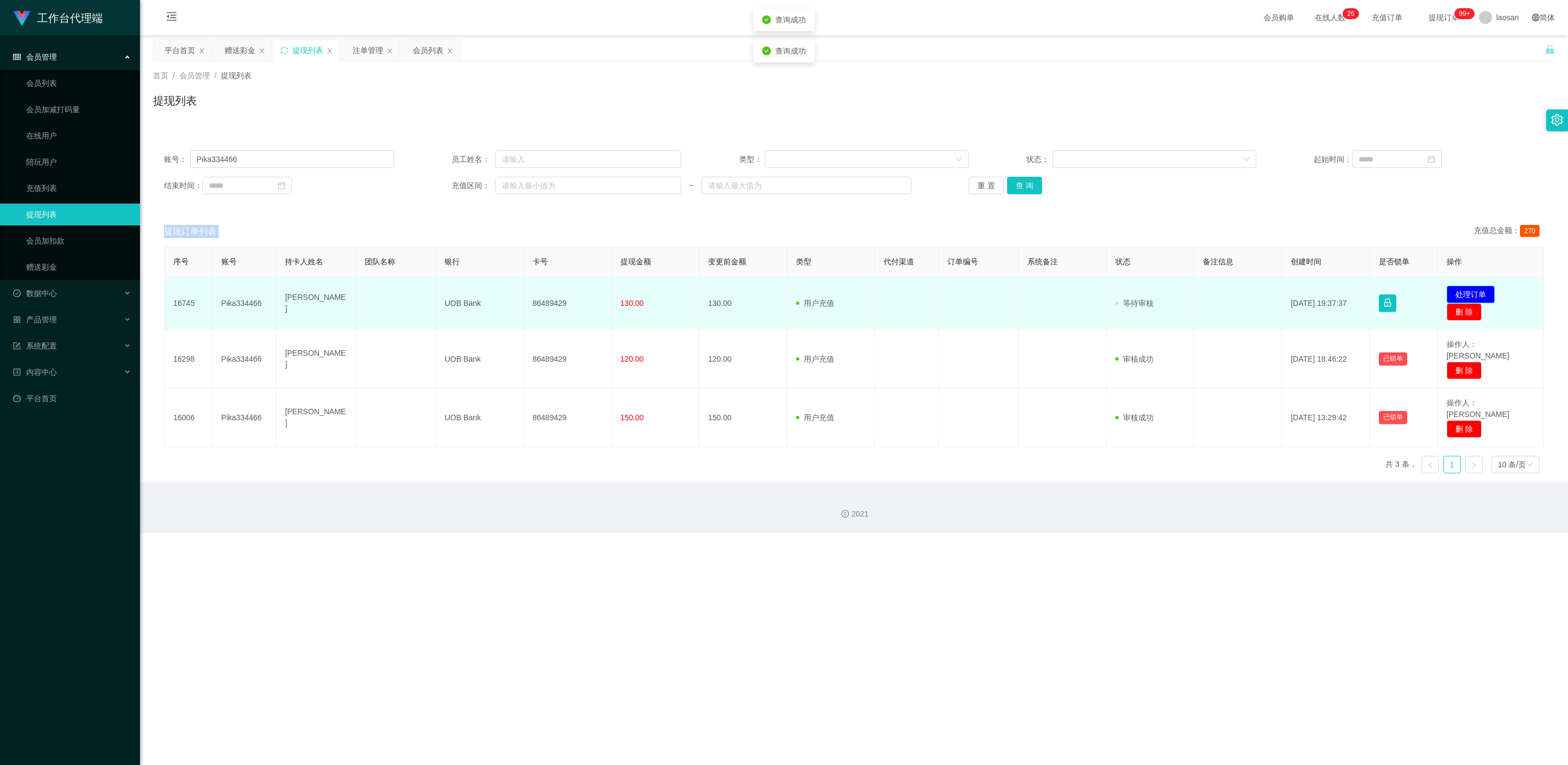
click at [524, 289] on button "处理订单" at bounding box center [1470, 294] width 48 height 17
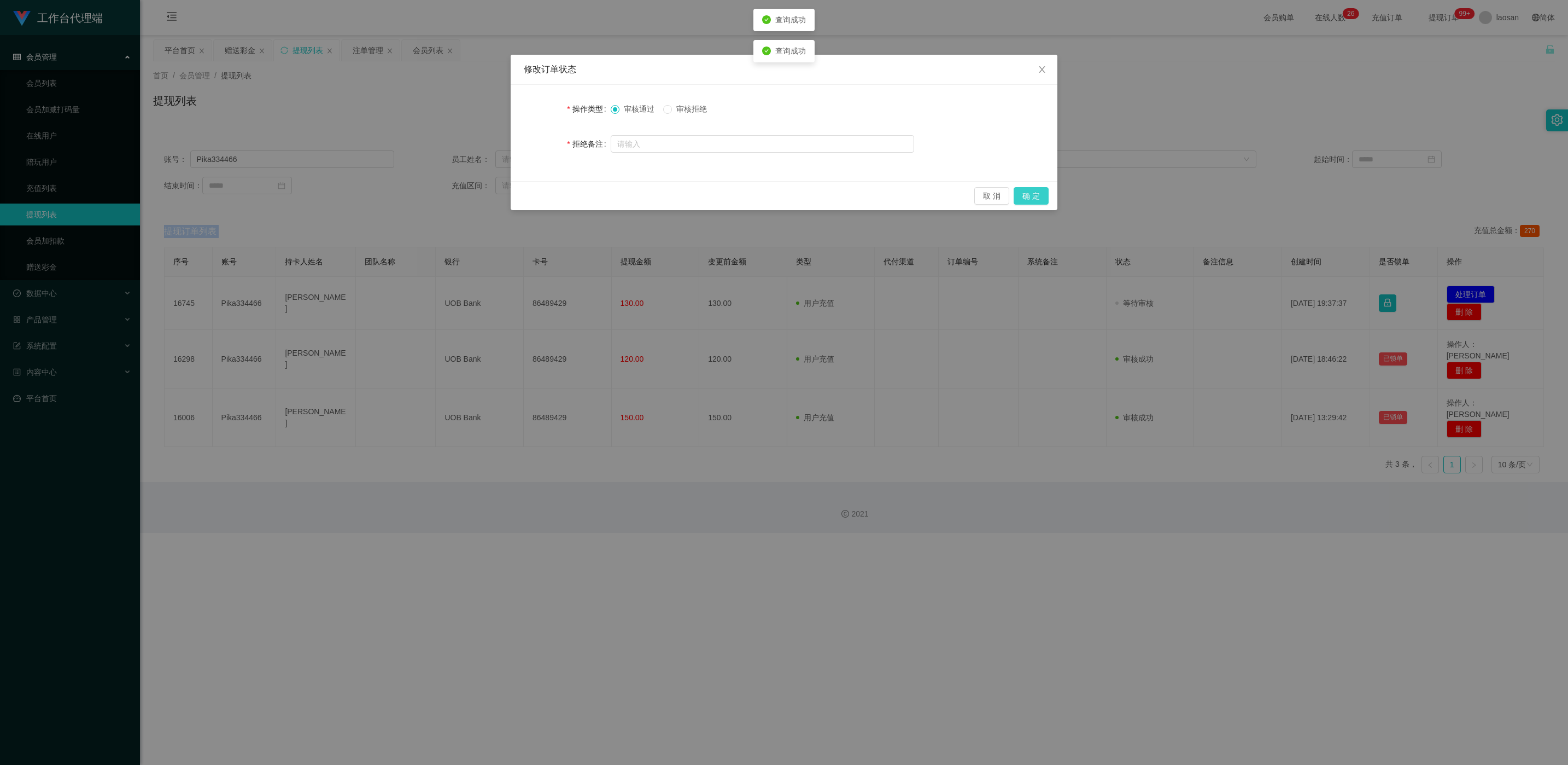
click at [524, 194] on button "确 定" at bounding box center [1031, 195] width 35 height 17
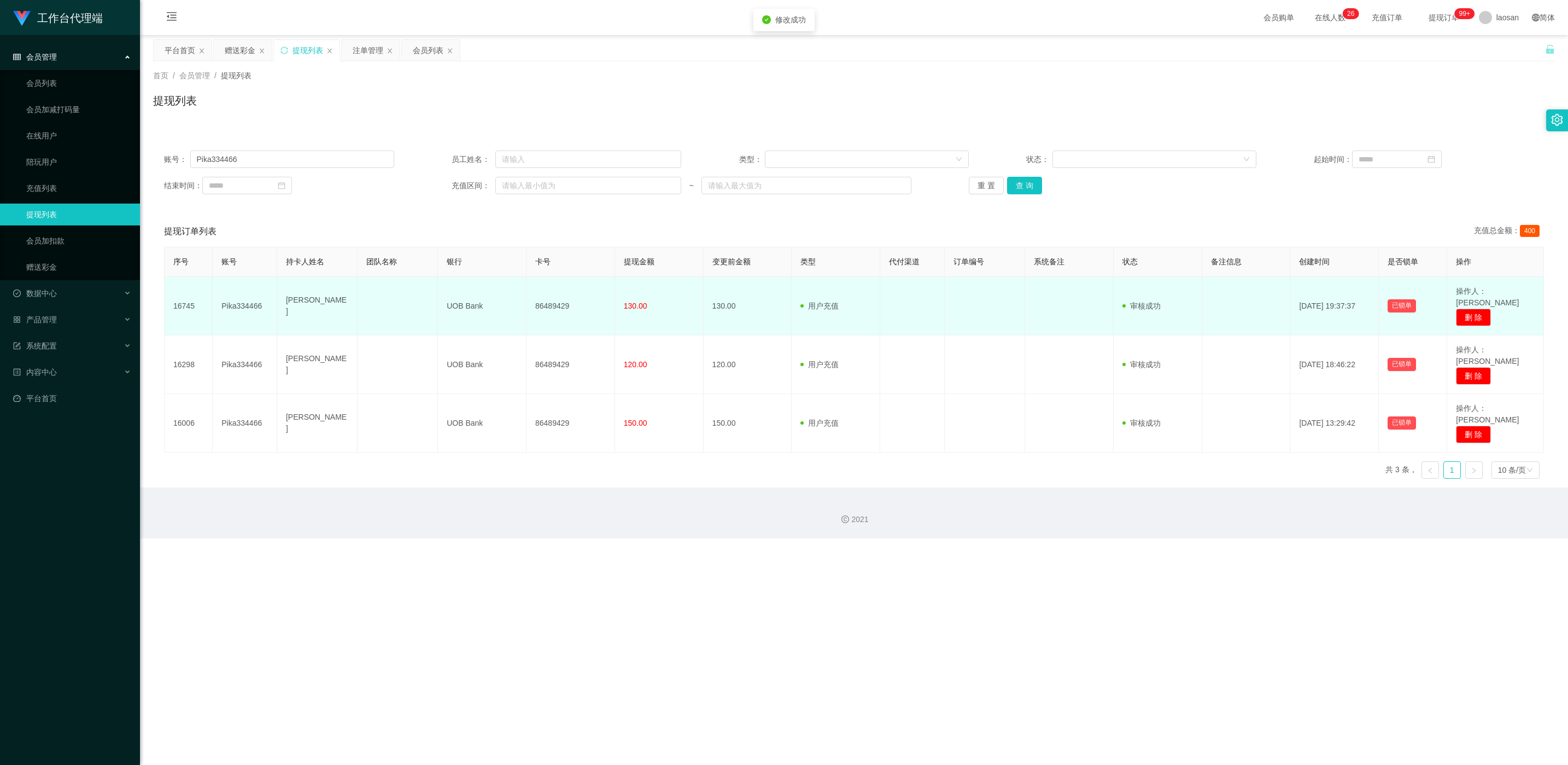
click at [524, 301] on td "86489429" at bounding box center [571, 306] width 89 height 59
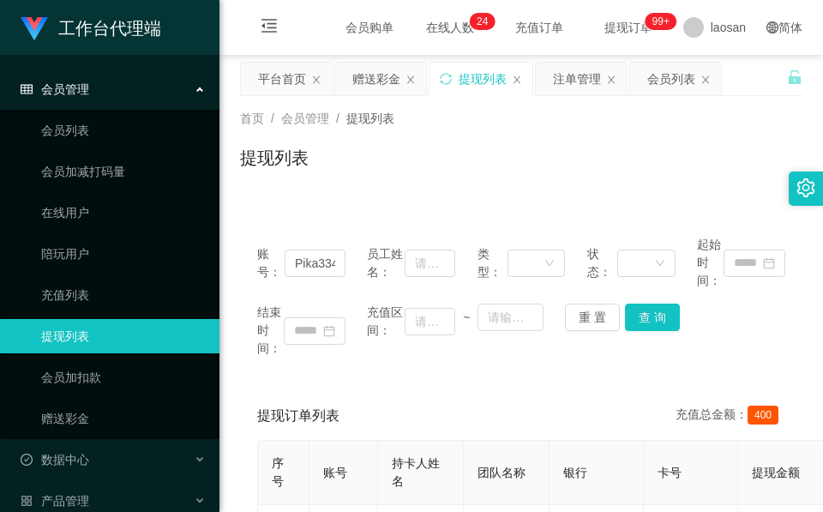
drag, startPoint x: 366, startPoint y: 153, endPoint x: 369, endPoint y: 211, distance: 58.4
click at [376, 154] on div "提现列表" at bounding box center [521, 164] width 562 height 39
click at [327, 268] on input "Pika334466" at bounding box center [315, 263] width 61 height 27
drag, startPoint x: 327, startPoint y: 268, endPoint x: 358, endPoint y: 278, distance: 32.3
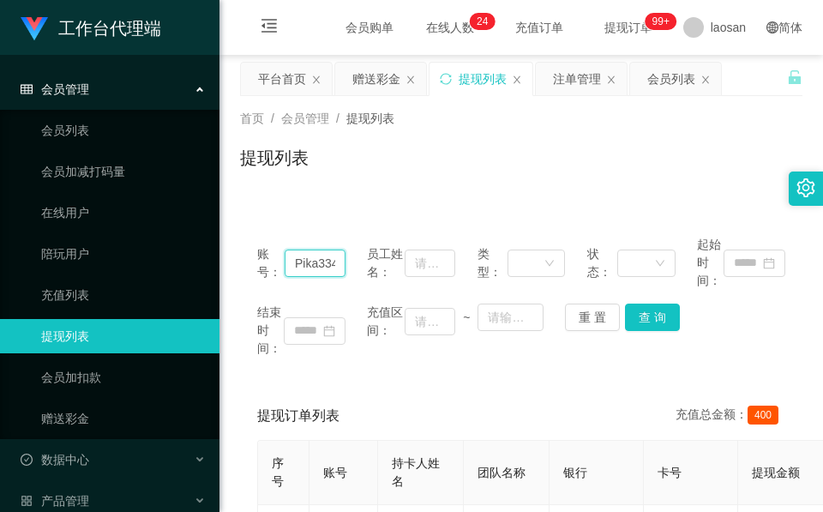
click at [327, 268] on input "Pika334466" at bounding box center [315, 263] width 61 height 27
paste input "Hu"
click at [646, 320] on button "查 询" at bounding box center [652, 317] width 55 height 27
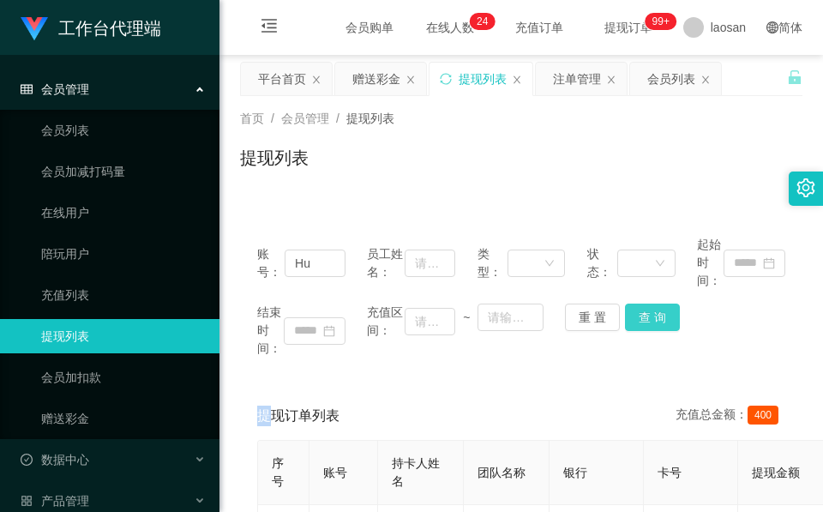
click at [646, 320] on div "结束时间： 充值区间： ~ 重 置 查 询" at bounding box center [521, 331] width 528 height 54
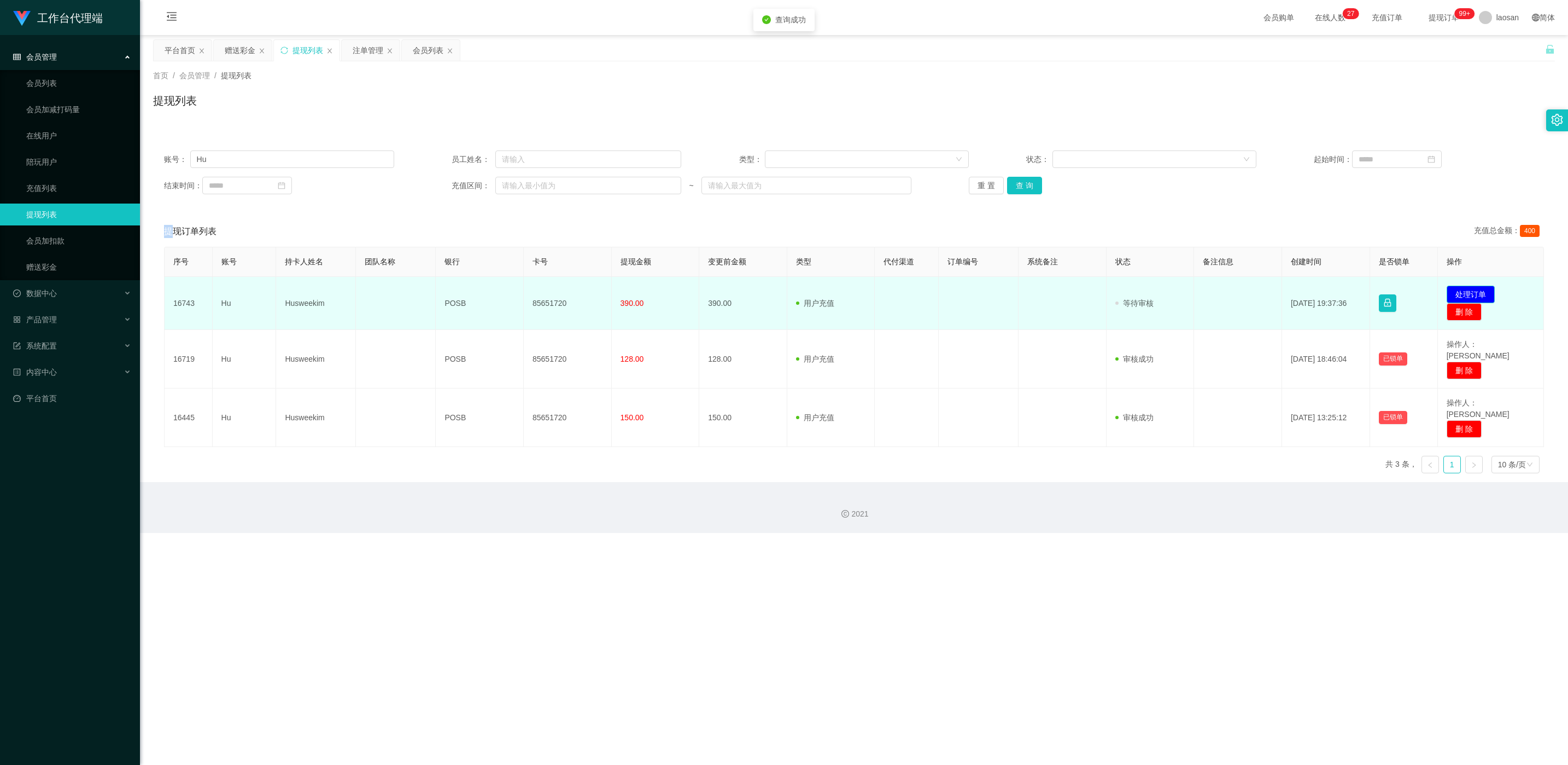
click at [524, 291] on button "处理订单" at bounding box center [1470, 294] width 48 height 17
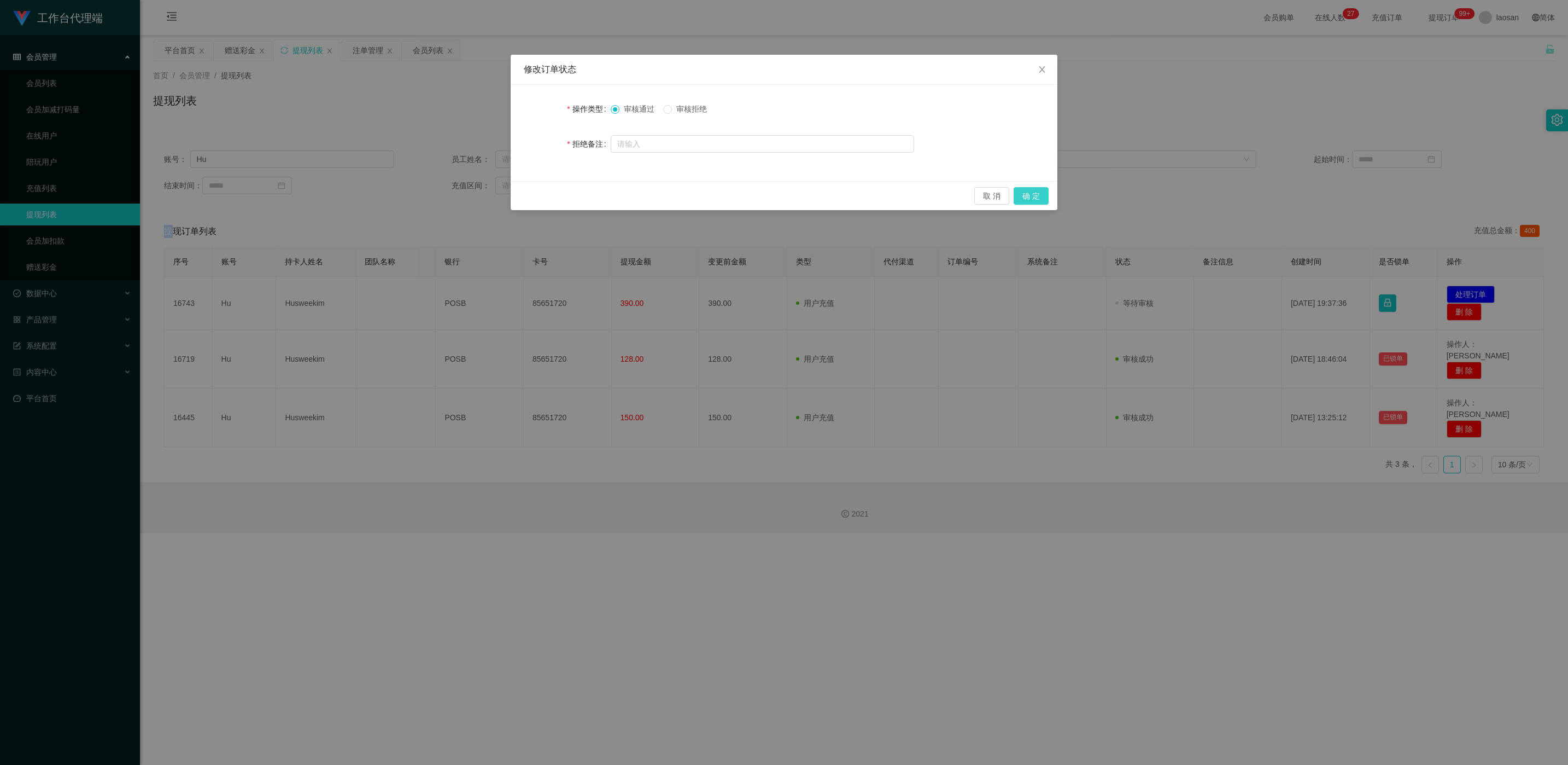
click at [524, 202] on button "确 定" at bounding box center [1031, 195] width 35 height 17
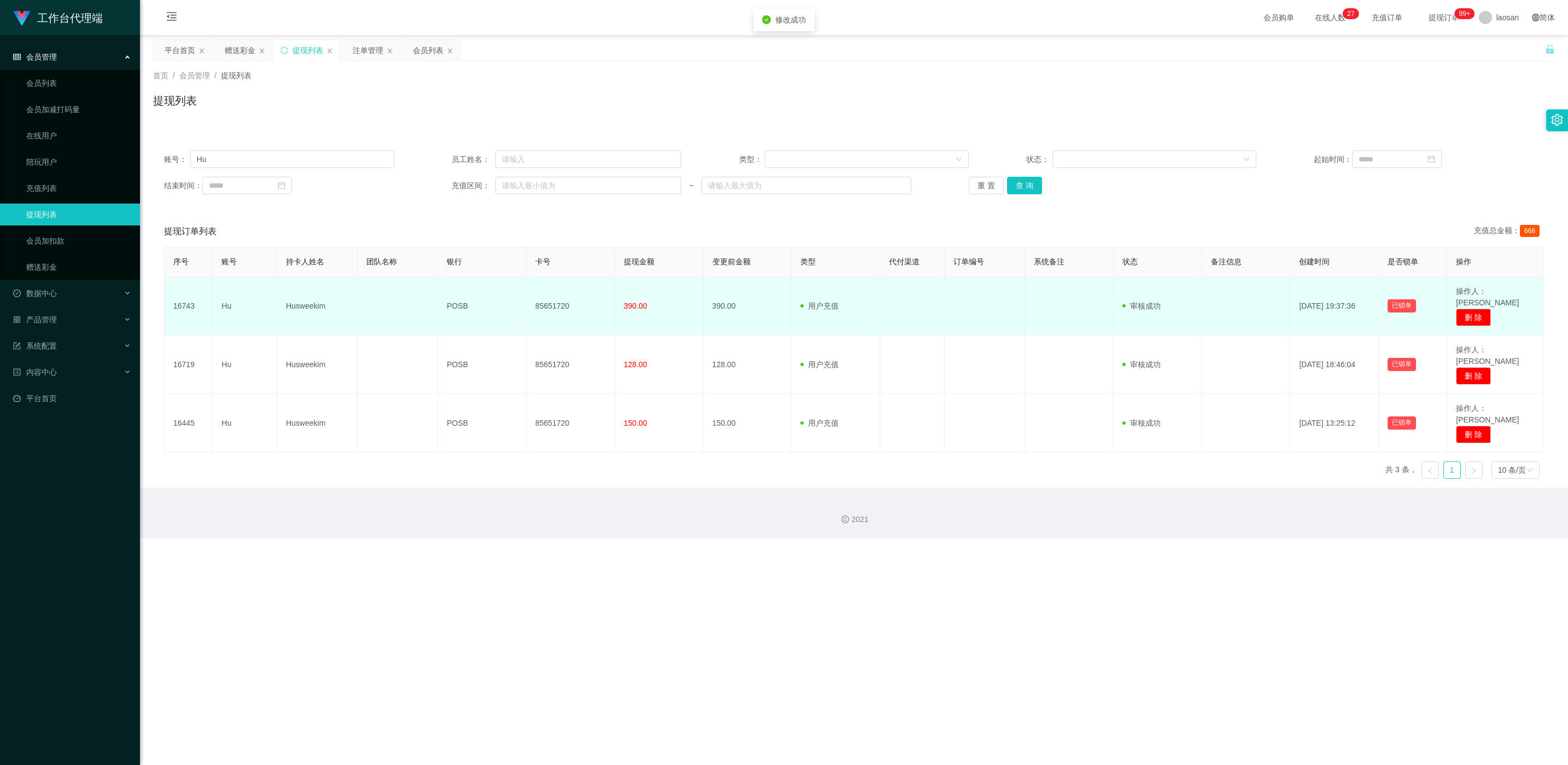
click at [524, 296] on td "85651720" at bounding box center [571, 306] width 89 height 59
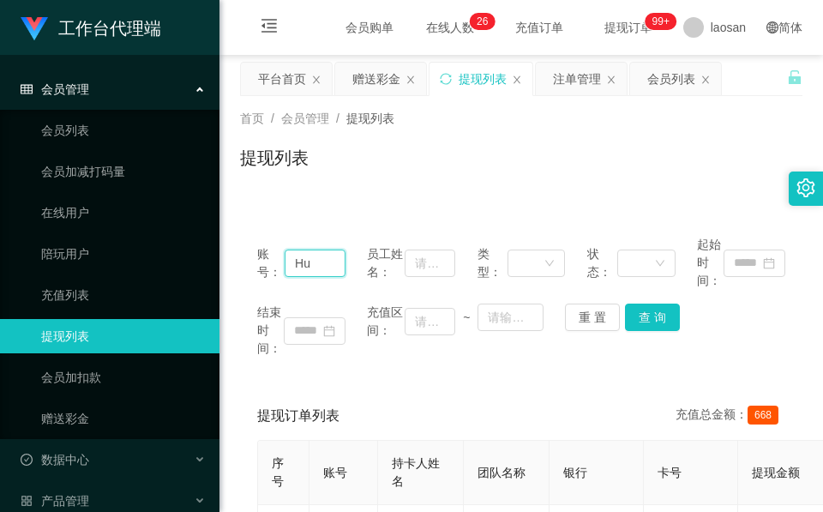
click at [317, 253] on input "Hu" at bounding box center [315, 263] width 61 height 27
paste input "86690086"
type input "86690086"
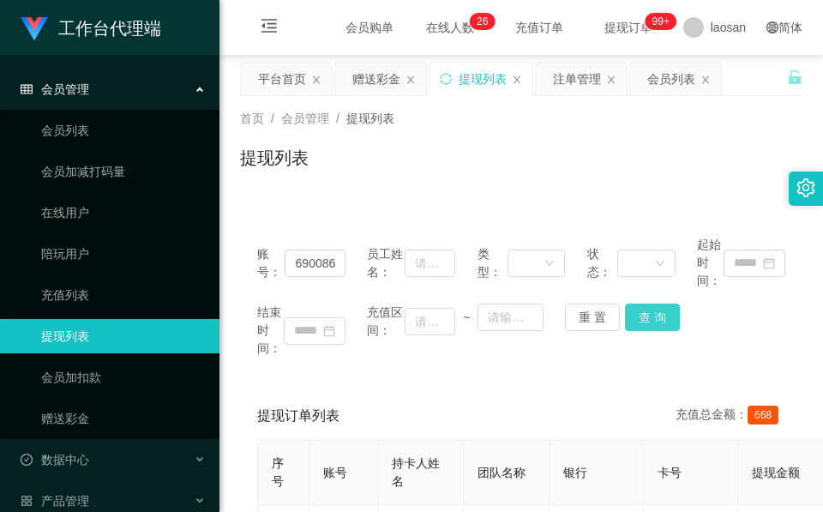
click at [630, 320] on button "查 询" at bounding box center [652, 317] width 55 height 27
click at [630, 320] on div "重 置 查 询" at bounding box center [609, 317] width 88 height 27
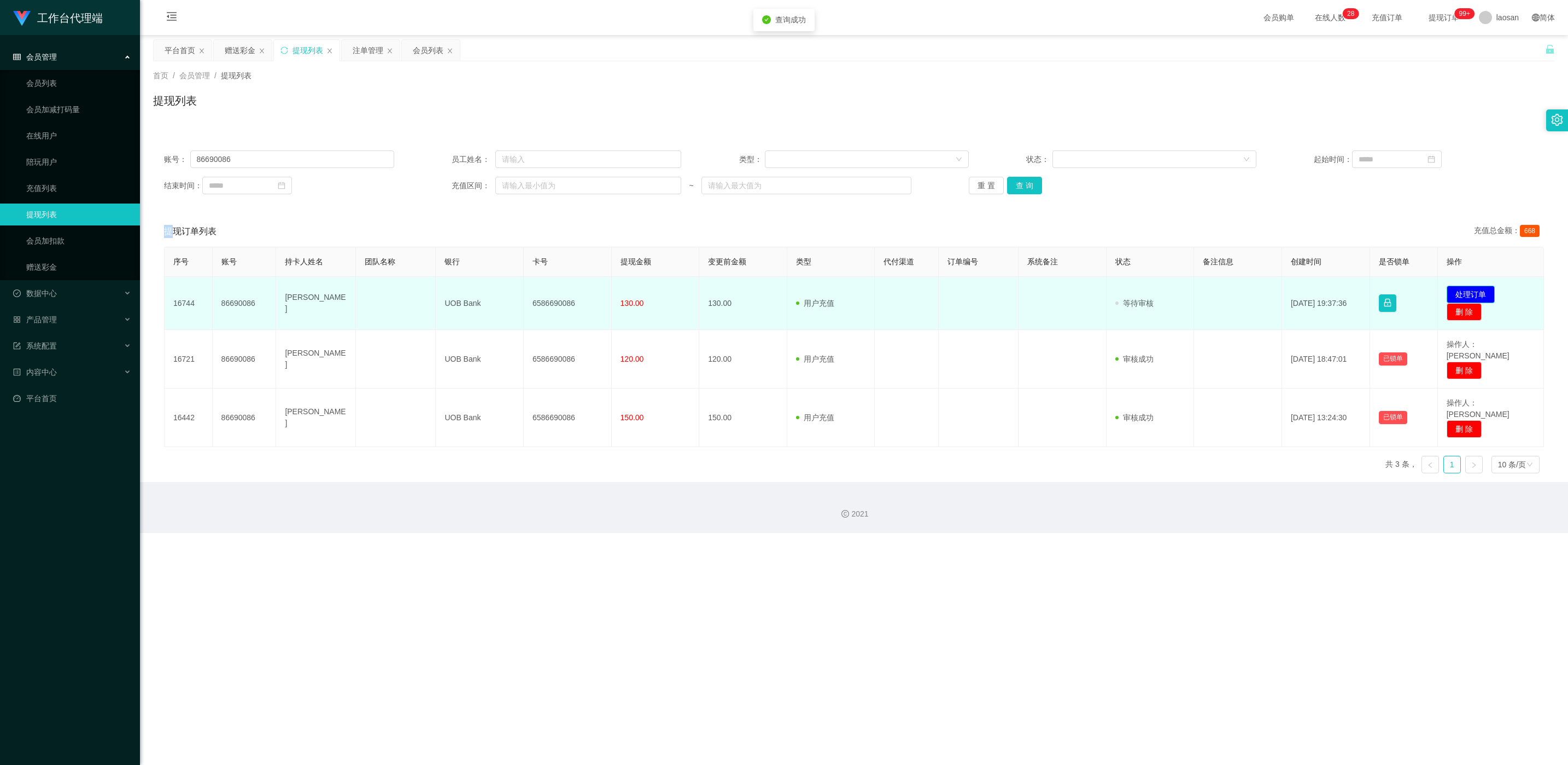
click at [524, 295] on button "处理订单" at bounding box center [1470, 294] width 48 height 17
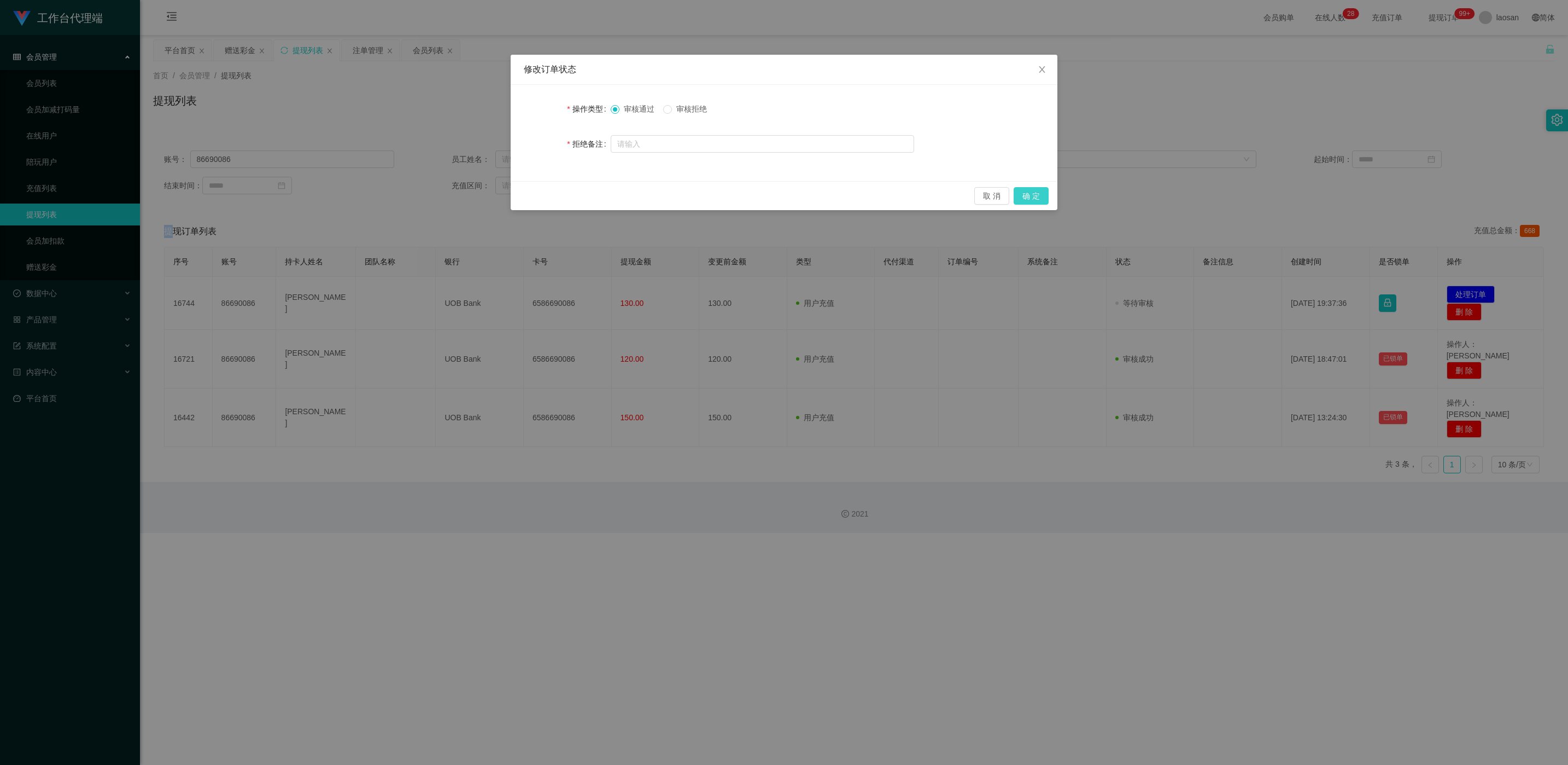
click at [524, 196] on button "确 定" at bounding box center [1031, 195] width 35 height 17
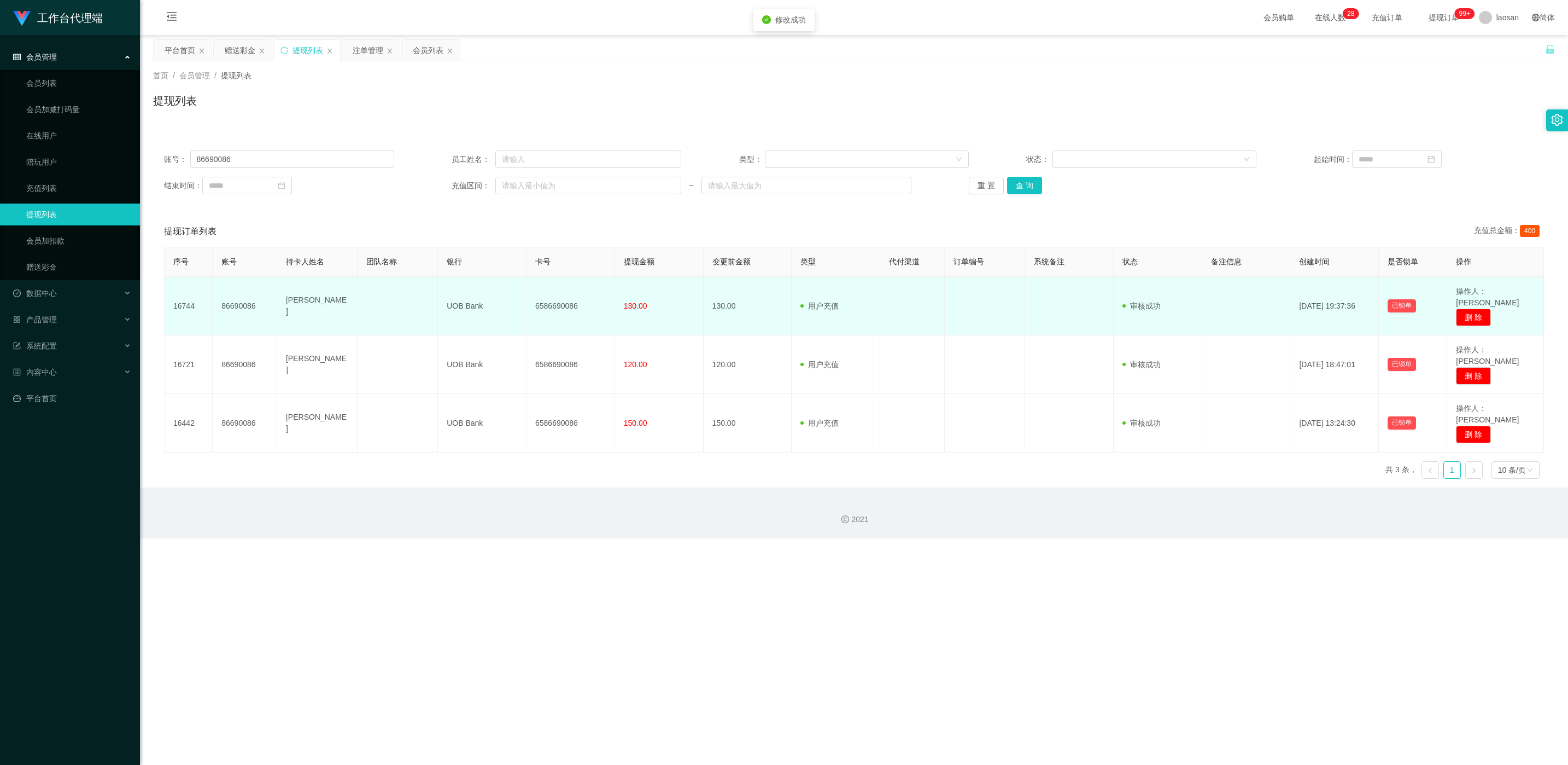
click at [524, 305] on td "6586690086" at bounding box center [571, 306] width 89 height 59
click at [524, 299] on td "6586690086" at bounding box center [571, 306] width 89 height 59
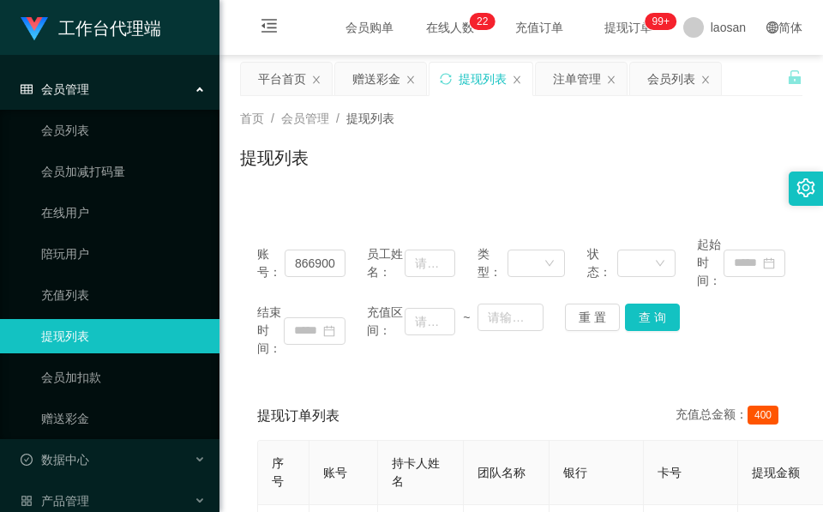
drag, startPoint x: 384, startPoint y: 206, endPoint x: 410, endPoint y: 153, distance: 59.1
click at [442, 180] on div "提现列表" at bounding box center [521, 164] width 562 height 39
click at [353, 82] on div "赠送彩金" at bounding box center [376, 79] width 48 height 33
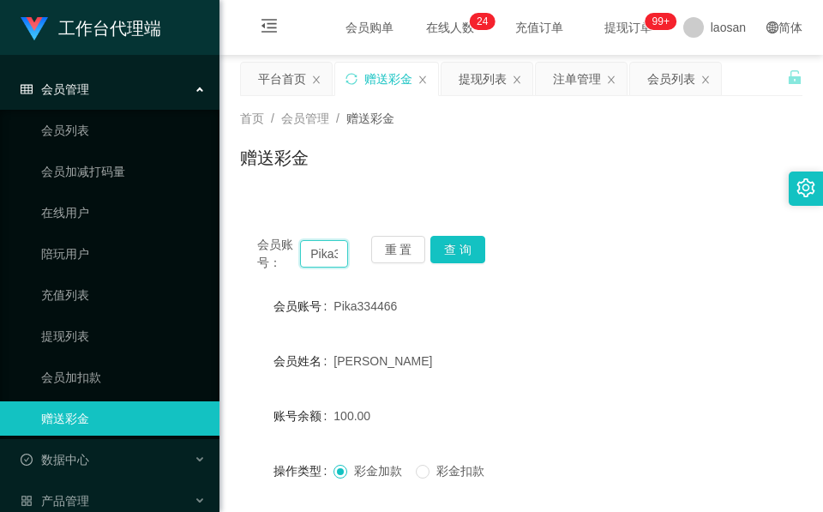
click at [333, 247] on input "Pika334466" at bounding box center [324, 253] width 48 height 27
paste input "87003230"
type input "87003230"
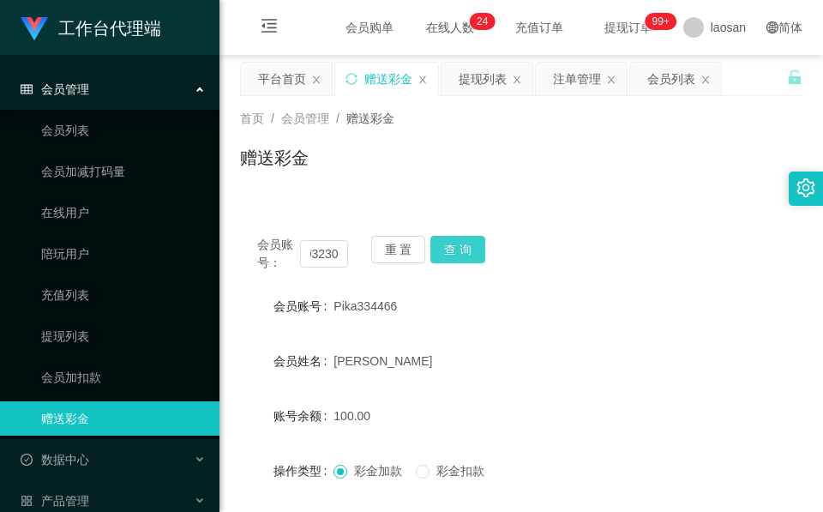
click at [460, 243] on button "查 询" at bounding box center [457, 249] width 55 height 27
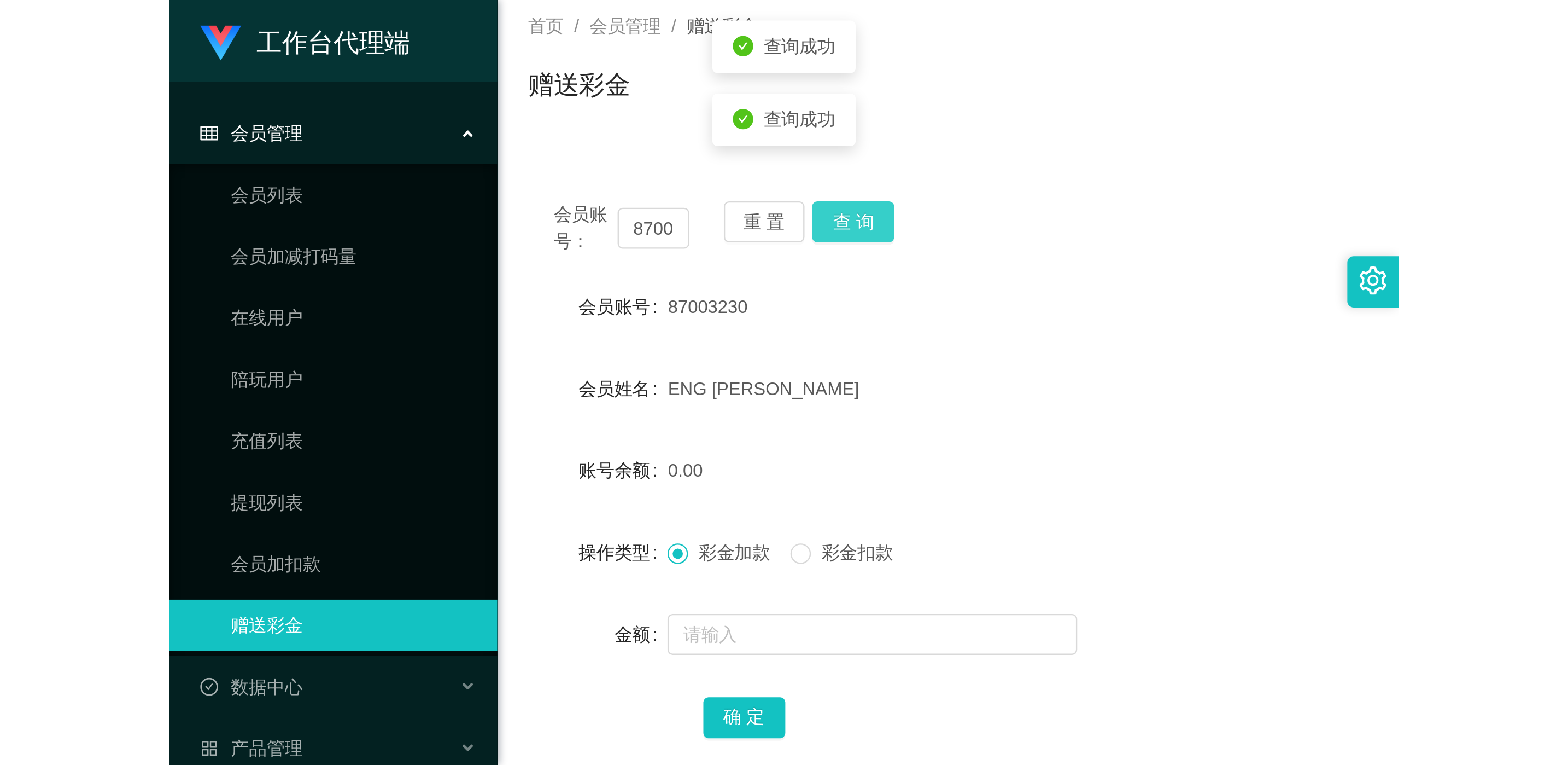
scroll to position [130, 0]
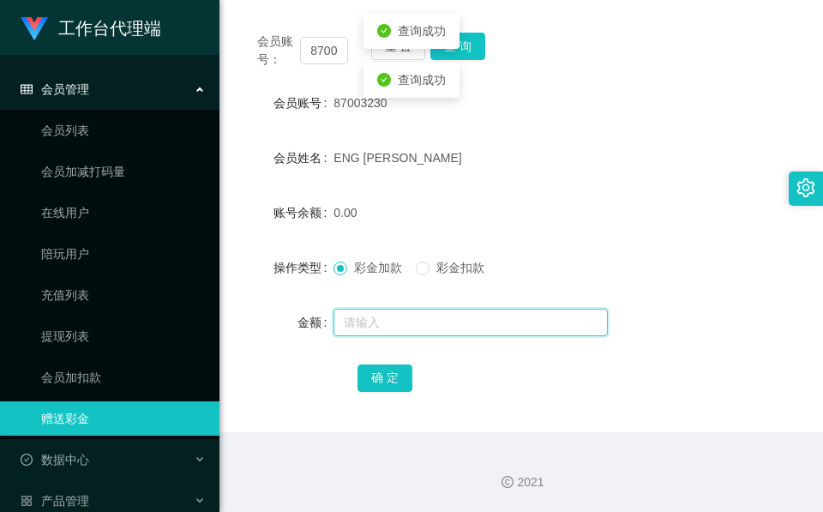
click at [430, 320] on input "text" at bounding box center [471, 322] width 274 height 27
type input "100"
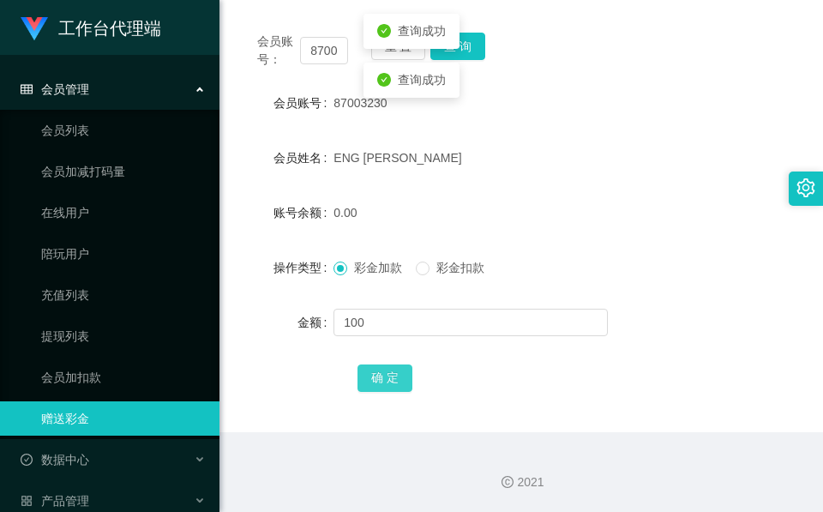
click at [388, 365] on button "确 定" at bounding box center [385, 377] width 55 height 27
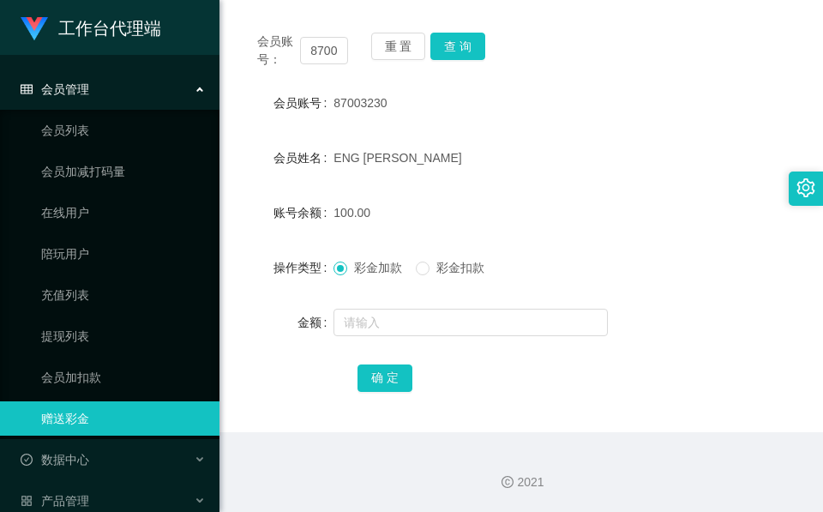
drag, startPoint x: 284, startPoint y: 95, endPoint x: 226, endPoint y: 3, distance: 108.2
click at [284, 96] on label "会员账号" at bounding box center [304, 103] width 60 height 14
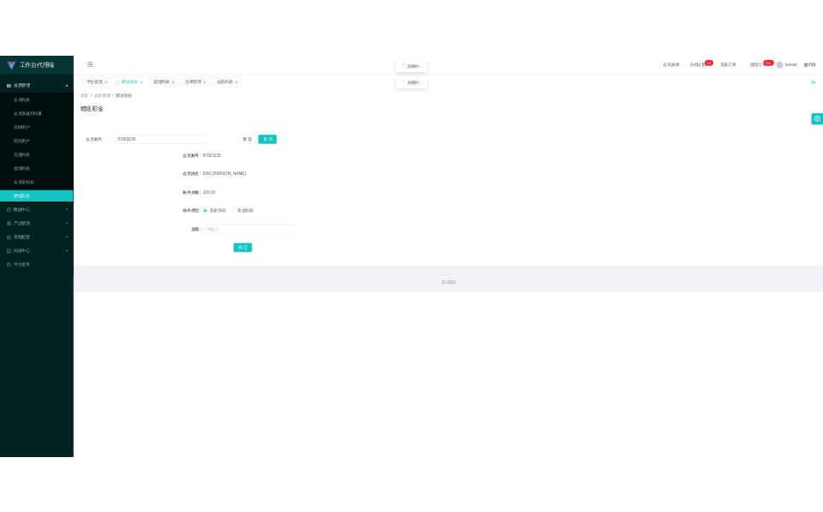
scroll to position [0, 0]
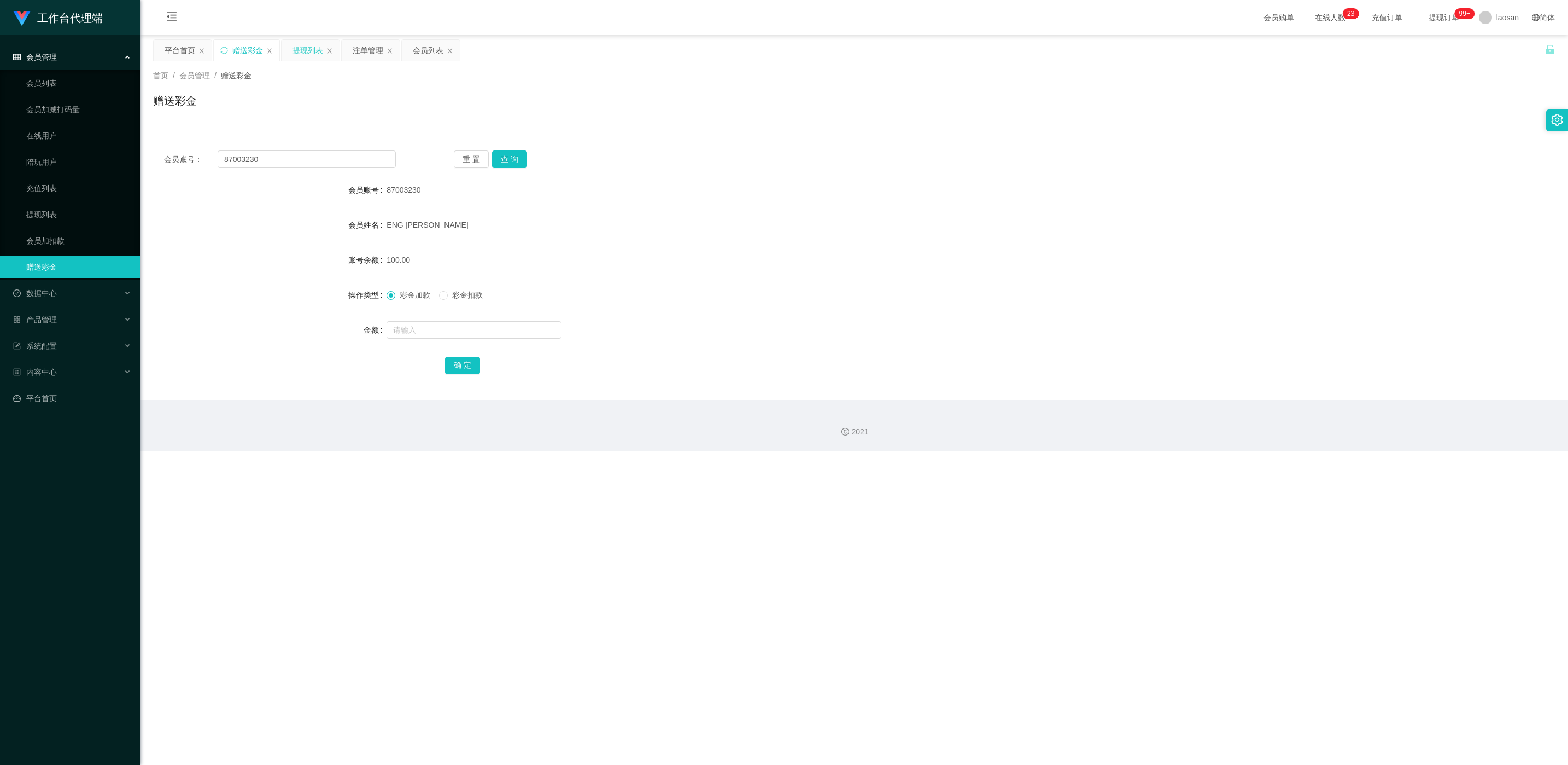
drag, startPoint x: 295, startPoint y: 54, endPoint x: 297, endPoint y: 61, distance: 7.3
click at [296, 53] on div "提现列表" at bounding box center [308, 50] width 31 height 21
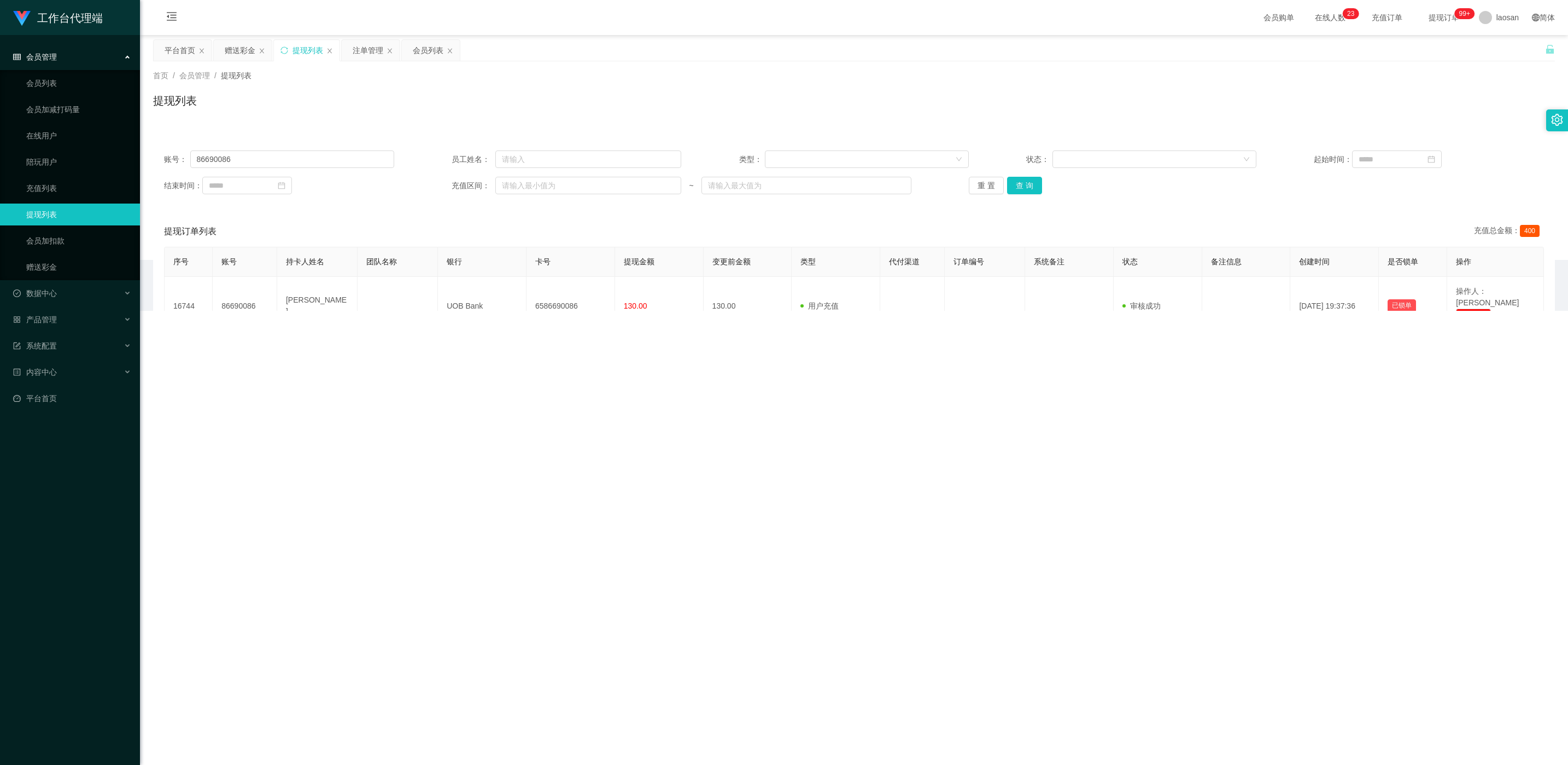
click at [296, 172] on div "账号： 86690086 员工姓名： 类型： 状态： 起始时间： 结束时间： 充值区间： ~ 重 置 查 询" at bounding box center [854, 172] width 1402 height 66
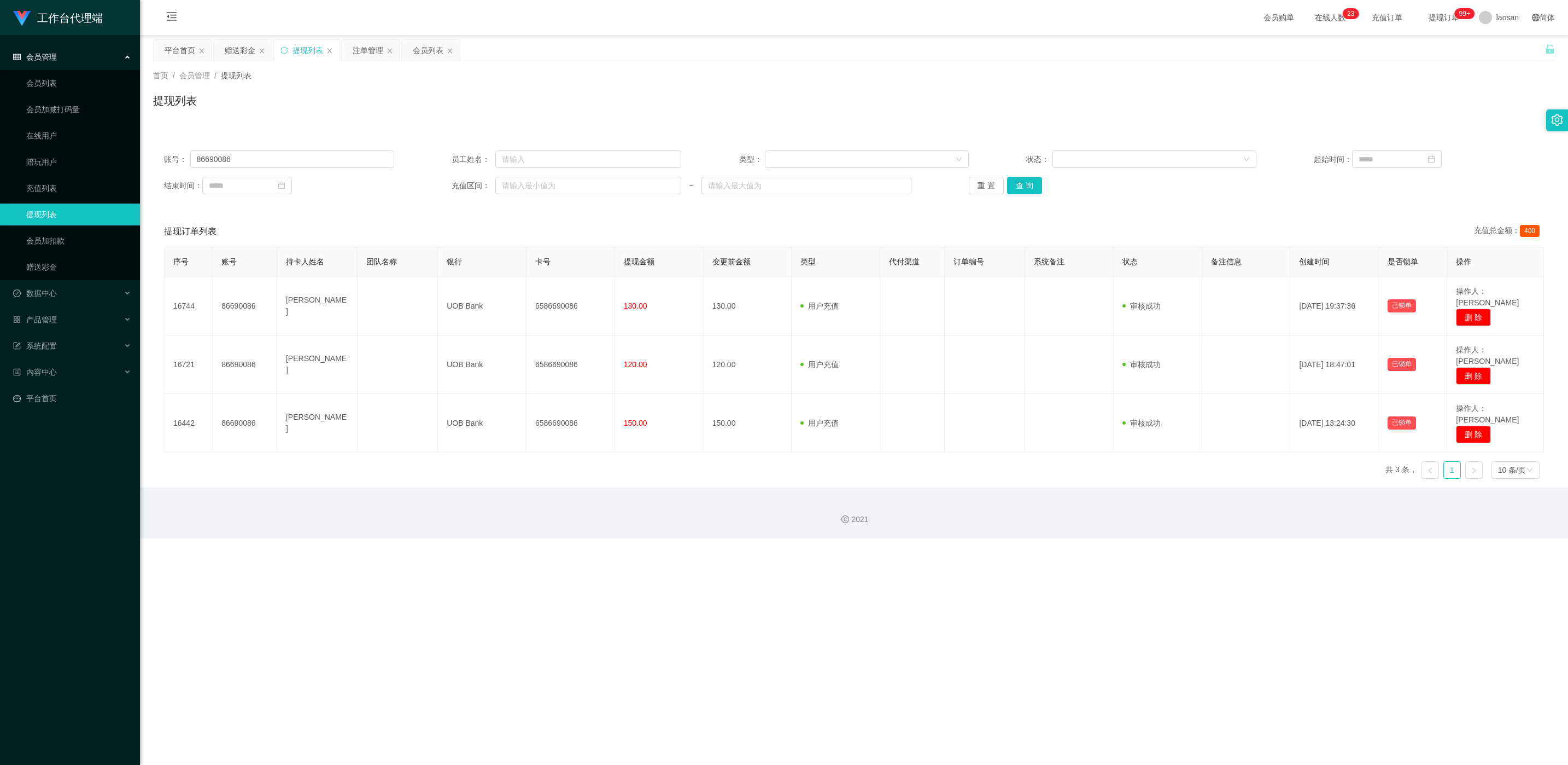
click at [300, 146] on div "账号： 86690086 员工姓名： 类型： 状态： 起始时间： 结束时间： 充值区间： ~ 重 置 查 询" at bounding box center [854, 172] width 1402 height 66
click at [297, 155] on div "账号： 86690086 员工姓名： 类型： 状态： 起始时间： 结束时间： 充值区间： ~ 重 置 查 询" at bounding box center [854, 172] width 1402 height 66
click at [297, 156] on input "86690086" at bounding box center [292, 159] width 204 height 17
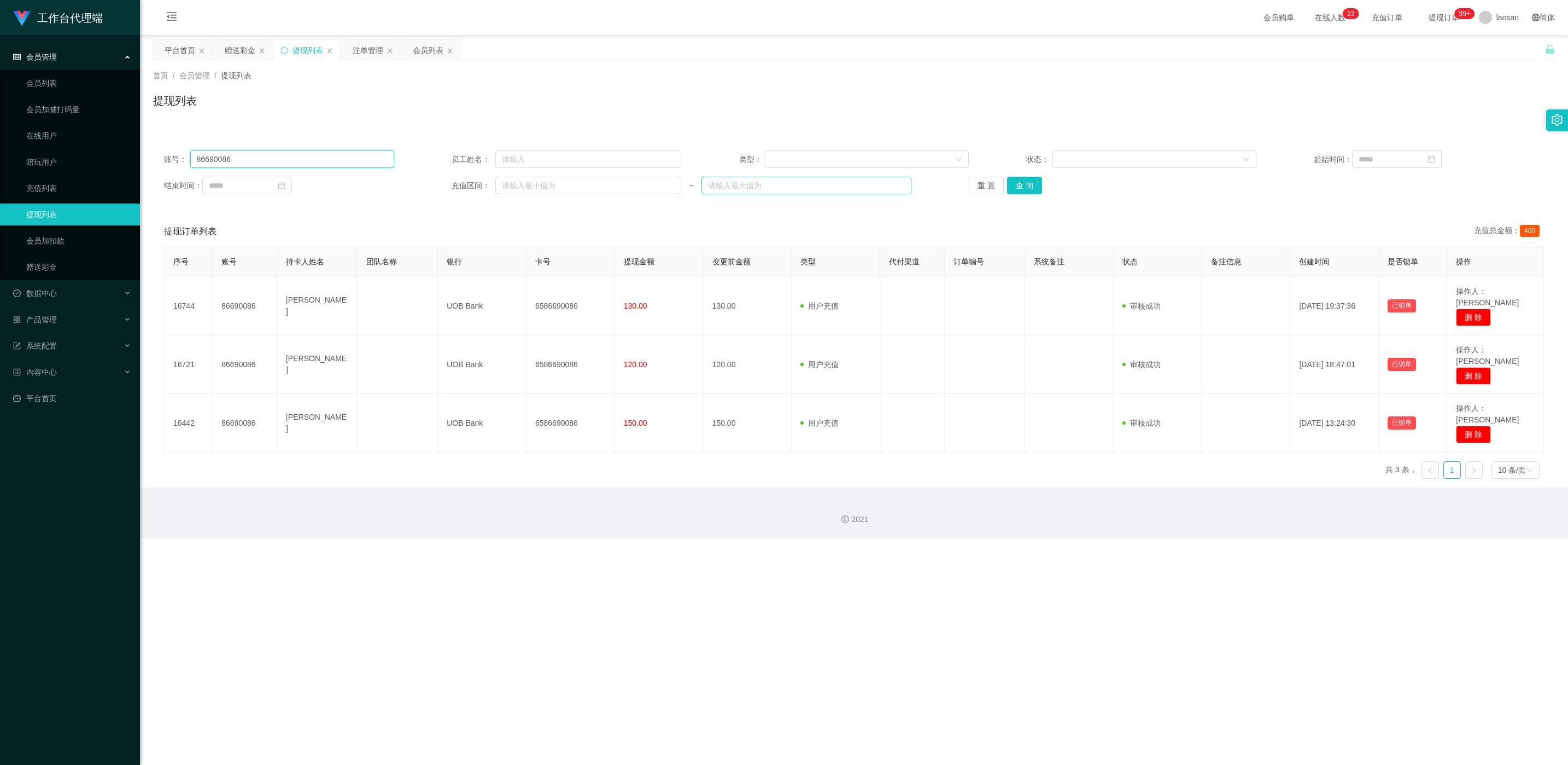
paste input "7003230"
type input "87003230"
click at [524, 182] on button "查 询" at bounding box center [1024, 185] width 35 height 17
click at [524, 182] on div "重 置 查 询" at bounding box center [1083, 185] width 230 height 17
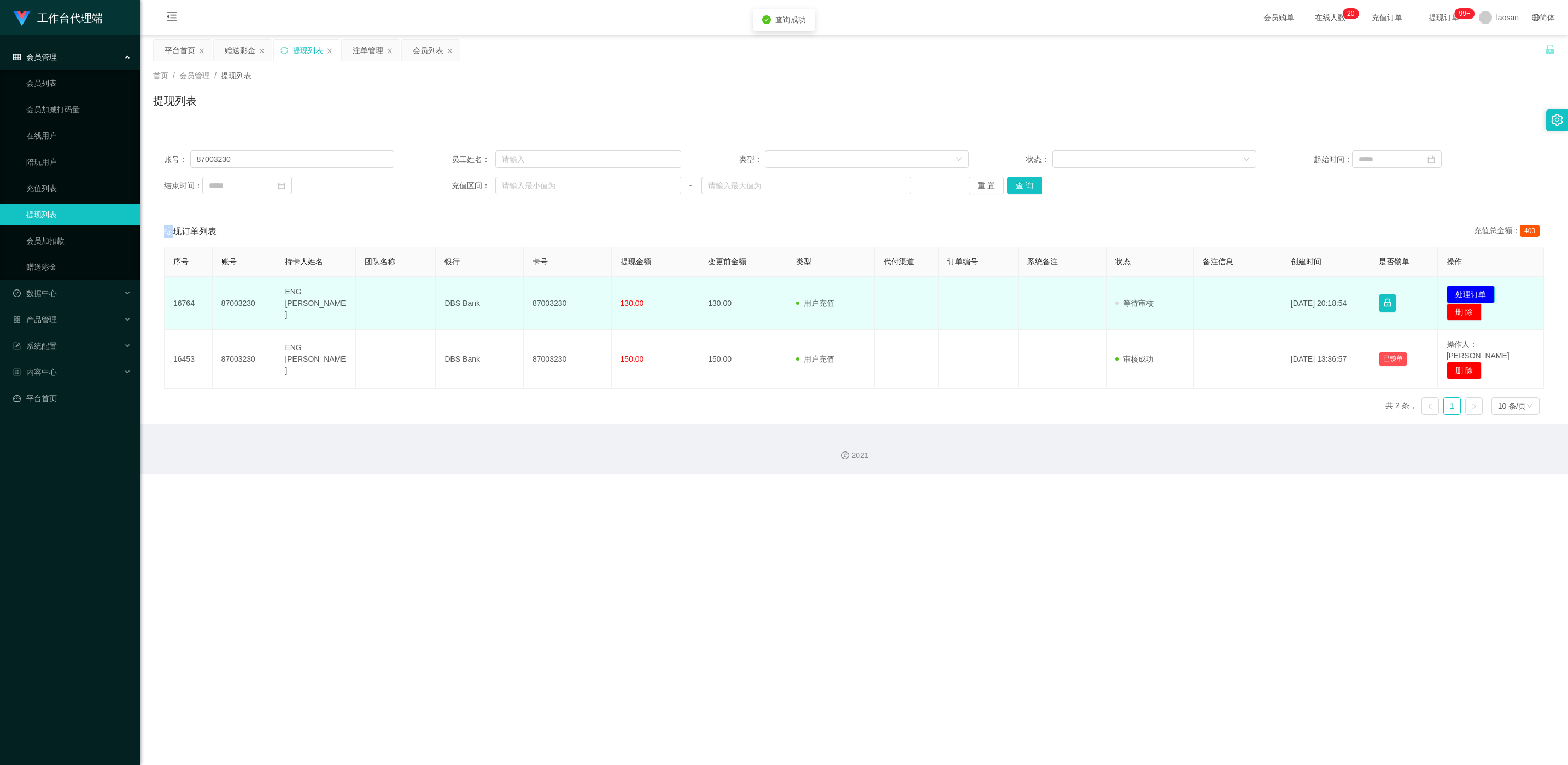
click at [524, 296] on button "处理订单" at bounding box center [1470, 294] width 48 height 17
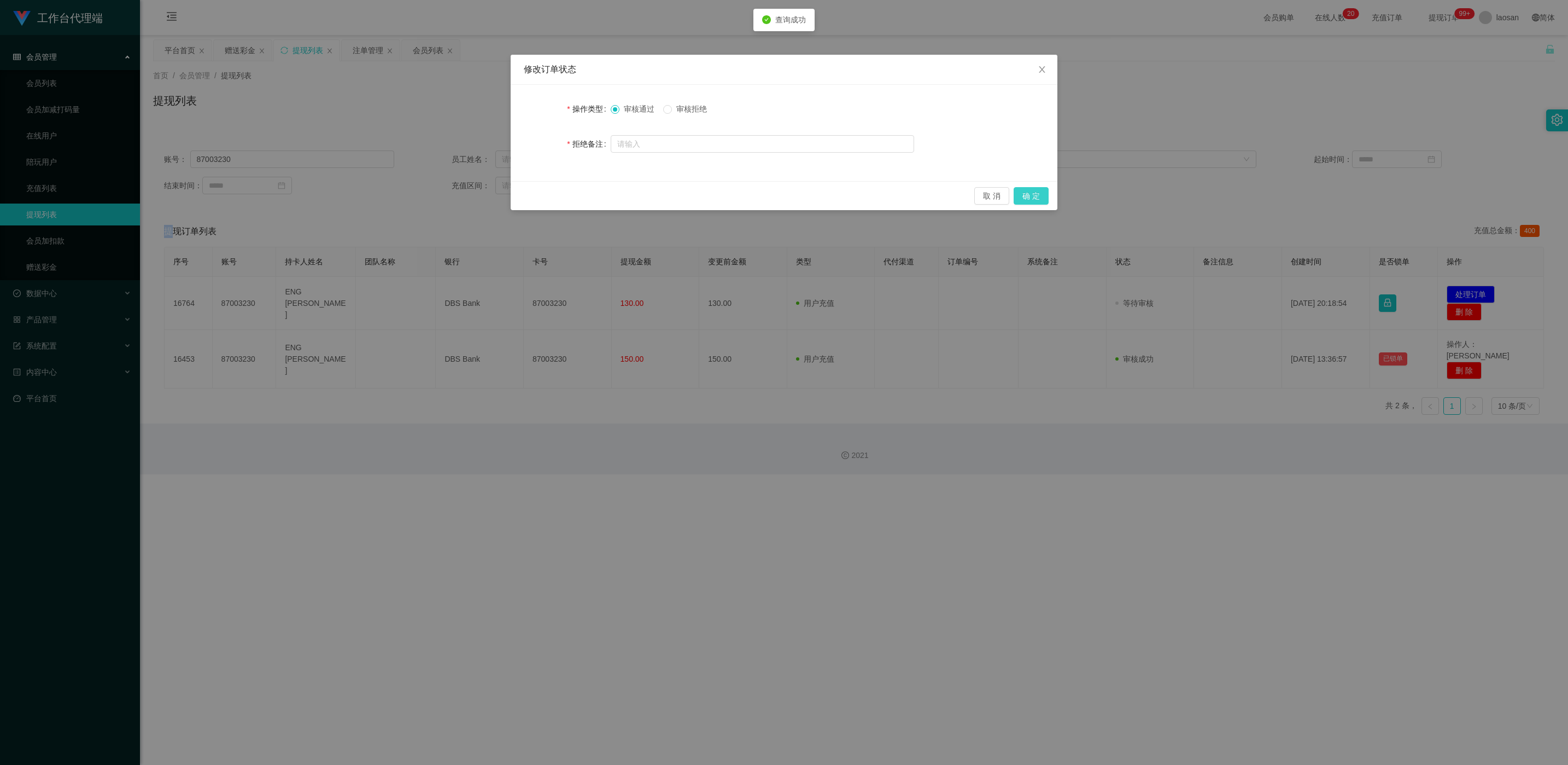
drag, startPoint x: 1037, startPoint y: 199, endPoint x: 1032, endPoint y: 220, distance: 21.6
click at [524, 201] on button "确 定" at bounding box center [1031, 195] width 35 height 17
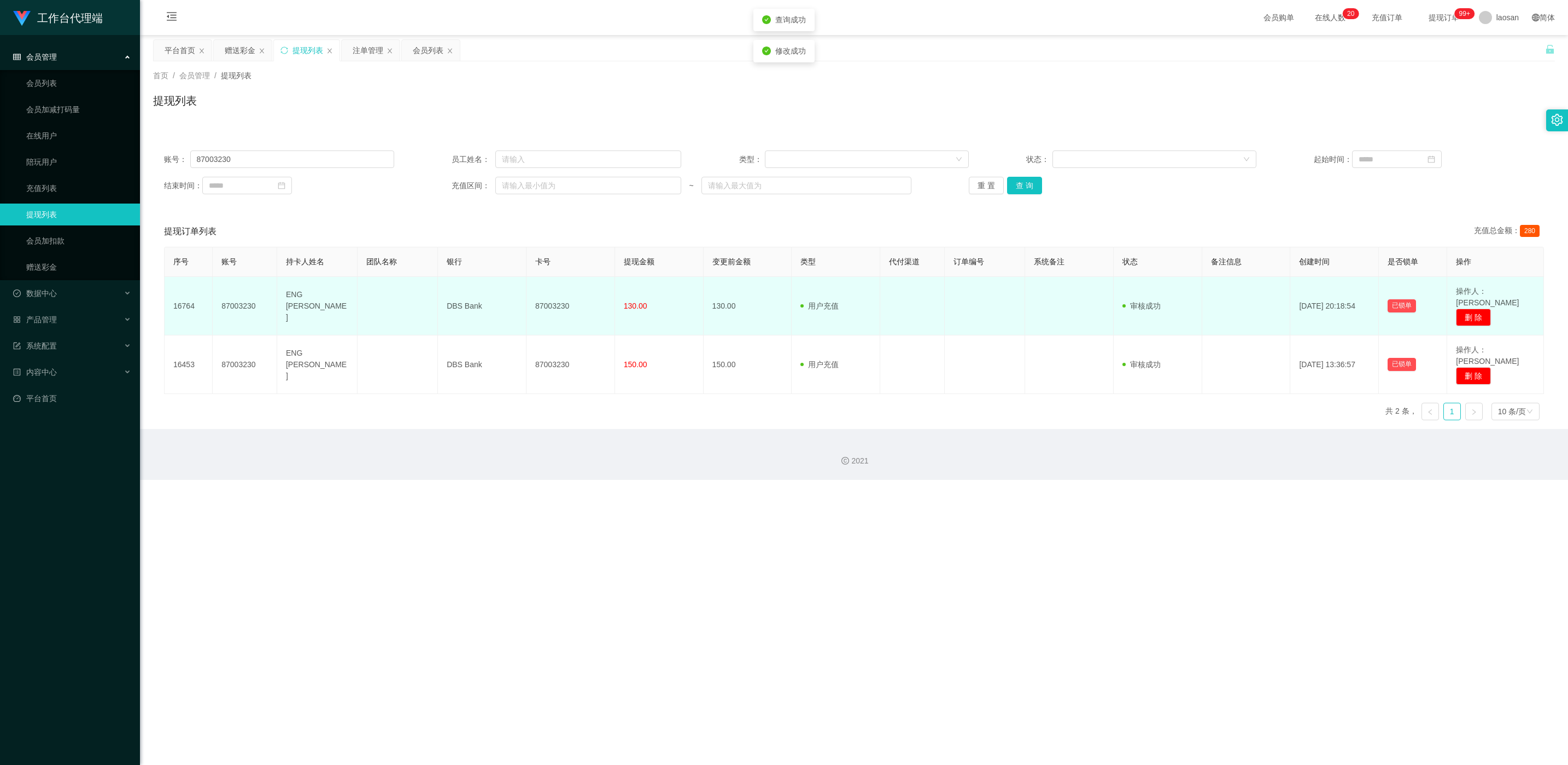
click at [524, 299] on td "87003230" at bounding box center [571, 306] width 89 height 59
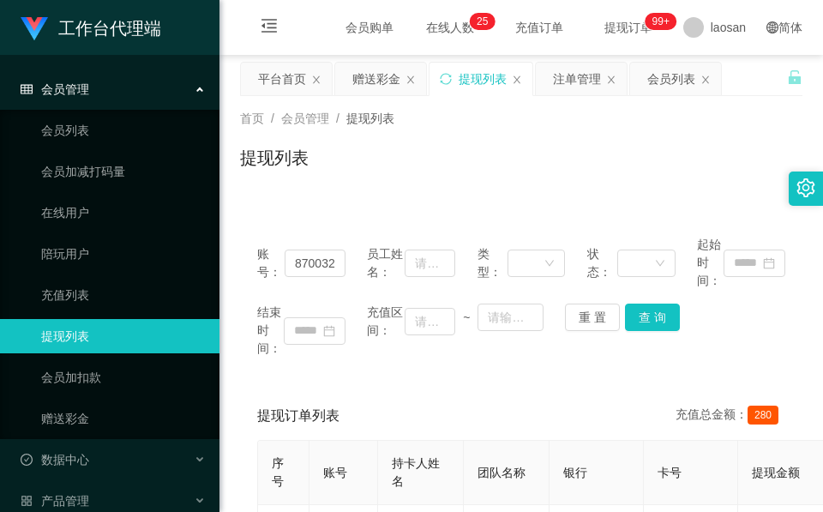
click at [406, 209] on div "账号： 87003230 员工姓名： 类型： 状态： 起始时间： 结束时间： 充值区间： ~ 重 置 查 询 提现订单列表 充值总金额： 280 序号 账号 …" at bounding box center [521, 488] width 562 height 581
click at [383, 83] on div "赠送彩金" at bounding box center [376, 79] width 48 height 33
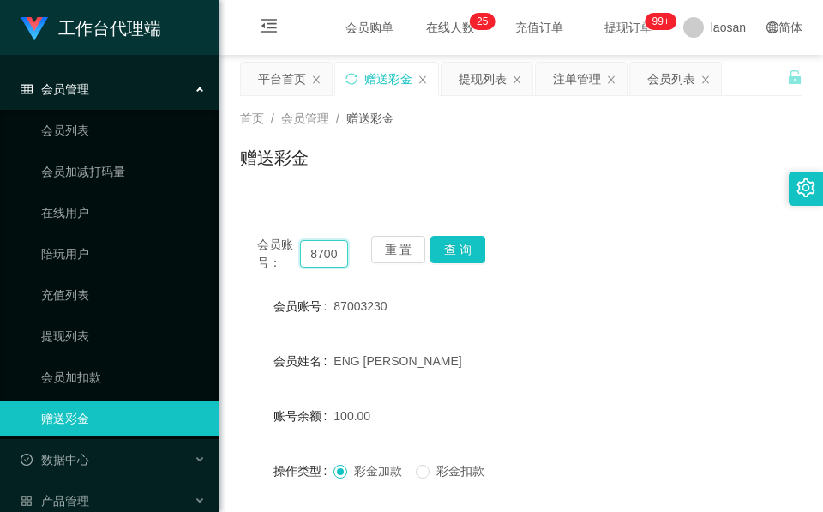
click at [330, 257] on input "87003230" at bounding box center [324, 253] width 48 height 27
click at [474, 248] on button "查 询" at bounding box center [457, 249] width 55 height 27
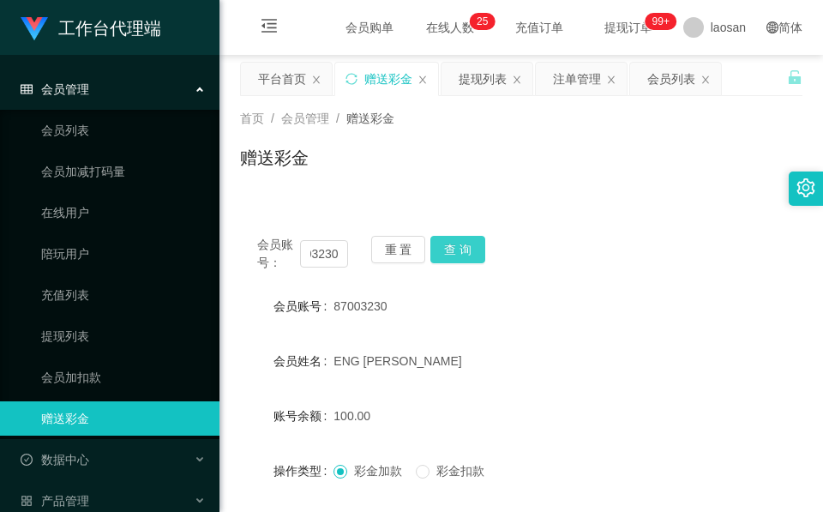
scroll to position [0, 0]
click at [474, 248] on div "会员账号： 87003230 重 置 查 询" at bounding box center [521, 254] width 562 height 36
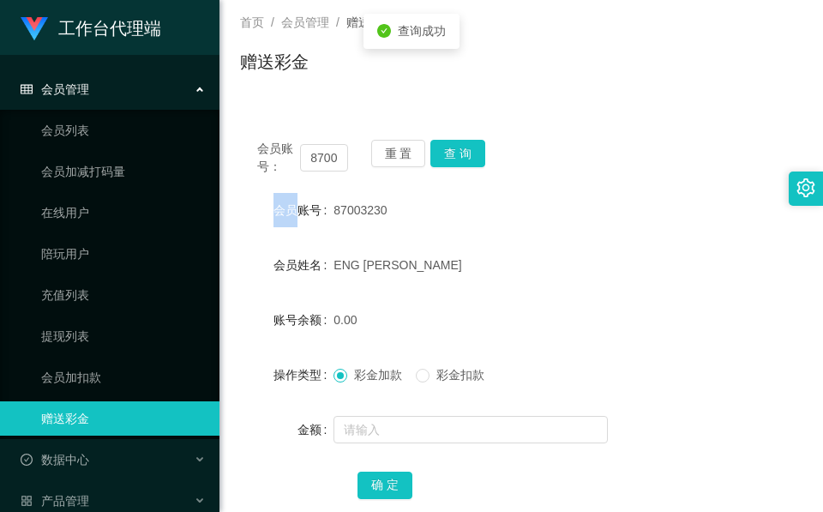
scroll to position [203, 0]
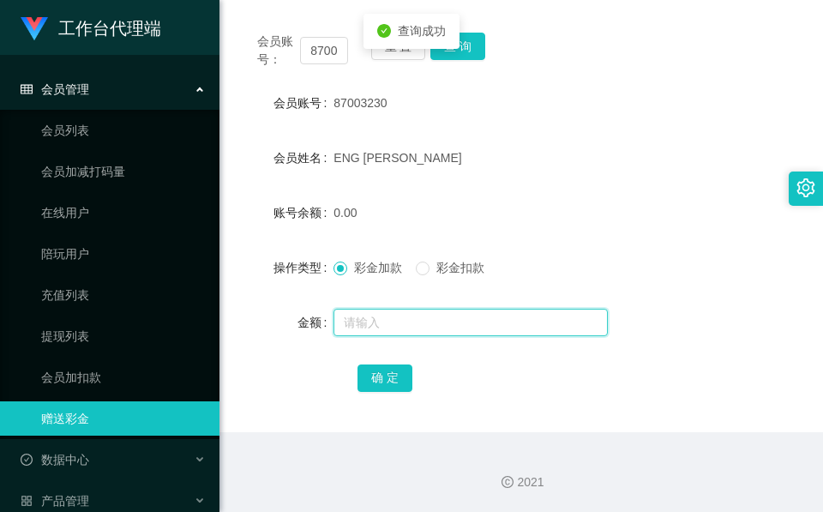
click at [427, 312] on input "text" at bounding box center [471, 322] width 274 height 27
type input "174"
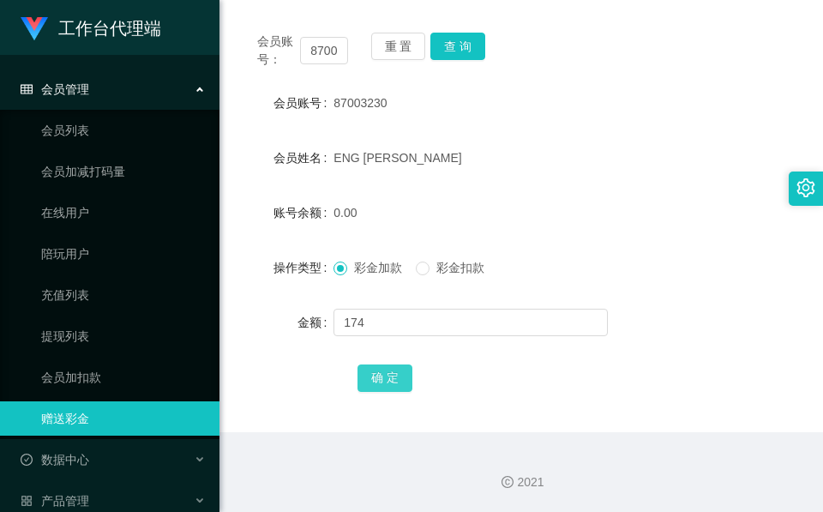
click at [391, 369] on button "确 定" at bounding box center [385, 377] width 55 height 27
click at [317, 57] on input "87003230" at bounding box center [324, 50] width 48 height 27
paste input "6690086"
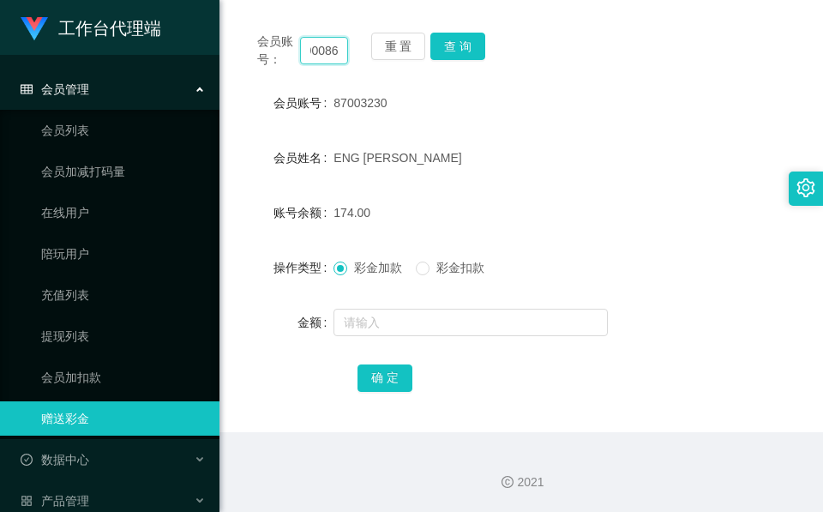
type input "86690086"
click at [486, 45] on div "会员账号： 86690086 重 置 查 询" at bounding box center [521, 51] width 562 height 36
click at [471, 45] on button "查 询" at bounding box center [457, 46] width 55 height 27
click at [471, 45] on div "会员账号： 86690086 重 置 查 询" at bounding box center [521, 51] width 562 height 36
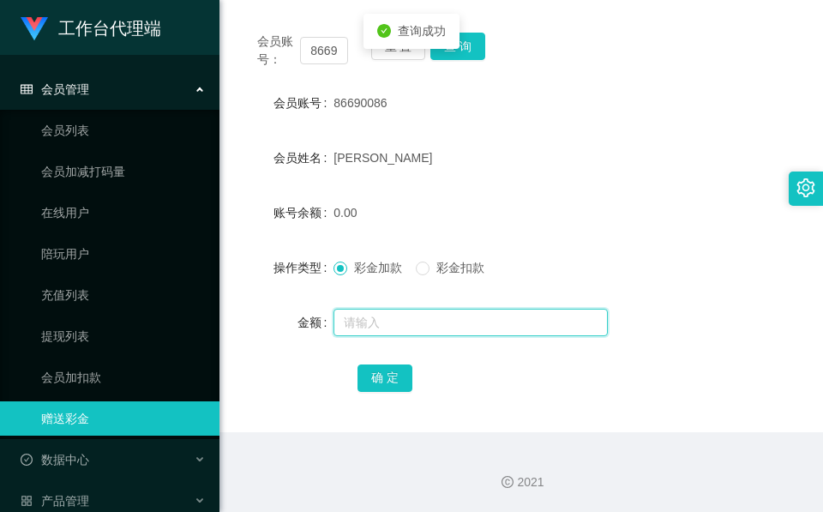
drag, startPoint x: 471, startPoint y: 45, endPoint x: 410, endPoint y: 324, distance: 286.1
click at [410, 324] on input "text" at bounding box center [471, 322] width 274 height 27
type input "46"
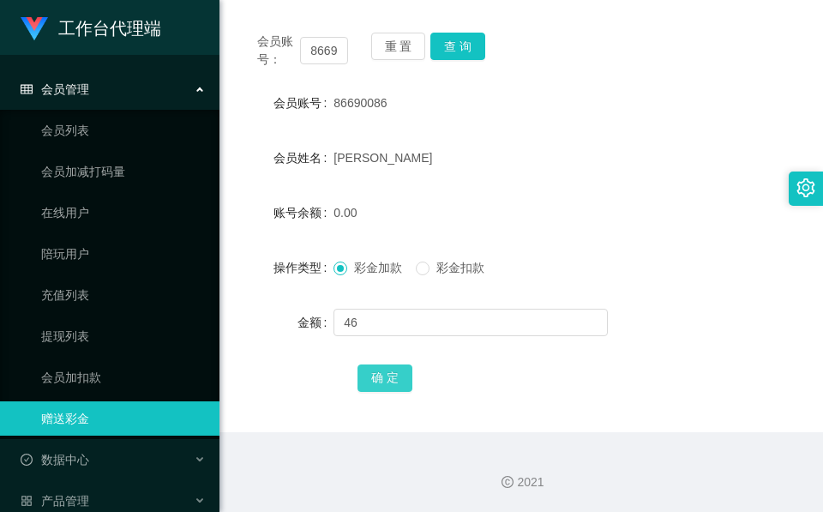
click at [394, 369] on button "确 定" at bounding box center [385, 377] width 55 height 27
click at [322, 49] on input "86690086" at bounding box center [324, 50] width 48 height 27
paste input "[PERSON_NAME]"
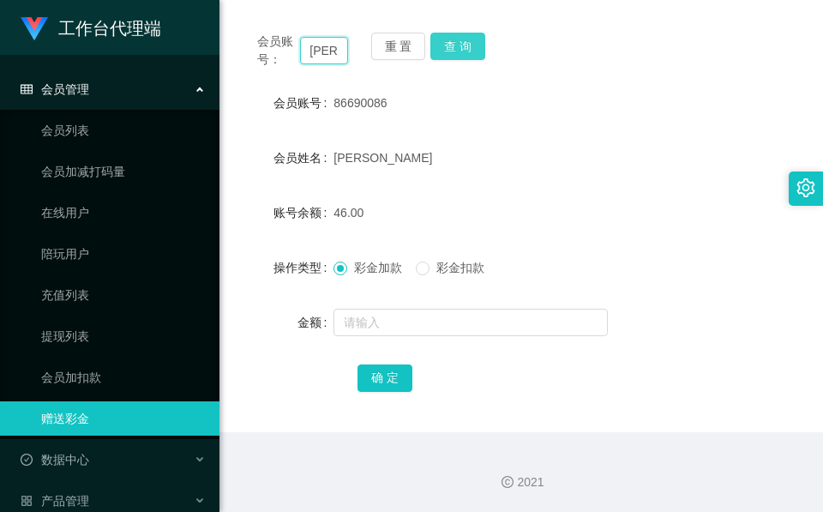
type input "[PERSON_NAME]"
click at [471, 47] on button "查 询" at bounding box center [457, 46] width 55 height 27
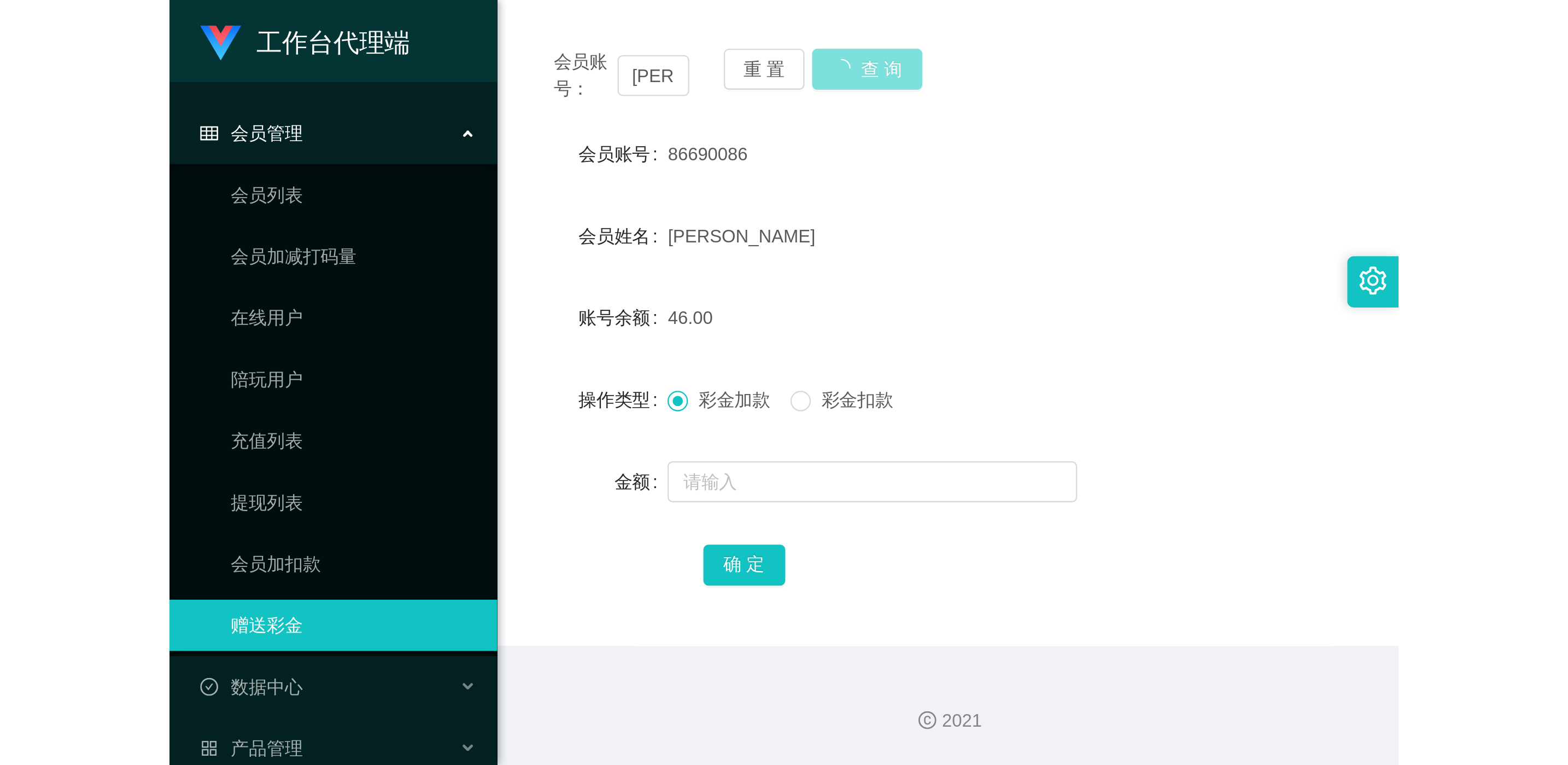
scroll to position [0, 0]
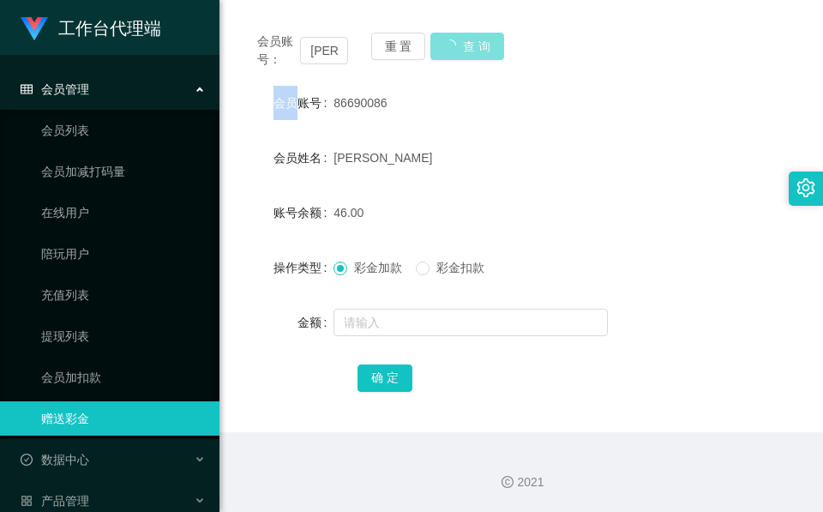
click at [471, 47] on div "会员账号： [PERSON_NAME] 查 询" at bounding box center [521, 51] width 562 height 36
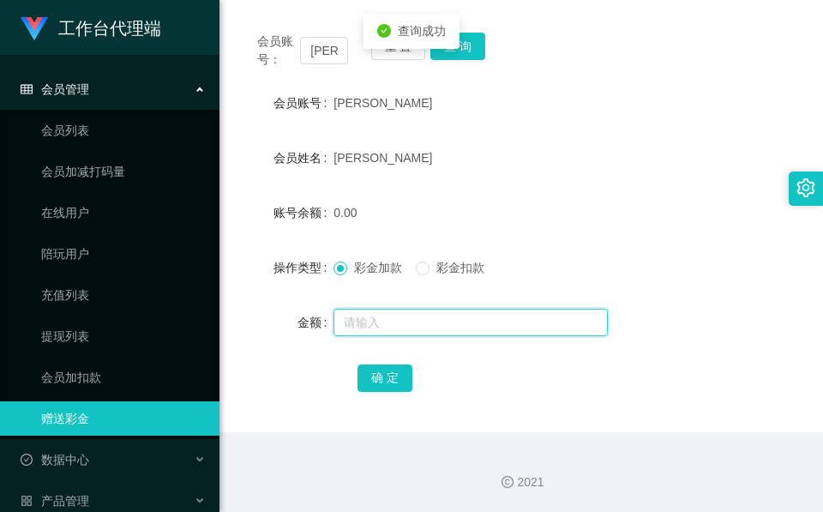
drag, startPoint x: 471, startPoint y: 47, endPoint x: 389, endPoint y: 322, distance: 286.2
click at [388, 322] on input "text" at bounding box center [471, 322] width 274 height 27
type input "62"
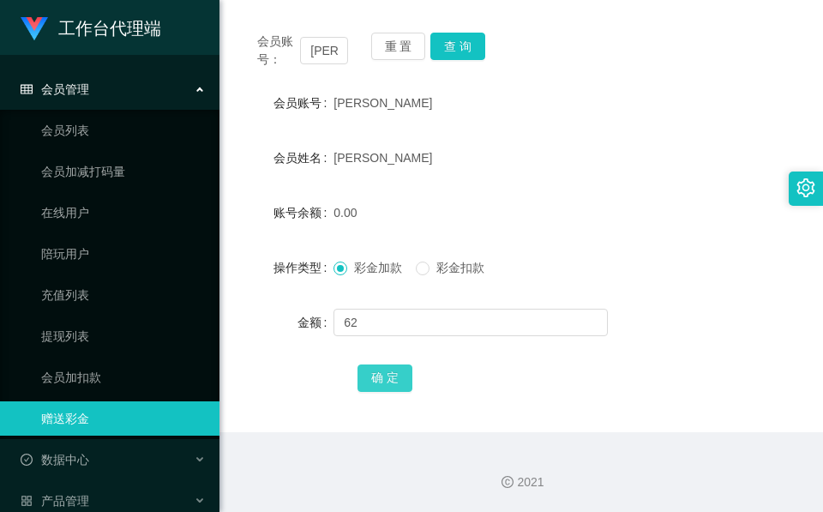
click at [370, 387] on button "确 定" at bounding box center [385, 377] width 55 height 27
click at [371, 386] on button "确 定" at bounding box center [385, 377] width 55 height 27
click at [328, 50] on input "[PERSON_NAME]" at bounding box center [324, 50] width 48 height 27
click at [531, 141] on div "[PERSON_NAME]" at bounding box center [498, 158] width 328 height 34
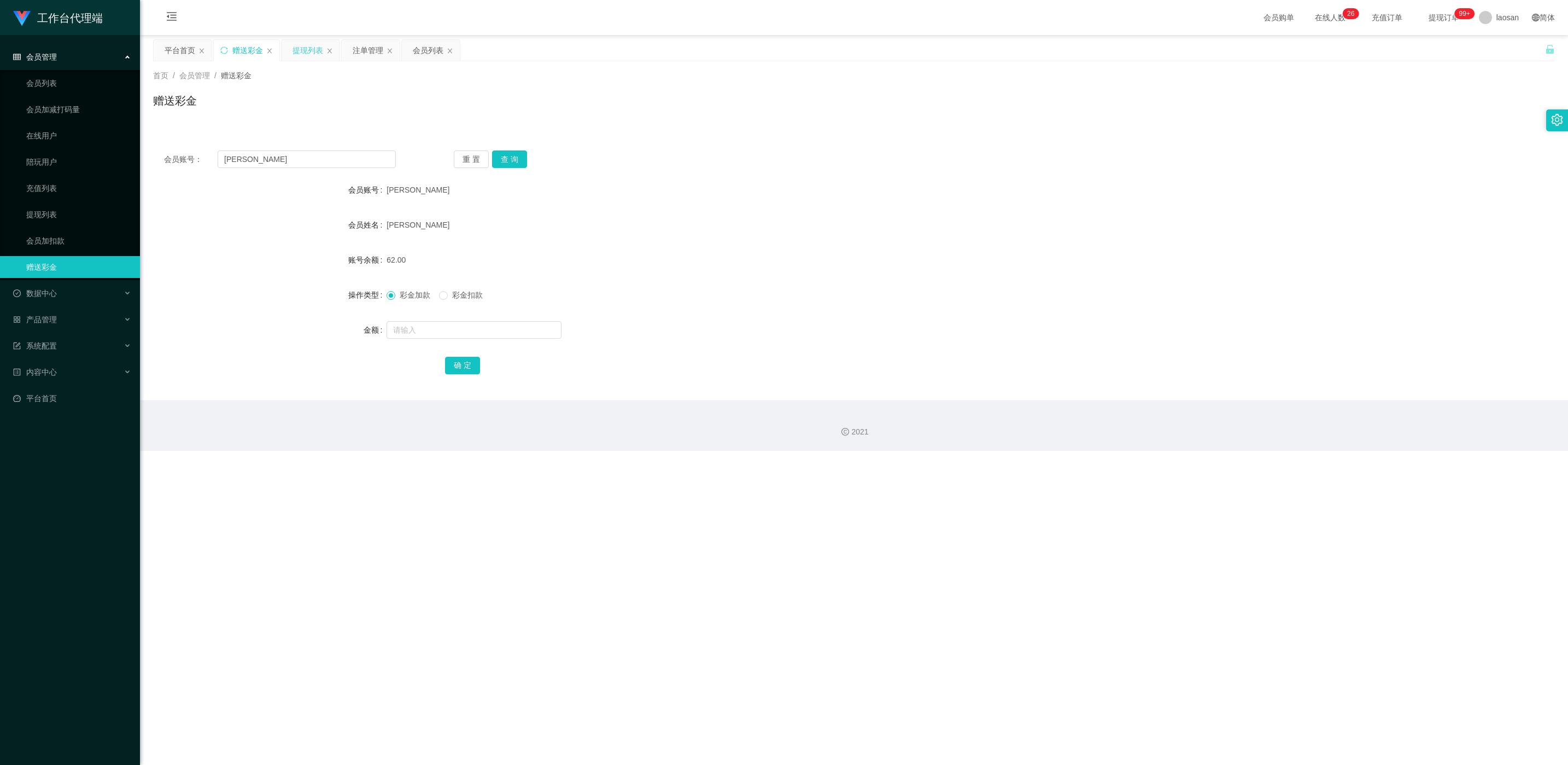
click at [302, 56] on div "提现列表" at bounding box center [308, 50] width 31 height 21
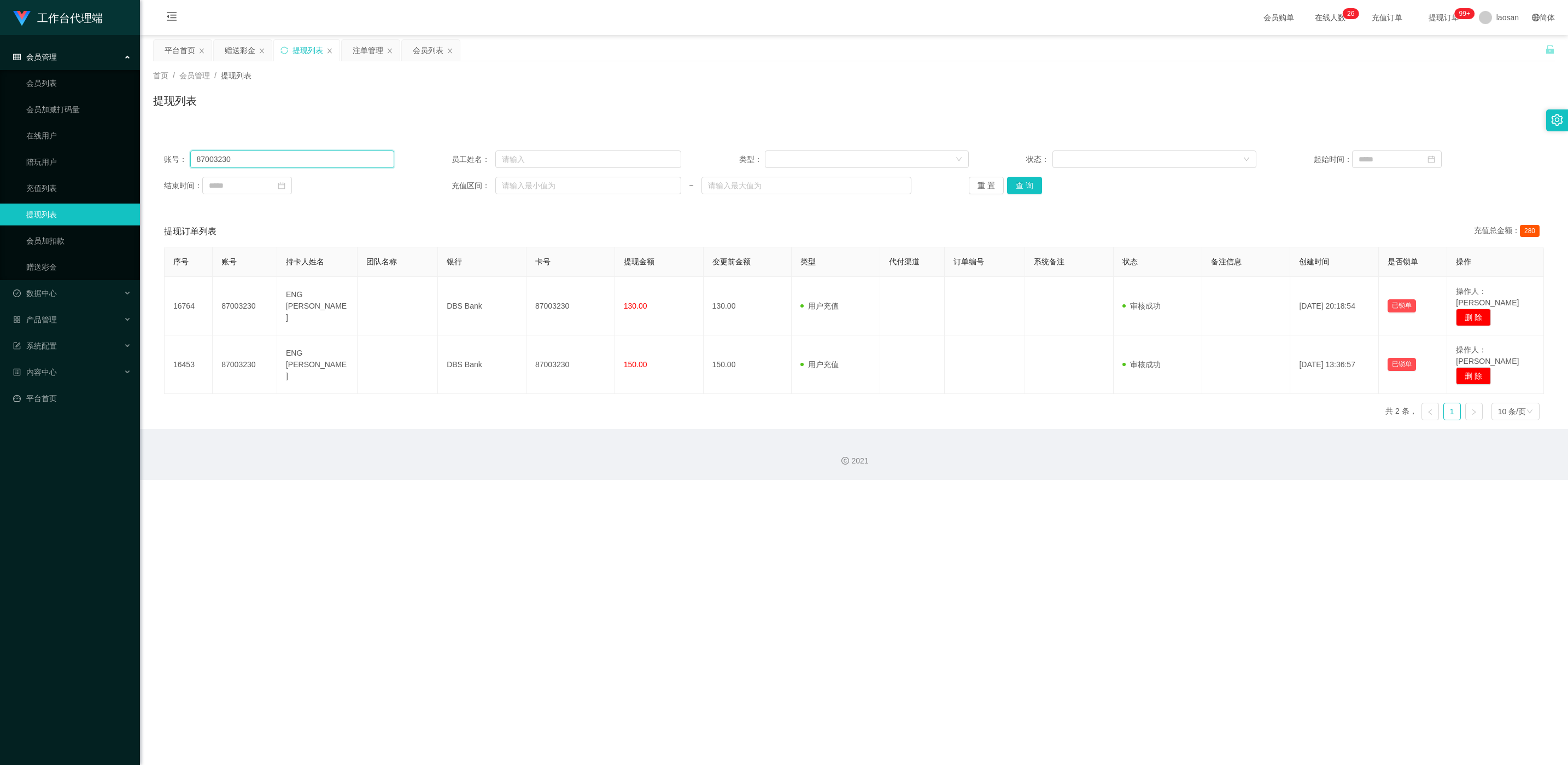
click at [321, 160] on input "87003230" at bounding box center [292, 159] width 204 height 17
click at [524, 184] on button "查 询" at bounding box center [1024, 185] width 35 height 17
click at [524, 184] on div "重 置 查 询" at bounding box center [1083, 185] width 230 height 17
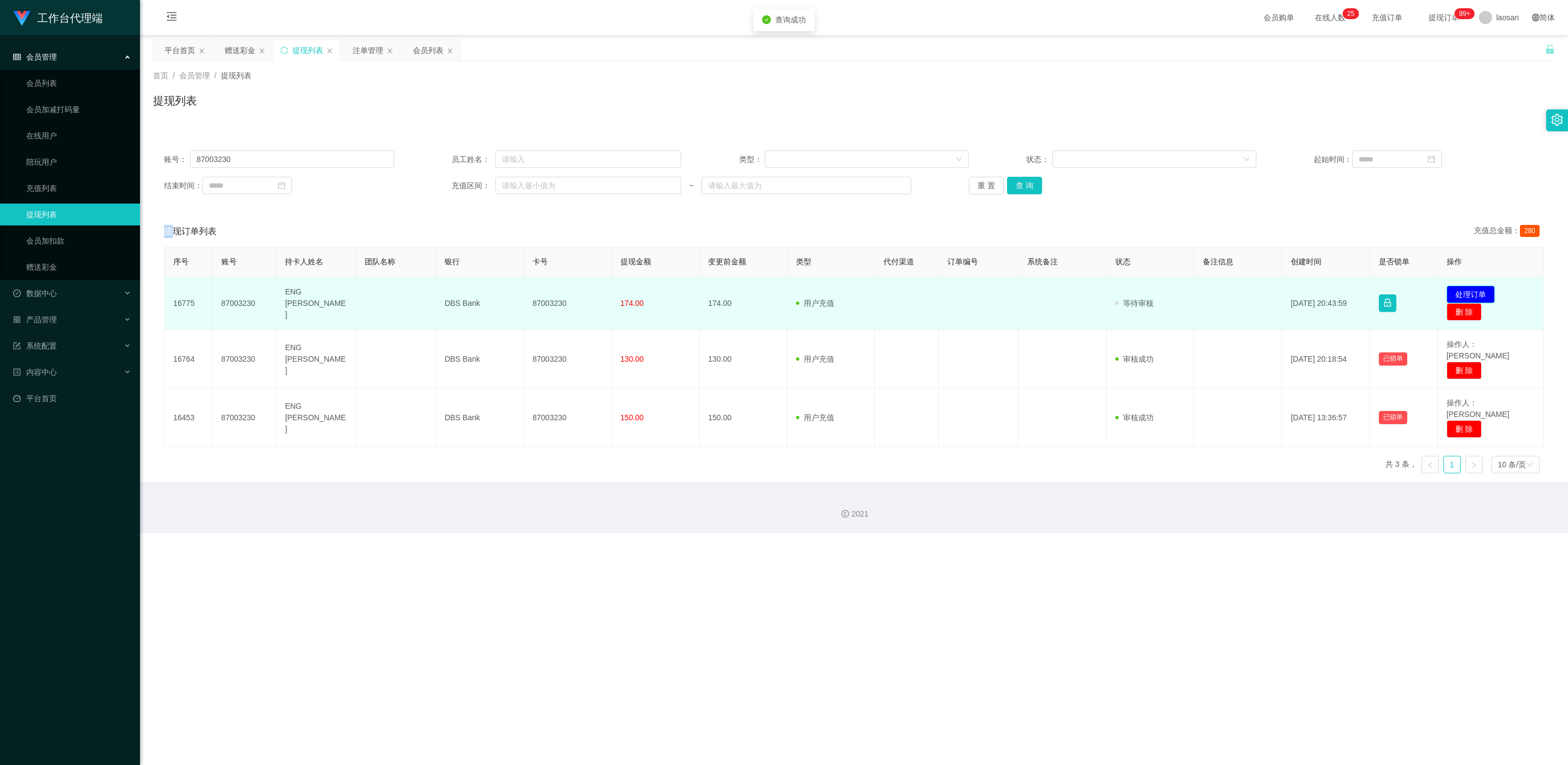
click at [524, 290] on button "处理订单" at bounding box center [1470, 294] width 48 height 17
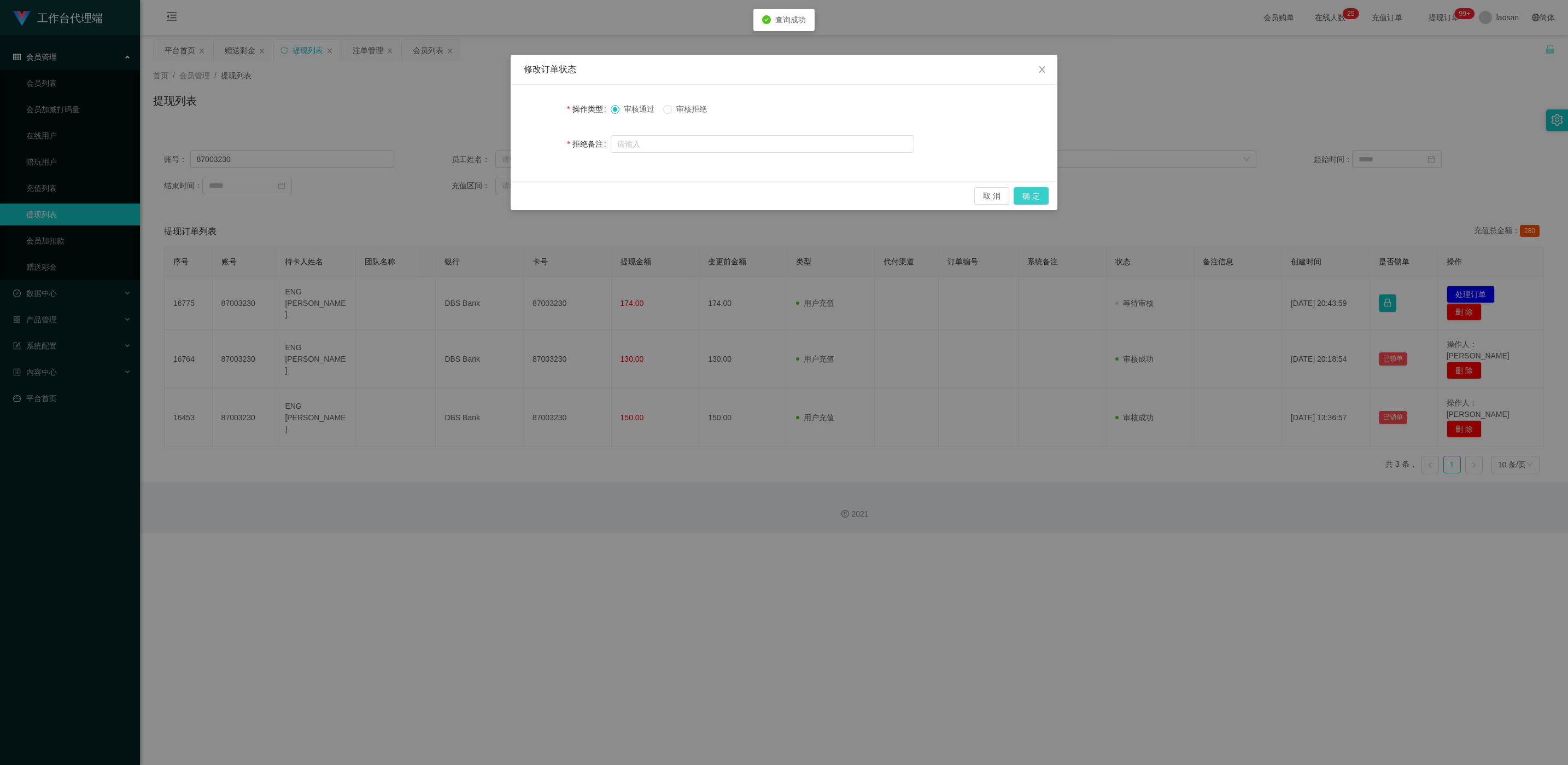
drag, startPoint x: 1043, startPoint y: 186, endPoint x: 1042, endPoint y: 193, distance: 7.1
click at [524, 192] on div "取 消 确 定" at bounding box center [784, 195] width 546 height 29
click at [524, 194] on button "确 定" at bounding box center [1031, 195] width 35 height 17
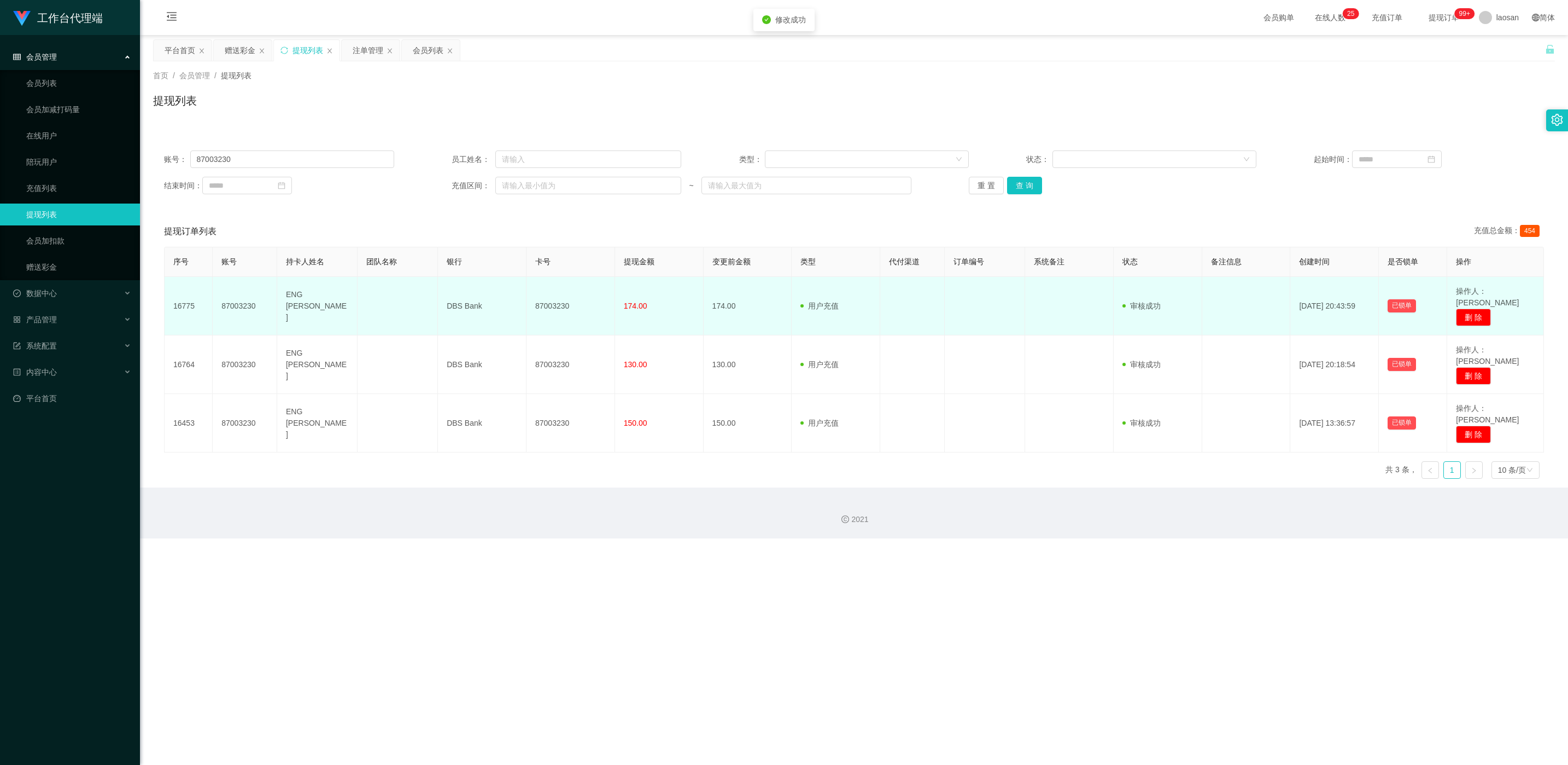
click at [524, 302] on td "87003230" at bounding box center [571, 306] width 89 height 59
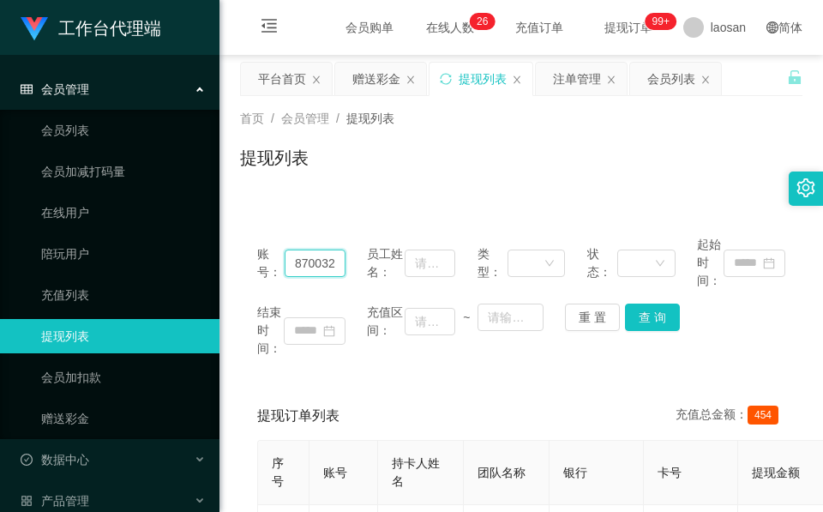
click at [304, 270] on input "87003230" at bounding box center [315, 263] width 61 height 27
paste input "6690086"
type input "86690086"
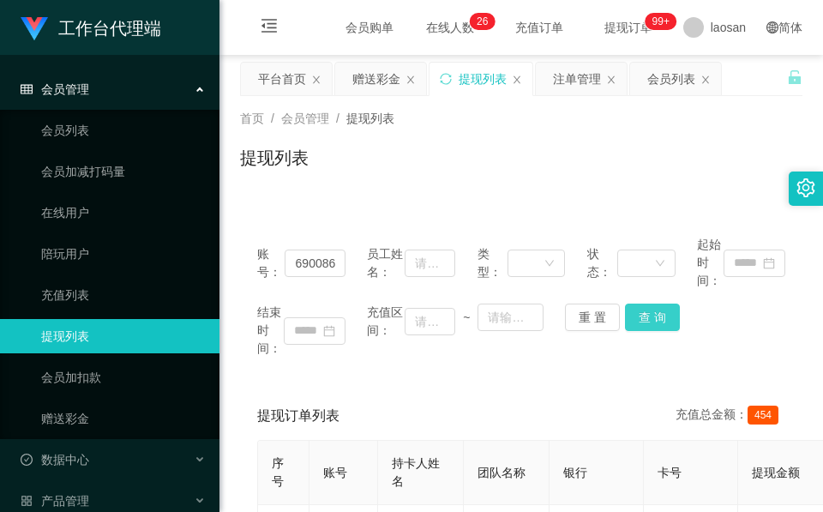
click at [651, 319] on button "查 询" at bounding box center [652, 317] width 55 height 27
click at [651, 319] on div "结束时间： 充值区间： ~ 重 置 查 询" at bounding box center [521, 331] width 528 height 54
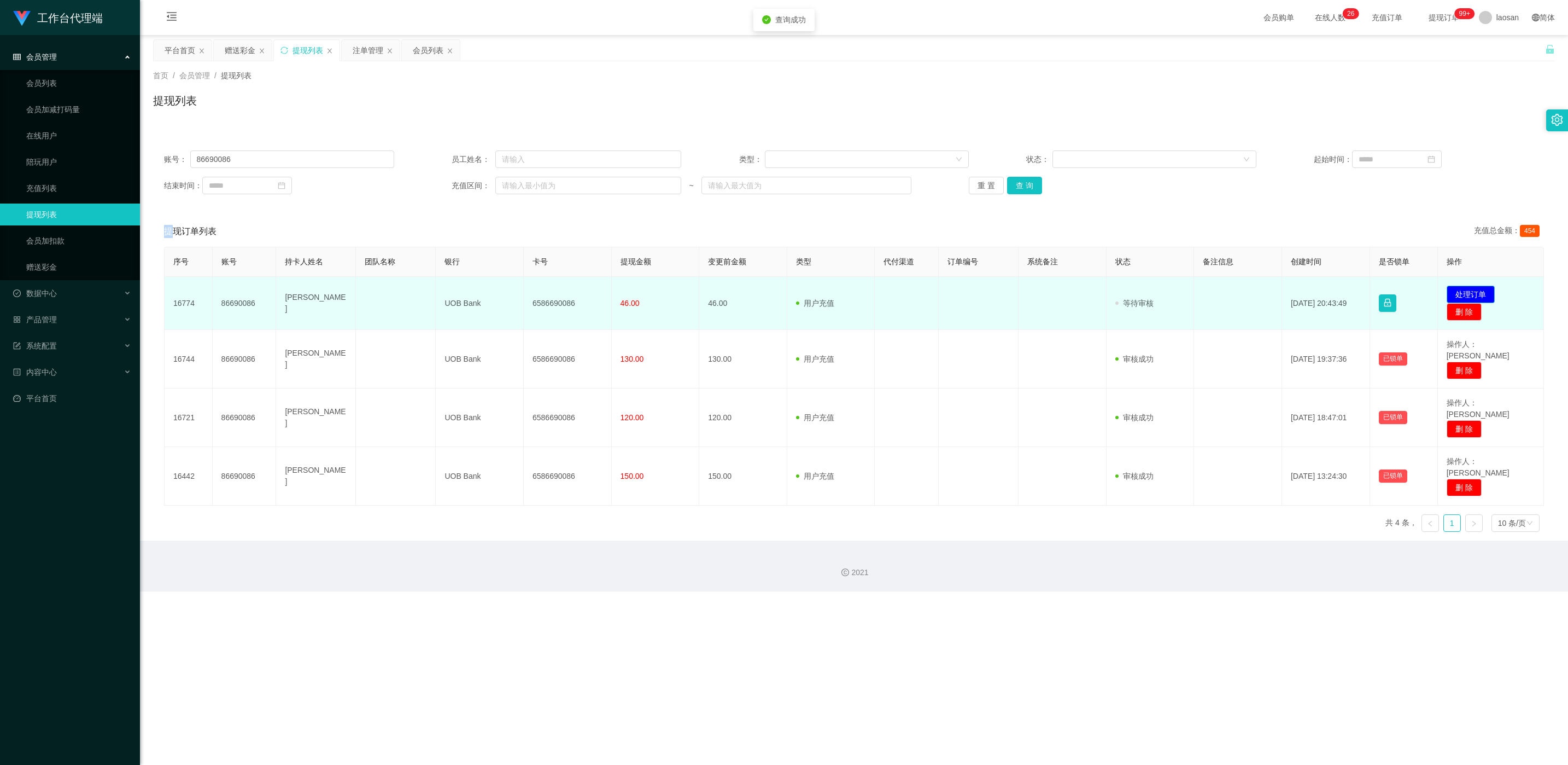
click at [524, 294] on button "处理订单" at bounding box center [1470, 294] width 48 height 17
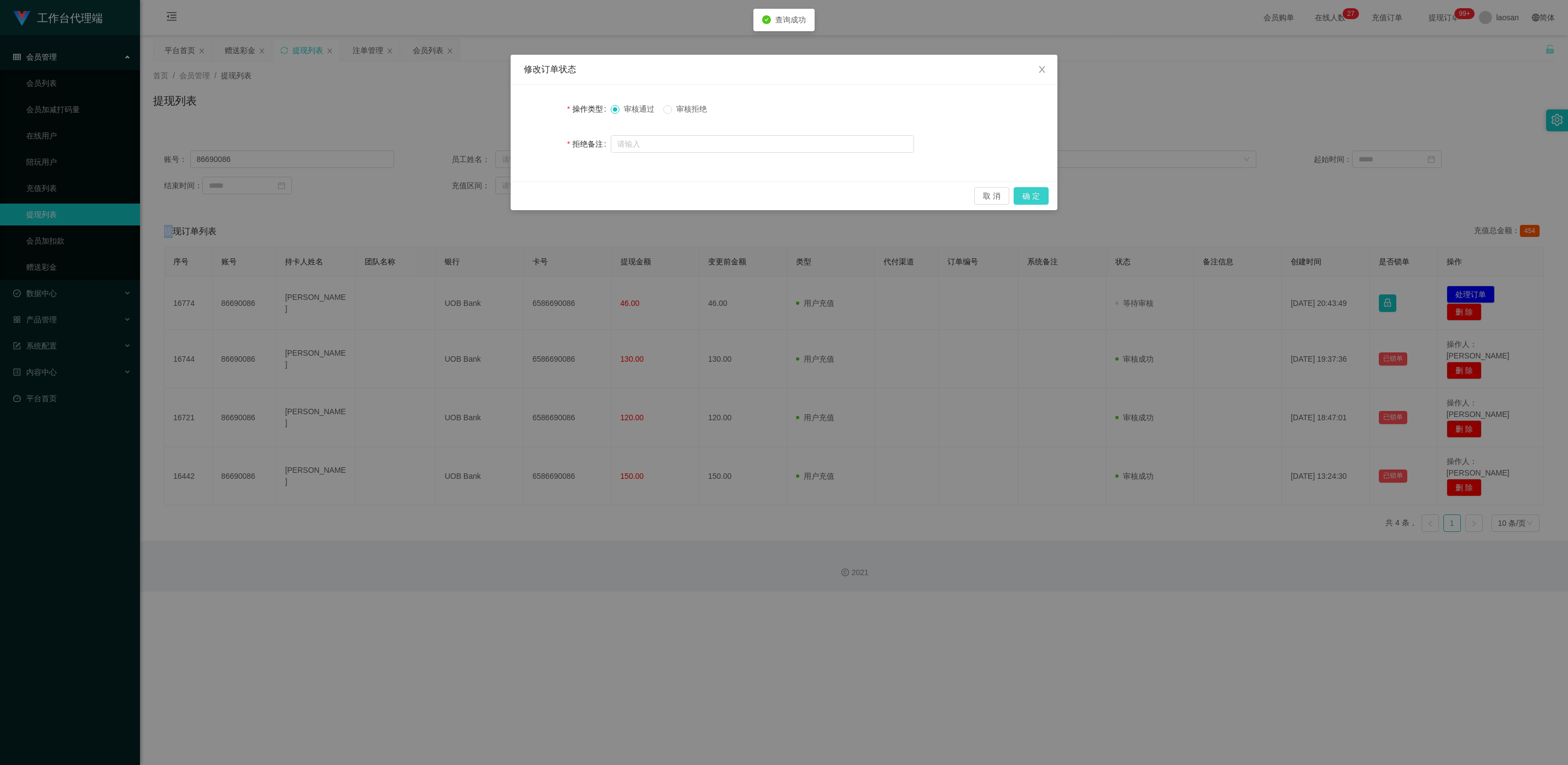
click at [524, 202] on button "确 定" at bounding box center [1031, 195] width 35 height 17
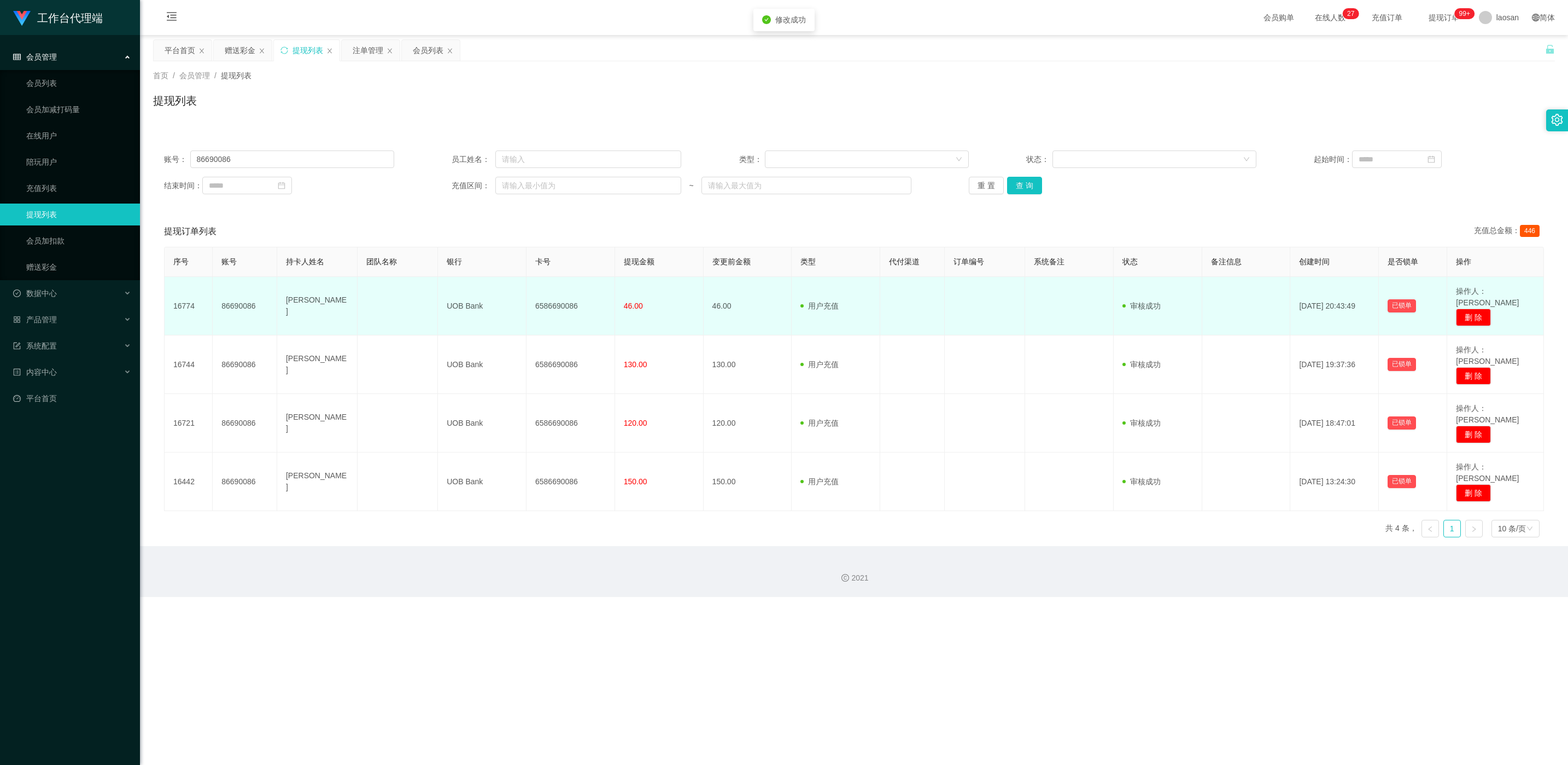
click at [524, 309] on td "6586690086" at bounding box center [571, 306] width 89 height 59
click at [524, 307] on td "6586690086" at bounding box center [571, 306] width 89 height 59
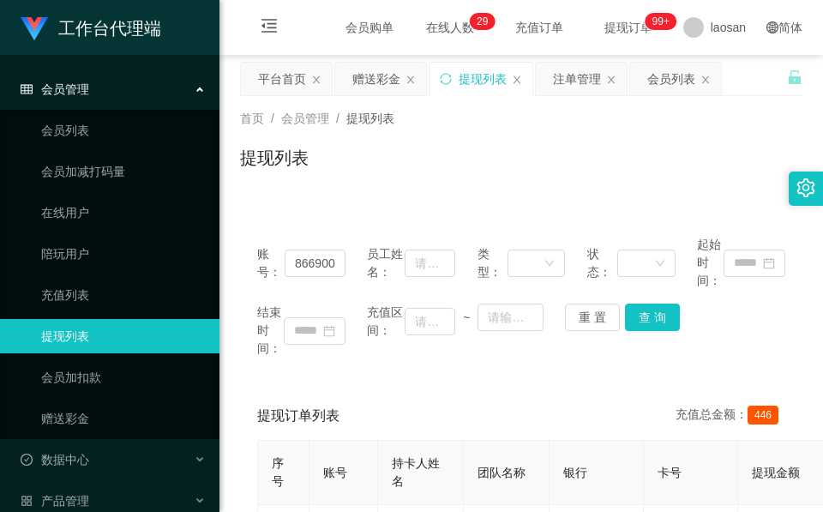
click at [275, 152] on h1 "提现列表" at bounding box center [274, 158] width 69 height 26
click at [376, 85] on div "赠送彩金" at bounding box center [376, 79] width 48 height 33
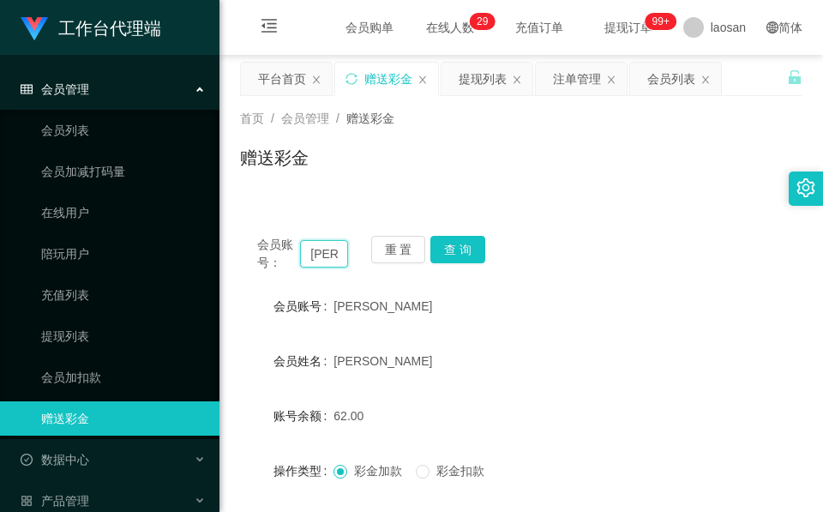
click at [310, 256] on input "[PERSON_NAME]" at bounding box center [324, 253] width 48 height 27
click at [463, 250] on button "查 询" at bounding box center [457, 249] width 55 height 27
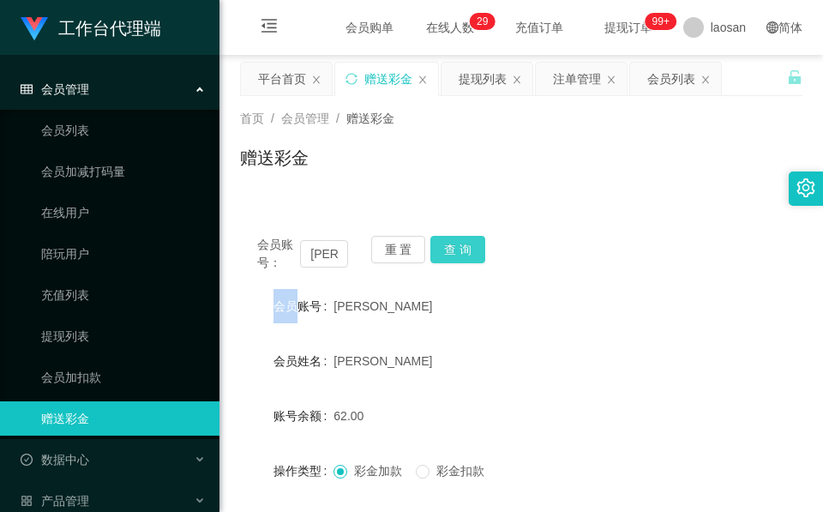
click at [463, 250] on div "会员账号： [PERSON_NAME] 查 询" at bounding box center [521, 254] width 562 height 36
click at [463, 250] on button "查 询" at bounding box center [457, 249] width 55 height 27
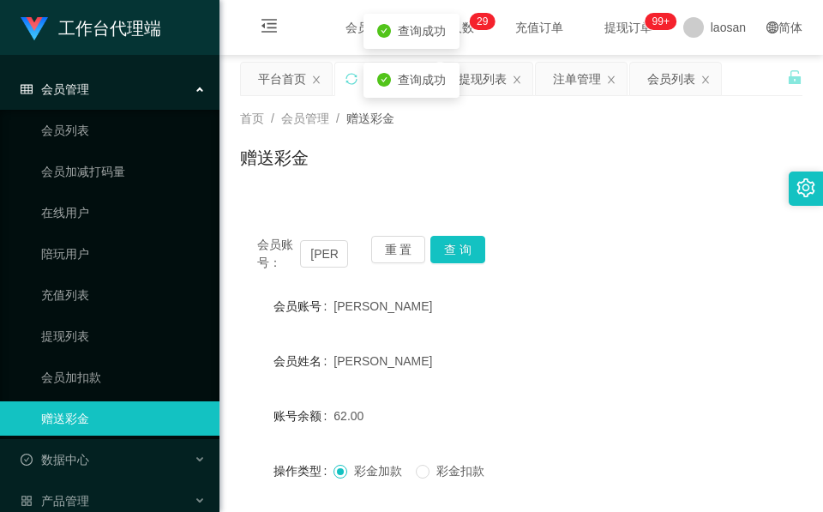
click at [454, 325] on form "会员账号 [PERSON_NAME] 会员姓名 [PERSON_NAME] 账号余额 62.00 操作类型 彩金加款 彩金扣款 金额 确 定" at bounding box center [521, 443] width 562 height 309
click at [324, 245] on input "[PERSON_NAME]" at bounding box center [324, 253] width 48 height 27
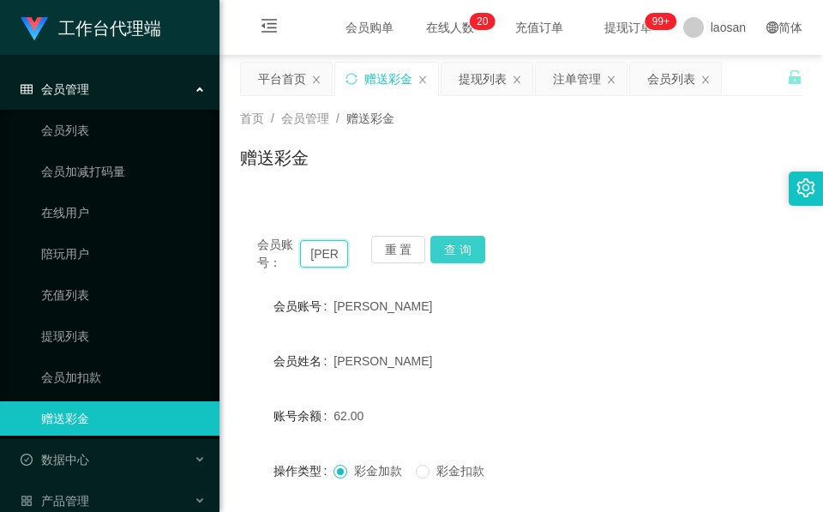
paste input "Hu"
type input "Hu"
click at [466, 237] on button "查 询" at bounding box center [457, 249] width 55 height 27
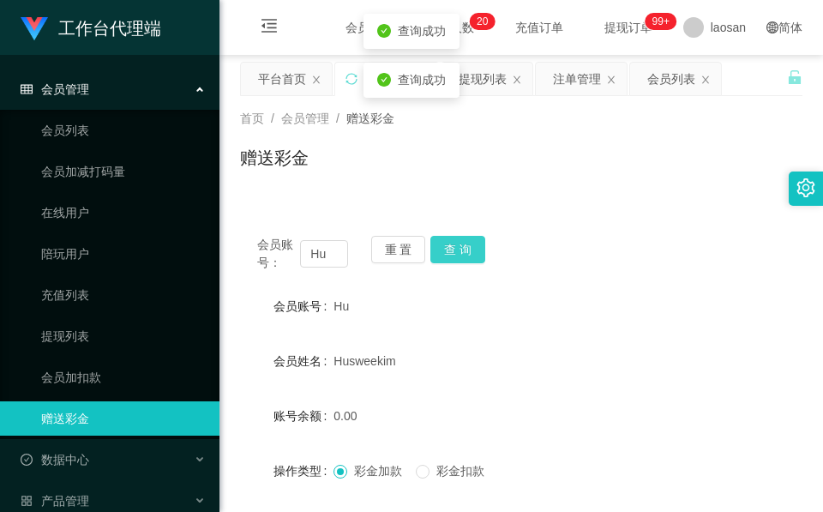
click at [466, 237] on button "查 询" at bounding box center [457, 249] width 55 height 27
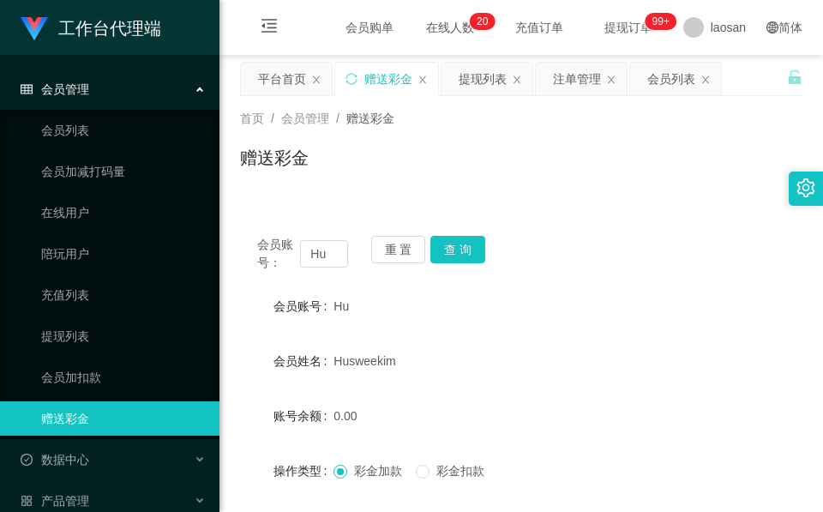
click at [330, 232] on div "会员账号： Hu 重 置 查 询 会员账号 Hu 会员姓名 Husweekim 账号余额 0.00 操作类型 彩金加款 彩金扣款 金额 确 定" at bounding box center [521, 427] width 562 height 417
click at [322, 256] on input "Hu" at bounding box center [324, 253] width 48 height 27
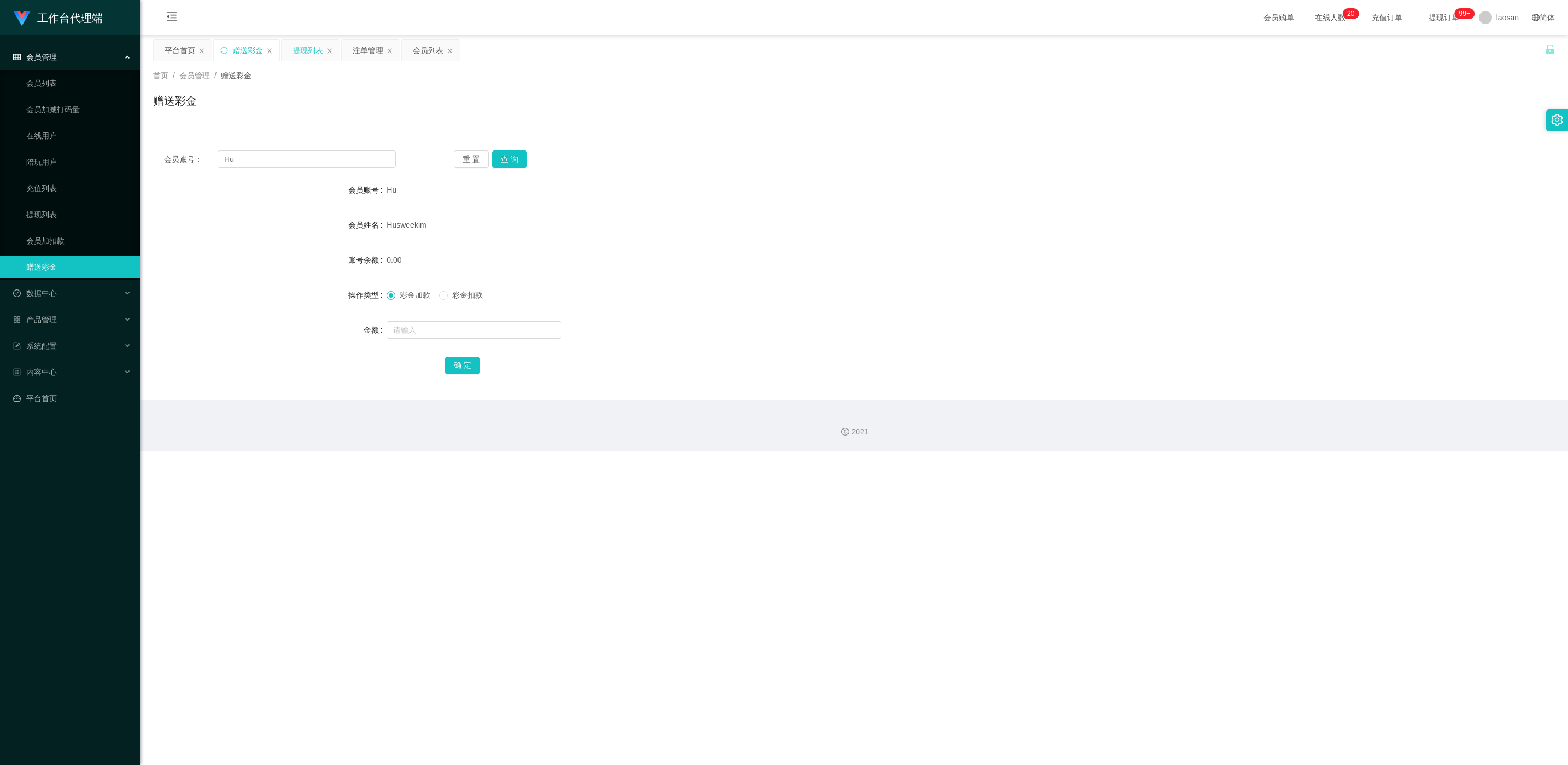
click at [310, 50] on div "提现列表" at bounding box center [308, 50] width 31 height 21
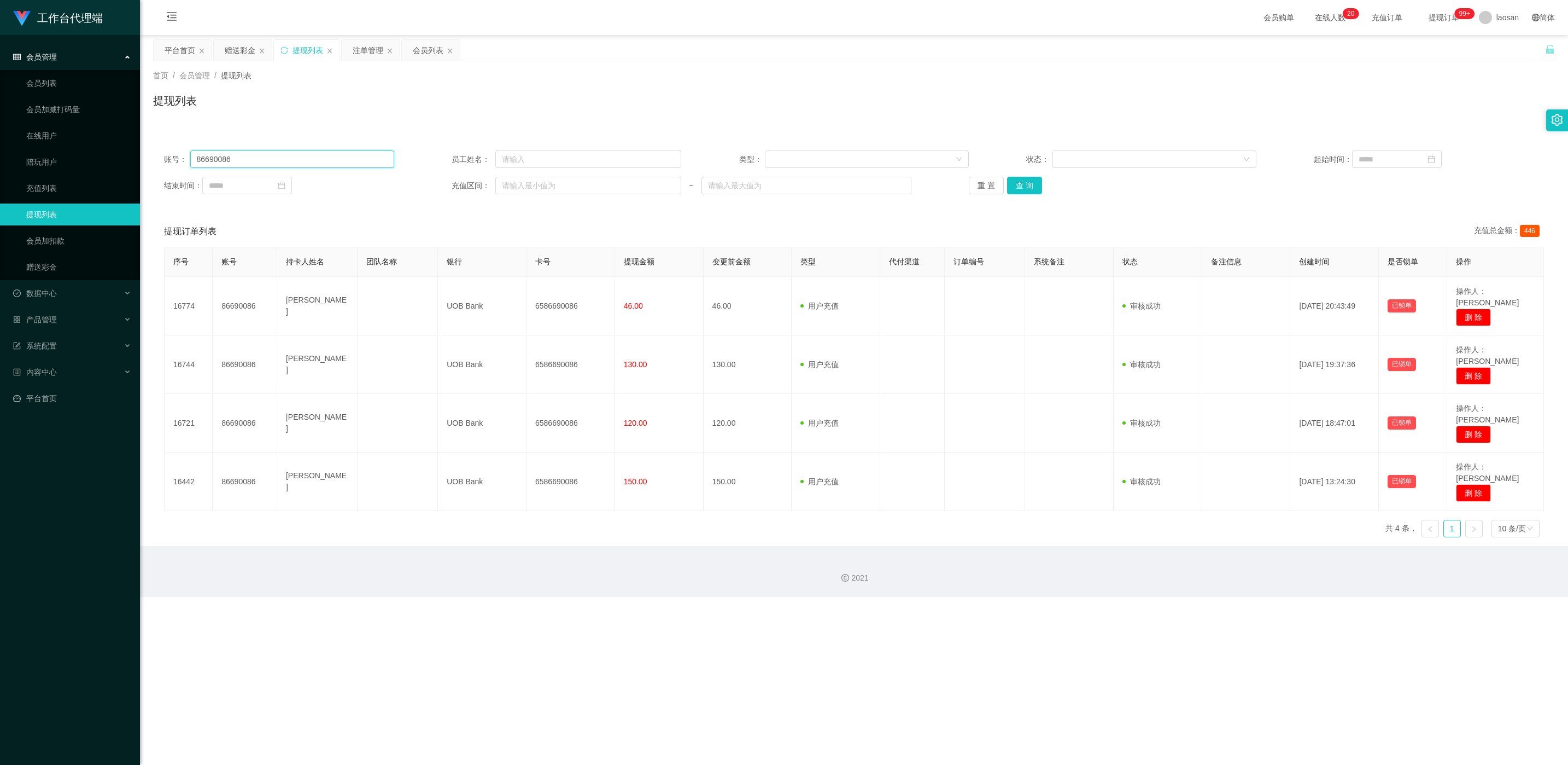
click at [310, 151] on input "86690086" at bounding box center [292, 159] width 204 height 17
paste input "[PERSON_NAME]"
type input "[PERSON_NAME]"
click at [524, 188] on button "查 询" at bounding box center [1024, 185] width 35 height 17
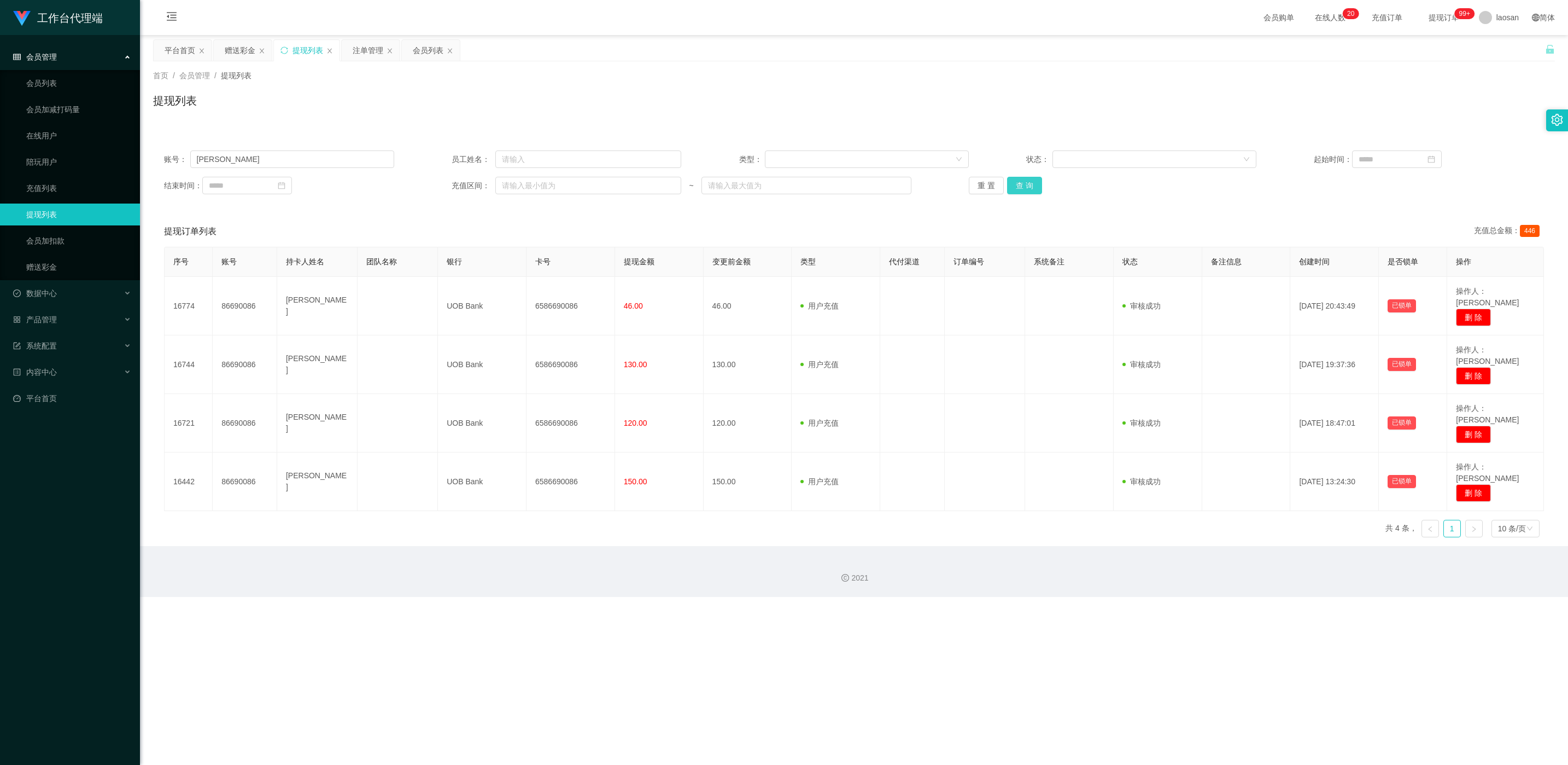
click at [524, 188] on div "重 置 查 询" at bounding box center [1083, 185] width 230 height 17
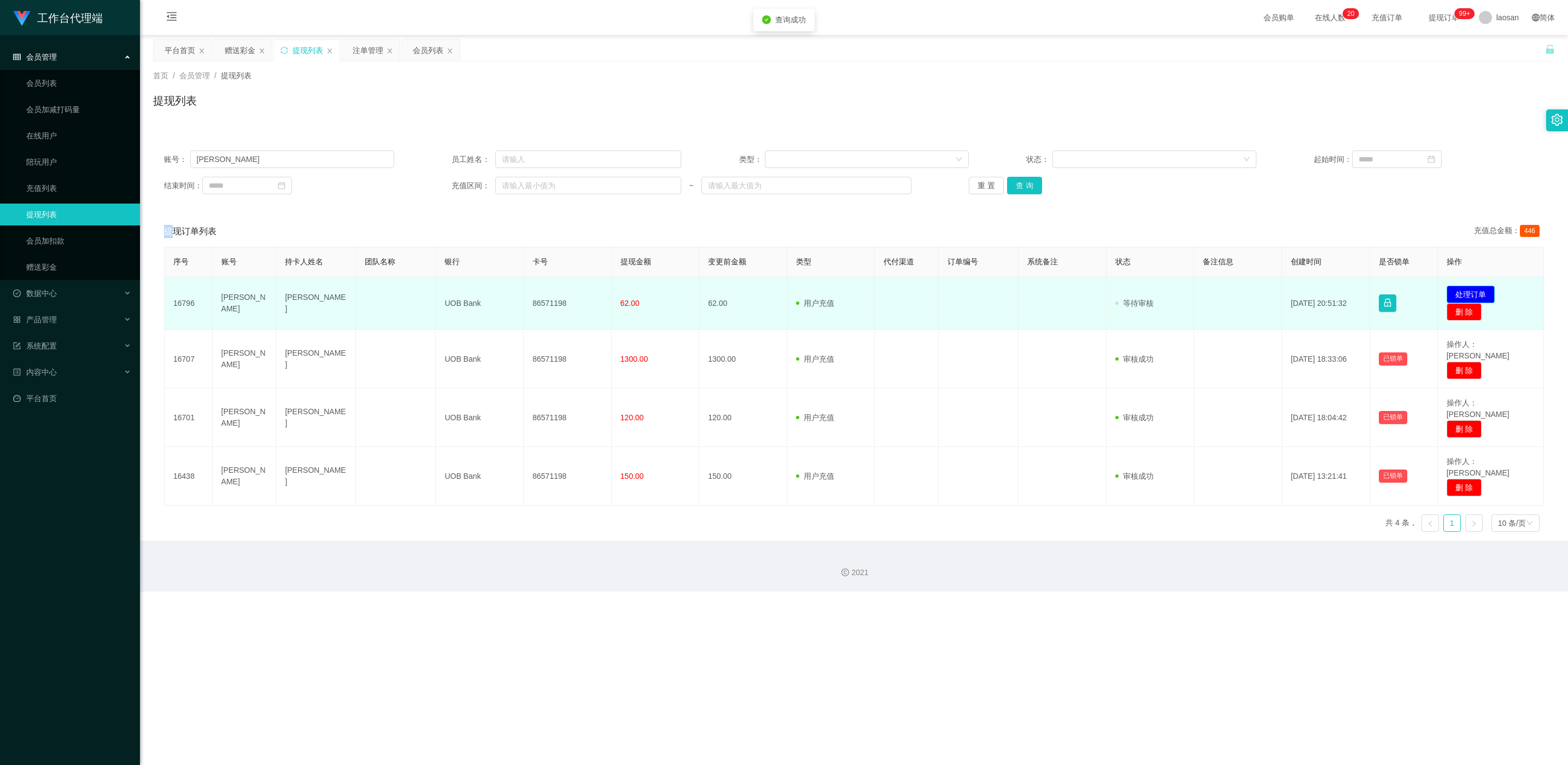
click at [524, 297] on button "处理订单" at bounding box center [1470, 294] width 48 height 17
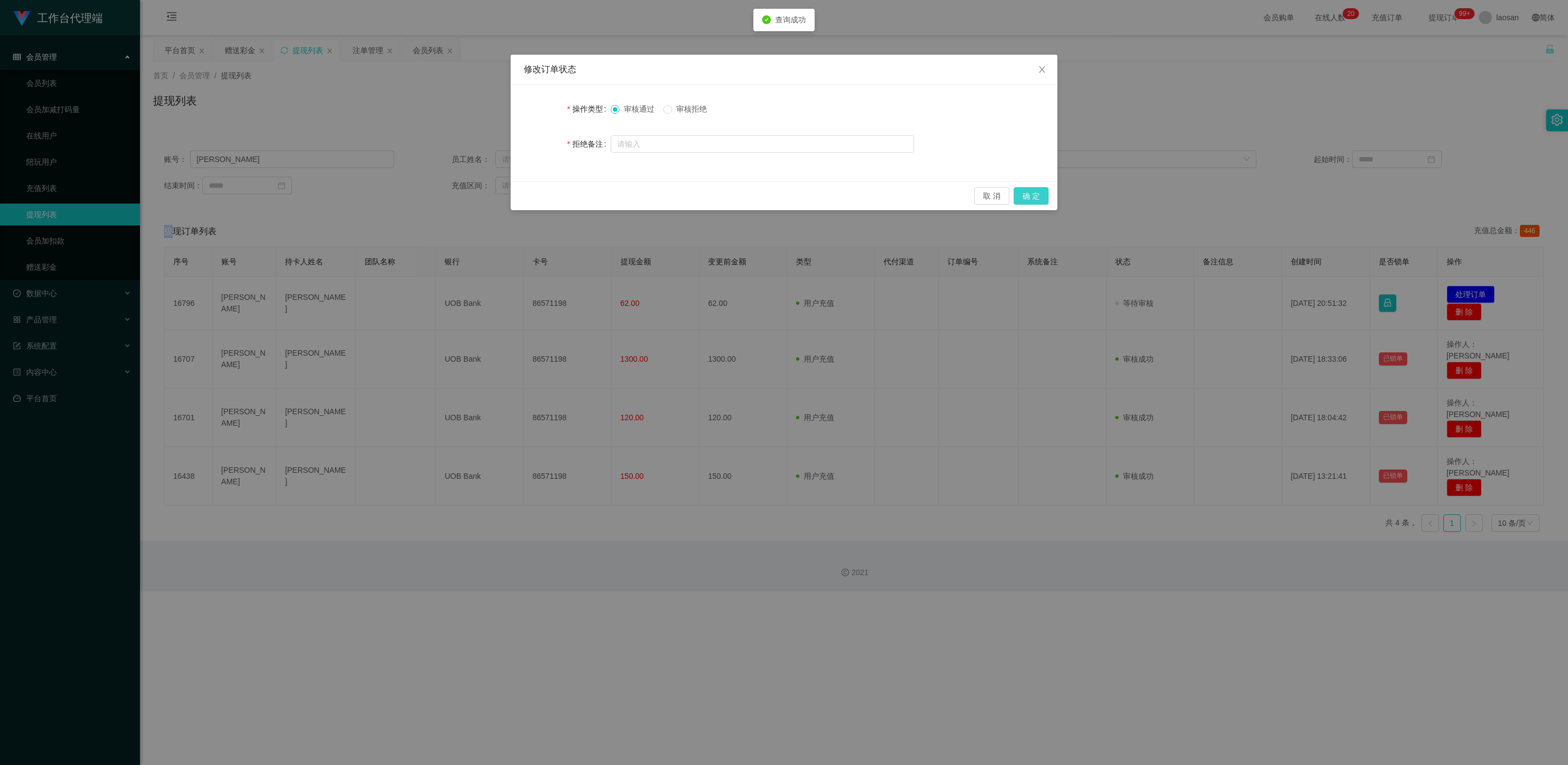
click at [524, 202] on button "确 定" at bounding box center [1031, 195] width 35 height 17
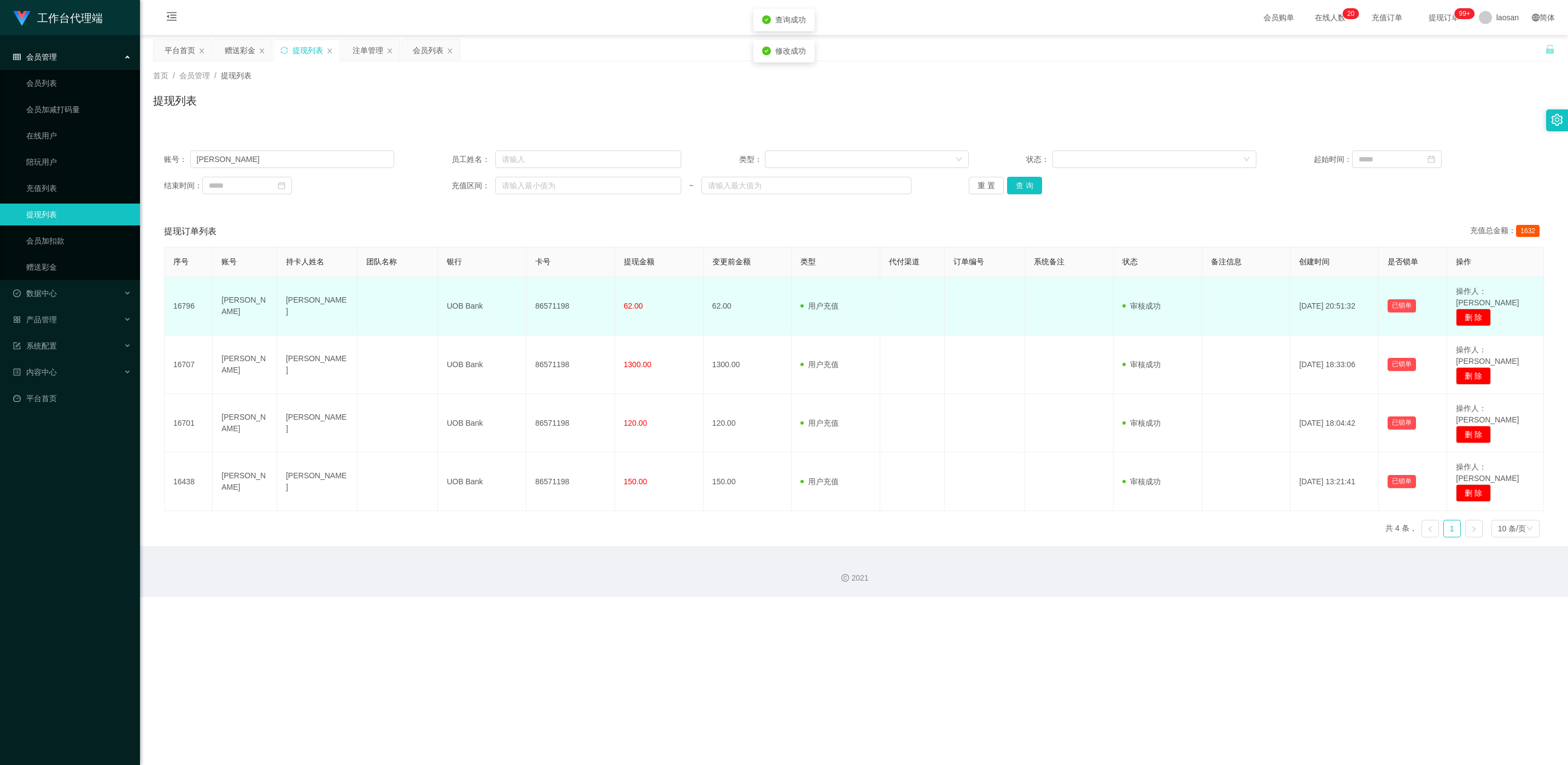
click at [524, 302] on td "86571198" at bounding box center [571, 306] width 89 height 59
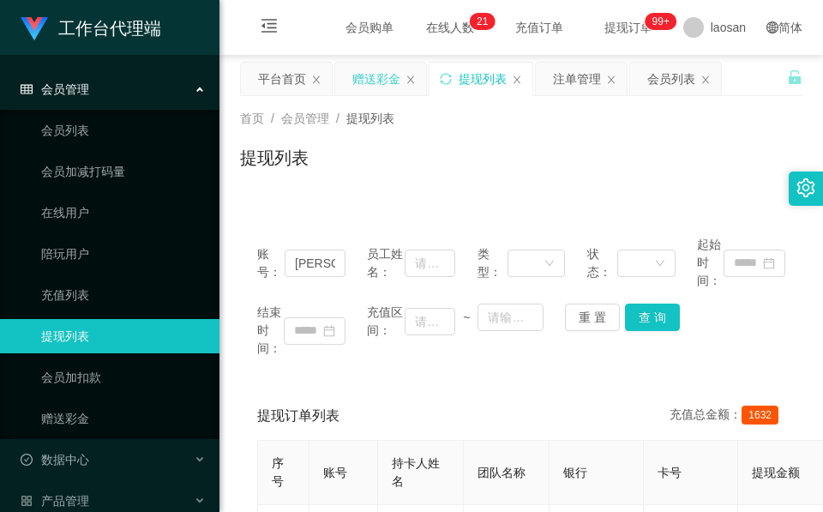
drag, startPoint x: 401, startPoint y: 81, endPoint x: 394, endPoint y: 129, distance: 48.6
click at [400, 81] on div "赠送彩金" at bounding box center [376, 79] width 48 height 33
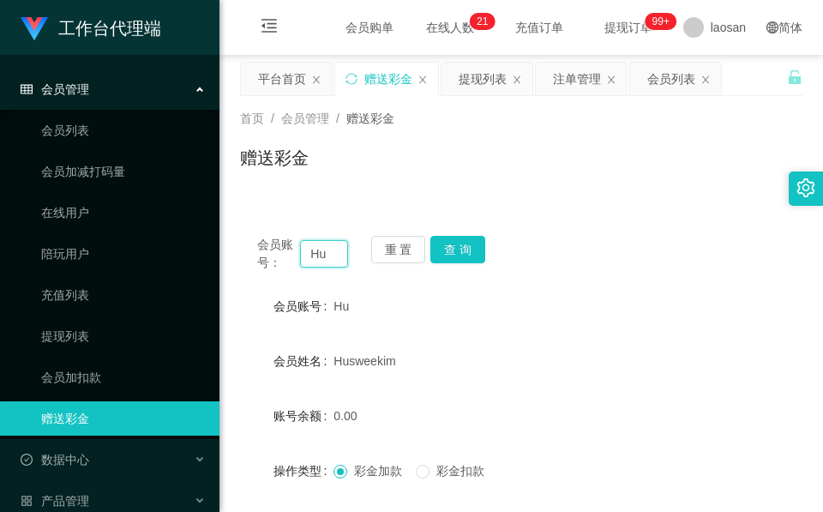
click at [324, 261] on input "Hu" at bounding box center [324, 253] width 48 height 27
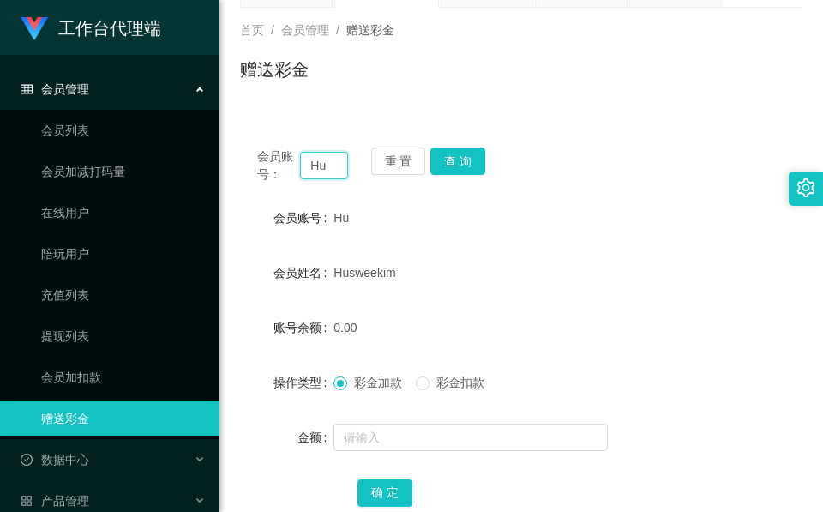
scroll to position [203, 0]
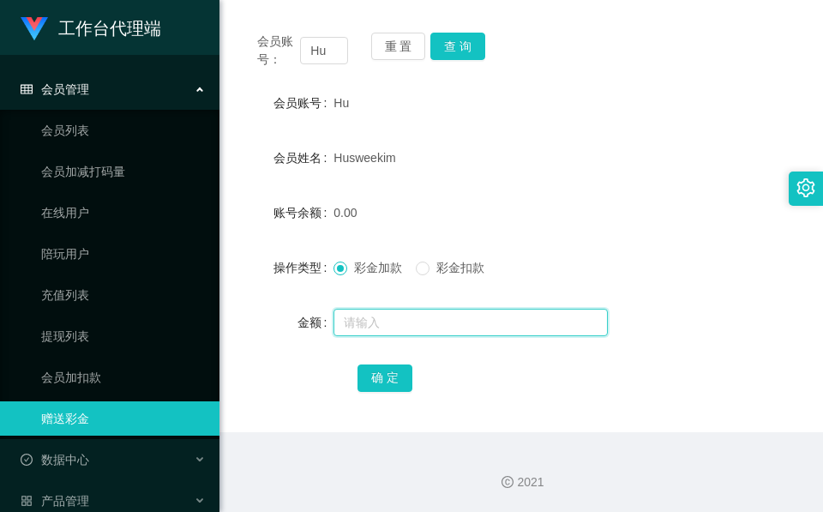
click at [407, 324] on input "text" at bounding box center [471, 322] width 274 height 27
click at [401, 309] on input "text" at bounding box center [471, 322] width 274 height 27
type input "46"
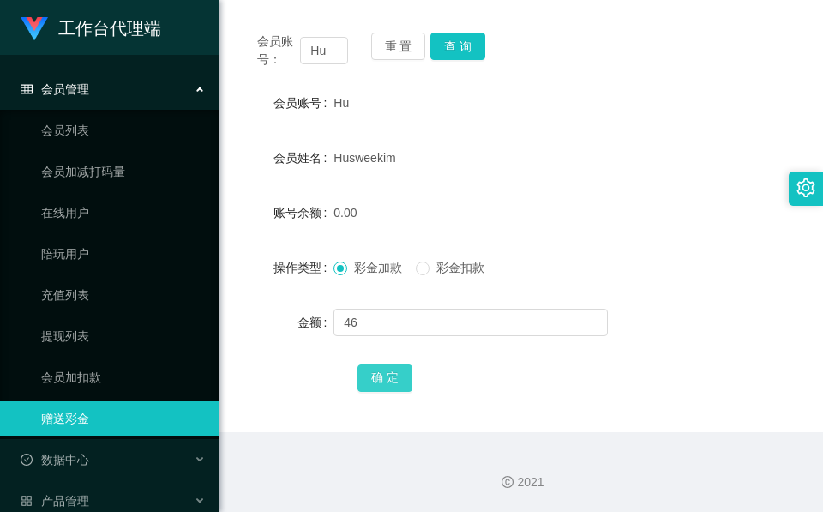
click at [405, 369] on button "确 定" at bounding box center [385, 377] width 55 height 27
click at [405, 370] on span "确 定" at bounding box center [385, 377] width 55 height 14
click at [319, 57] on input "Hu" at bounding box center [324, 50] width 48 height 27
click at [319, 55] on input "Hu" at bounding box center [324, 50] width 48 height 27
paste input "Pika334466"
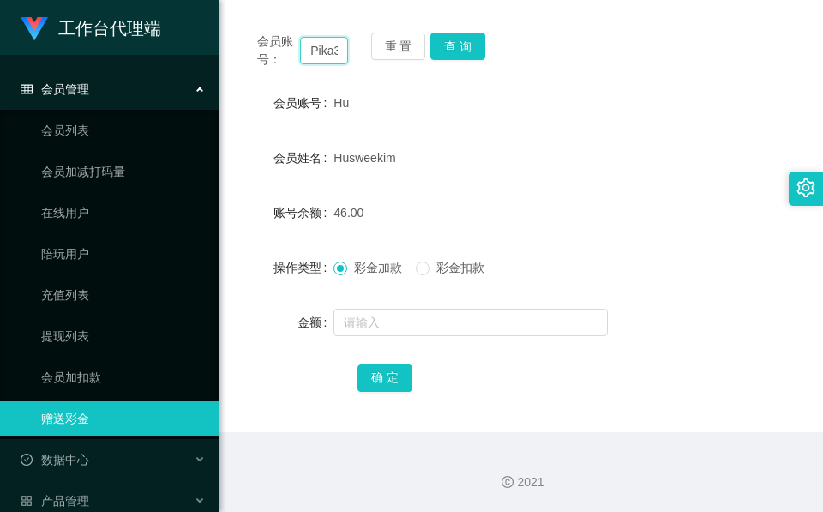
scroll to position [0, 34]
type input "Pika334466"
click at [471, 46] on button "查 询" at bounding box center [457, 46] width 55 height 27
click at [471, 46] on div "会员账号： Pika334466 重 置 查 询" at bounding box center [521, 51] width 562 height 36
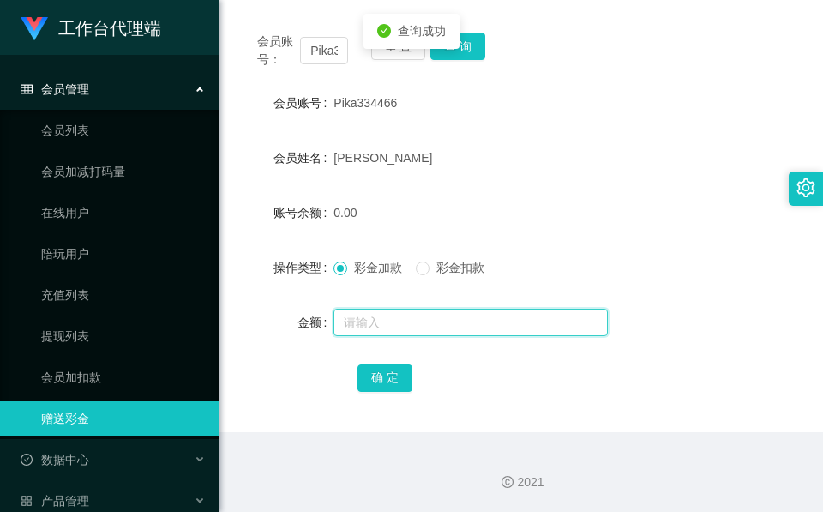
drag, startPoint x: 471, startPoint y: 46, endPoint x: 386, endPoint y: 315, distance: 281.5
click at [386, 316] on input "text" at bounding box center [471, 322] width 274 height 27
type input "56"
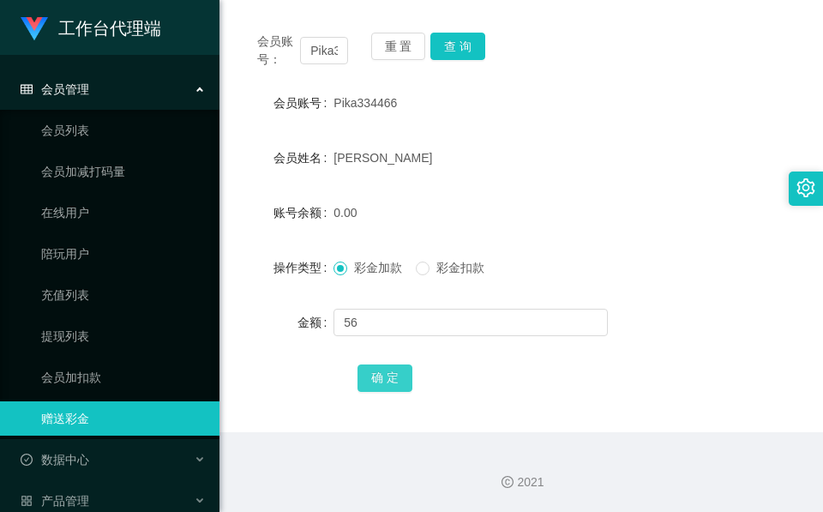
click at [391, 376] on button "确 定" at bounding box center [385, 377] width 55 height 27
drag, startPoint x: 387, startPoint y: 123, endPoint x: 409, endPoint y: 105, distance: 28.7
click at [387, 123] on form "会员账号 Pika334466 会员姓名 [PERSON_NAME] 账号余额 56.00 操作类型 彩金加款 彩金扣款 金额 确 定" at bounding box center [521, 240] width 562 height 309
click at [461, 54] on button "查 询" at bounding box center [457, 46] width 55 height 27
click at [461, 54] on button "查 询" at bounding box center [467, 46] width 74 height 27
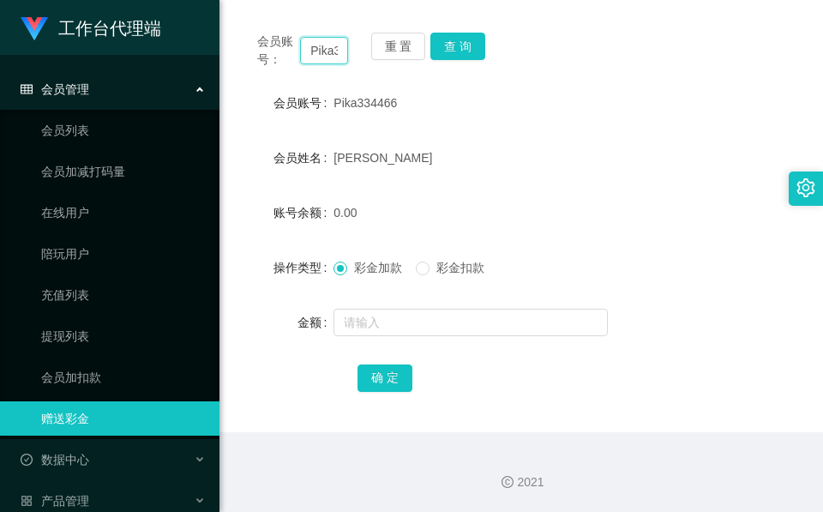
click at [309, 52] on input "Pika334466" at bounding box center [324, 50] width 48 height 27
click at [450, 41] on button "查 询" at bounding box center [457, 46] width 55 height 27
click at [450, 41] on div "重 置 查 询" at bounding box center [416, 51] width 91 height 36
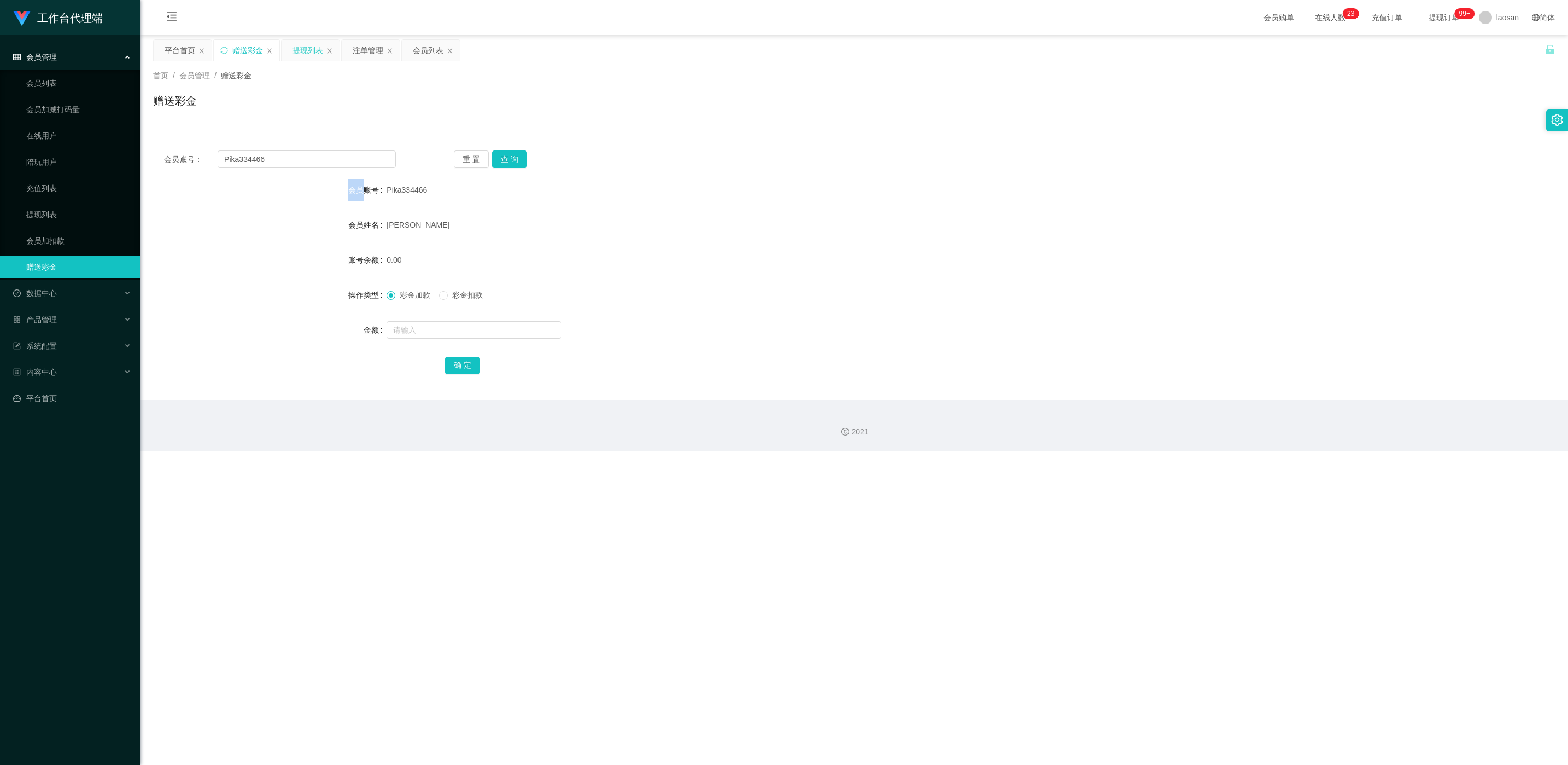
click at [311, 56] on div "提现列表" at bounding box center [308, 50] width 31 height 21
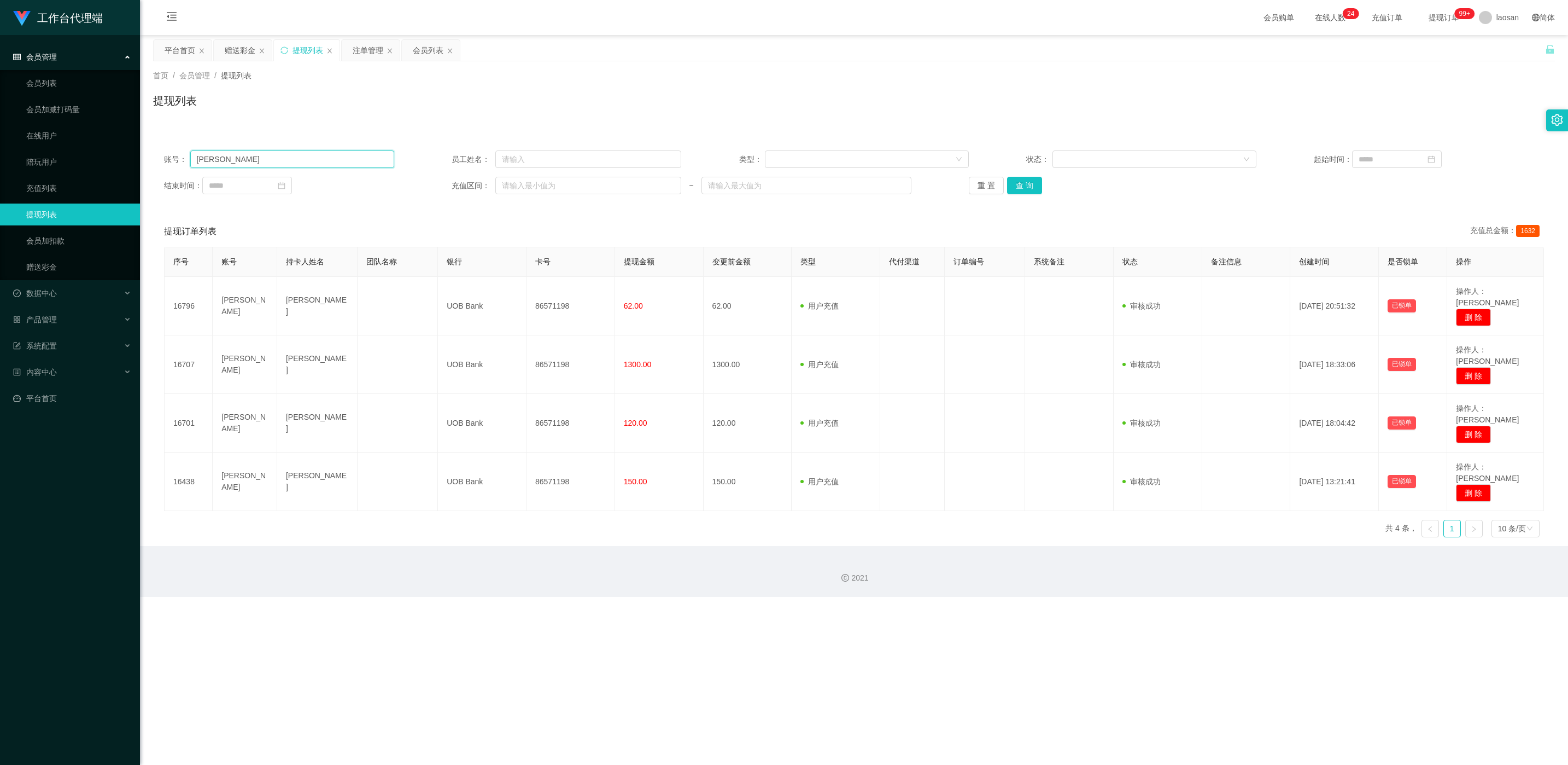
click at [344, 158] on input "[PERSON_NAME]" at bounding box center [292, 159] width 204 height 17
click at [295, 161] on input "[PERSON_NAME]" at bounding box center [292, 159] width 204 height 17
paste input "Pika334466"
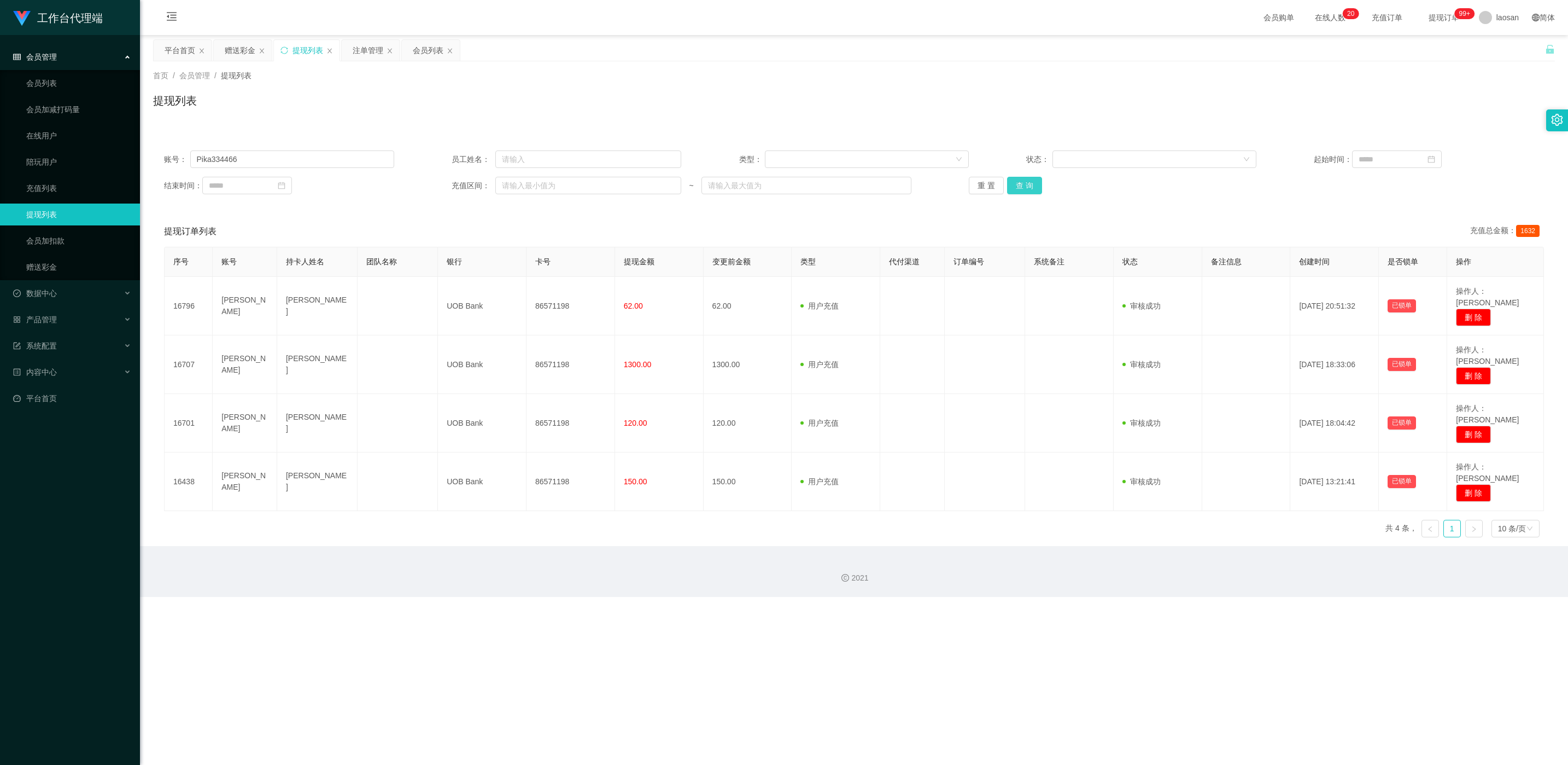
click at [524, 186] on button "查 询" at bounding box center [1024, 185] width 35 height 17
click at [524, 186] on div "重 置 查 询" at bounding box center [1083, 185] width 230 height 17
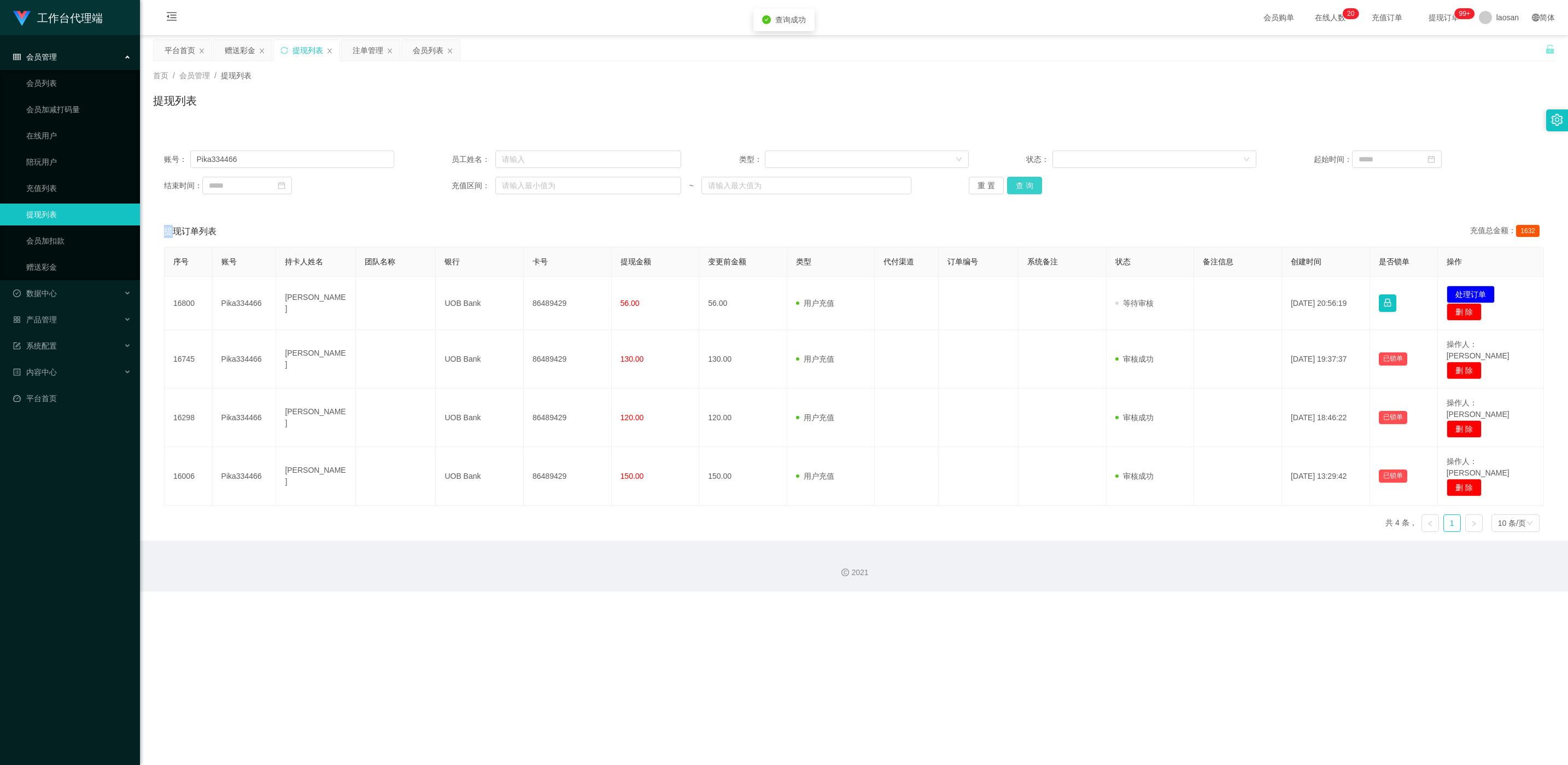
click at [524, 186] on button "查 询" at bounding box center [1024, 185] width 35 height 17
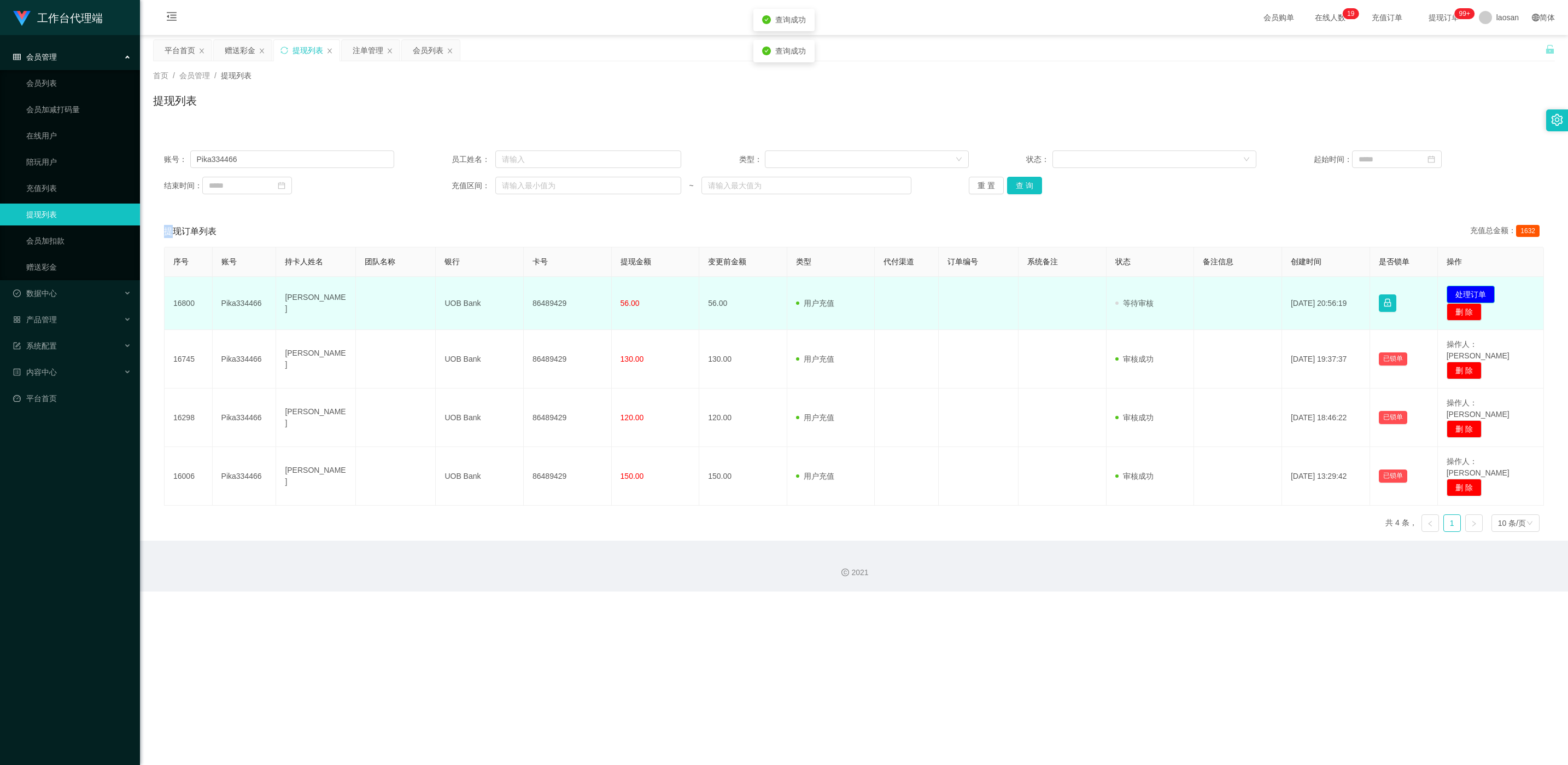
click at [524, 287] on button "处理订单" at bounding box center [1470, 294] width 48 height 17
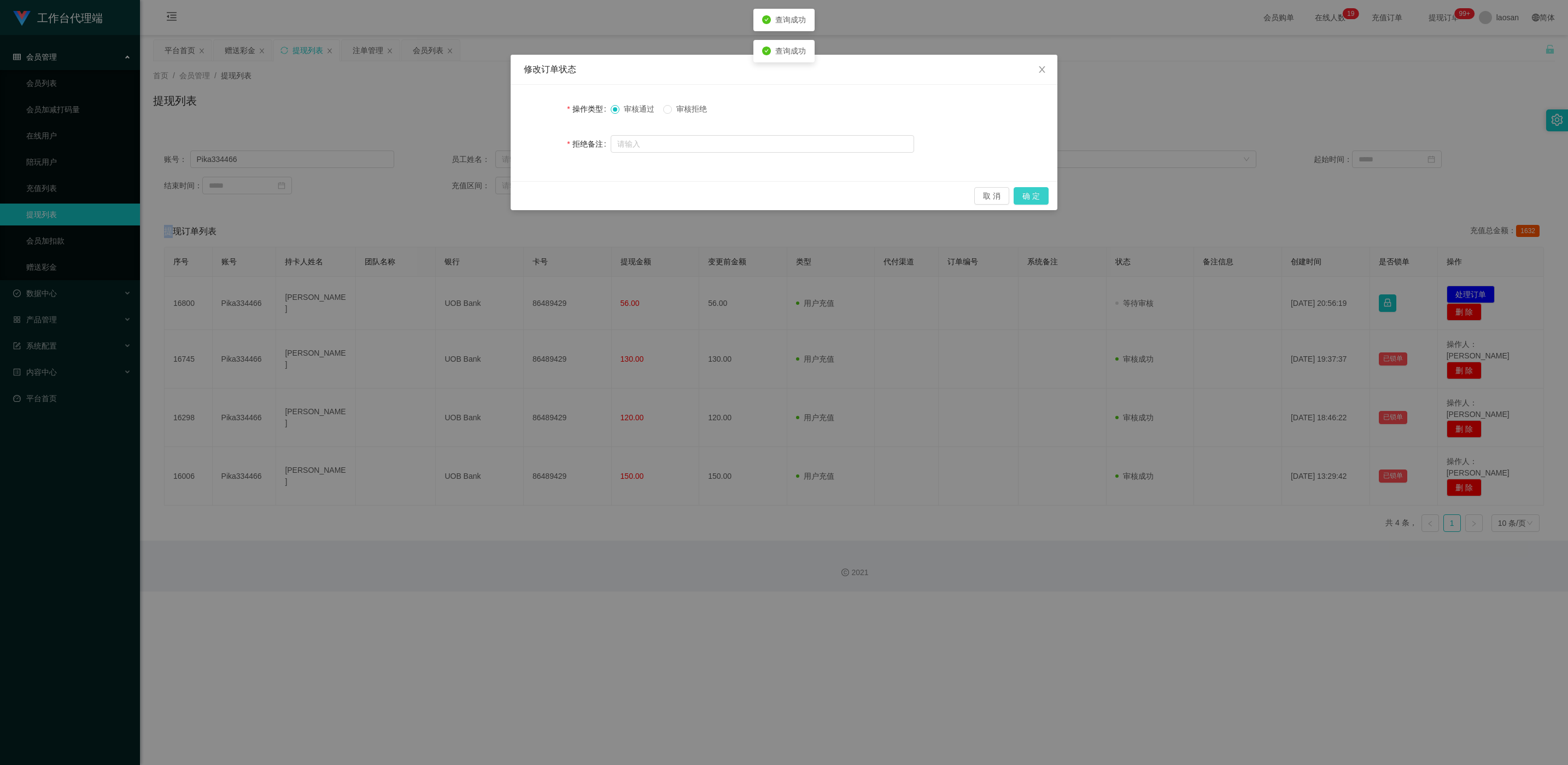
click at [524, 191] on button "确 定" at bounding box center [1031, 195] width 35 height 17
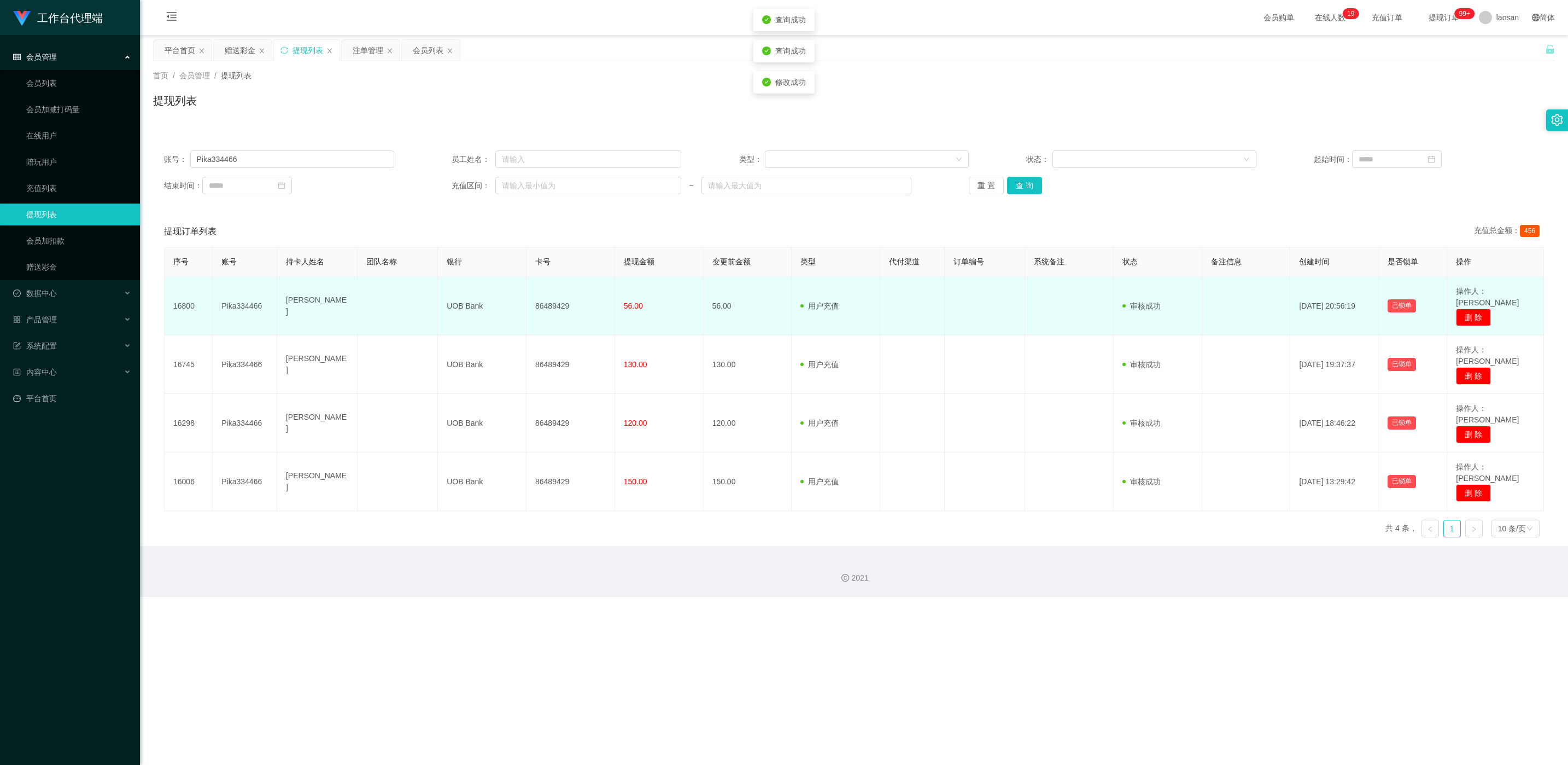
click at [524, 302] on td "86489429" at bounding box center [571, 306] width 89 height 59
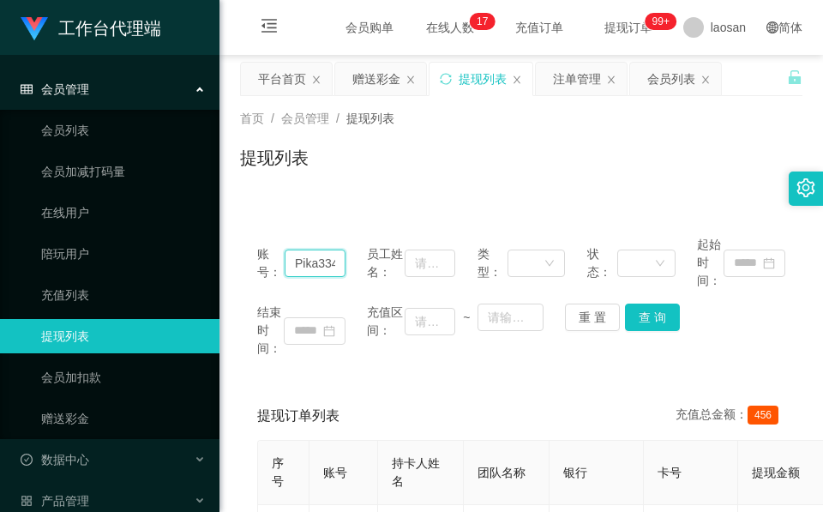
click at [322, 263] on input "Pika334466" at bounding box center [315, 263] width 61 height 27
paste input "Hu"
type input "Hu"
click at [646, 306] on button "查 询" at bounding box center [652, 317] width 55 height 27
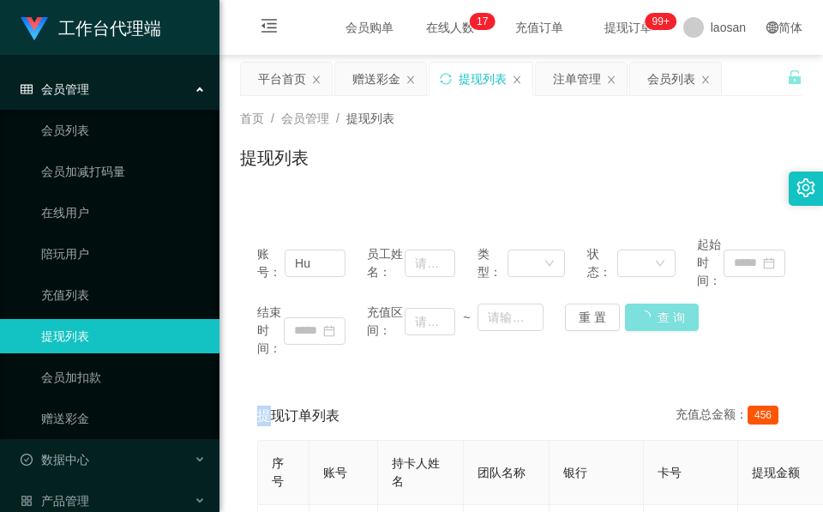
click at [646, 306] on div "结束时间： 充值区间： ~ 重 置 查 询" at bounding box center [521, 331] width 528 height 54
click at [406, 155] on div "提现列表" at bounding box center [521, 164] width 562 height 39
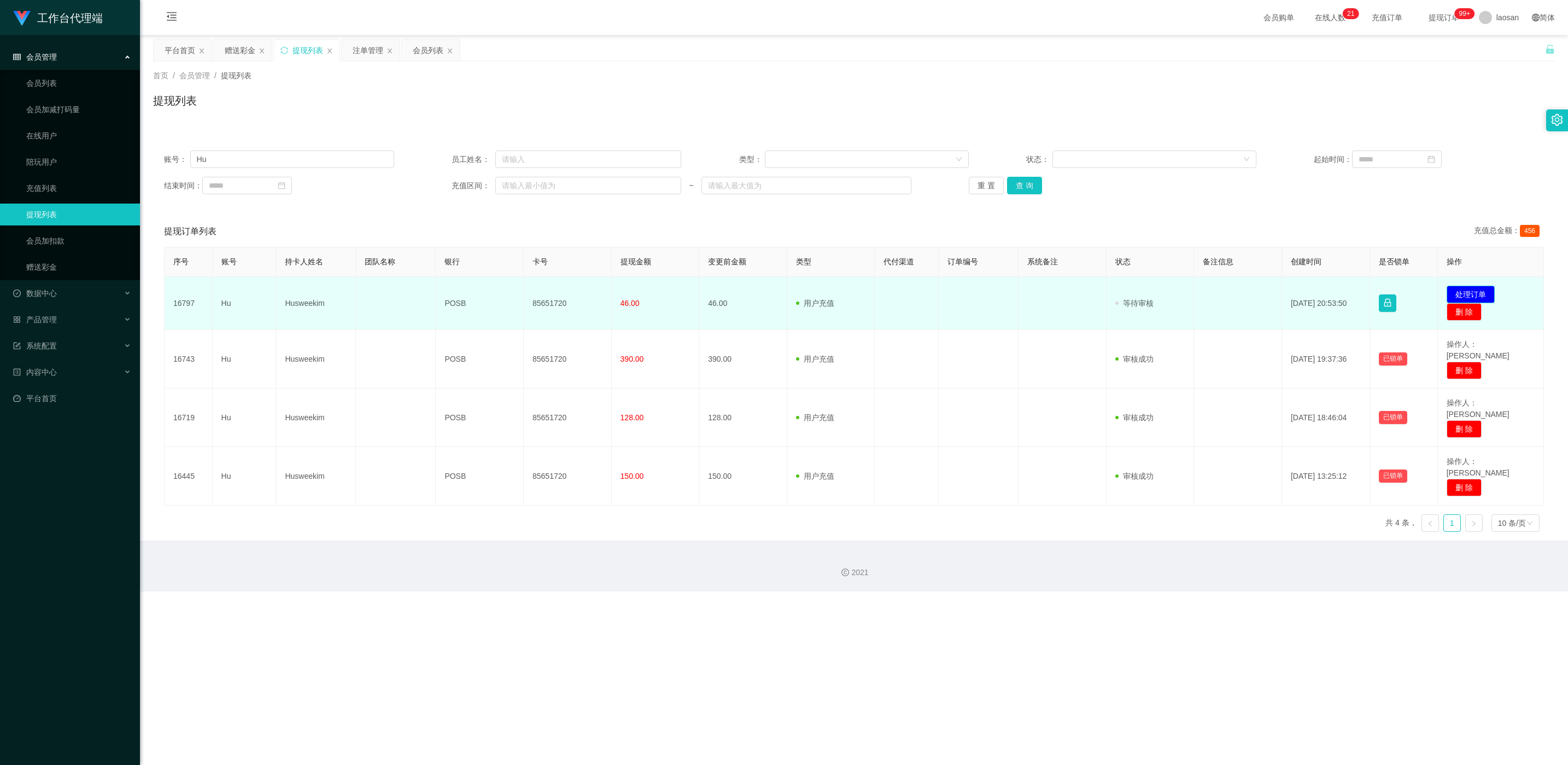
click at [524, 295] on button "处理订单" at bounding box center [1470, 294] width 48 height 17
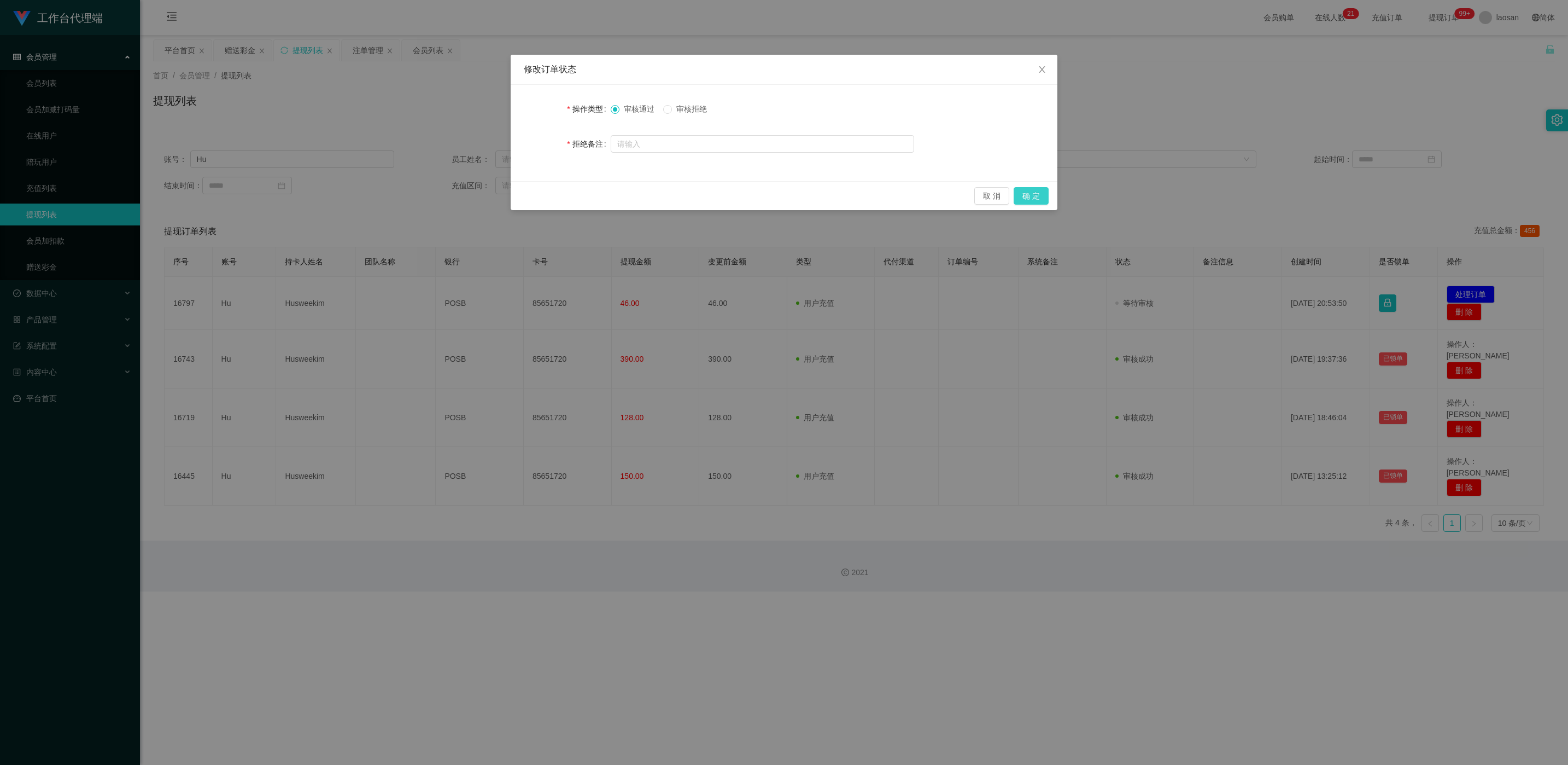
click at [524, 195] on button "确 定" at bounding box center [1031, 195] width 35 height 17
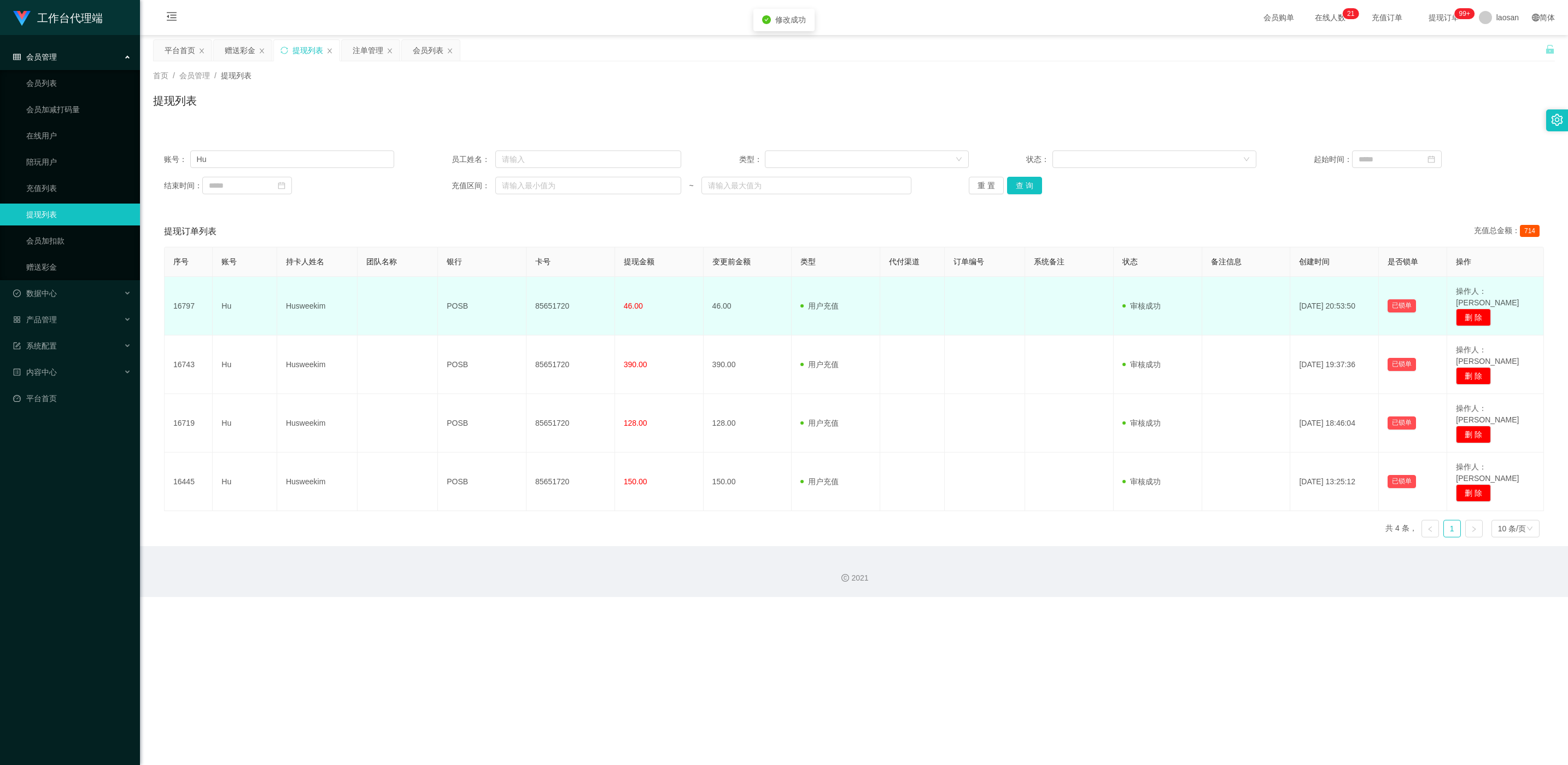
click at [524, 305] on td "85651720" at bounding box center [571, 306] width 89 height 59
